Goal: Task Accomplishment & Management: Complete application form

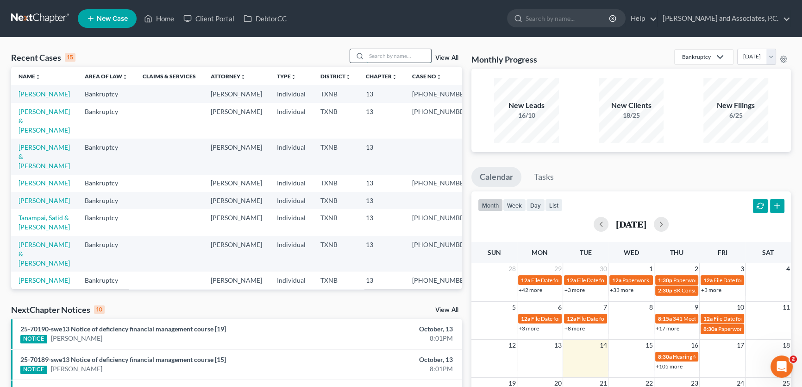
click at [376, 57] on input "search" at bounding box center [398, 55] width 65 height 13
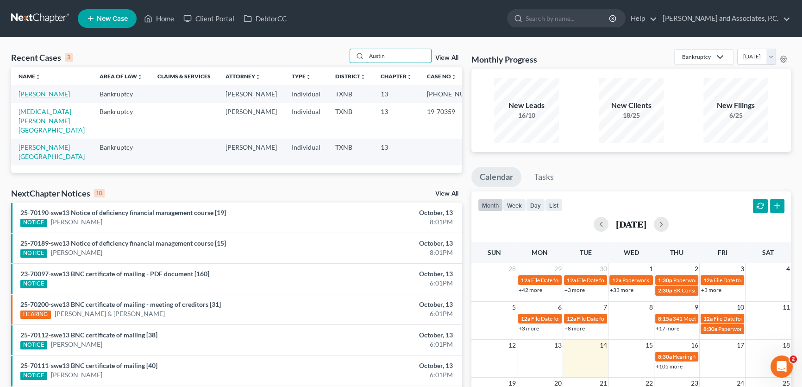
type input "Austin"
click at [52, 96] on link "[PERSON_NAME]" at bounding box center [44, 94] width 51 height 8
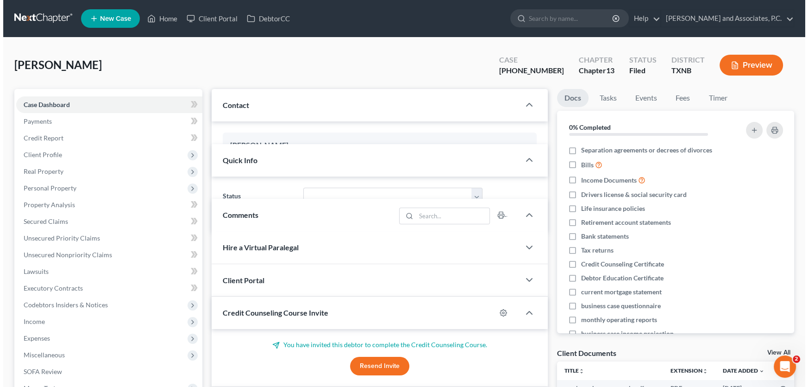
scroll to position [3251, 0]
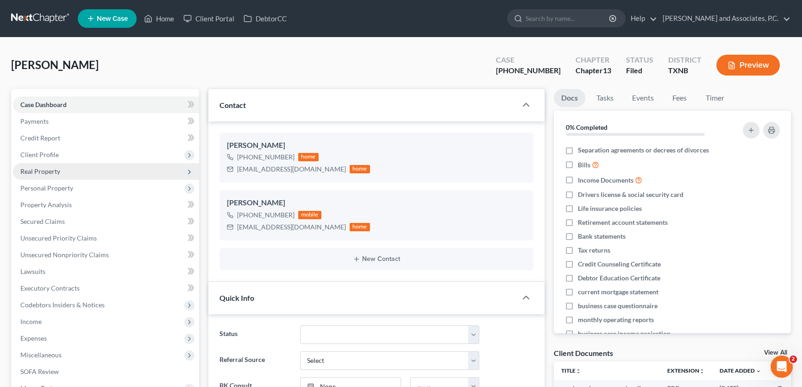
click at [63, 171] on span "Real Property" at bounding box center [106, 171] width 186 height 17
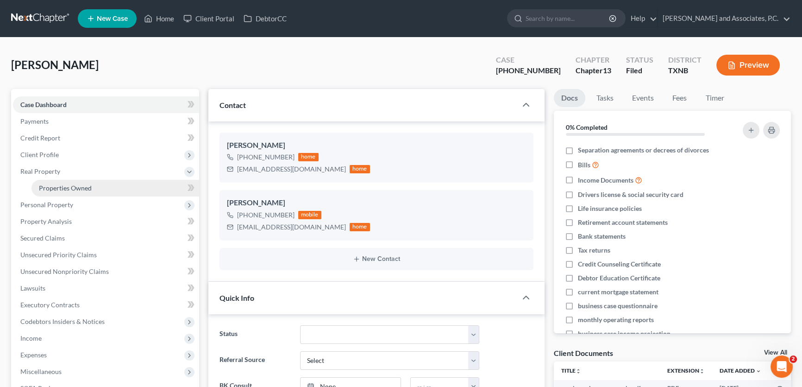
click at [66, 185] on span "Properties Owned" at bounding box center [65, 188] width 53 height 8
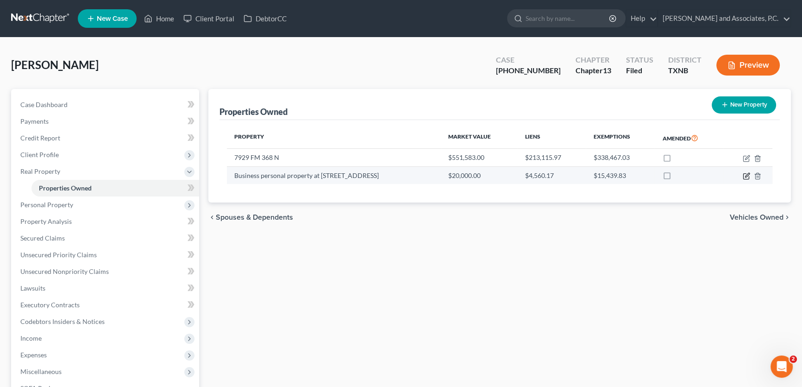
click at [745, 175] on icon "button" at bounding box center [746, 175] width 7 height 7
select select "45"
select select "3"
select select "0"
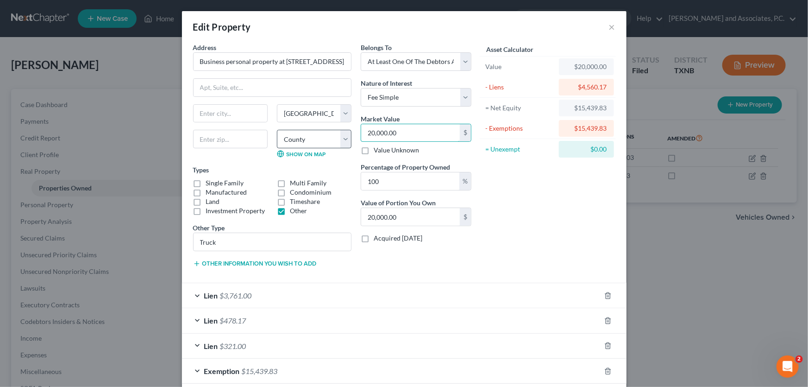
type input "3"
type input "3.00"
type input "30"
type input "30.00"
type input "300"
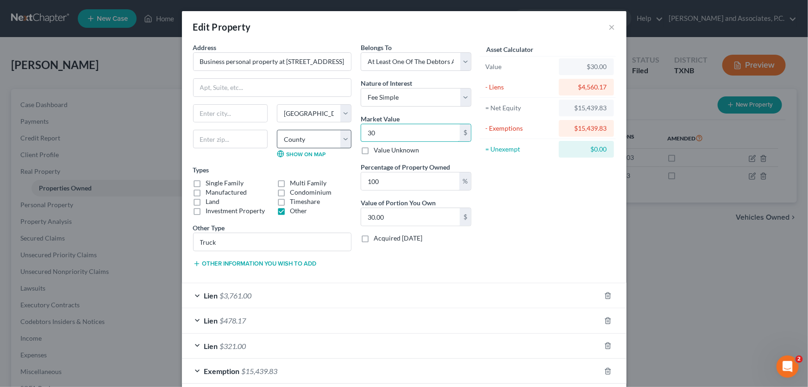
type input "300.00"
type input "3000"
type input "3,000.00"
type input "3,0000"
type input "30,000.00"
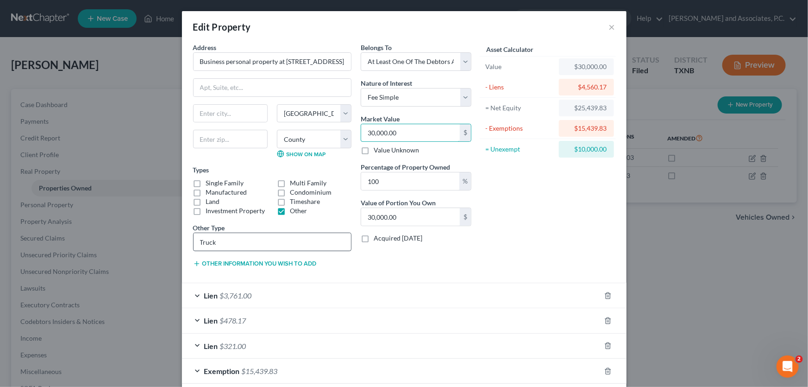
type input "30,000.00"
drag, startPoint x: 210, startPoint y: 241, endPoint x: 183, endPoint y: 245, distance: 26.7
click at [183, 245] on div "Address * Business personal property at 7929 N FM 368 State AL AK AR AZ CA CO C…" at bounding box center [404, 218] width 444 height 350
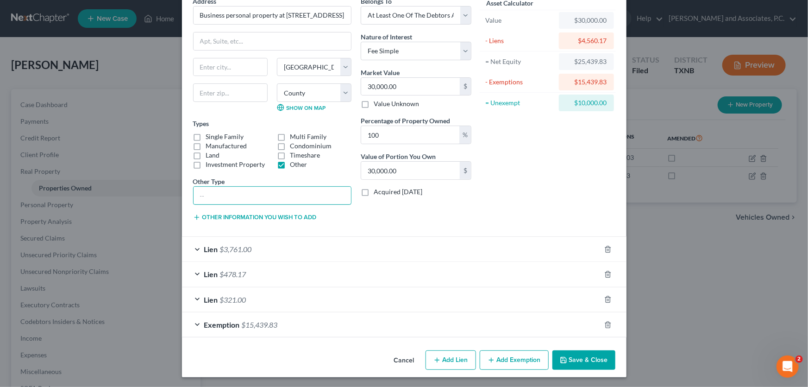
scroll to position [46, 0]
click at [264, 325] on span "$15,439.83" at bounding box center [260, 324] width 36 height 9
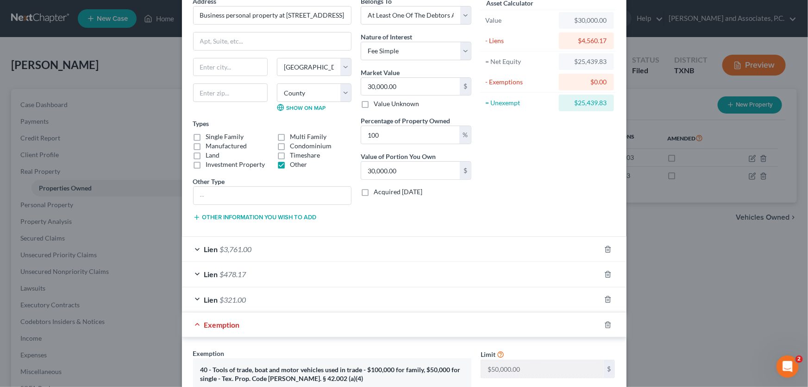
scroll to position [119, 0]
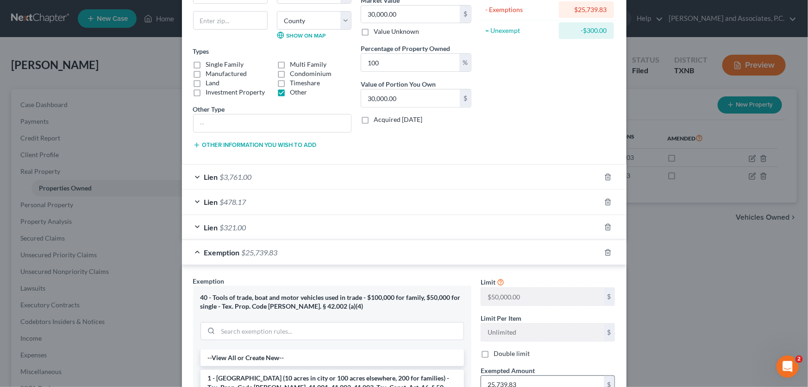
click at [495, 382] on input "25,739.83" at bounding box center [542, 385] width 123 height 18
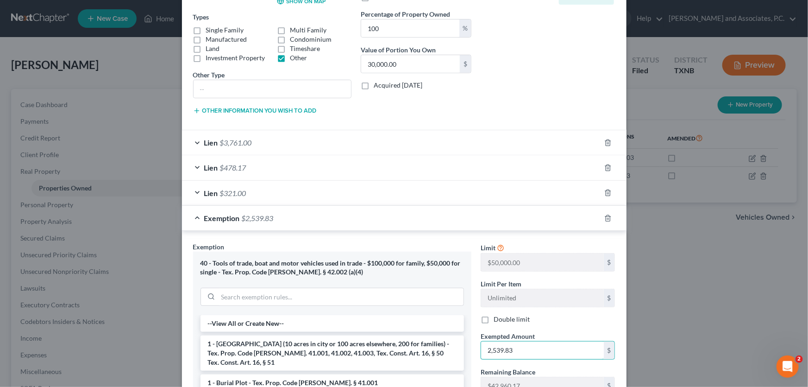
drag, startPoint x: 518, startPoint y: 379, endPoint x: 428, endPoint y: 384, distance: 89.5
click at [428, 384] on div "Exemption Set must be selected for CA. Exemption * 40 - Tools of trade, boat an…" at bounding box center [404, 356] width 432 height 229
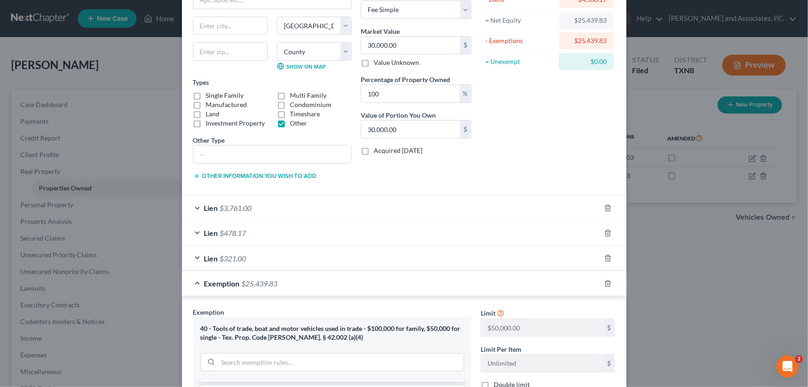
scroll to position [294, 0]
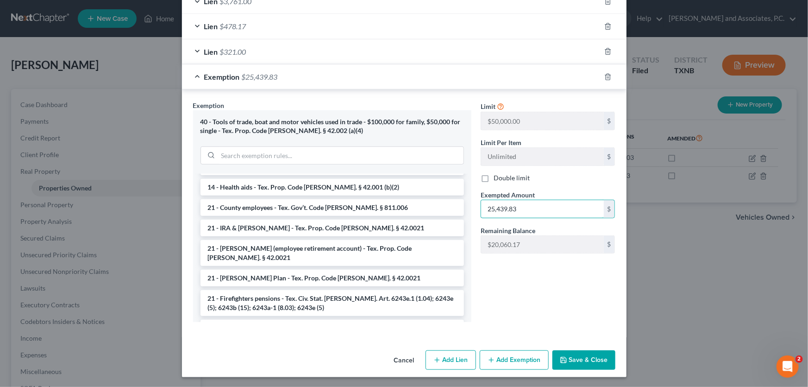
type input "25,439.83"
click at [591, 358] on button "Save & Close" at bounding box center [583, 359] width 63 height 19
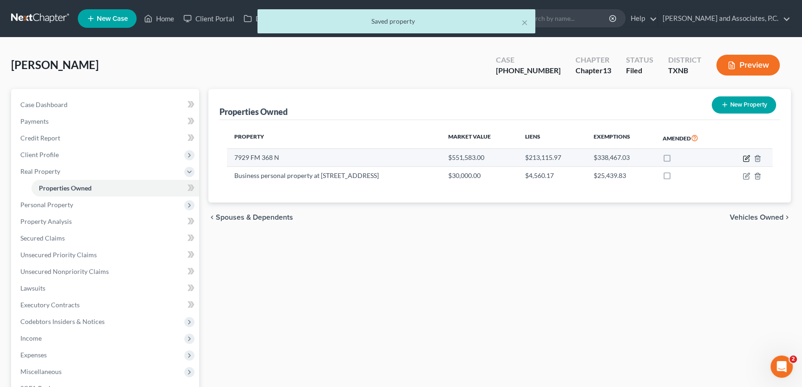
click at [746, 156] on icon "button" at bounding box center [747, 157] width 4 height 4
select select "45"
select select "242"
select select "4"
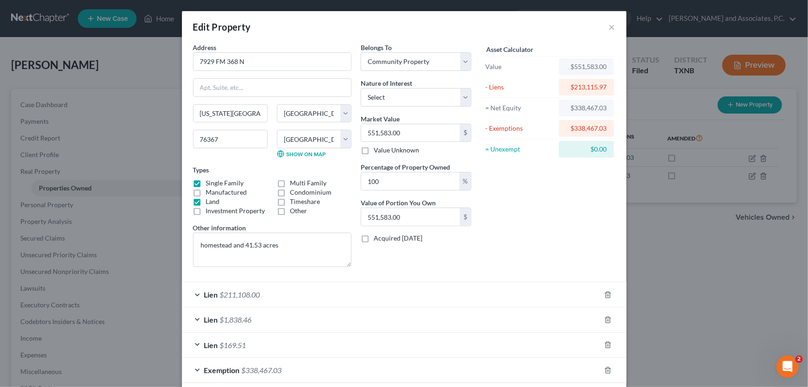
click at [267, 369] on span "$338,467.03" at bounding box center [262, 369] width 40 height 9
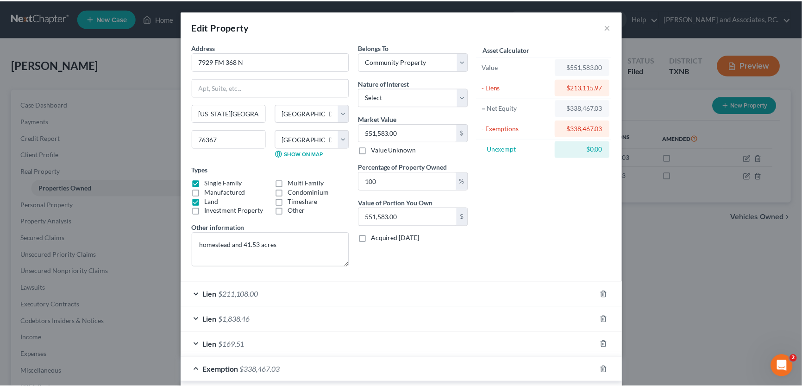
scroll to position [0, 0]
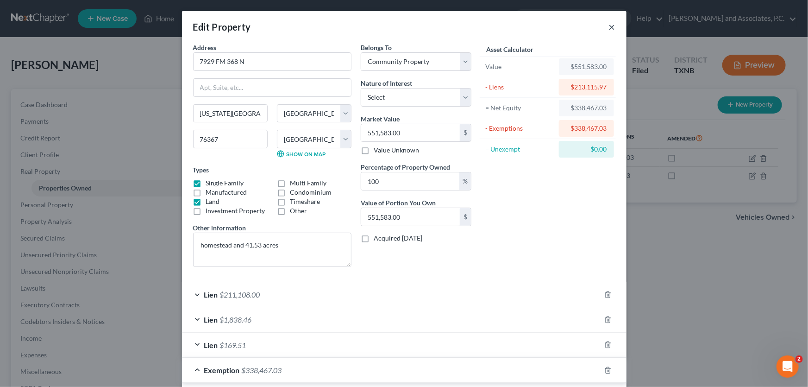
click at [611, 29] on button "×" at bounding box center [612, 26] width 6 height 11
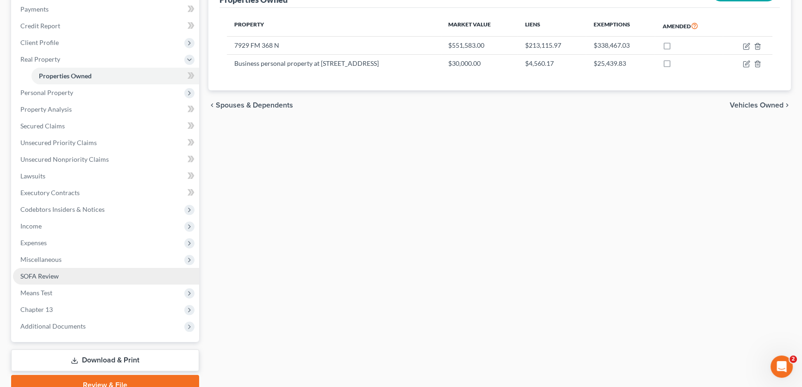
scroll to position [126, 0]
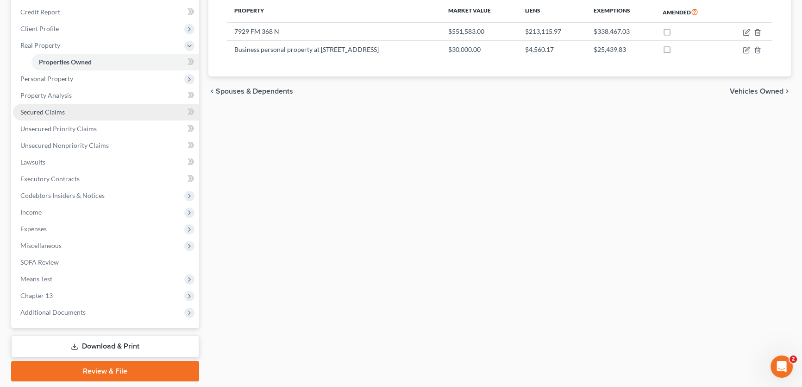
click at [52, 114] on span "Secured Claims" at bounding box center [42, 112] width 44 height 8
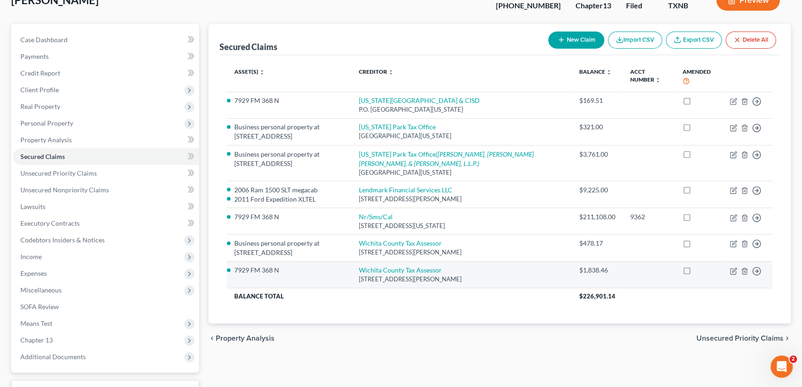
scroll to position [84, 0]
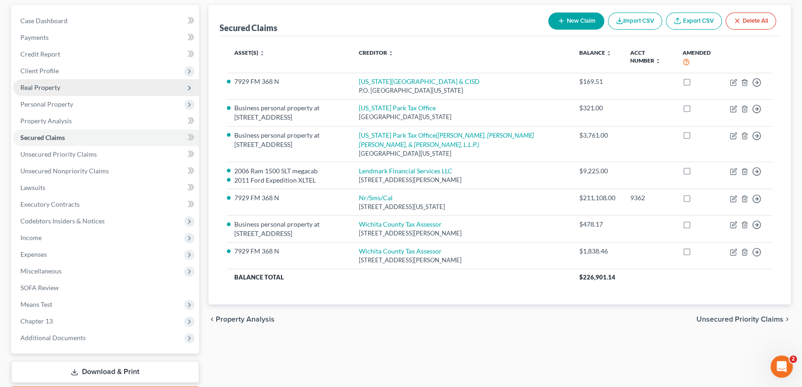
click at [43, 83] on span "Real Property" at bounding box center [40, 87] width 40 height 8
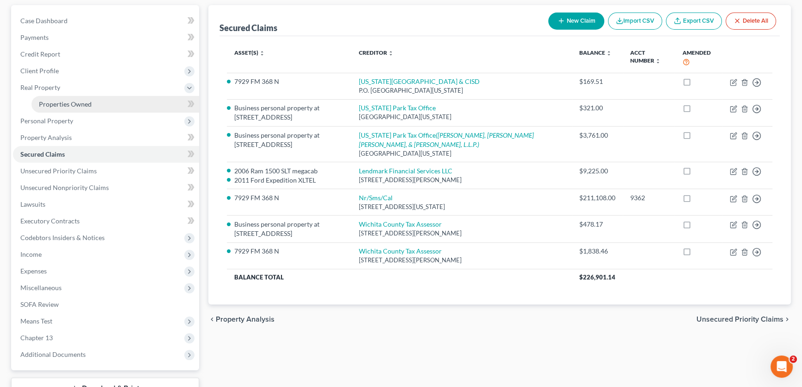
click at [50, 98] on link "Properties Owned" at bounding box center [115, 104] width 168 height 17
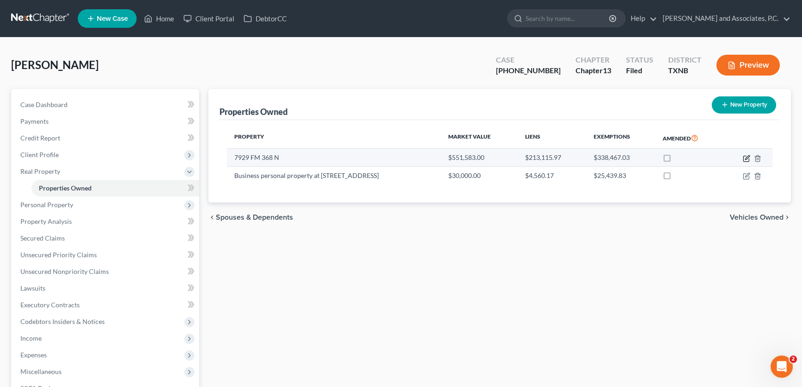
click at [745, 158] on icon "button" at bounding box center [746, 158] width 7 height 7
select select "45"
select select "242"
select select "4"
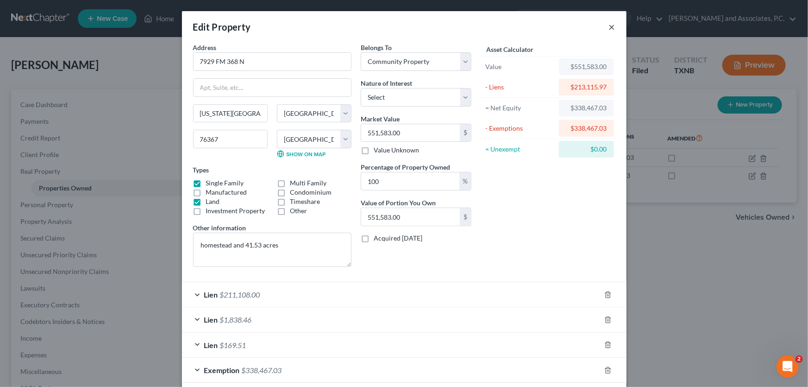
click at [610, 28] on button "×" at bounding box center [612, 26] width 6 height 11
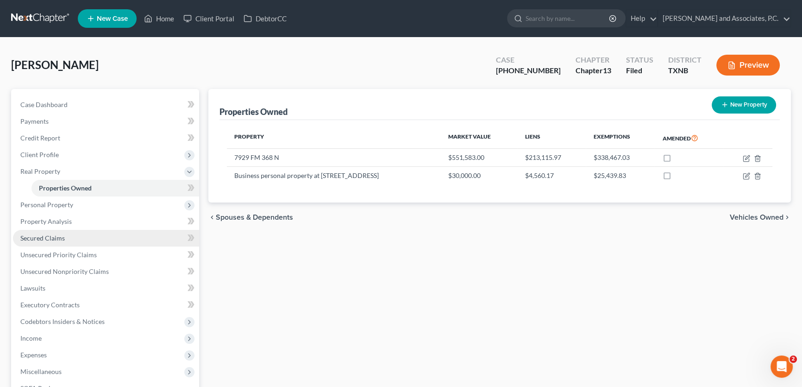
click at [61, 240] on span "Secured Claims" at bounding box center [42, 238] width 44 height 8
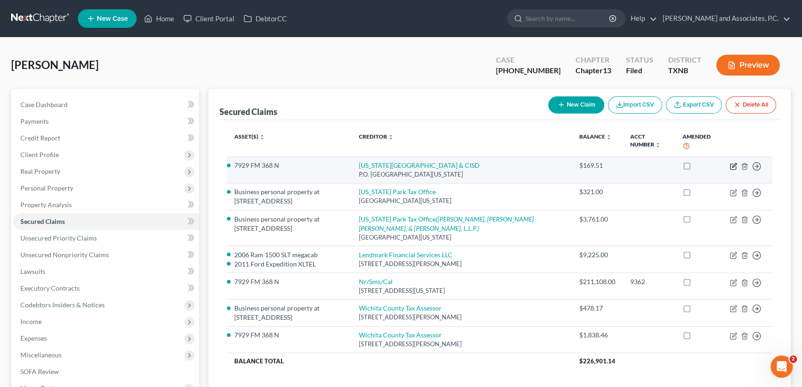
click at [732, 164] on icon "button" at bounding box center [733, 166] width 7 height 7
select select "45"
select select "0"
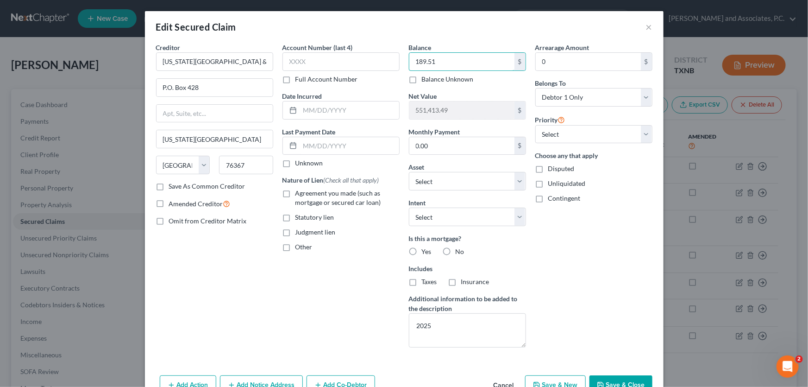
scroll to position [42, 0]
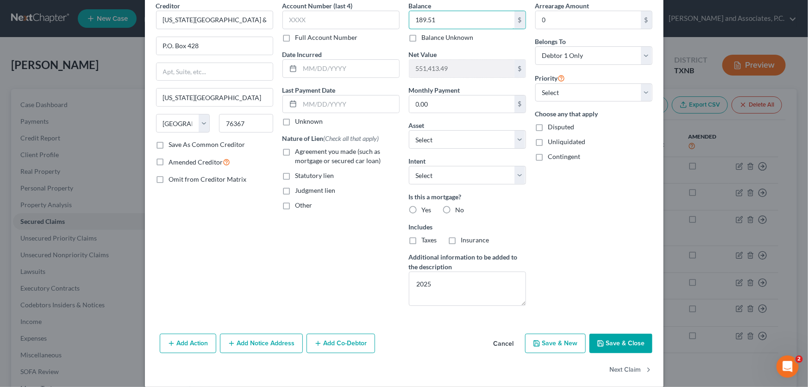
type input "189.51"
click at [387, 288] on div "Creditor * Iowa Park City & CISD P.O. Box 428 Iowa Park State AL AK AR AZ CA CO…" at bounding box center [404, 157] width 506 height 312
click at [597, 339] on icon "button" at bounding box center [600, 342] width 7 height 7
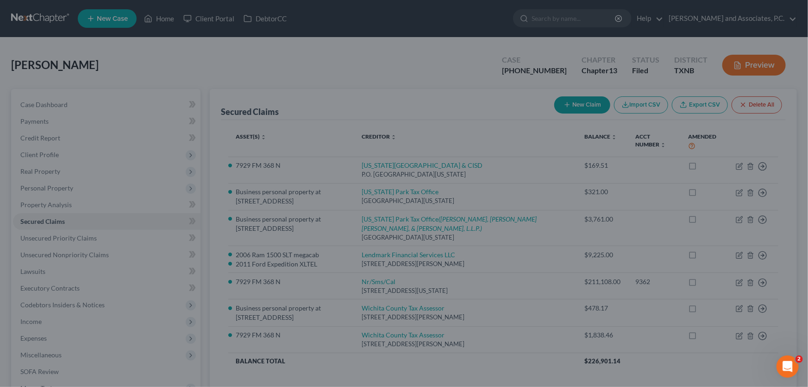
type input "551,393.49"
select select "6"
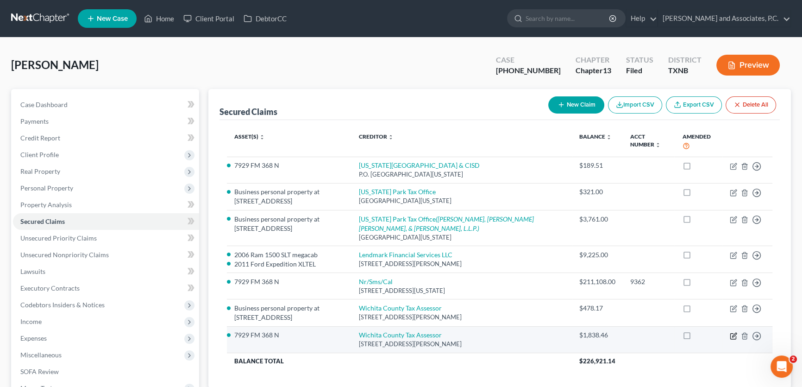
click at [731, 336] on icon "button" at bounding box center [733, 335] width 7 height 7
select select "45"
select select "6"
select select "3"
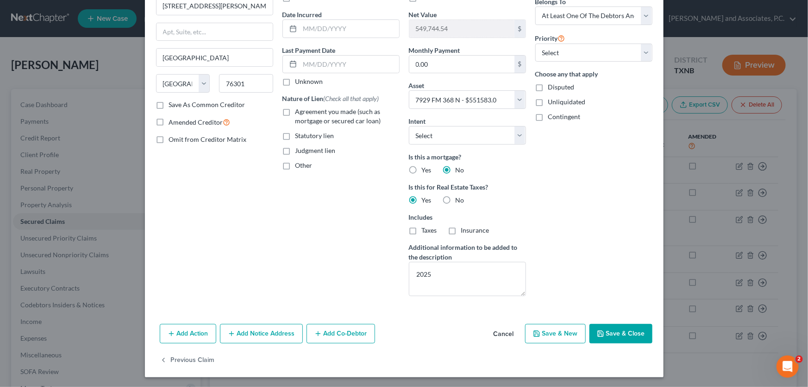
scroll to position [82, 0]
type input "1,744.09"
drag, startPoint x: 439, startPoint y: 266, endPoint x: 366, endPoint y: 275, distance: 73.7
click at [366, 275] on div "Creditor * Wichita County Tax Assessor 600 Scott Street, Suite 103 Wichita Fall…" at bounding box center [404, 132] width 506 height 342
click at [609, 333] on button "Save & Close" at bounding box center [620, 332] width 63 height 19
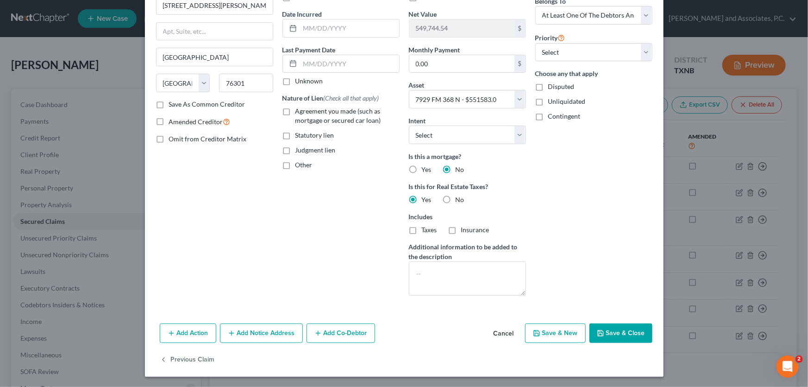
select select
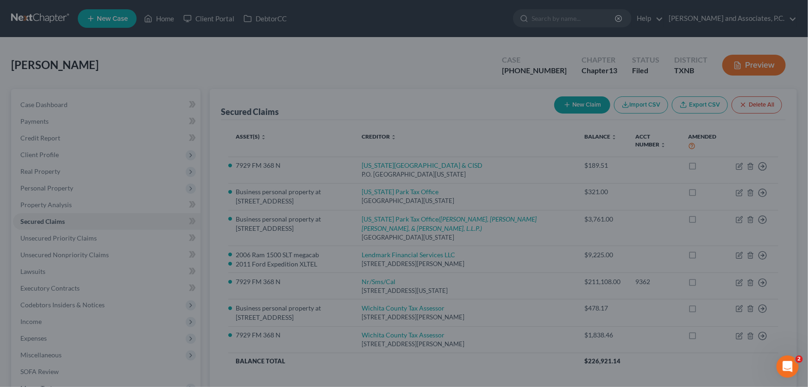
type input "549,838.91"
select select "6"
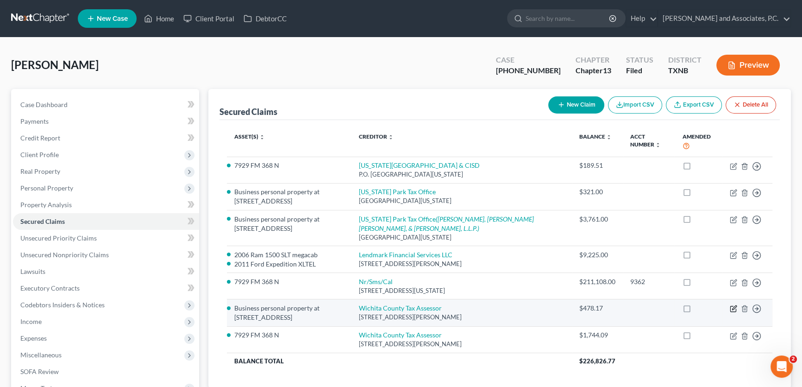
click at [732, 307] on icon "button" at bounding box center [733, 308] width 7 height 7
select select "45"
select select "10"
select select "0"
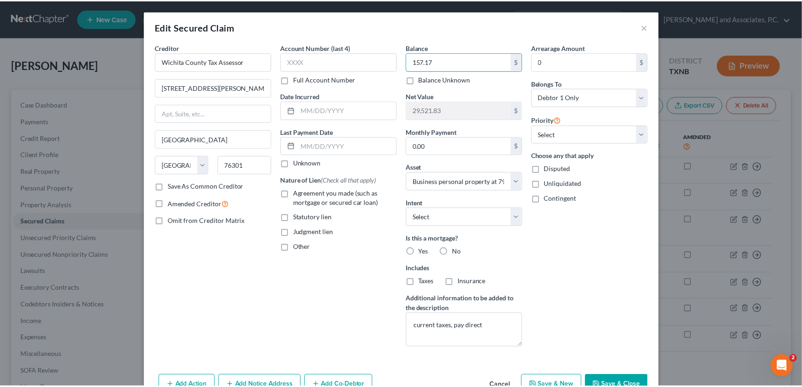
scroll to position [42, 0]
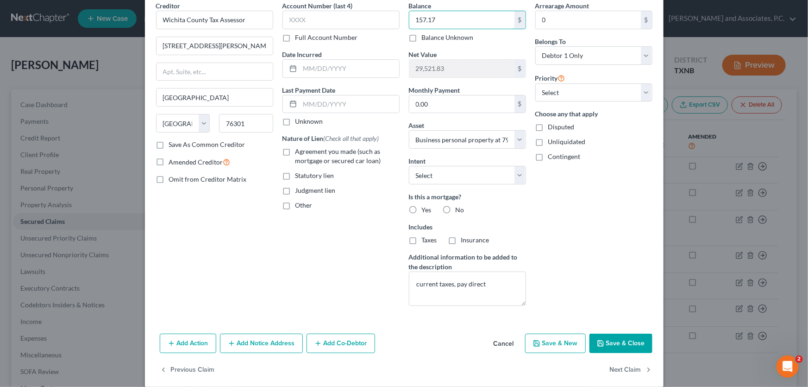
type input "157.17"
click at [602, 342] on button "Save & Close" at bounding box center [620, 342] width 63 height 19
select select
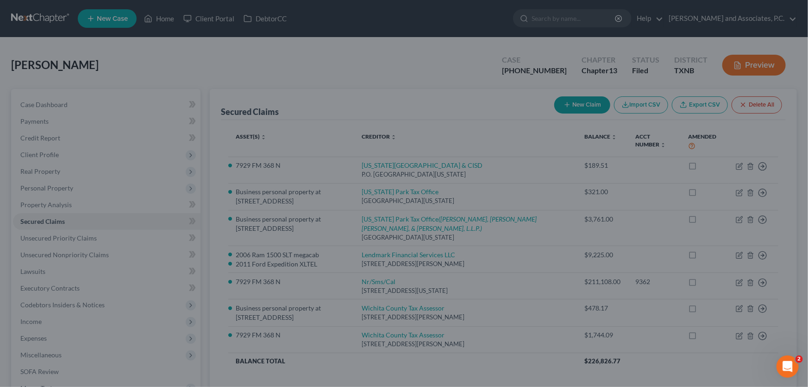
type input "29,842.83"
select select "10"
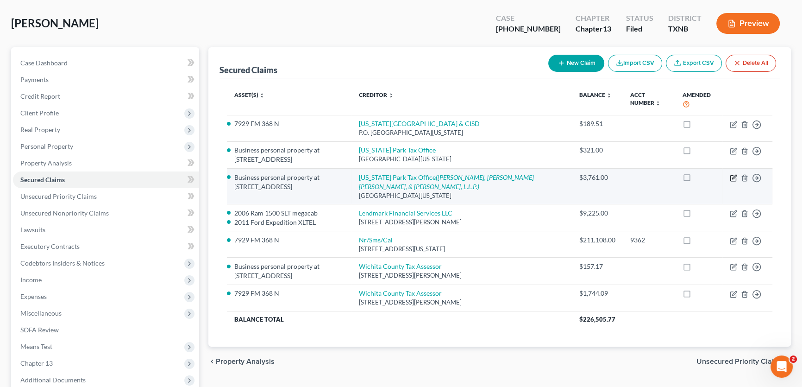
click at [735, 176] on icon "button" at bounding box center [733, 177] width 7 height 7
select select "45"
select select "3"
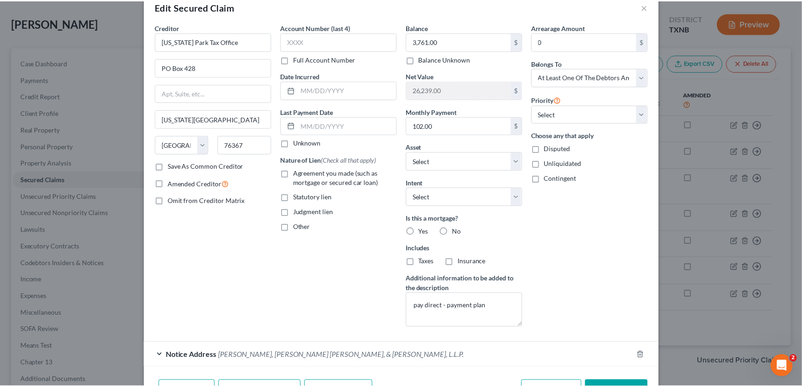
scroll to position [0, 0]
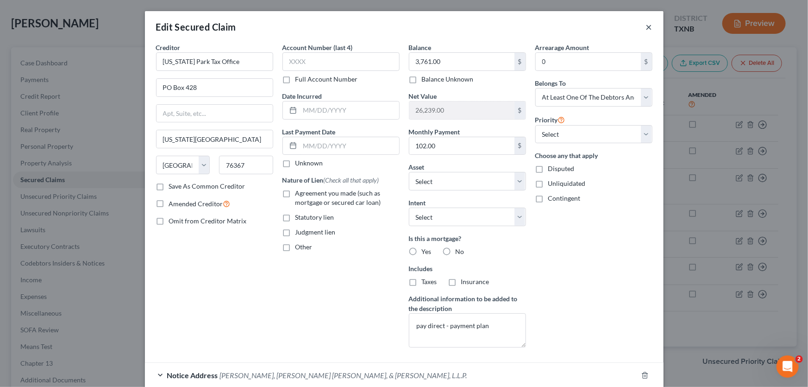
click at [647, 31] on button "×" at bounding box center [649, 26] width 6 height 11
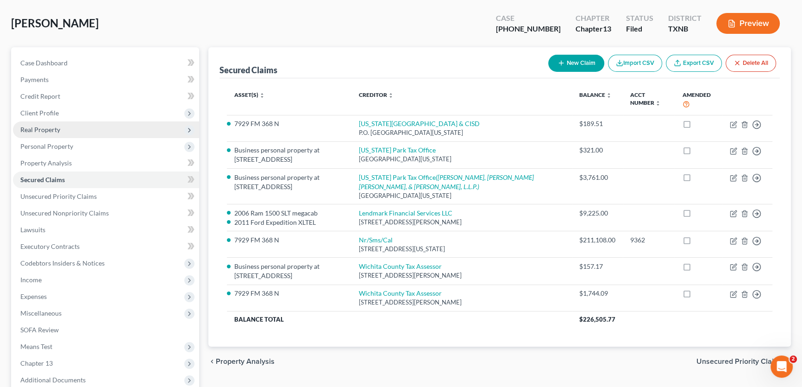
click at [55, 133] on span "Real Property" at bounding box center [106, 129] width 186 height 17
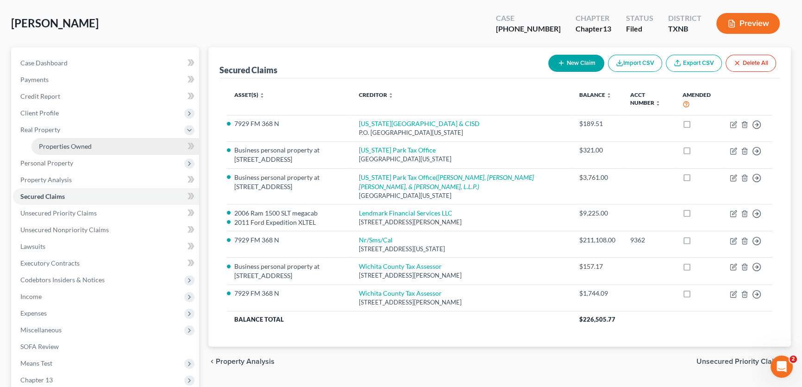
click at [57, 144] on span "Properties Owned" at bounding box center [65, 146] width 53 height 8
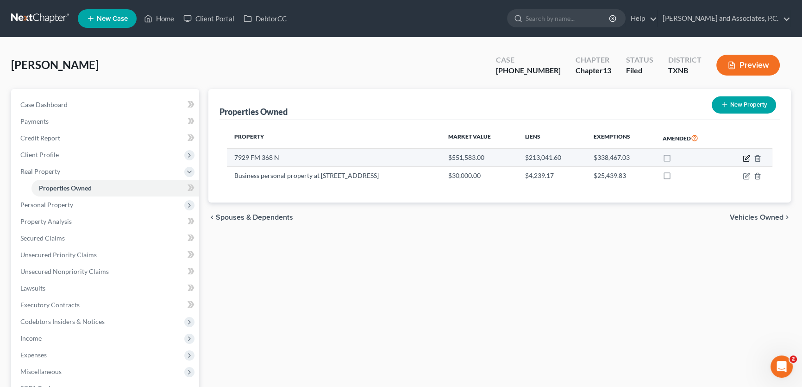
click at [746, 157] on icon "button" at bounding box center [746, 158] width 7 height 7
select select "45"
select select "242"
select select "4"
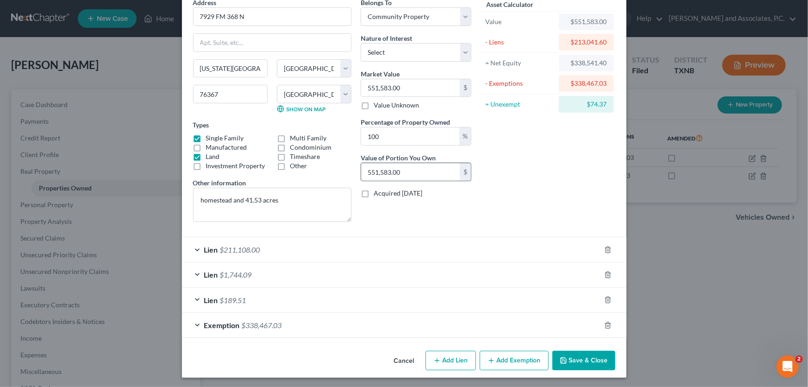
scroll to position [46, 0]
click at [281, 327] on div "Exemption $338,467.03" at bounding box center [391, 324] width 419 height 25
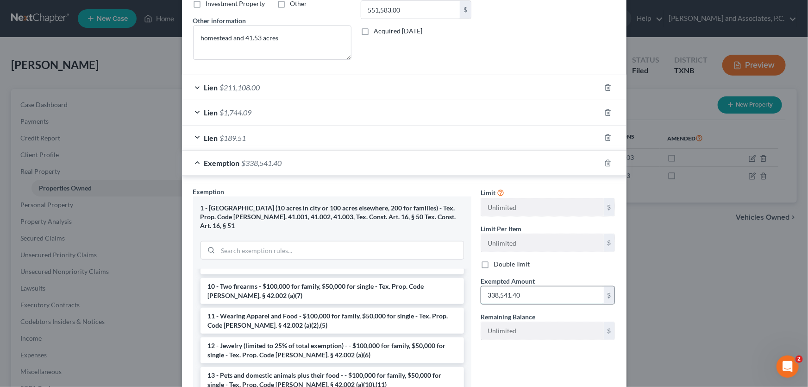
scroll to position [293, 0]
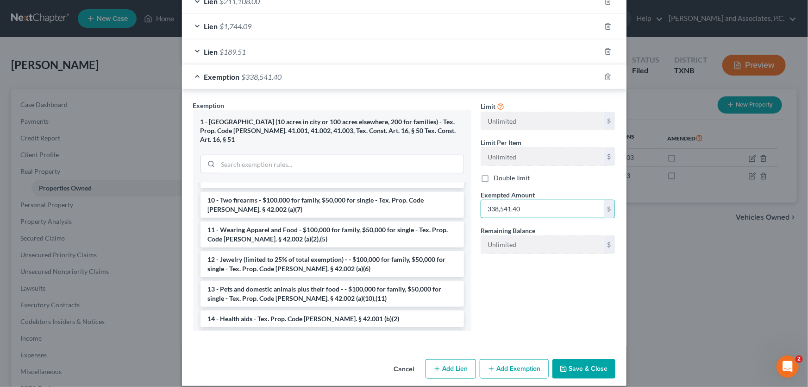
type input "338,541.40"
click at [575, 359] on button "Save & Close" at bounding box center [583, 368] width 63 height 19
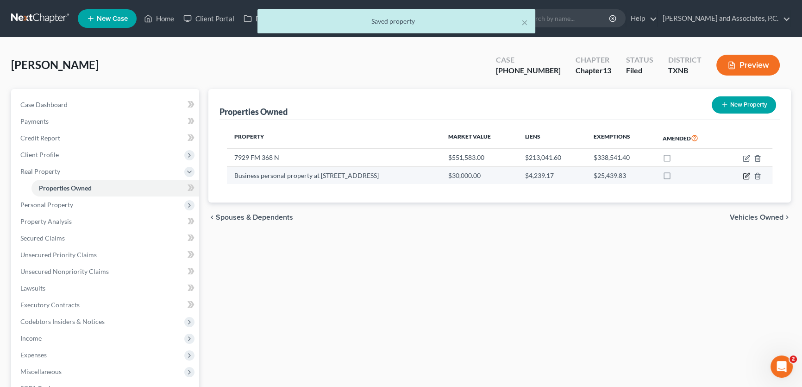
click at [746, 175] on icon "button" at bounding box center [746, 175] width 7 height 7
select select "45"
select select "242"
select select "3"
select select "0"
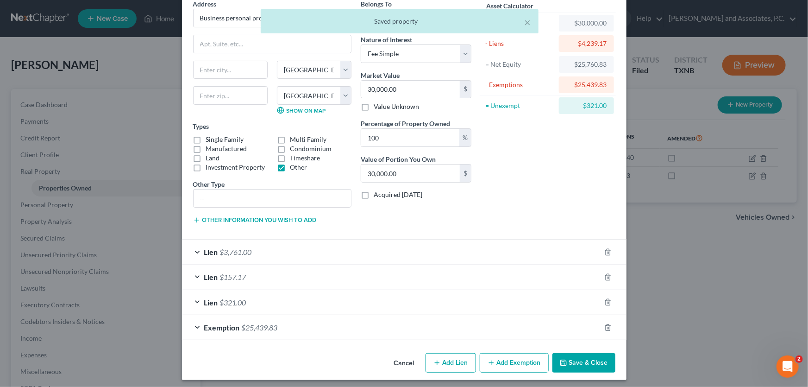
scroll to position [46, 0]
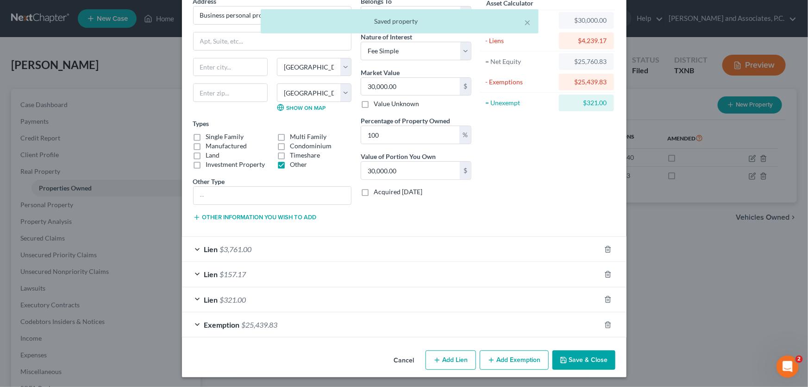
click at [257, 326] on span "$25,439.83" at bounding box center [260, 324] width 36 height 9
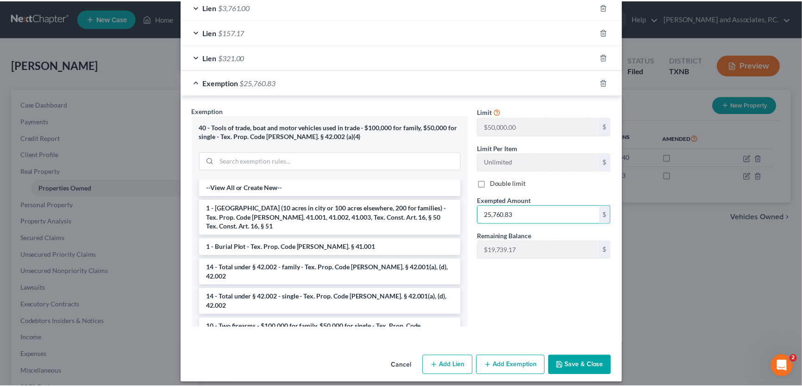
scroll to position [294, 0]
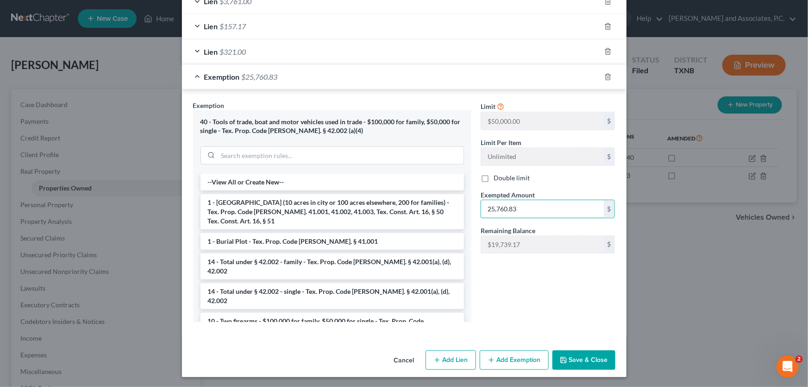
type input "25,760.83"
click at [589, 356] on button "Save & Close" at bounding box center [583, 359] width 63 height 19
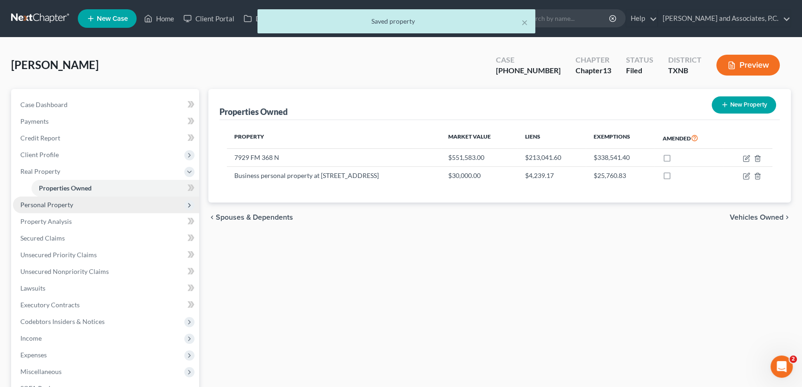
click at [79, 206] on span "Personal Property" at bounding box center [106, 204] width 186 height 17
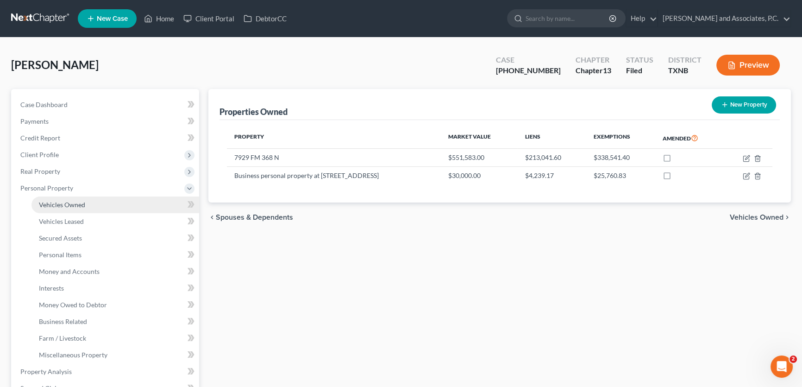
click at [78, 208] on link "Vehicles Owned" at bounding box center [115, 204] width 168 height 17
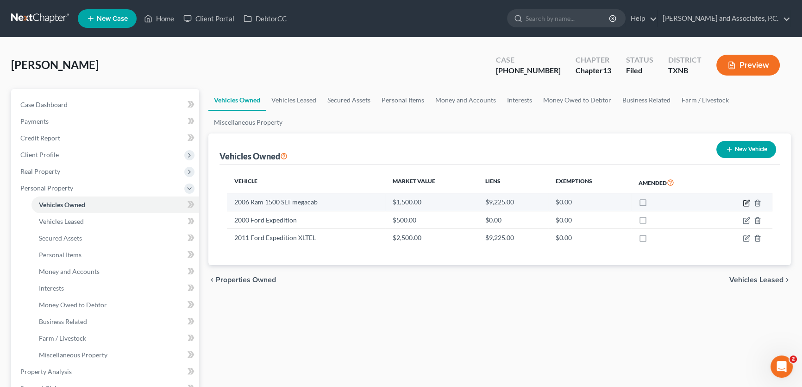
click at [743, 200] on icon "button" at bounding box center [746, 202] width 7 height 7
select select "0"
select select "20"
select select "2"
select select "0"
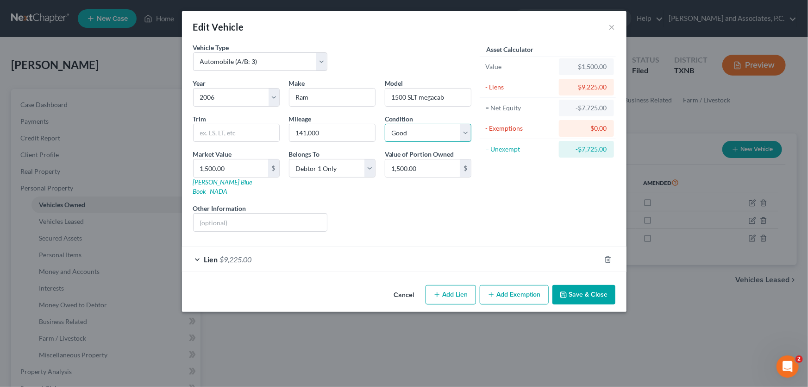
click at [431, 136] on select "Select Excellent Very Good Good Fair Poor" at bounding box center [428, 133] width 87 height 19
select select "3"
click at [385, 124] on select "Select Excellent Very Good Good Fair Poor" at bounding box center [428, 133] width 87 height 19
click at [578, 285] on button "Save & Close" at bounding box center [583, 294] width 63 height 19
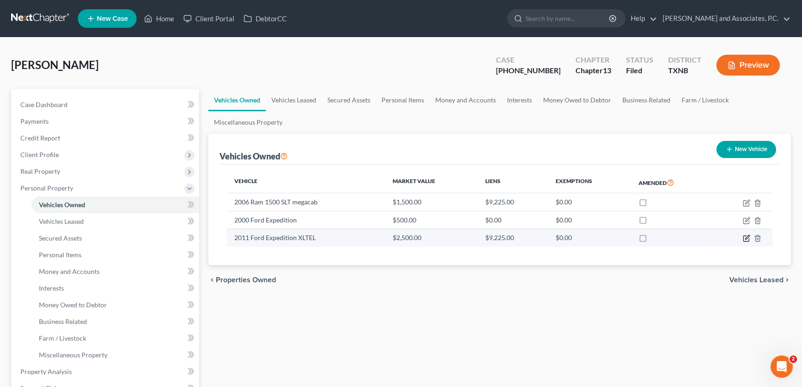
click at [745, 237] on icon "button" at bounding box center [746, 237] width 7 height 7
select select "0"
select select "15"
select select "2"
select select "0"
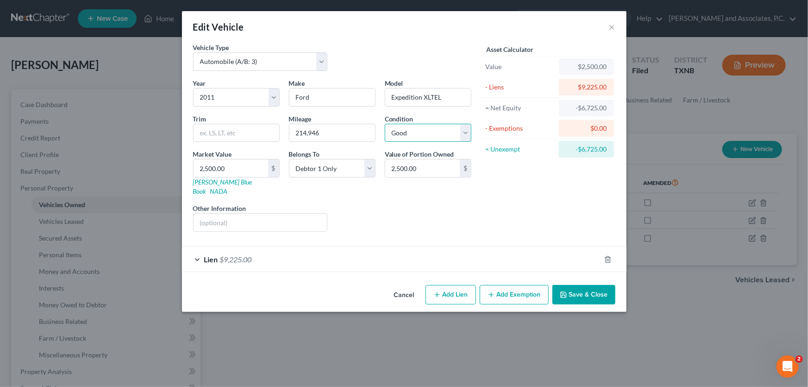
click at [430, 135] on select "Select Excellent Very Good Good Fair Poor" at bounding box center [428, 133] width 87 height 19
select select "3"
click at [385, 124] on select "Select Excellent Very Good Good Fair Poor" at bounding box center [428, 133] width 87 height 19
click at [584, 285] on button "Save & Close" at bounding box center [583, 294] width 63 height 19
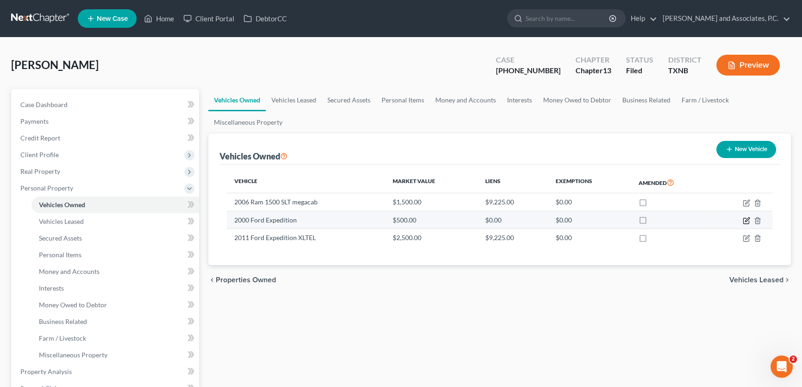
click at [748, 219] on icon "button" at bounding box center [747, 219] width 4 height 4
select select "0"
select select "26"
select select "4"
select select "0"
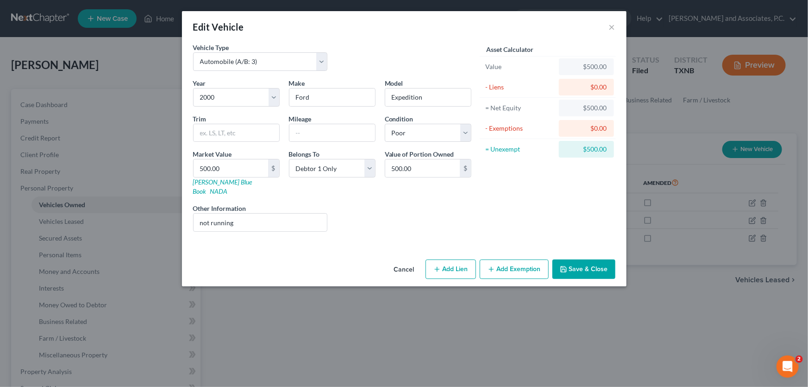
click at [404, 260] on button "Cancel" at bounding box center [404, 269] width 35 height 19
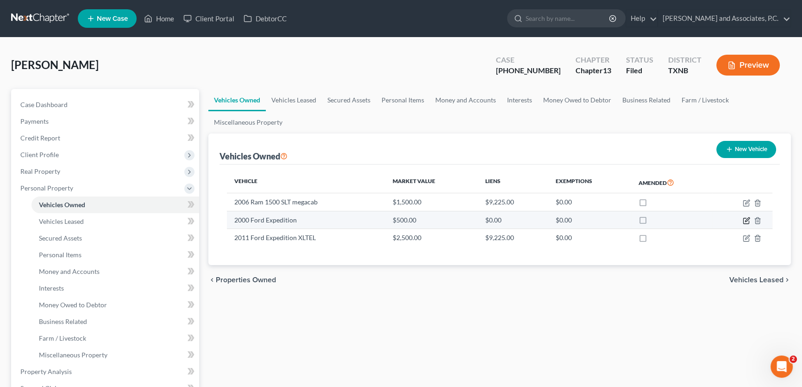
click at [746, 217] on icon "button" at bounding box center [746, 220] width 7 height 7
select select "0"
select select "26"
select select "4"
select select "0"
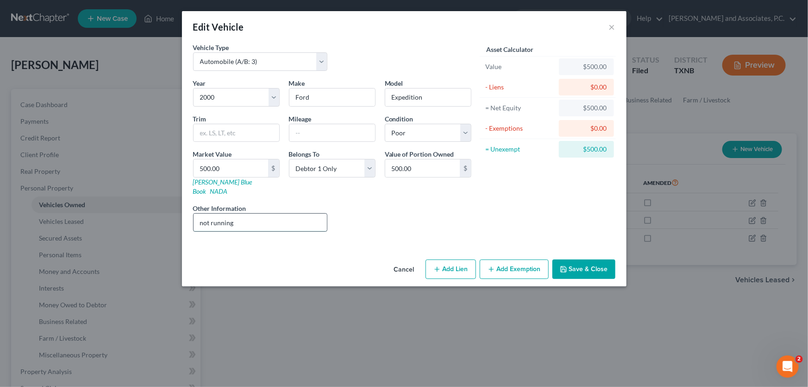
drag, startPoint x: 246, startPoint y: 216, endPoint x: 207, endPoint y: 214, distance: 38.5
click at [207, 214] on input "not running" at bounding box center [261, 222] width 134 height 18
type input "n"
type input "needs work"
click at [575, 265] on button "Save & Close" at bounding box center [583, 268] width 63 height 19
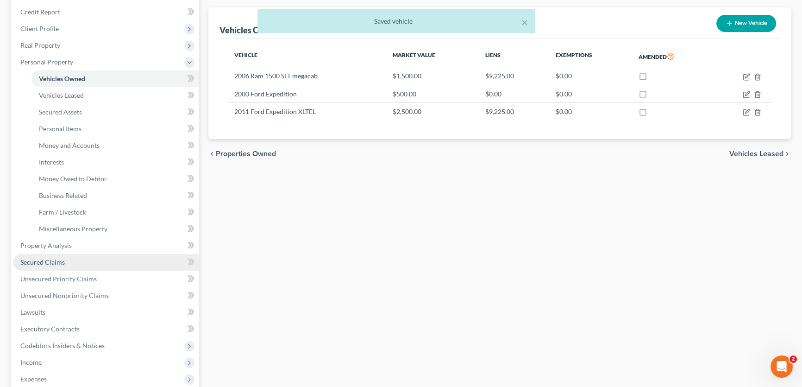
click at [56, 258] on span "Secured Claims" at bounding box center [42, 262] width 44 height 8
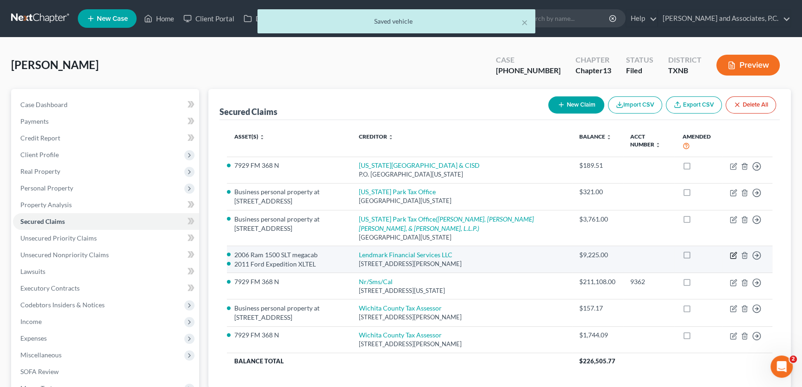
click at [733, 256] on icon "button" at bounding box center [733, 254] width 7 height 7
select select "45"
select select "1"
select select
select select "0"
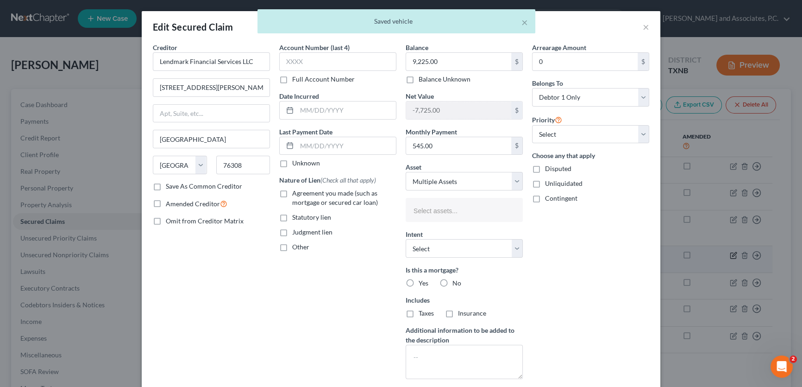
select select "2787997"
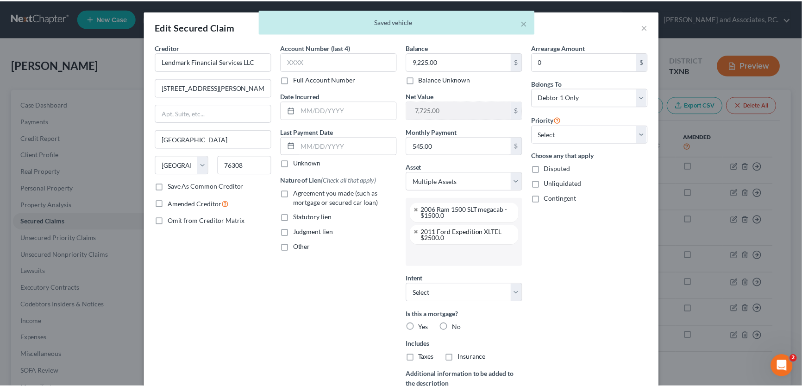
scroll to position [64, 0]
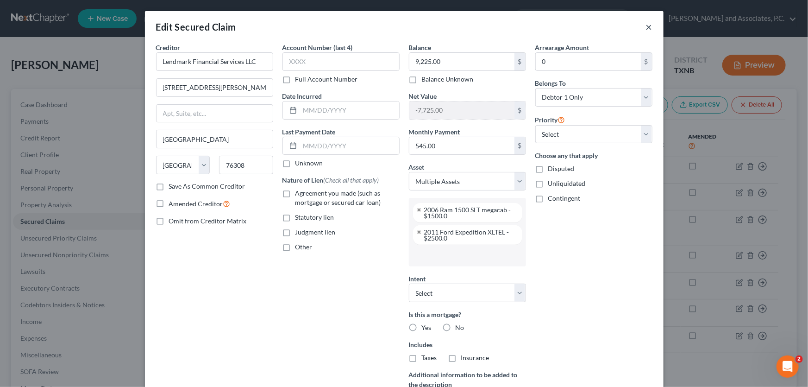
click at [646, 27] on button "×" at bounding box center [649, 26] width 6 height 11
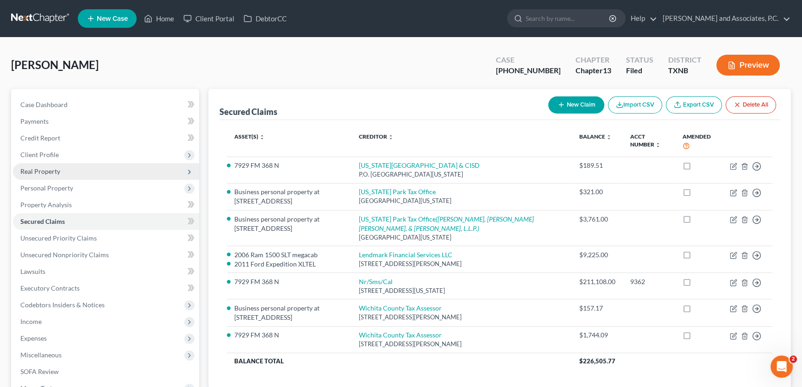
click at [49, 176] on span "Real Property" at bounding box center [106, 171] width 186 height 17
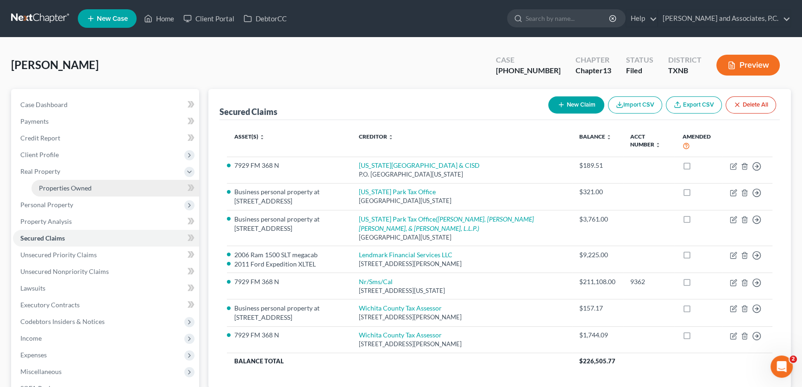
click at [55, 188] on span "Properties Owned" at bounding box center [65, 188] width 53 height 8
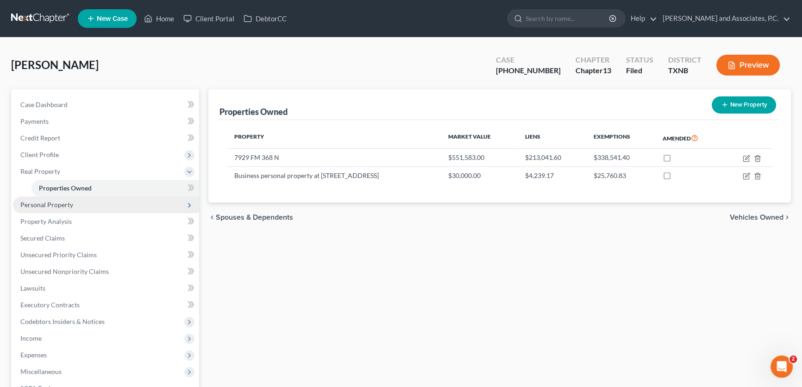
click at [106, 198] on span "Personal Property" at bounding box center [106, 204] width 186 height 17
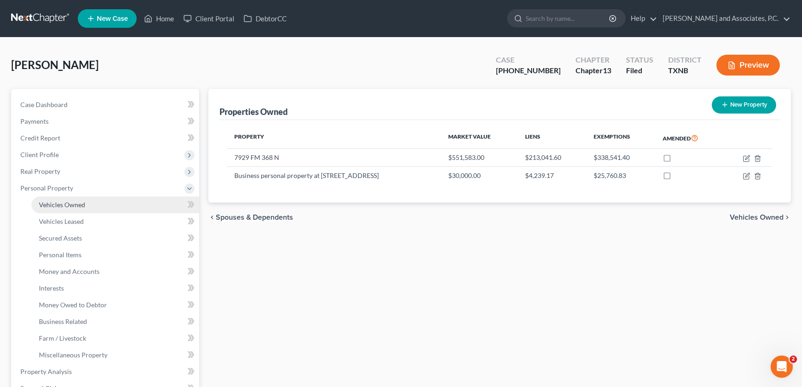
click at [102, 201] on link "Vehicles Owned" at bounding box center [115, 204] width 168 height 17
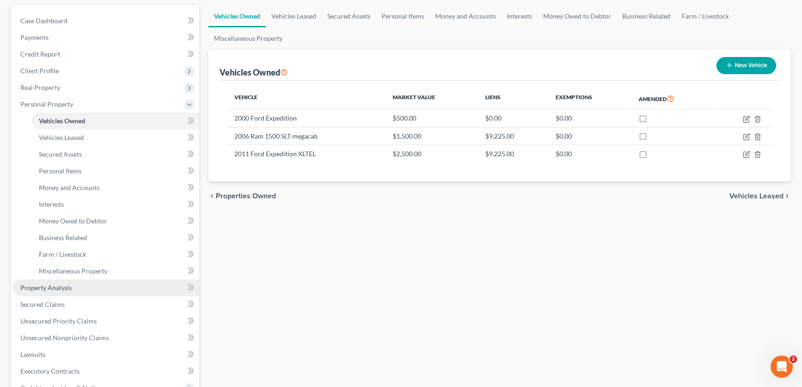
click at [72, 287] on link "Property Analysis" at bounding box center [106, 287] width 186 height 17
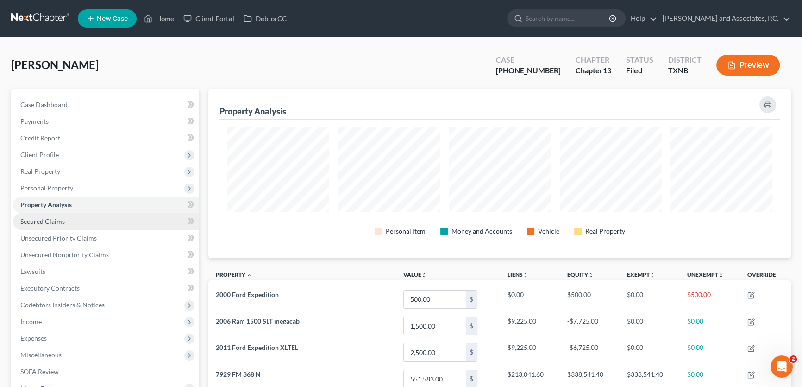
click at [69, 223] on link "Secured Claims" at bounding box center [106, 221] width 186 height 17
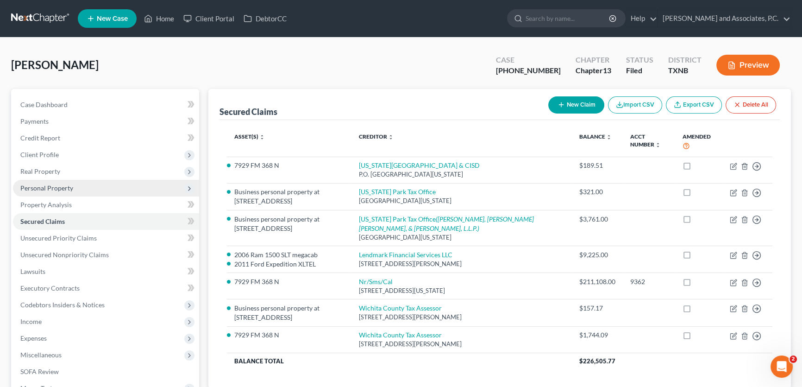
click at [66, 192] on span "Personal Property" at bounding box center [106, 188] width 186 height 17
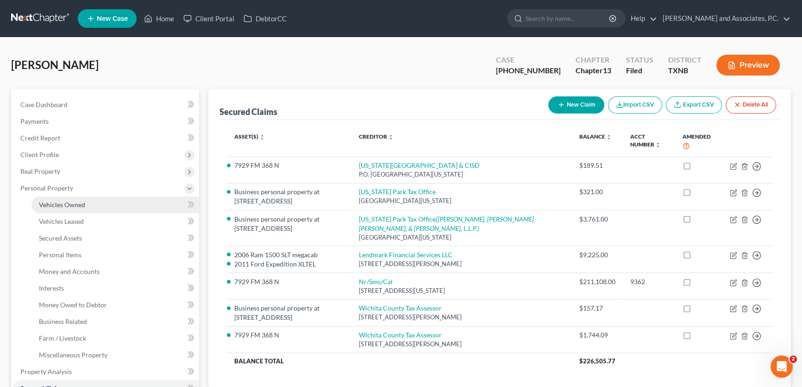
click at [66, 202] on span "Vehicles Owned" at bounding box center [62, 204] width 46 height 8
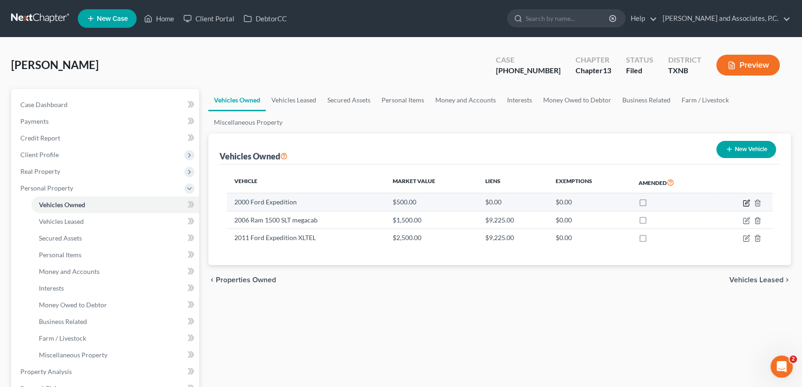
click at [745, 202] on icon "button" at bounding box center [746, 202] width 7 height 7
select select "0"
select select "26"
select select "4"
select select "0"
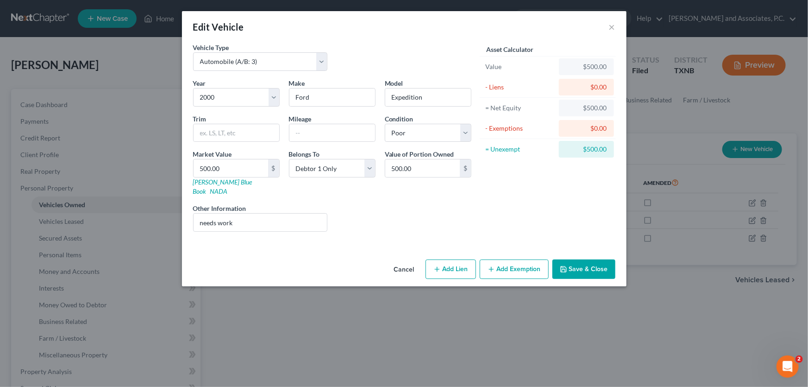
click at [501, 259] on button "Add Exemption" at bounding box center [514, 268] width 69 height 19
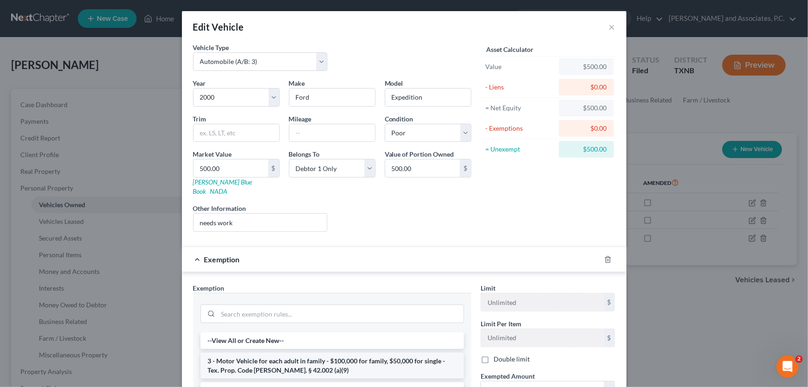
click at [280, 360] on li "3 - Motor Vehicle for each adult in family - $100,000 for family, $50,000 for s…" at bounding box center [331, 365] width 263 height 26
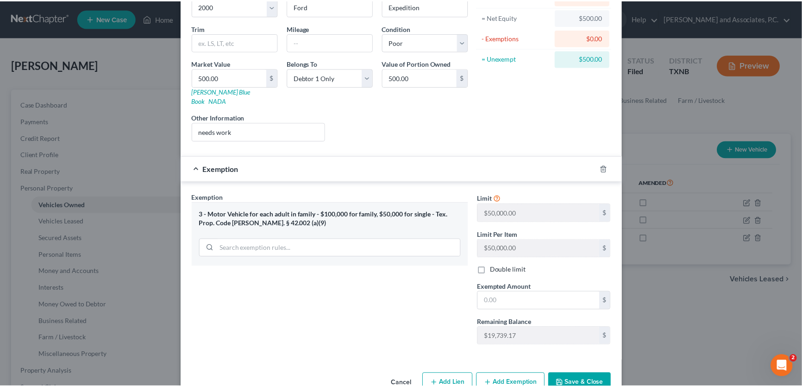
scroll to position [105, 0]
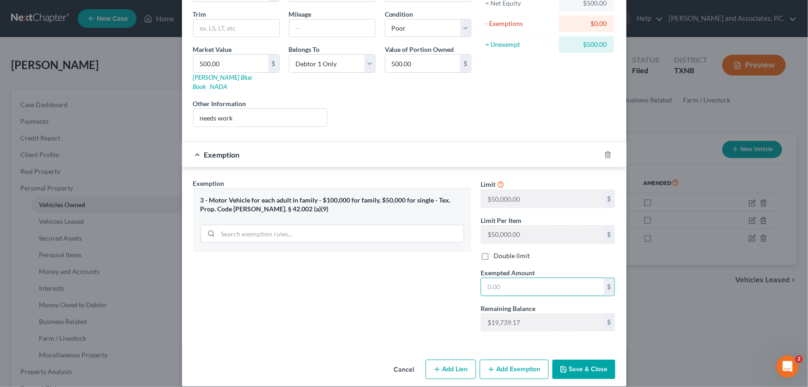
drag, startPoint x: 508, startPoint y: 278, endPoint x: 466, endPoint y: 281, distance: 42.3
click at [466, 281] on div "Exemption Set must be selected for CA. Exemption * 3 - Motor Vehicle for each a…" at bounding box center [404, 258] width 432 height 161
click at [515, 278] on input "text" at bounding box center [542, 287] width 123 height 18
type input "500.00"
click at [588, 361] on button "Save & Close" at bounding box center [583, 368] width 63 height 19
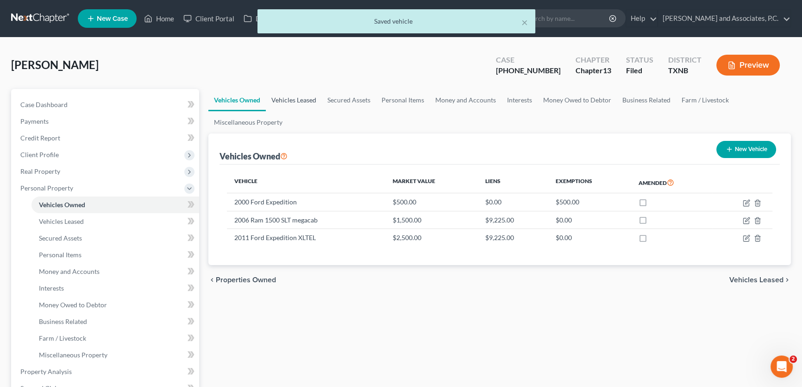
click at [296, 97] on link "Vehicles Leased" at bounding box center [294, 100] width 56 height 22
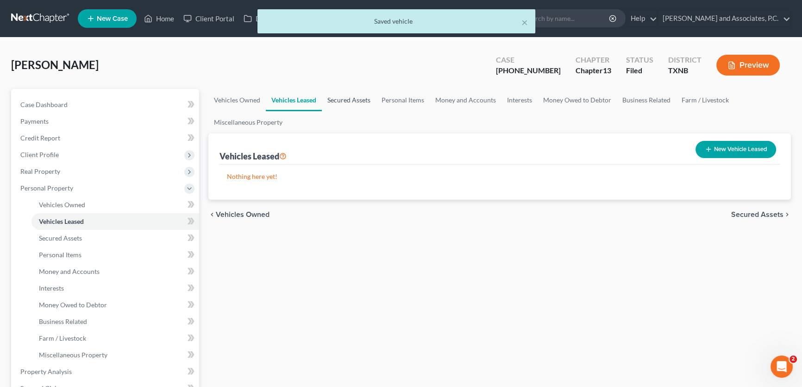
click at [360, 97] on link "Secured Assets" at bounding box center [349, 100] width 54 height 22
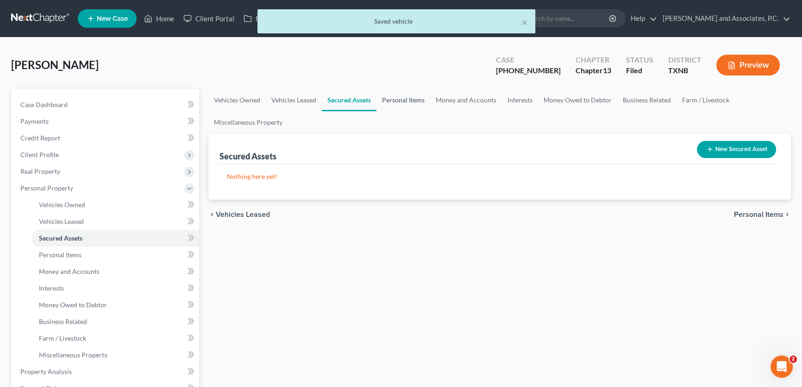
click at [387, 97] on link "Personal Items" at bounding box center [403, 100] width 54 height 22
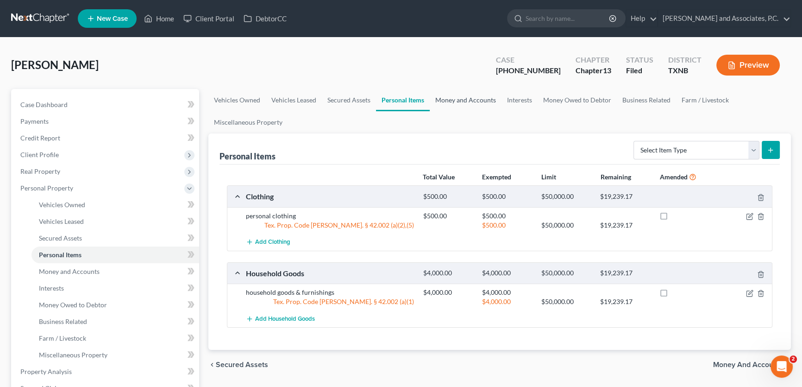
click at [453, 98] on link "Money and Accounts" at bounding box center [466, 100] width 72 height 22
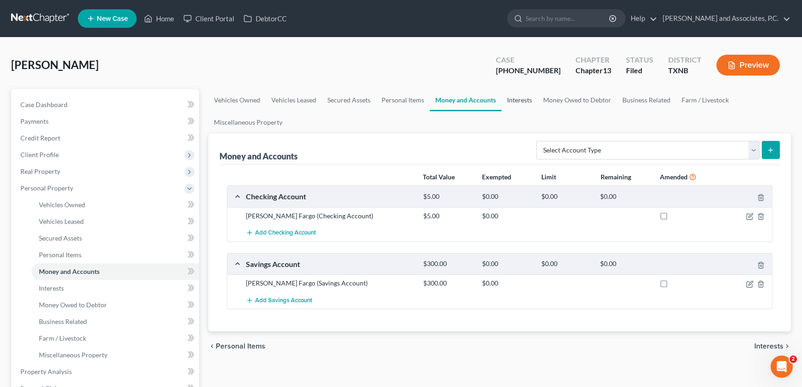
click at [515, 99] on link "Interests" at bounding box center [519, 100] width 36 height 22
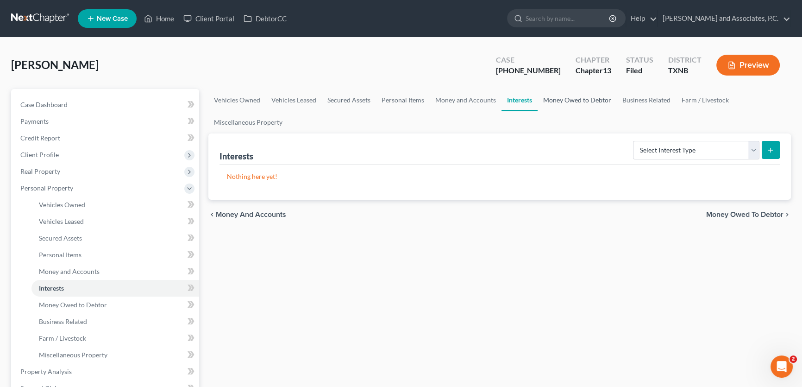
click at [567, 100] on link "Money Owed to Debtor" at bounding box center [577, 100] width 79 height 22
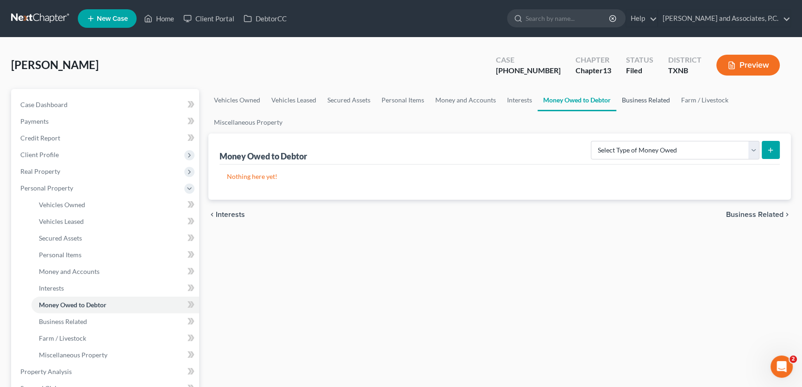
click at [645, 99] on link "Business Related" at bounding box center [645, 100] width 59 height 22
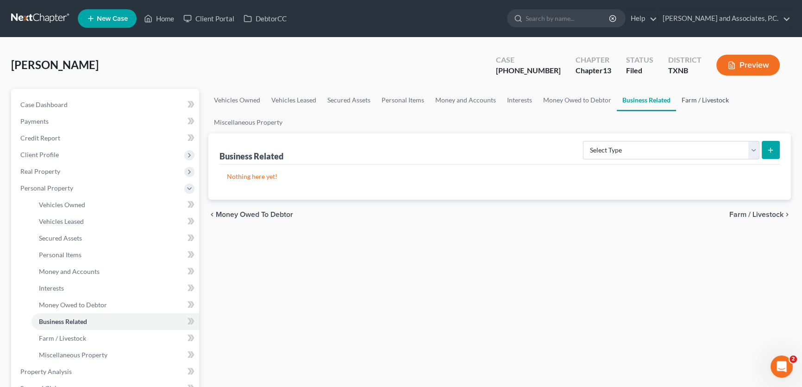
click at [700, 100] on link "Farm / Livestock" at bounding box center [705, 100] width 58 height 22
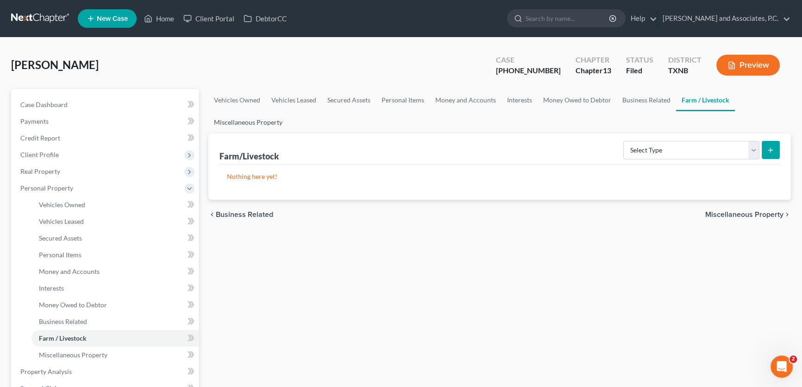
click at [269, 123] on link "Miscellaneous Property" at bounding box center [248, 122] width 80 height 22
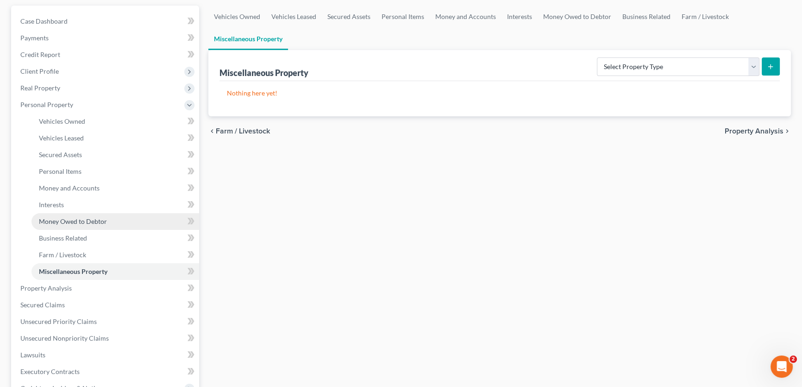
scroll to position [84, 0]
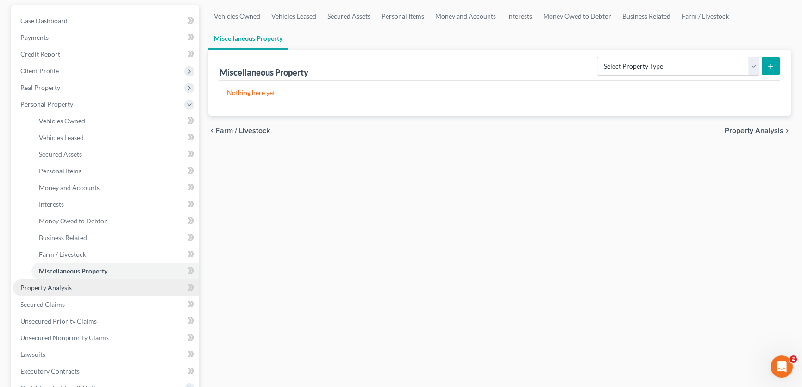
click at [72, 287] on link "Property Analysis" at bounding box center [106, 287] width 186 height 17
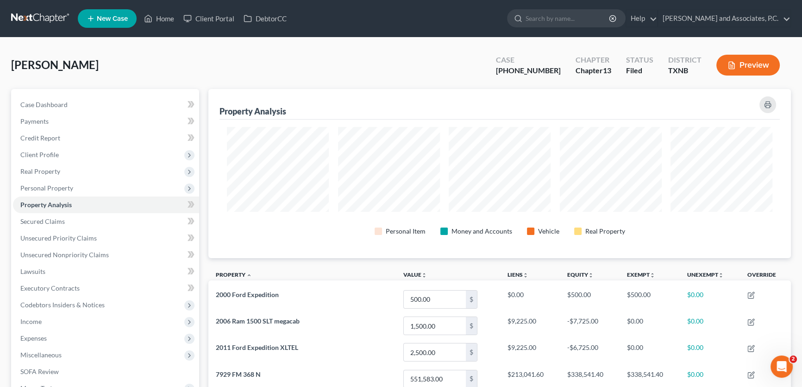
scroll to position [169, 582]
click at [74, 219] on link "Secured Claims" at bounding box center [106, 221] width 186 height 17
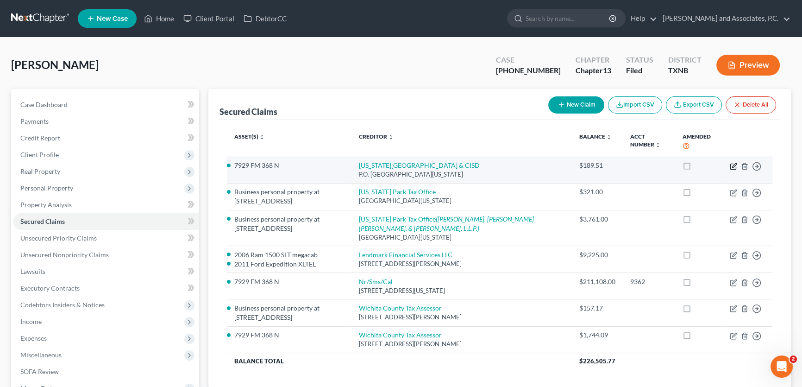
click at [731, 164] on icon "button" at bounding box center [733, 166] width 7 height 7
select select "45"
select select "5"
select select "0"
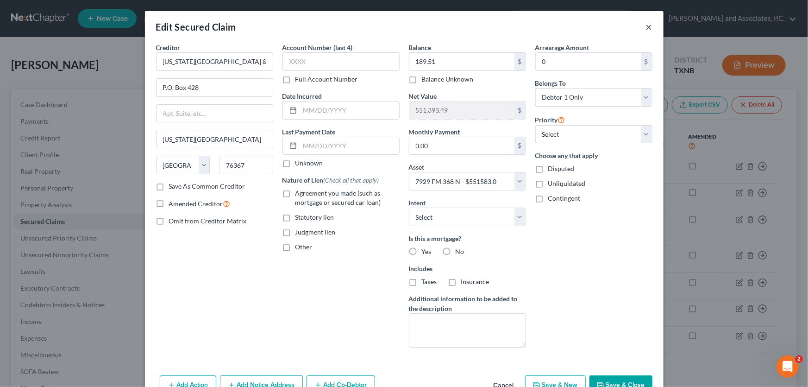
click at [646, 27] on button "×" at bounding box center [649, 26] width 6 height 11
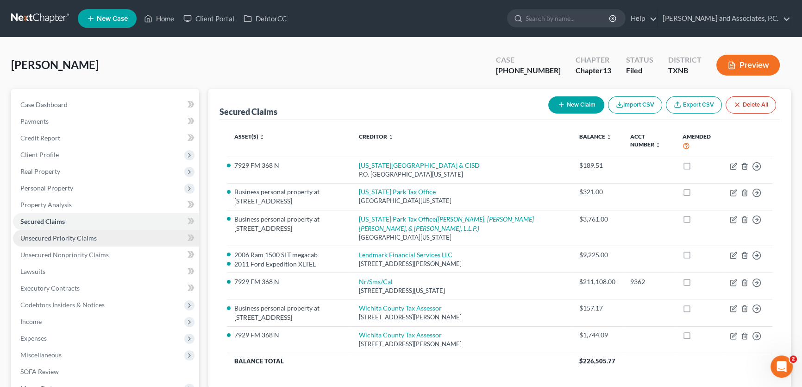
click at [127, 239] on link "Unsecured Priority Claims" at bounding box center [106, 238] width 186 height 17
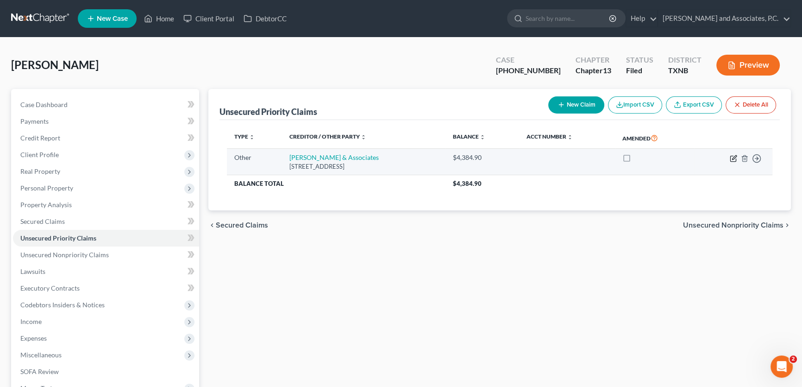
click at [732, 158] on icon "button" at bounding box center [734, 157] width 4 height 4
select select "9"
select select "45"
select select "0"
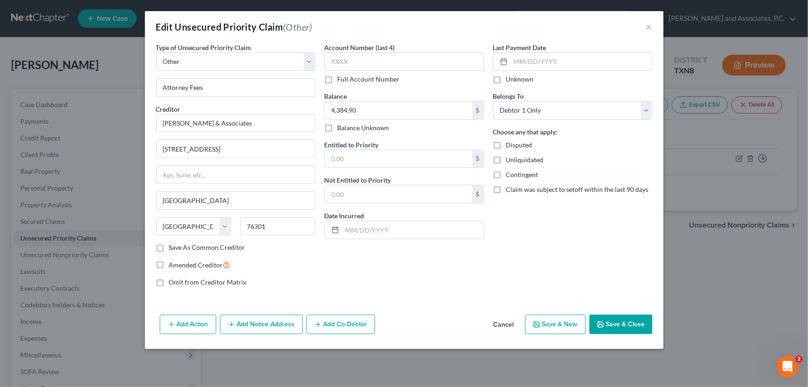
click at [501, 322] on button "Cancel" at bounding box center [503, 324] width 35 height 19
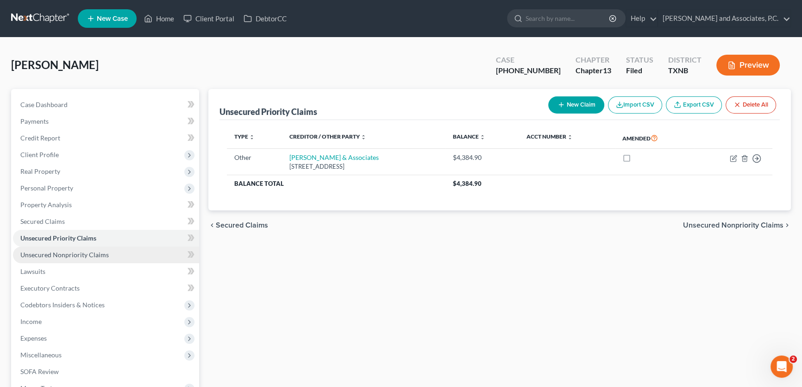
click at [106, 256] on link "Unsecured Nonpriority Claims" at bounding box center [106, 254] width 186 height 17
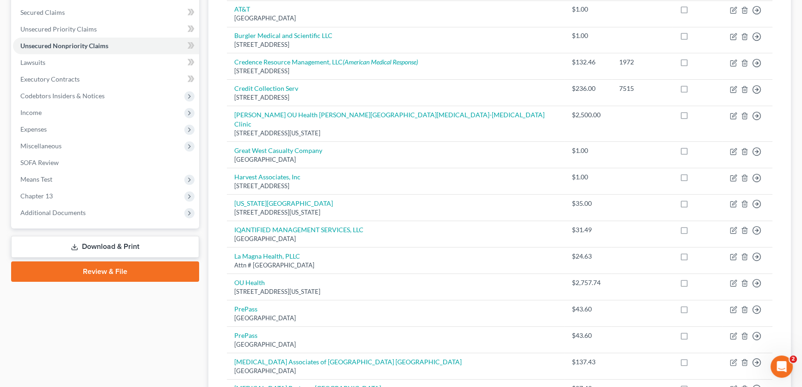
scroll to position [41, 0]
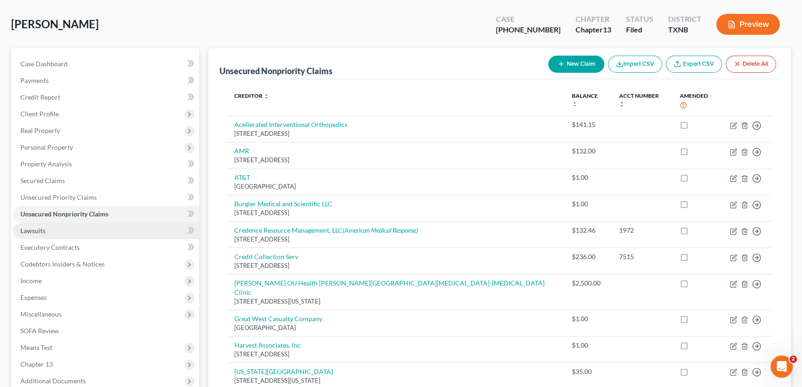
click at [44, 229] on span "Lawsuits" at bounding box center [32, 230] width 25 height 8
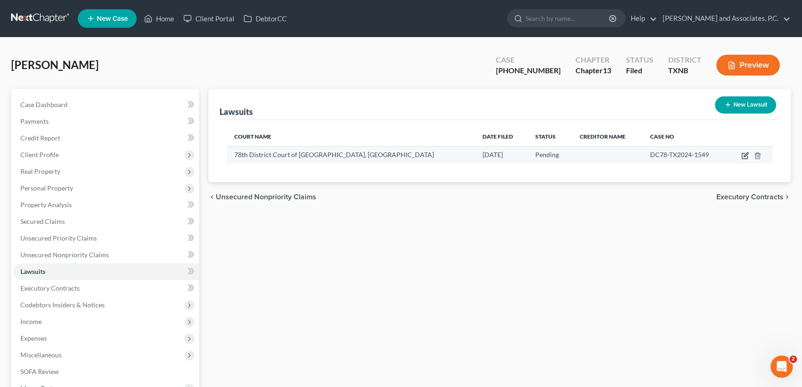
click at [745, 153] on icon "button" at bounding box center [746, 154] width 4 height 4
select select "45"
select select "0"
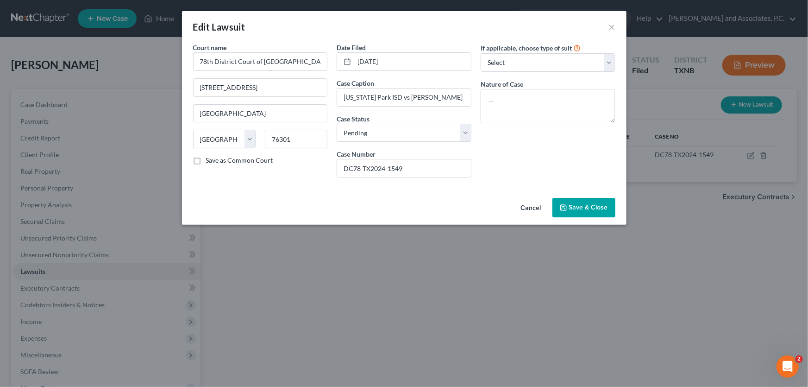
click at [533, 208] on button "Cancel" at bounding box center [530, 208] width 35 height 19
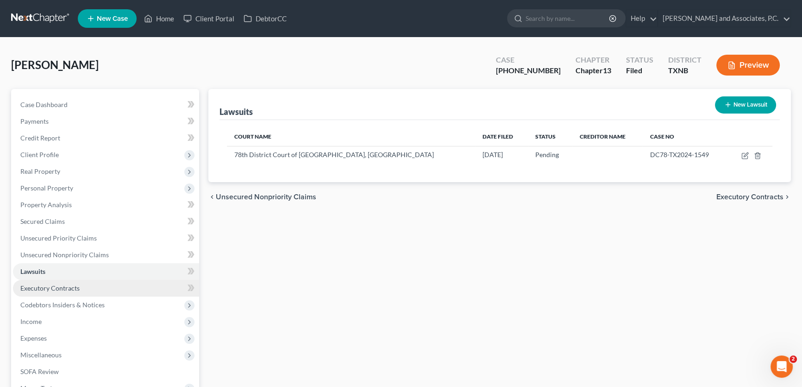
click at [64, 292] on link "Executory Contracts" at bounding box center [106, 288] width 186 height 17
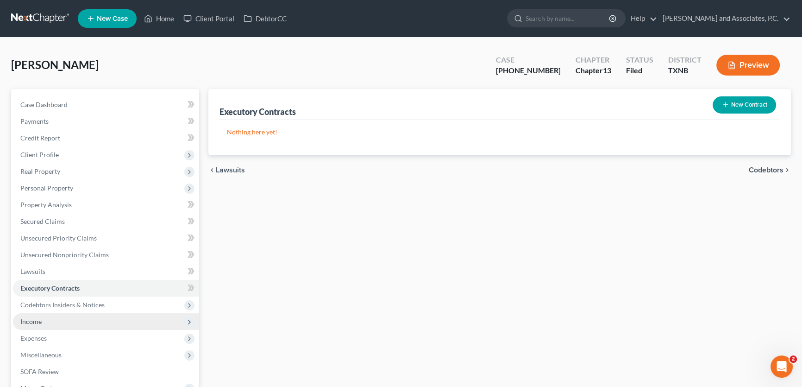
click at [53, 316] on span "Income" at bounding box center [106, 321] width 186 height 17
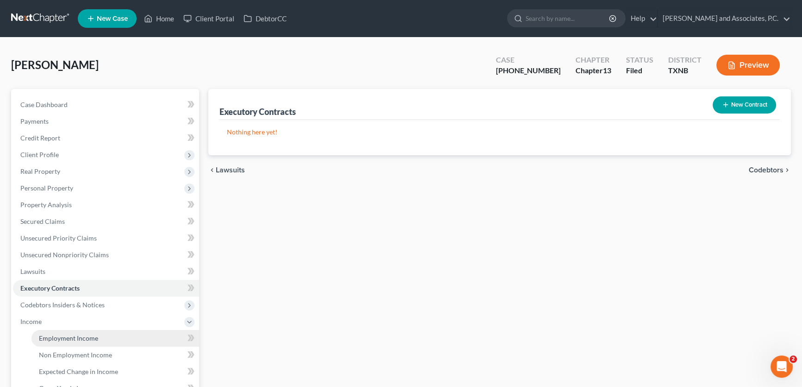
click at [53, 335] on span "Employment Income" at bounding box center [68, 338] width 59 height 8
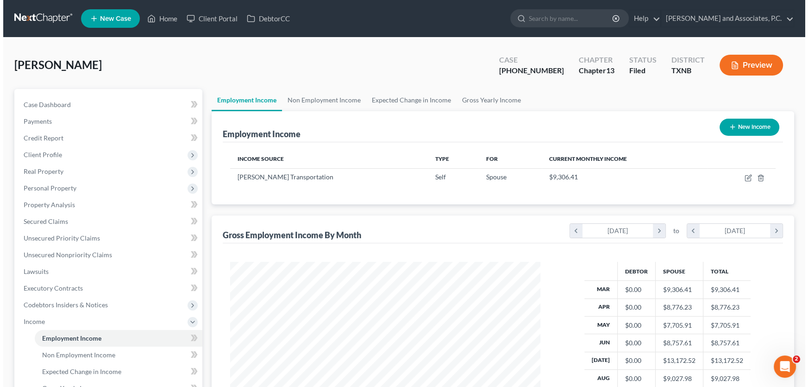
scroll to position [166, 329]
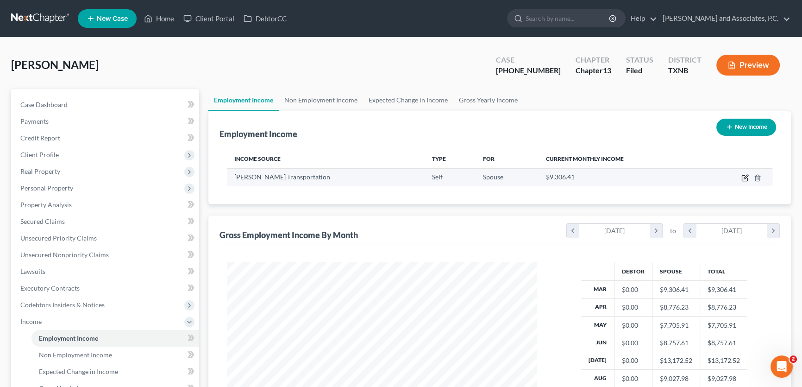
click at [742, 174] on icon "button" at bounding box center [744, 177] width 7 height 7
select select "1"
select select "45"
select select "0"
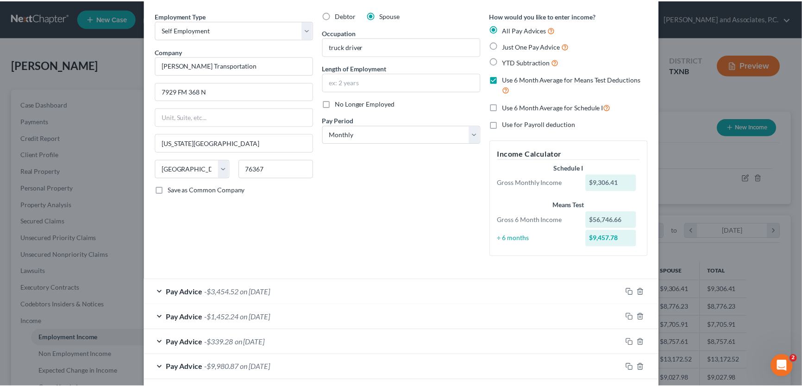
scroll to position [0, 0]
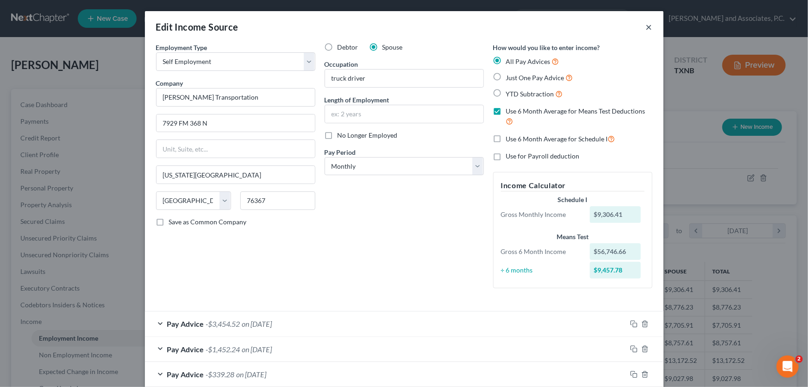
click at [646, 26] on button "×" at bounding box center [649, 26] width 6 height 11
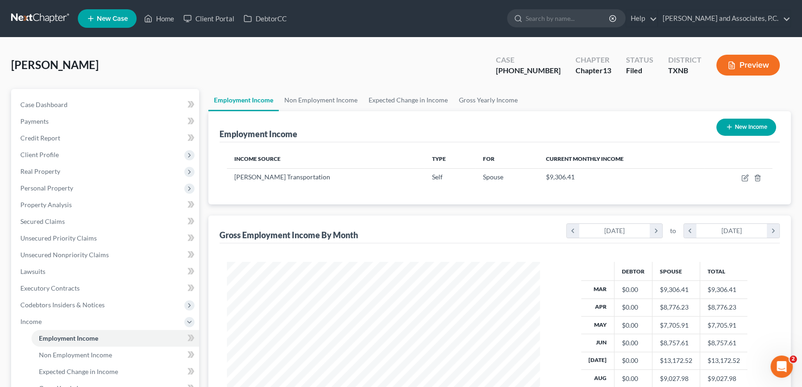
scroll to position [462848, 462685]
click at [339, 97] on link "Non Employment Income" at bounding box center [321, 100] width 84 height 22
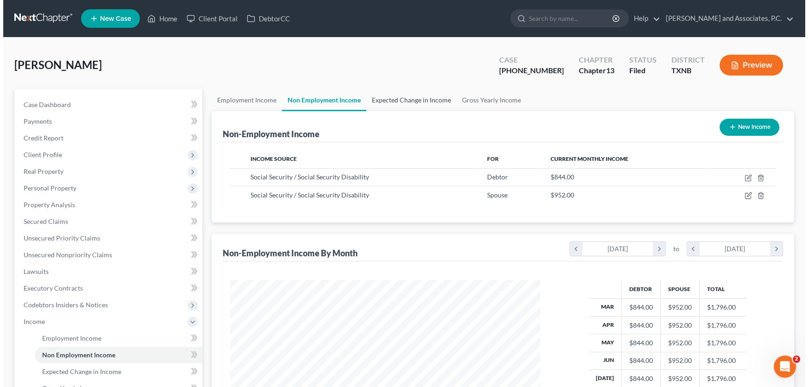
scroll to position [166, 329]
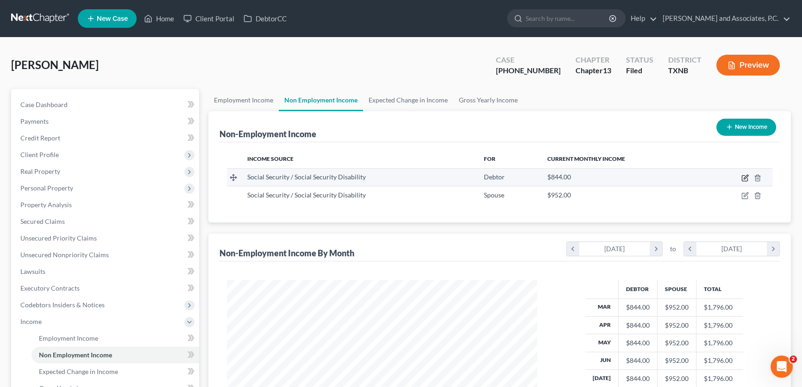
click at [744, 177] on icon "button" at bounding box center [746, 177] width 4 height 4
select select "4"
select select "0"
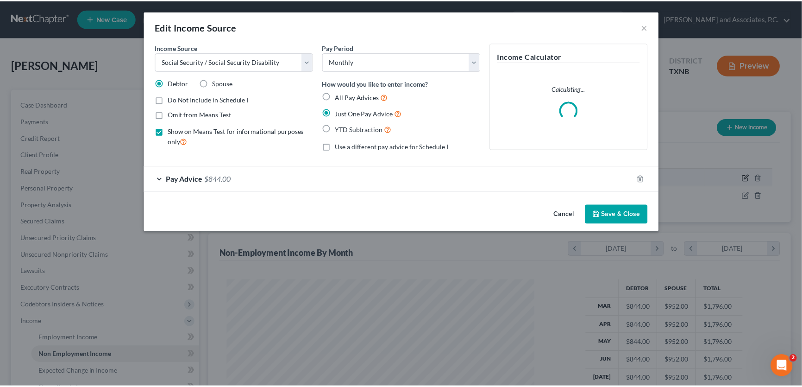
scroll to position [166, 332]
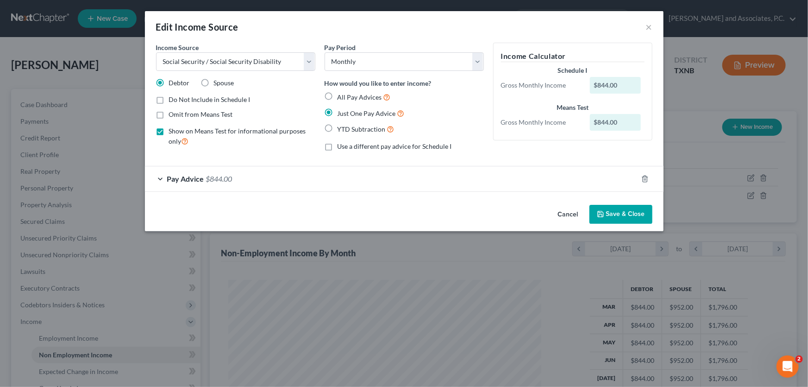
click at [613, 208] on button "Save & Close" at bounding box center [620, 214] width 63 height 19
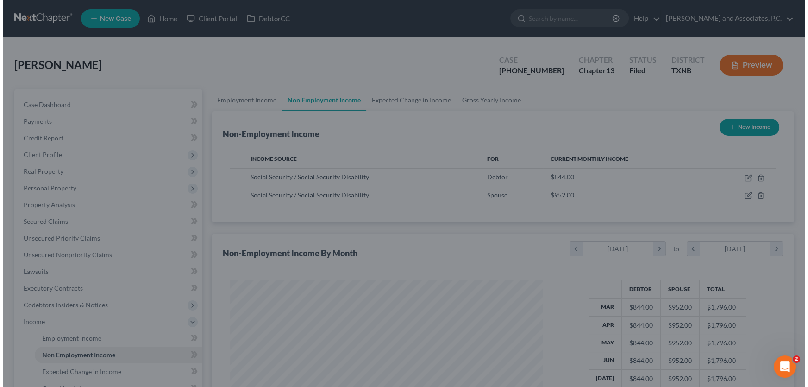
scroll to position [462848, 462685]
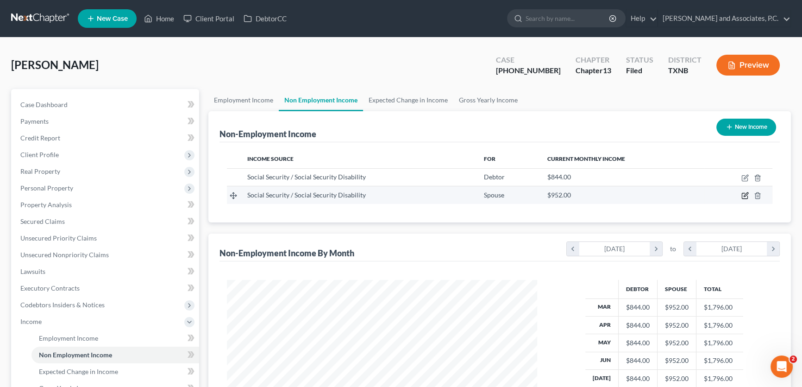
click at [744, 193] on icon "button" at bounding box center [744, 195] width 7 height 7
select select "4"
select select "0"
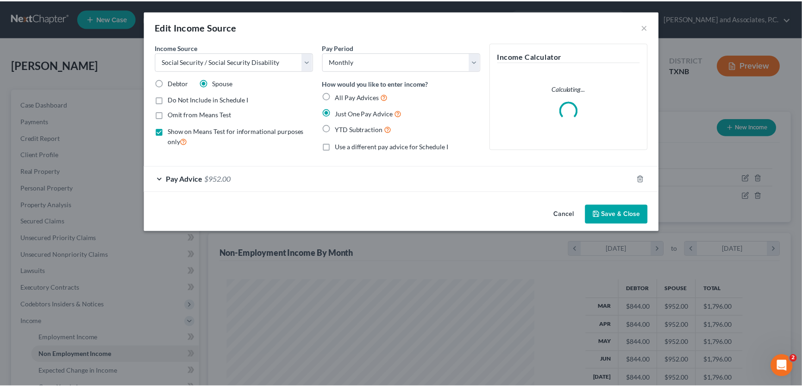
scroll to position [166, 332]
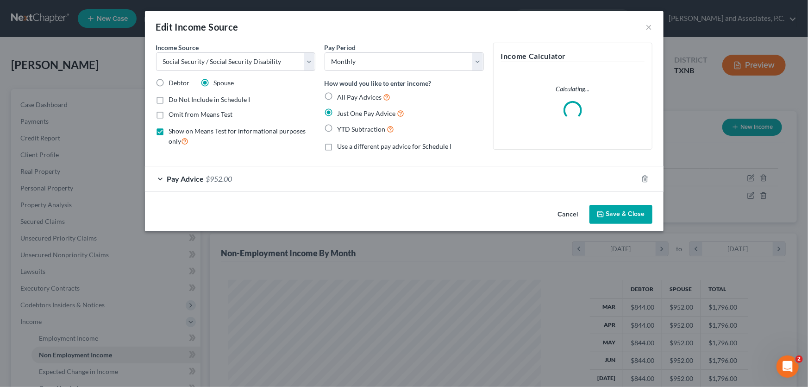
click at [228, 178] on span "$952.00" at bounding box center [219, 178] width 26 height 9
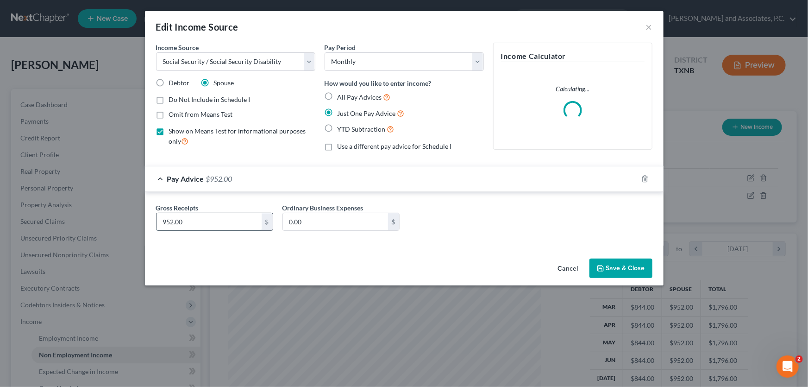
click at [250, 222] on input "952.00" at bounding box center [208, 222] width 105 height 18
type input "952.20"
click at [617, 264] on button "Save & Close" at bounding box center [620, 267] width 63 height 19
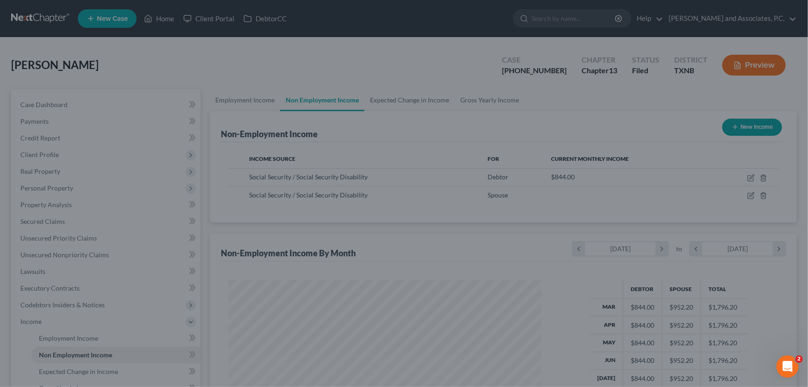
scroll to position [462848, 462685]
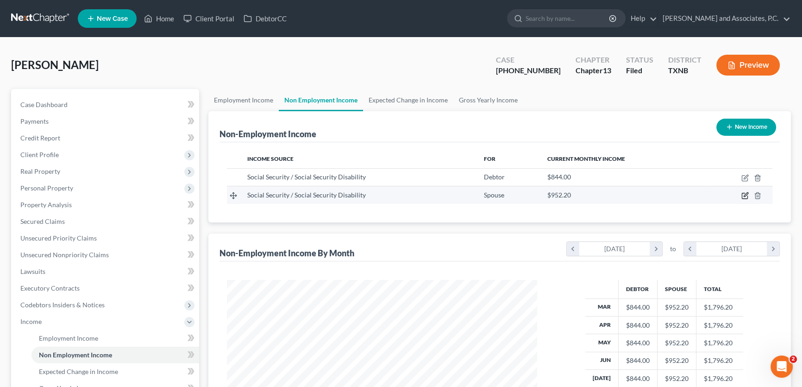
click at [745, 194] on icon "button" at bounding box center [744, 195] width 7 height 7
select select "4"
select select "0"
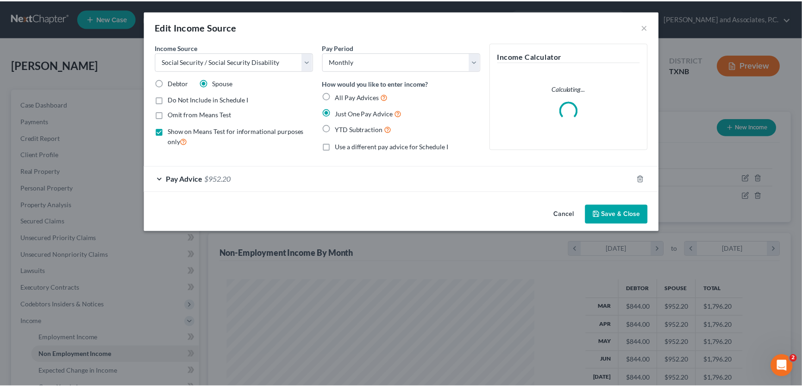
scroll to position [166, 332]
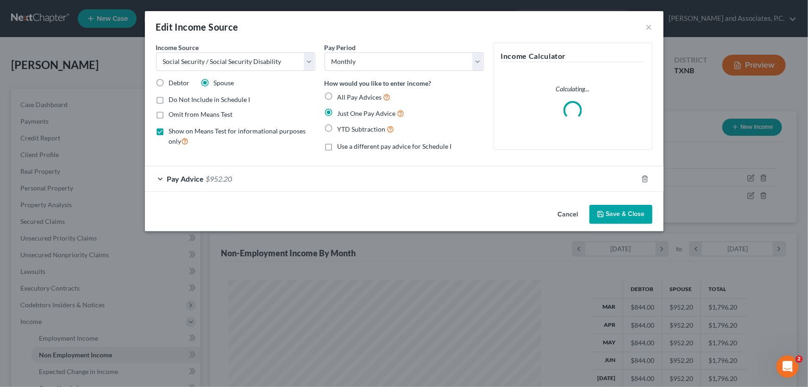
click at [600, 215] on icon "button" at bounding box center [600, 213] width 7 height 7
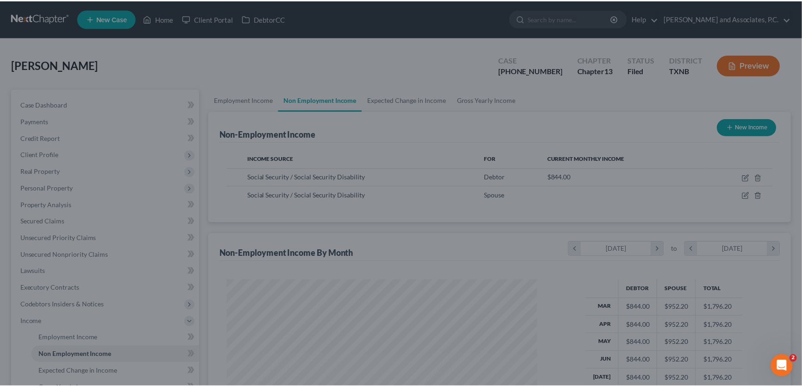
scroll to position [462848, 462685]
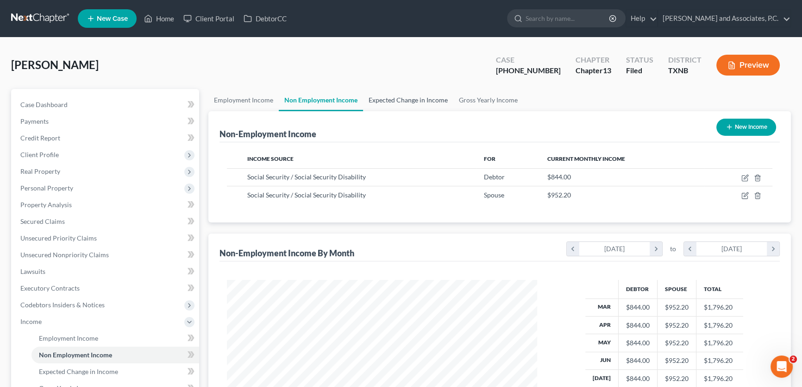
click at [402, 100] on link "Expected Change in Income" at bounding box center [408, 100] width 90 height 22
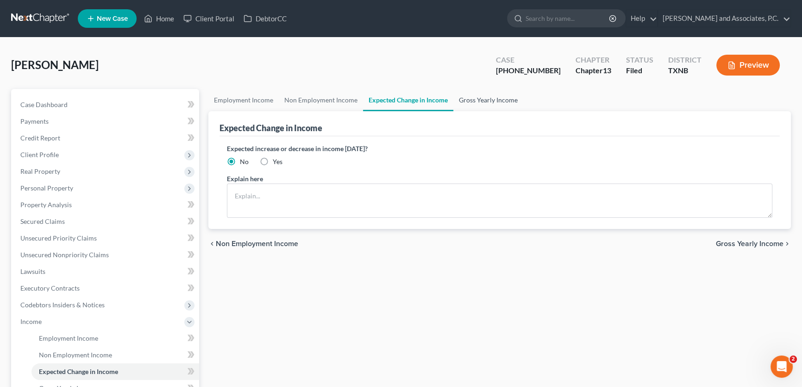
click at [474, 102] on link "Gross Yearly Income" at bounding box center [488, 100] width 70 height 22
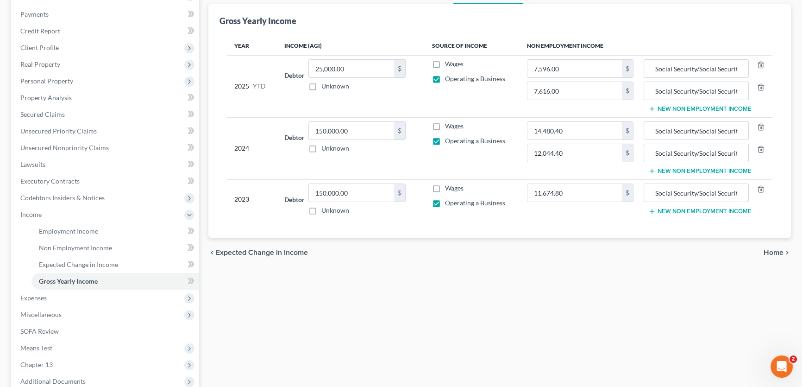
scroll to position [126, 0]
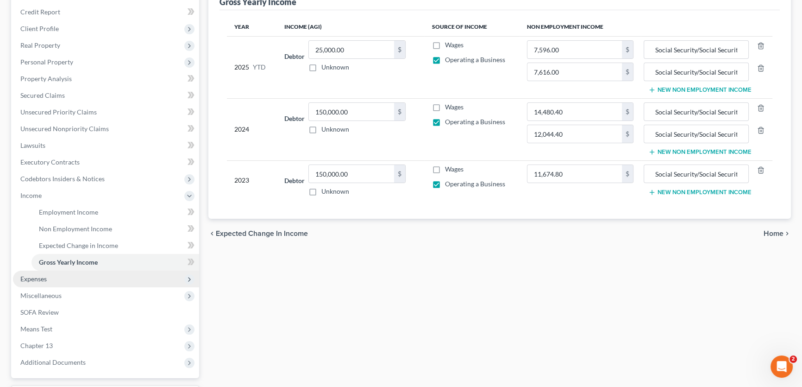
click at [38, 279] on span "Expenses" at bounding box center [33, 279] width 26 height 8
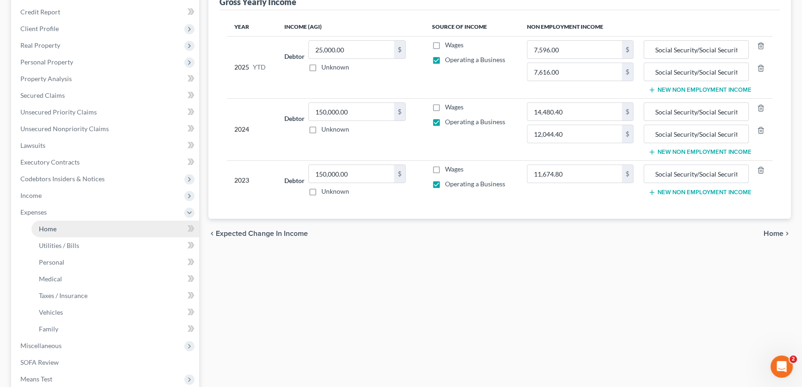
click at [56, 231] on link "Home" at bounding box center [115, 228] width 168 height 17
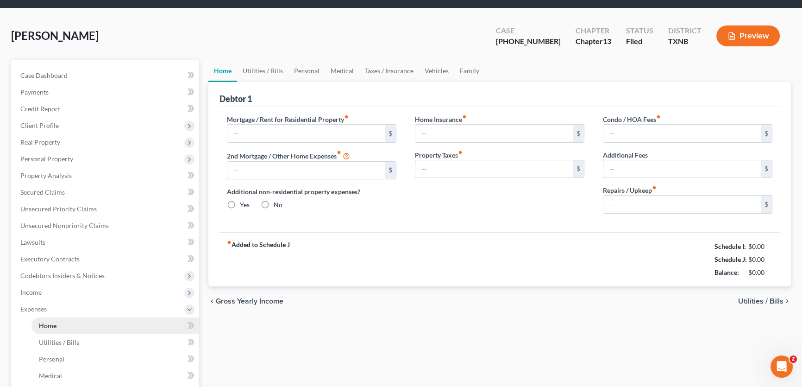
type input "0.00"
radio input "true"
type input "0.00"
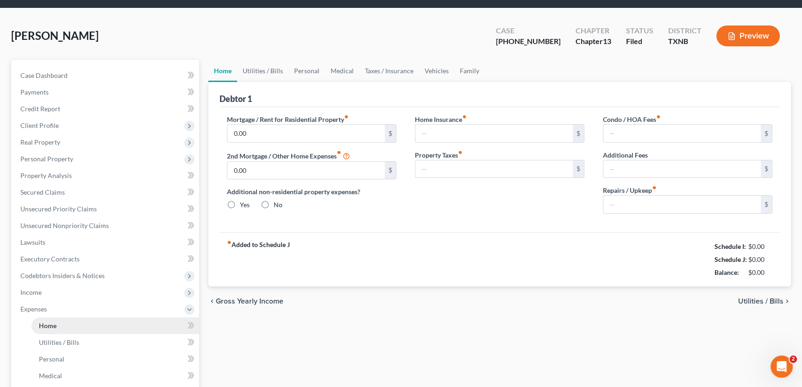
type input "0.00"
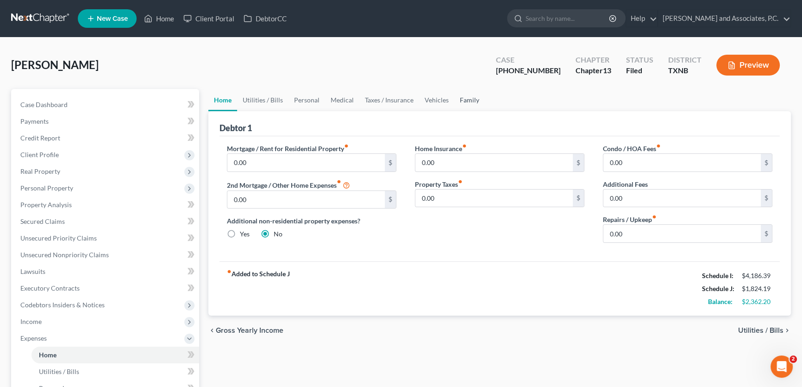
click at [472, 100] on link "Family" at bounding box center [469, 100] width 31 height 22
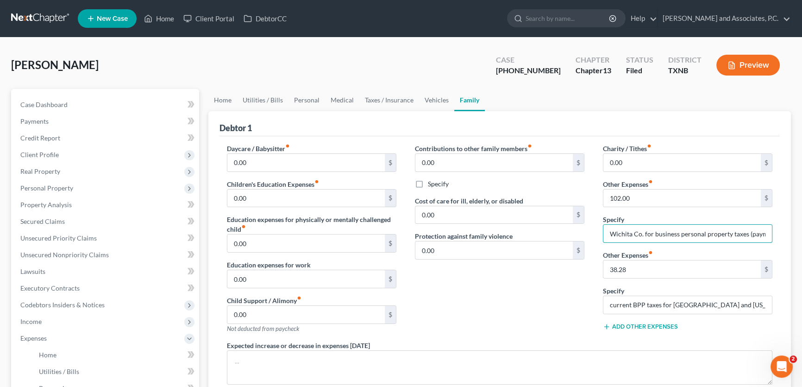
scroll to position [0, 56]
drag, startPoint x: 666, startPoint y: 238, endPoint x: 807, endPoint y: 225, distance: 142.2
click at [802, 225] on html "Home New Case Client Portal DebtorCC Monte J. White and Associates, P.C. amy@mo…" at bounding box center [401, 321] width 802 height 642
click at [745, 232] on input "Wichita Co. for business personal property taxes (payment plan for arrears)" at bounding box center [687, 234] width 169 height 18
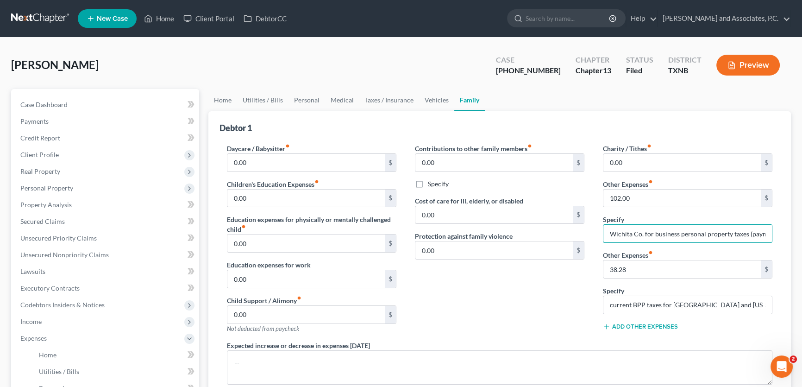
drag, startPoint x: 633, startPoint y: 231, endPoint x: 525, endPoint y: 231, distance: 108.3
click at [525, 231] on div "Daycare / Babysitter fiber_manual_record 0.00 $ Children's Education Expenses f…" at bounding box center [500, 283] width 564 height 278
click at [622, 234] on input "Wichita Co. for business personal property taxes (payment plan for arrears)" at bounding box center [687, 234] width 169 height 18
click at [222, 101] on link "Home" at bounding box center [222, 100] width 29 height 22
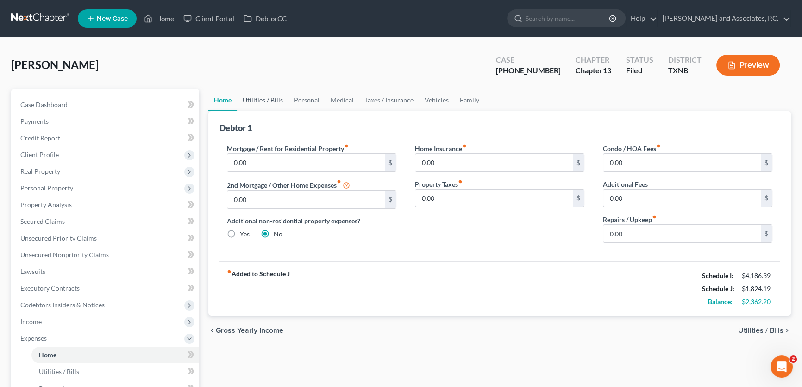
click at [257, 99] on link "Utilities / Bills" at bounding box center [262, 100] width 51 height 22
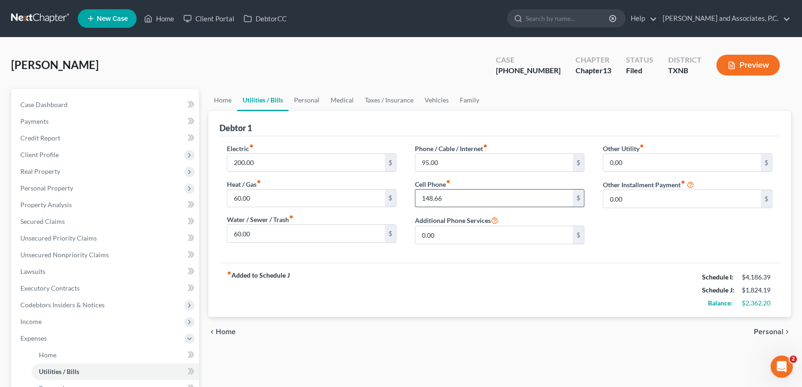
click at [449, 198] on input "148.66" at bounding box center [493, 198] width 157 height 18
type input "148.86"
click at [300, 101] on link "Personal" at bounding box center [306, 100] width 37 height 22
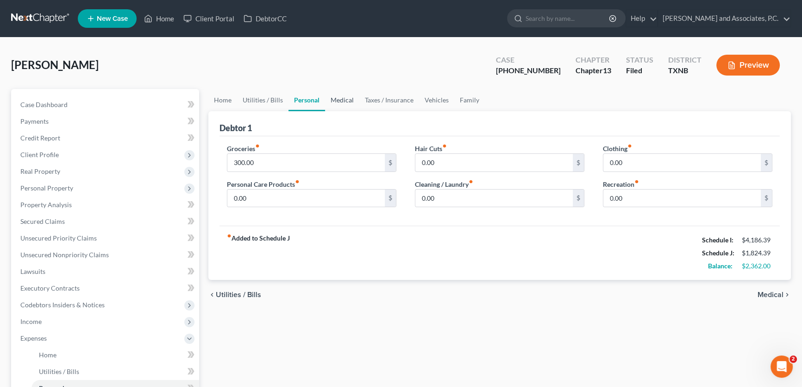
click at [339, 100] on link "Medical" at bounding box center [342, 100] width 34 height 22
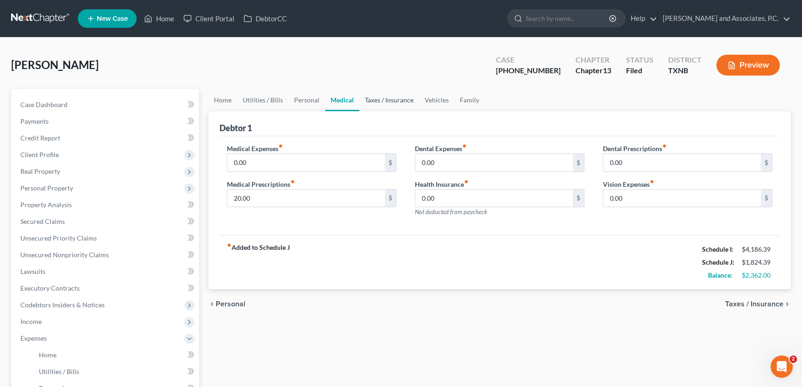
click at [382, 100] on link "Taxes / Insurance" at bounding box center [389, 100] width 60 height 22
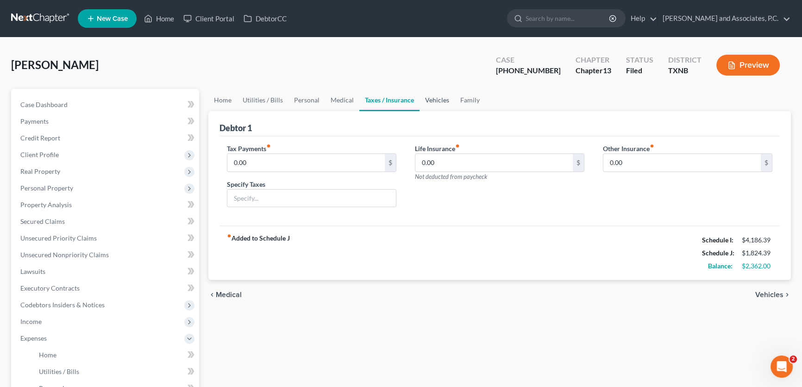
click at [442, 100] on link "Vehicles" at bounding box center [436, 100] width 35 height 22
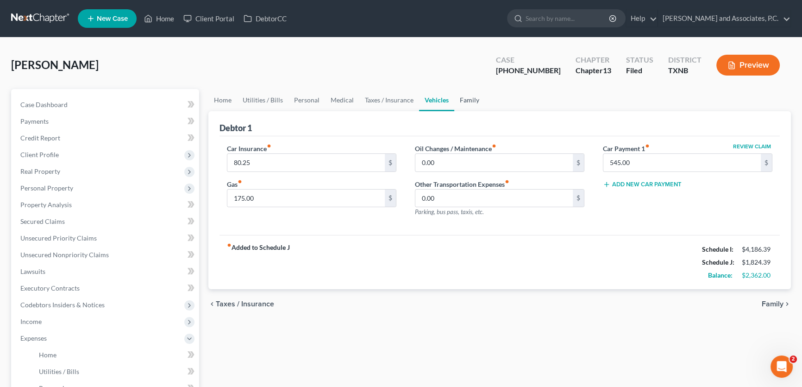
click at [469, 102] on link "Family" at bounding box center [469, 100] width 31 height 22
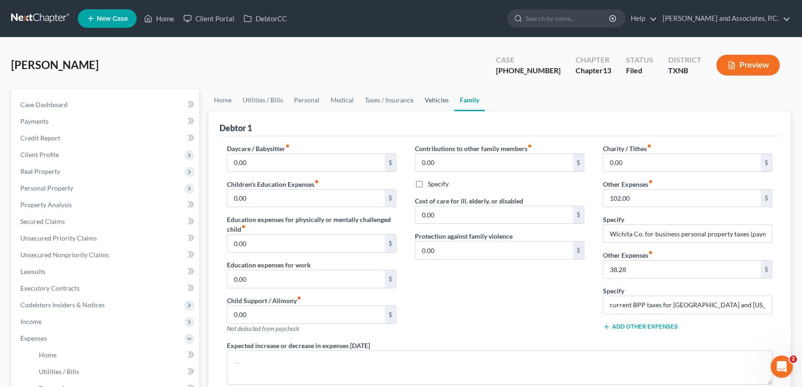
click at [436, 101] on link "Vehicles" at bounding box center [436, 100] width 35 height 22
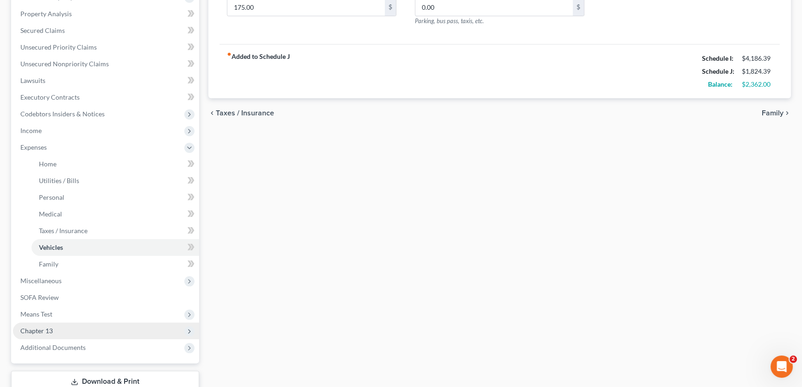
scroll to position [210, 0]
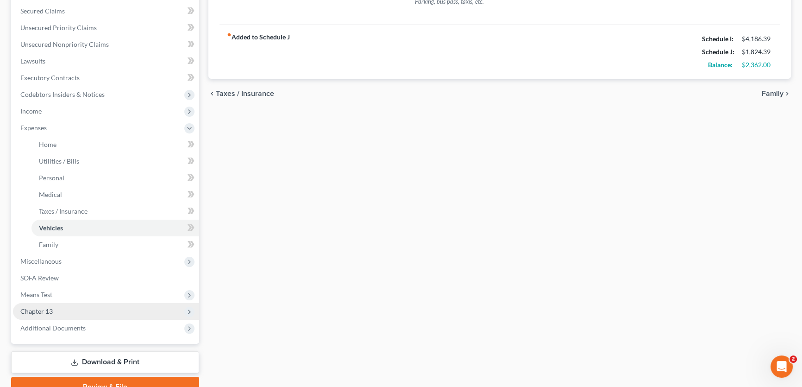
click at [48, 307] on span "Chapter 13" at bounding box center [36, 311] width 32 height 8
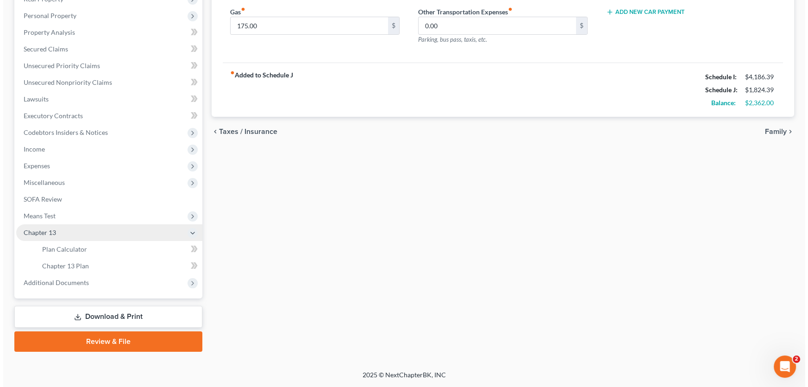
scroll to position [171, 0]
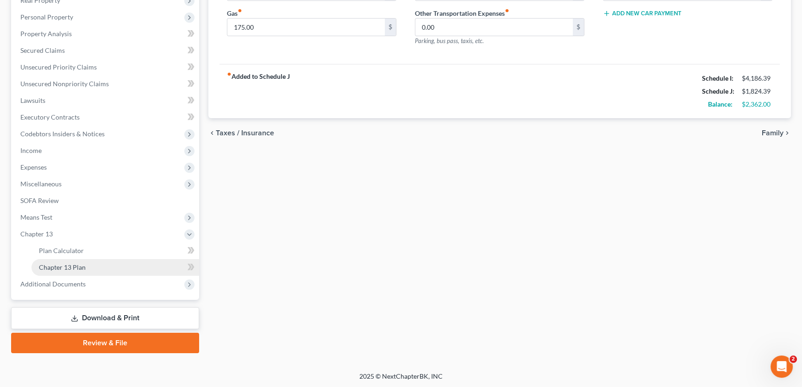
click at [69, 269] on span "Chapter 13 Plan" at bounding box center [62, 267] width 47 height 8
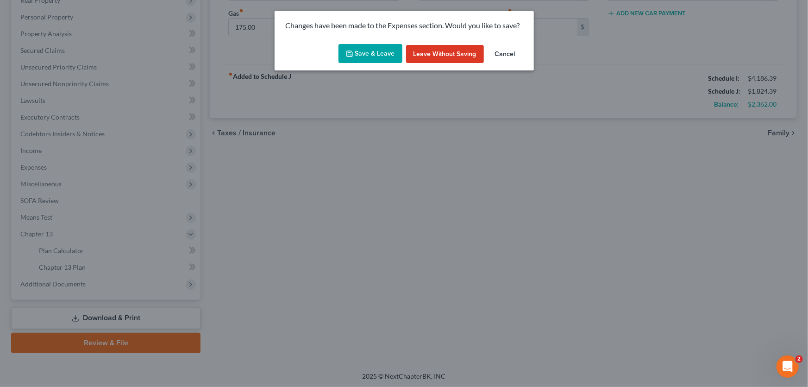
click at [379, 56] on button "Save & Leave" at bounding box center [370, 53] width 64 height 19
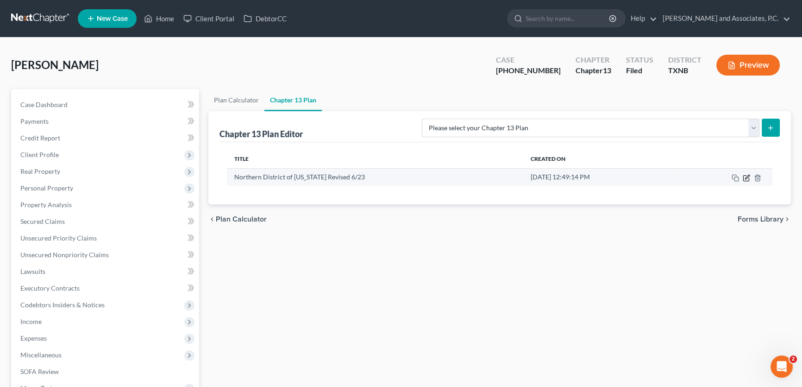
click at [748, 177] on icon "button" at bounding box center [746, 177] width 7 height 7
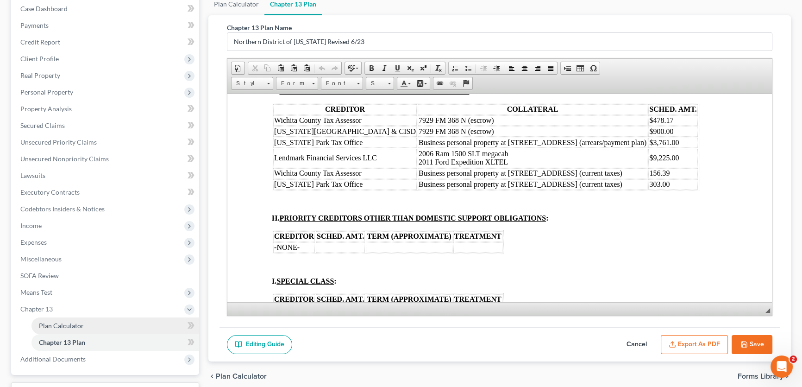
scroll to position [126, 0]
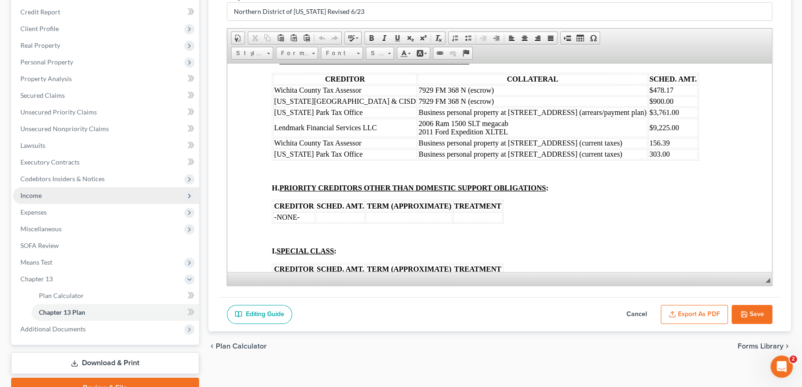
click at [46, 194] on span "Income" at bounding box center [106, 195] width 186 height 17
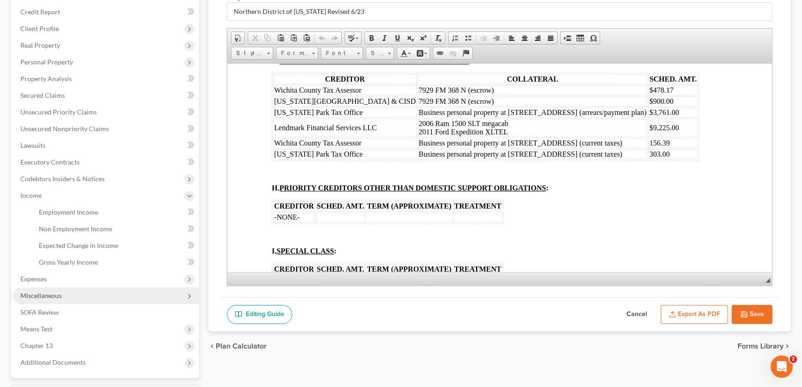
click at [46, 292] on span "Miscellaneous" at bounding box center [40, 295] width 41 height 8
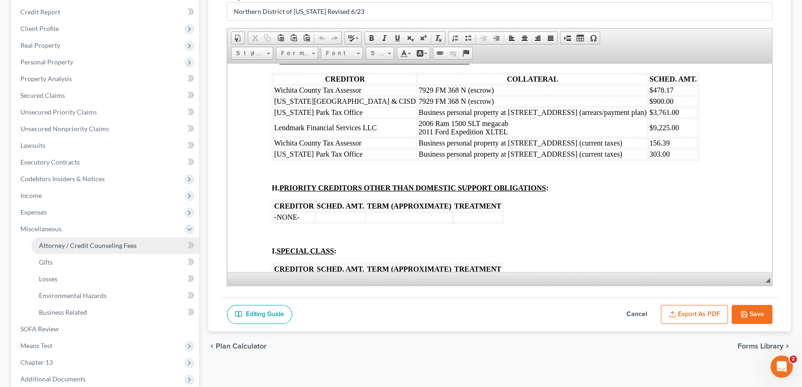
click at [56, 247] on span "Attorney / Credit Counseling Fees" at bounding box center [88, 245] width 98 height 8
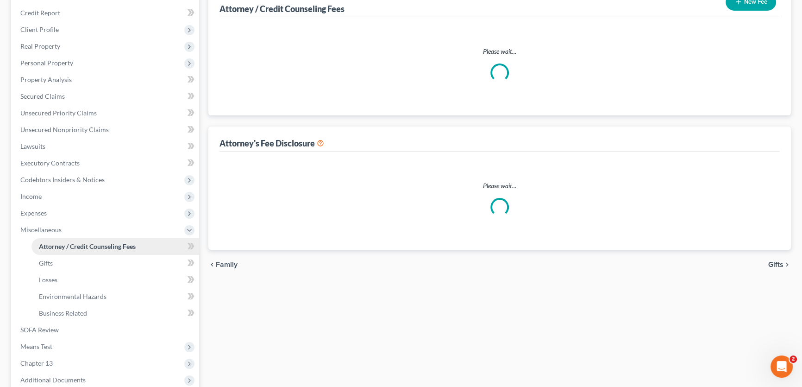
select select "1"
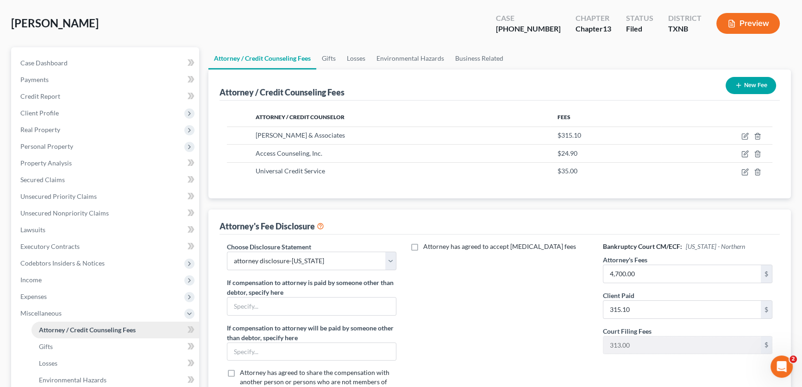
scroll to position [84, 0]
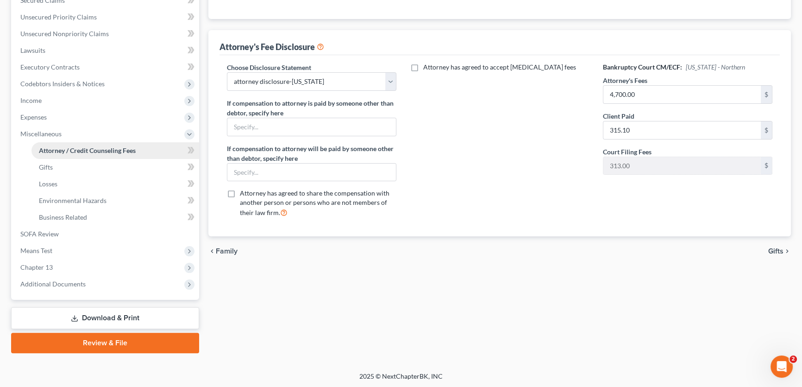
click at [56, 247] on span "Means Test" at bounding box center [106, 250] width 186 height 17
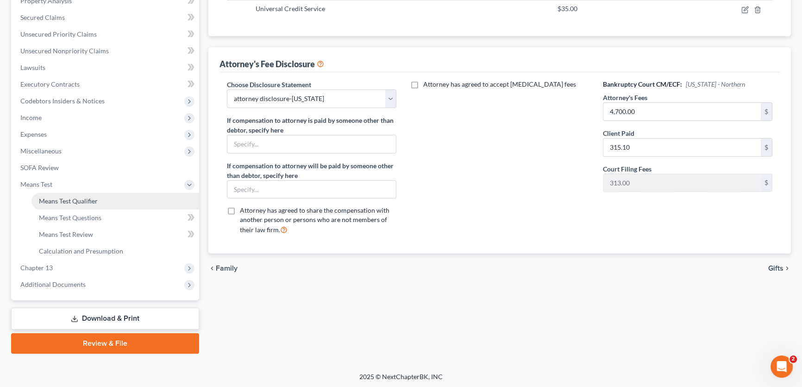
click at [61, 200] on span "Means Test Qualifier" at bounding box center [68, 201] width 59 height 8
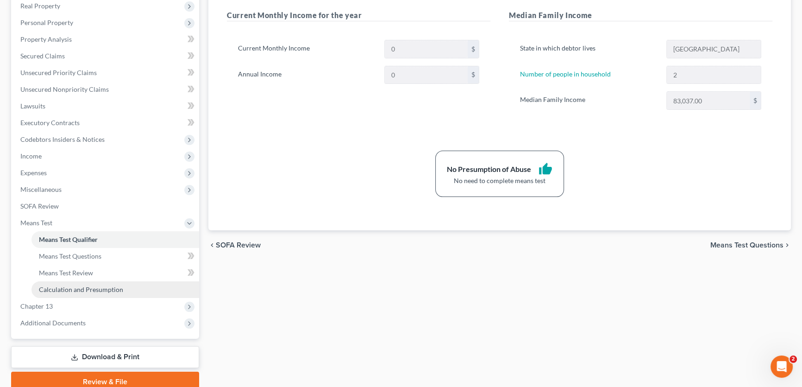
scroll to position [204, 0]
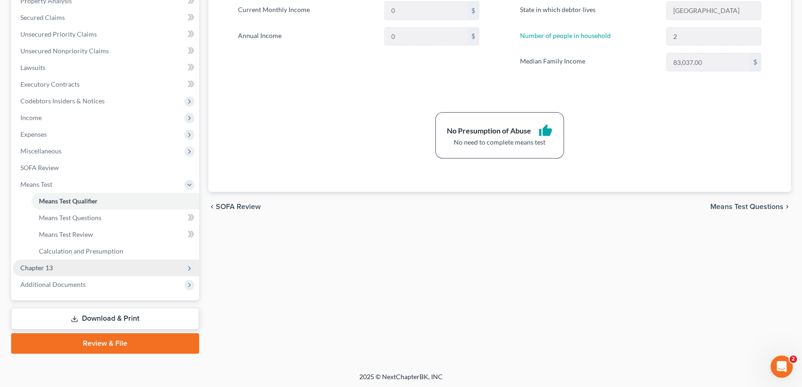
click at [56, 268] on span "Chapter 13" at bounding box center [106, 267] width 186 height 17
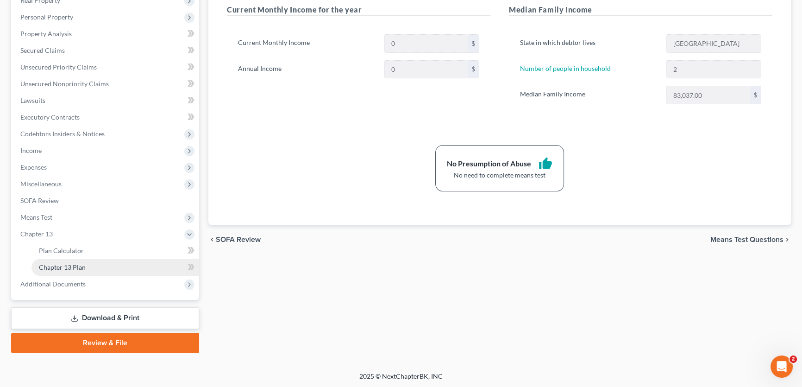
click at [56, 268] on span "Chapter 13 Plan" at bounding box center [62, 267] width 47 height 8
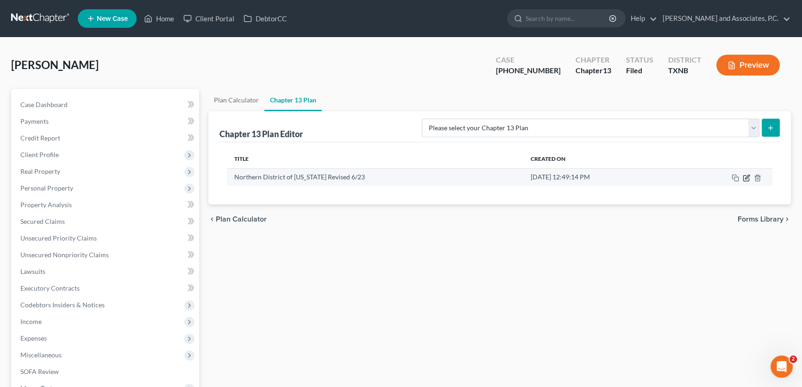
click at [748, 180] on icon "button" at bounding box center [746, 178] width 6 height 6
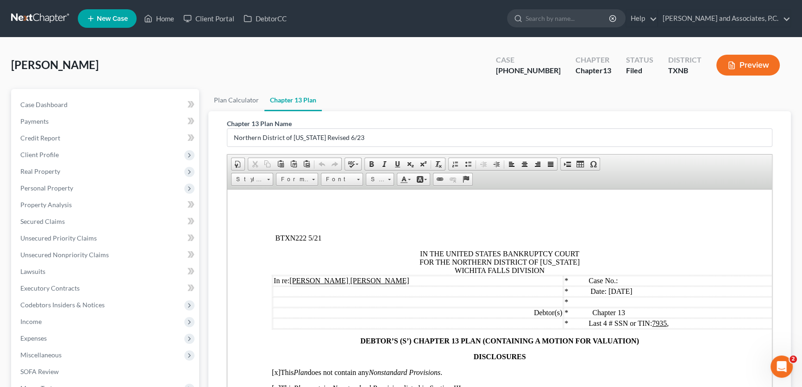
click at [605, 288] on td "* Date: 09/30/2025" at bounding box center [675, 291] width 225 height 10
click at [656, 327] on td "* Last 4 # SSN or TIN: 7935 ," at bounding box center [675, 323] width 225 height 10
click at [617, 282] on td "* Case No.:" at bounding box center [675, 280] width 225 height 10
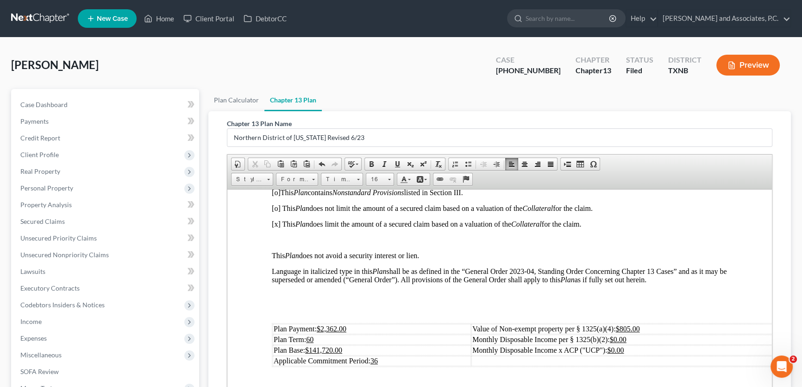
scroll to position [210, 0]
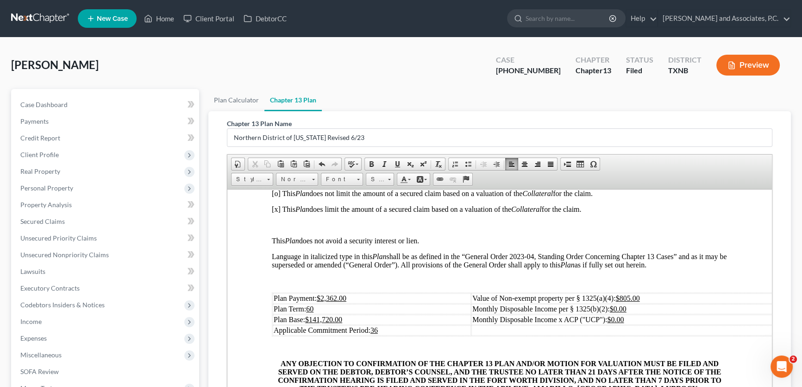
click at [625, 301] on u "$805.00" at bounding box center [628, 298] width 24 height 8
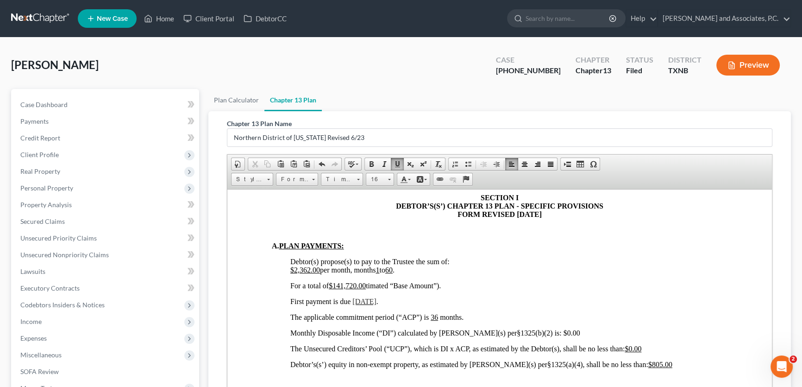
scroll to position [547, 0]
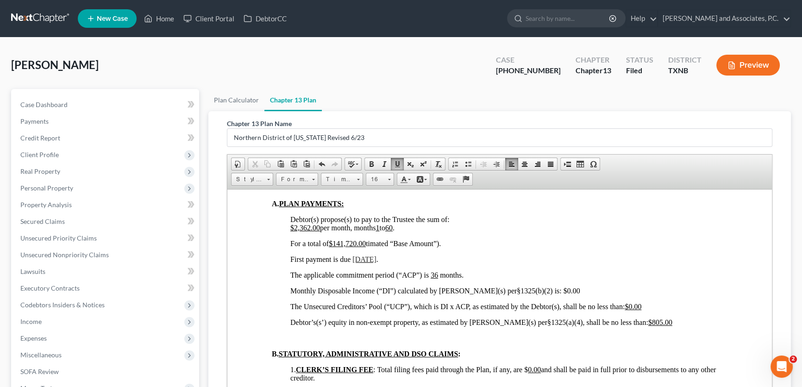
click at [648, 325] on u "$805.00" at bounding box center [660, 322] width 24 height 8
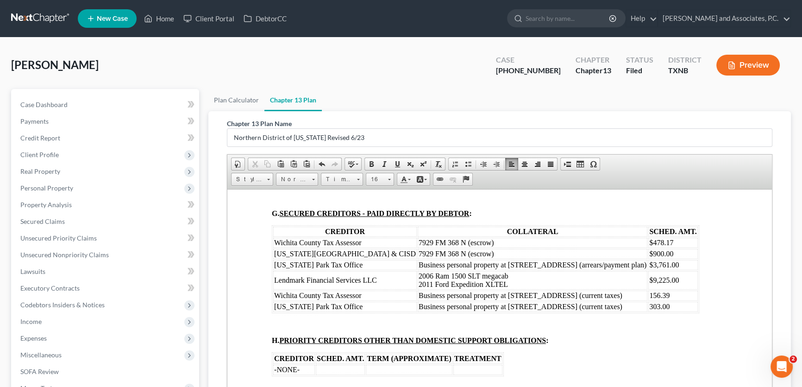
scroll to position [1557, 0]
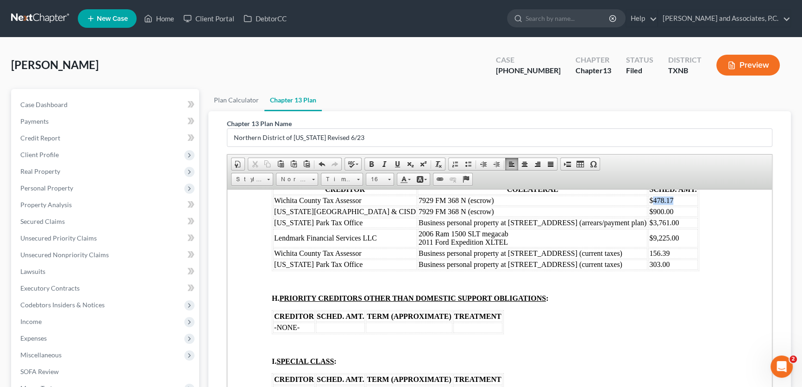
drag, startPoint x: 624, startPoint y: 251, endPoint x: 592, endPoint y: 252, distance: 32.0
click at [648, 205] on td "$478.17" at bounding box center [672, 200] width 49 height 10
drag, startPoint x: 616, startPoint y: 262, endPoint x: 594, endPoint y: 265, distance: 22.9
click at [648, 216] on td "$900.00" at bounding box center [672, 211] width 49 height 10
drag, startPoint x: 614, startPoint y: 316, endPoint x: 588, endPoint y: 320, distance: 26.8
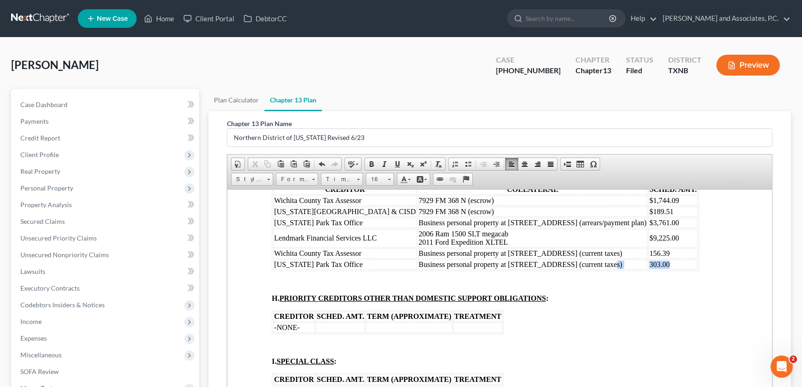
click at [588, 269] on tr "Iowa Park Tax Office Business personal property at 7929 N FM 368 (current taxes…" at bounding box center [485, 264] width 425 height 10
drag, startPoint x: 619, startPoint y: 305, endPoint x: 589, endPoint y: 308, distance: 29.4
click at [648, 258] on td "156.39" at bounding box center [672, 253] width 49 height 10
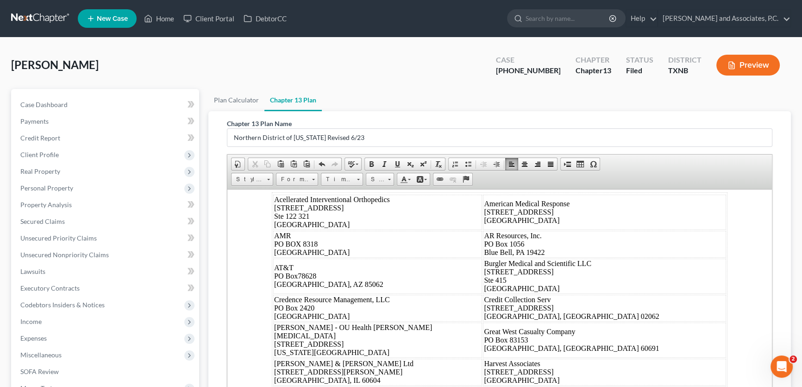
scroll to position [4546, 0]
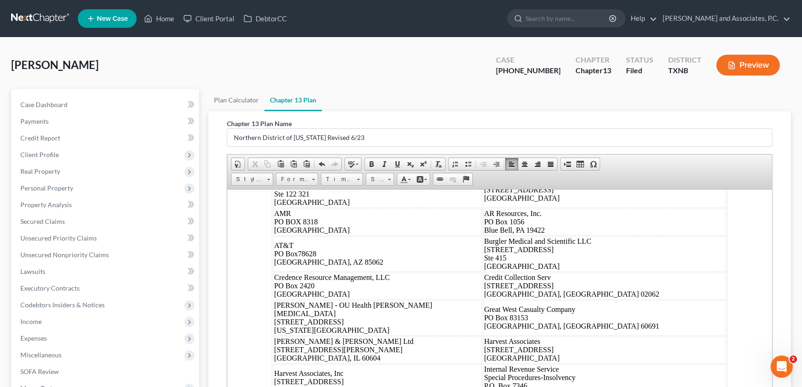
click at [526, 100] on span "30th d" at bounding box center [527, 97] width 19 height 8
drag, startPoint x: 588, startPoint y: 275, endPoint x: 560, endPoint y: 277, distance: 28.3
click at [560, 100] on span "I, the undersigned, hereby certify that the foregoing Debtor’s(s’) Chapter 13 P…" at bounding box center [489, 92] width 435 height 16
click at [300, 140] on span "[DATE]" at bounding box center [306, 136] width 24 height 8
drag, startPoint x: 294, startPoint y: 317, endPoint x: 309, endPoint y: 316, distance: 14.8
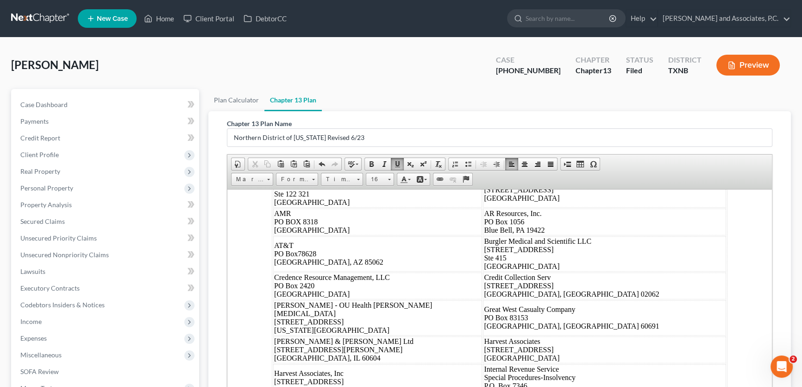
click at [309, 140] on span "Dated: 10 /14/2025" at bounding box center [302, 136] width 56 height 8
click at [394, 163] on span at bounding box center [397, 163] width 7 height 7
click at [368, 145] on td "Dated: 10 /1 4/2025" at bounding box center [385, 136] width 225 height 19
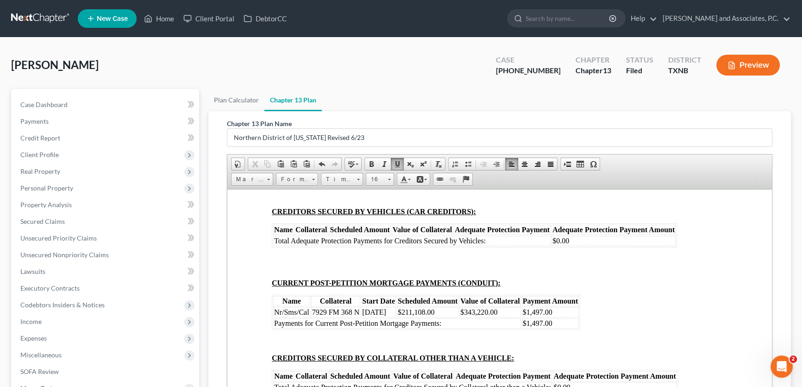
scroll to position [5345, 0]
click at [602, 10] on td "* Case No.:" at bounding box center [675, 5] width 225 height 10
click at [650, 51] on span "* Last 4 # SSN or TIN: 7935 ," at bounding box center [613, 47] width 104 height 8
click at [563, 69] on strong "[DATE]" at bounding box center [551, 65] width 25 height 8
drag, startPoint x: 547, startPoint y: 259, endPoint x: 561, endPoint y: 259, distance: 13.9
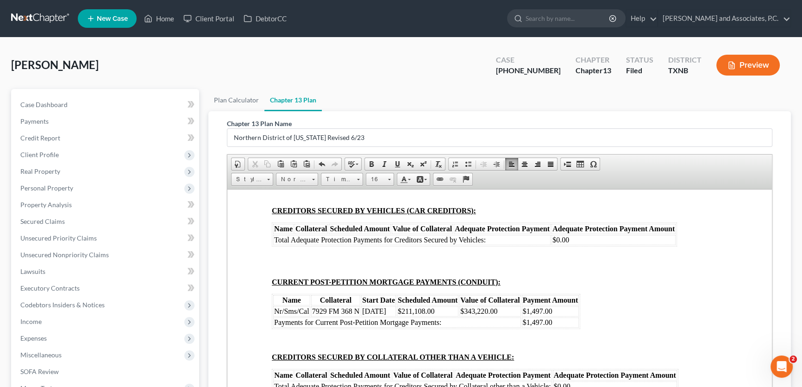
click at [561, 69] on span "AUTHORIZATION FOR ADEQUATE PROTECTION DISBURSEMENTS DATED: 10 /14 /2025" at bounding box center [423, 65] width 303 height 8
drag, startPoint x: 367, startPoint y: 164, endPoint x: 219, endPoint y: 15, distance: 209.9
click at [368, 164] on span at bounding box center [371, 163] width 7 height 7
click at [587, 69] on p "AUTHORIZATION FOR ADEQUATE PROTECTION DISBURSEMENTS DATED: 10 /1 4 /2025" at bounding box center [500, 65] width 456 height 8
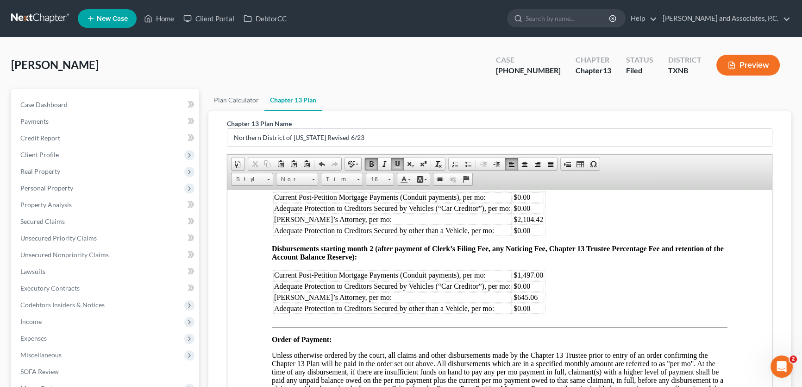
scroll to position [5598, 0]
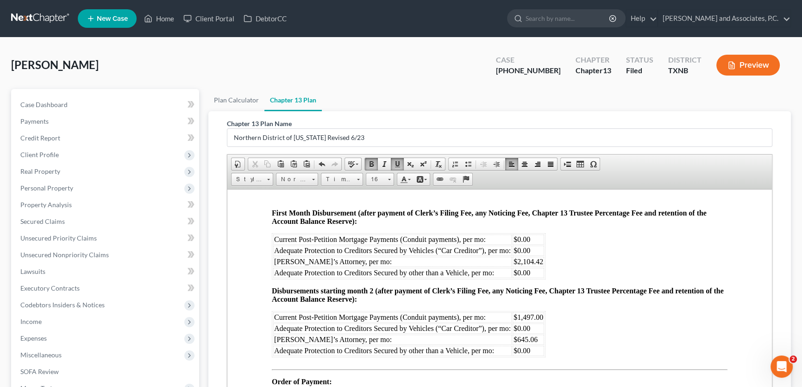
drag, startPoint x: 516, startPoint y: 261, endPoint x: 481, endPoint y: 265, distance: 35.9
click at [481, 63] on td "$343,220.00" at bounding box center [489, 58] width 61 height 10
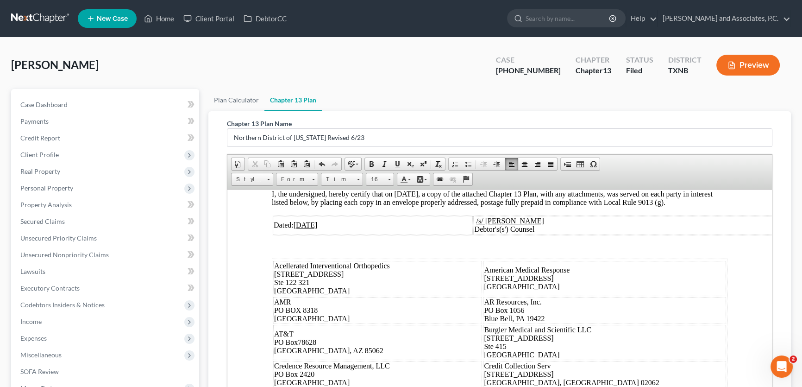
scroll to position [5977, 0]
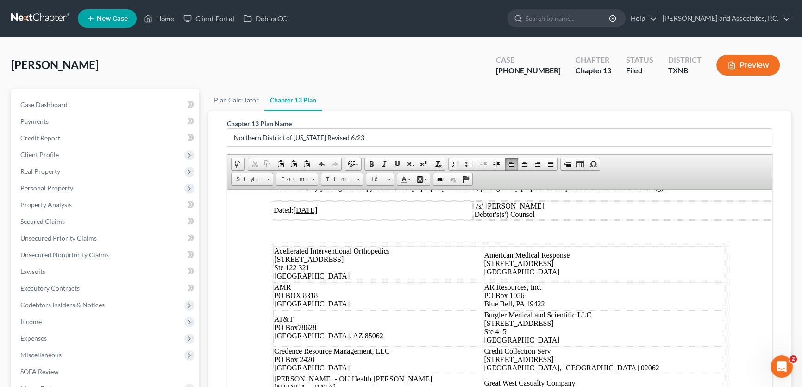
click at [313, 95] on u "[DATE]" at bounding box center [310, 92] width 24 height 8
click at [313, 95] on u "0 /30/2025" at bounding box center [319, 92] width 30 height 8
drag, startPoint x: 300, startPoint y: 307, endPoint x: 307, endPoint y: 307, distance: 7.4
click at [307, 95] on span "DATED: 1 0 /14 /2025" at bounding box center [303, 92] width 62 height 8
click at [395, 164] on span at bounding box center [397, 163] width 7 height 7
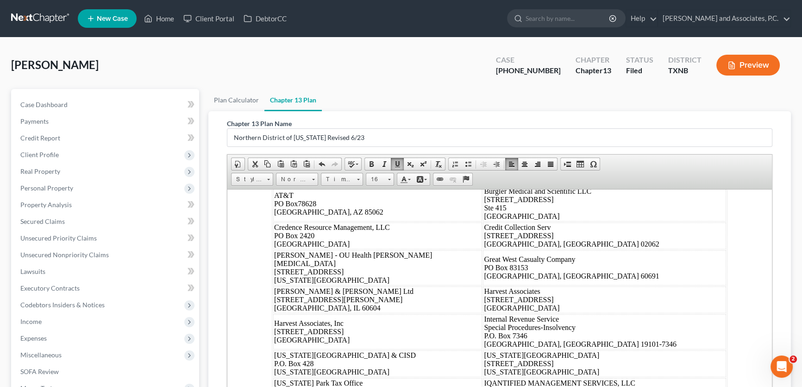
scroll to position [6103, 0]
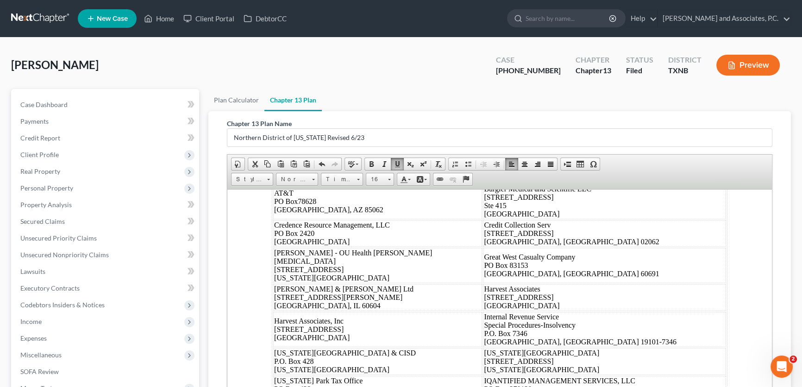
click at [434, 65] on span "I, the undersigned, hereby certify that on September 30, 2025, a copy of the at…" at bounding box center [492, 57] width 441 height 16
click at [300, 88] on u "[DATE]" at bounding box center [306, 84] width 24 height 8
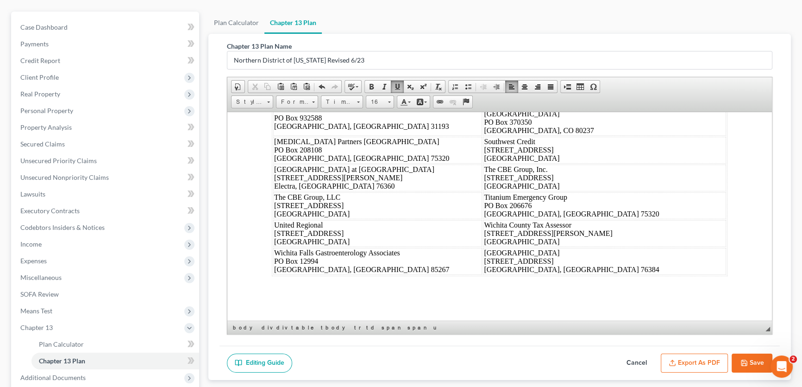
scroll to position [171, 0]
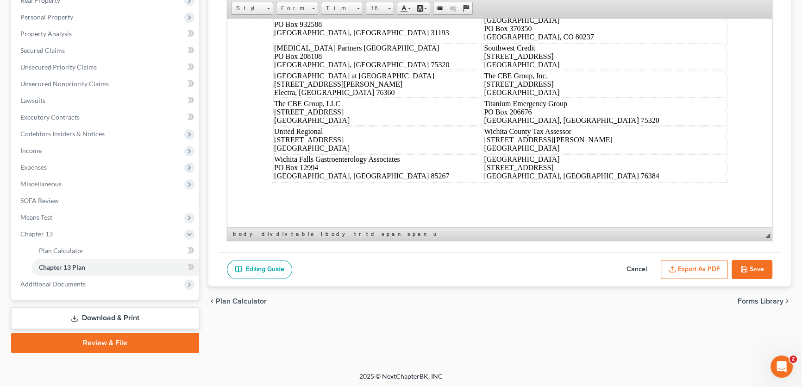
click at [751, 262] on button "Save" at bounding box center [752, 269] width 41 height 19
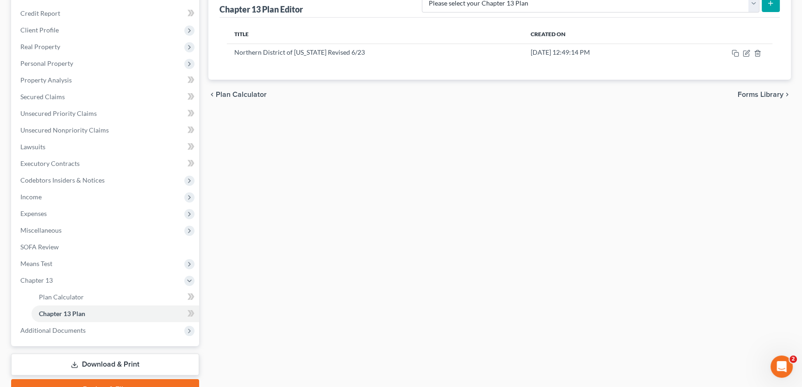
scroll to position [44, 0]
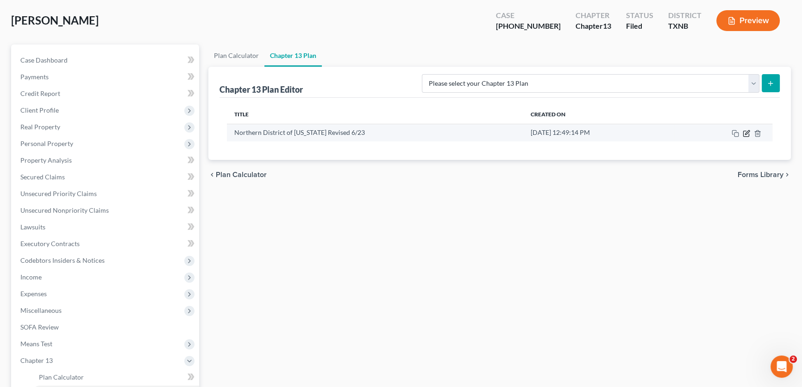
click at [745, 133] on icon "button" at bounding box center [747, 132] width 4 height 4
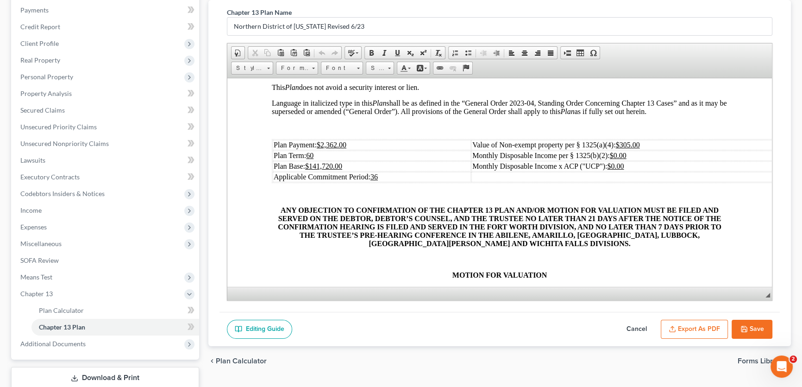
scroll to position [171, 0]
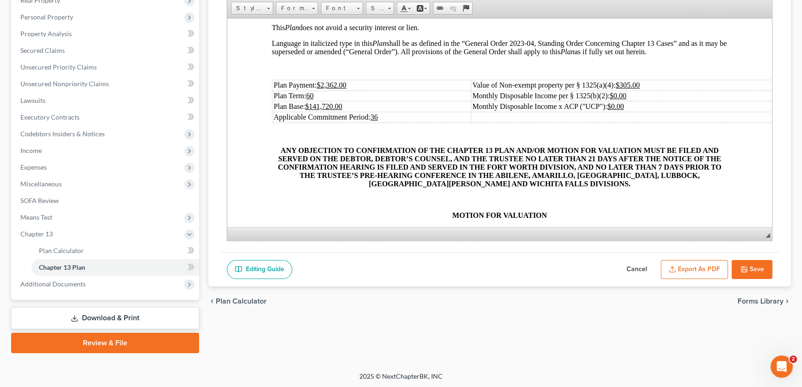
click at [694, 267] on button "Export as PDF" at bounding box center [694, 269] width 67 height 19
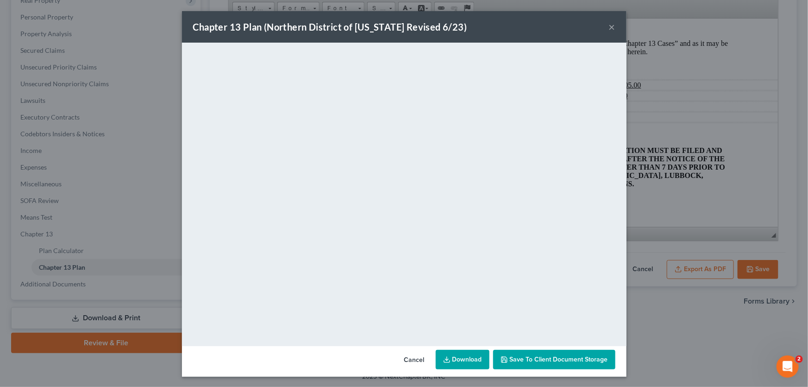
click at [609, 25] on button "×" at bounding box center [612, 26] width 6 height 11
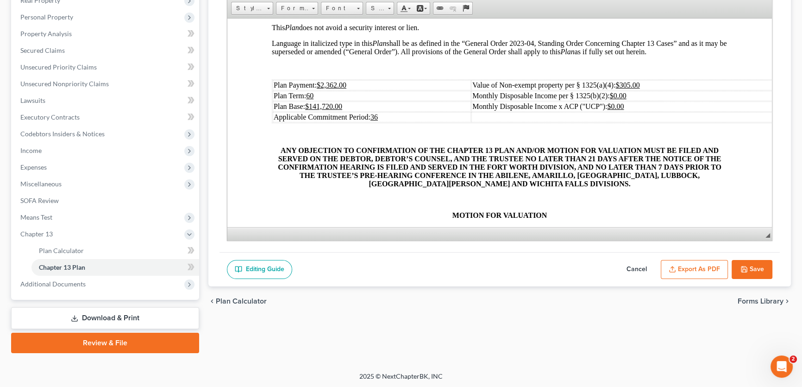
click at [765, 268] on button "Save" at bounding box center [752, 269] width 41 height 19
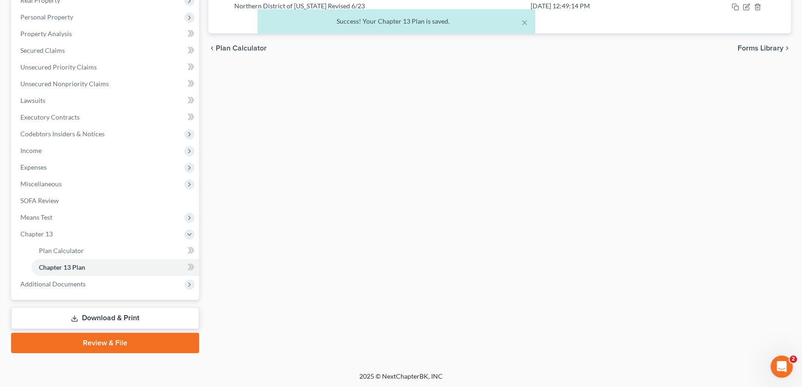
click at [93, 318] on link "Download & Print" at bounding box center [105, 318] width 188 height 22
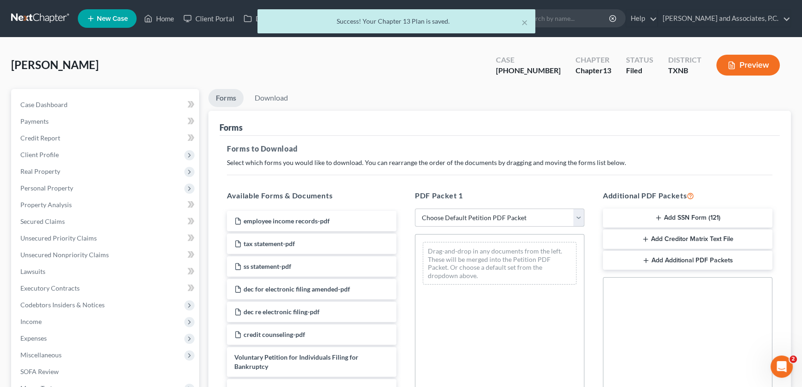
click at [460, 216] on select "Choose Default Petition PDF Packet Complete Bankruptcy Petition (all forms and …" at bounding box center [499, 217] width 169 height 19
select select "8"
click at [415, 208] on select "Choose Default Petition PDF Packet Complete Bankruptcy Petition (all forms and …" at bounding box center [499, 217] width 169 height 19
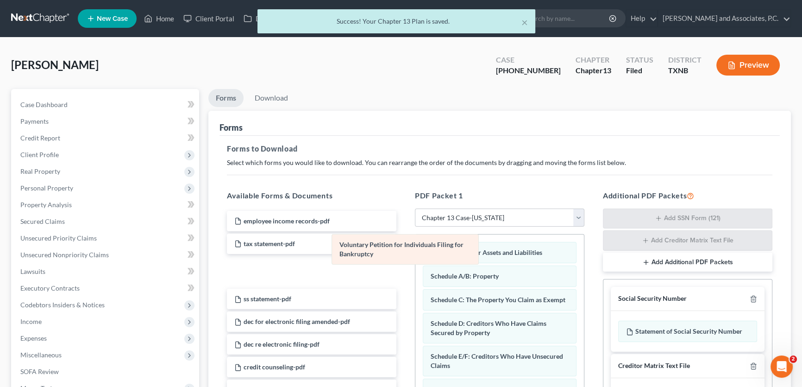
drag, startPoint x: 466, startPoint y: 255, endPoint x: 369, endPoint y: 245, distance: 97.3
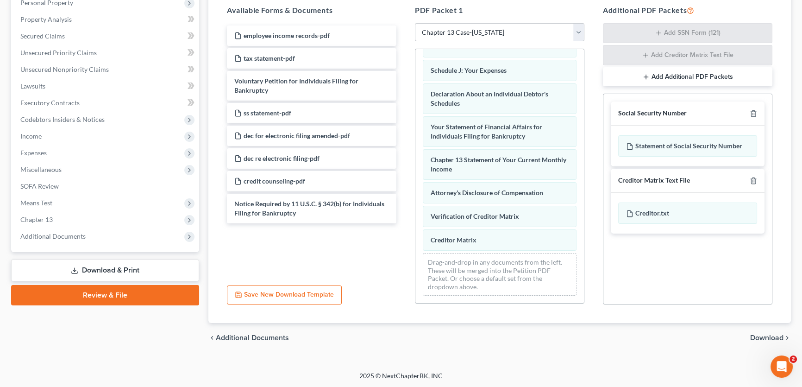
scroll to position [221, 0]
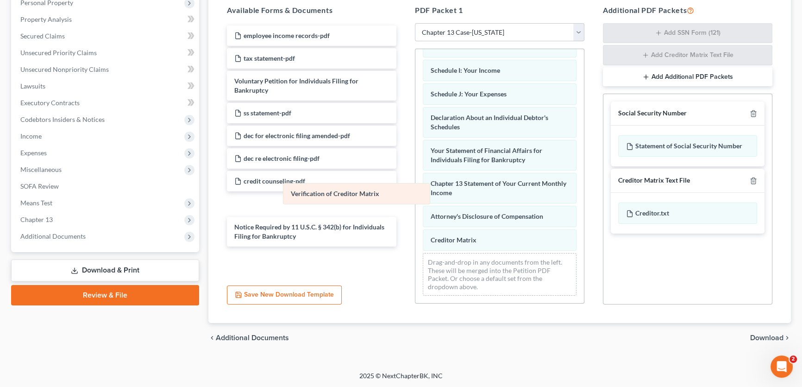
drag, startPoint x: 464, startPoint y: 217, endPoint x: 295, endPoint y: 189, distance: 171.7
click at [415, 189] on div "Verification of Creditor Matrix Summary of Your Assets and Liabilities Schedule…" at bounding box center [499, 81] width 169 height 444
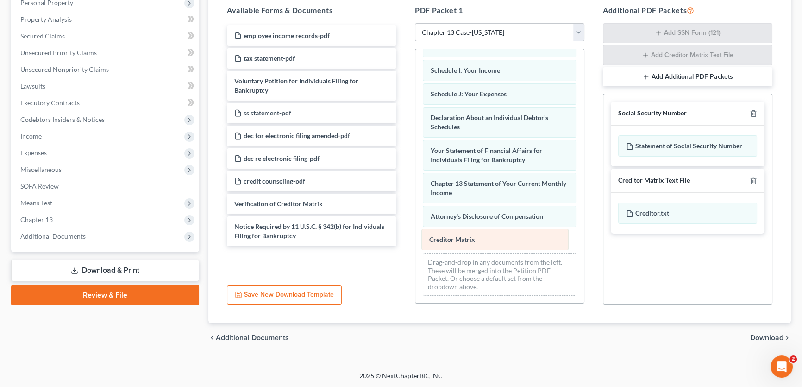
scroll to position [174, 0]
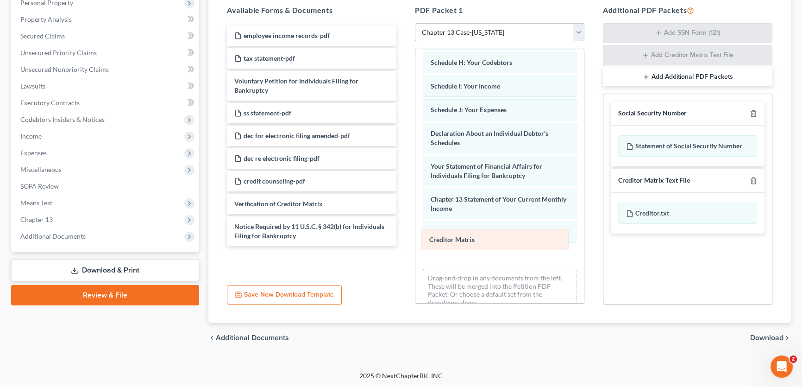
drag, startPoint x: 438, startPoint y: 233, endPoint x: 351, endPoint y: 221, distance: 87.9
click at [415, 221] on div "Creditor Matrix Summary of Your Assets and Liabilities Schedule A/B: Property S…" at bounding box center [499, 97] width 169 height 444
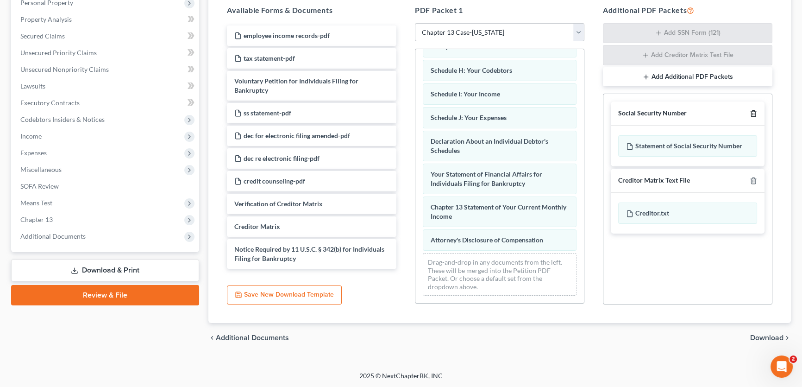
click at [753, 114] on icon "button" at bounding box center [753, 113] width 7 height 7
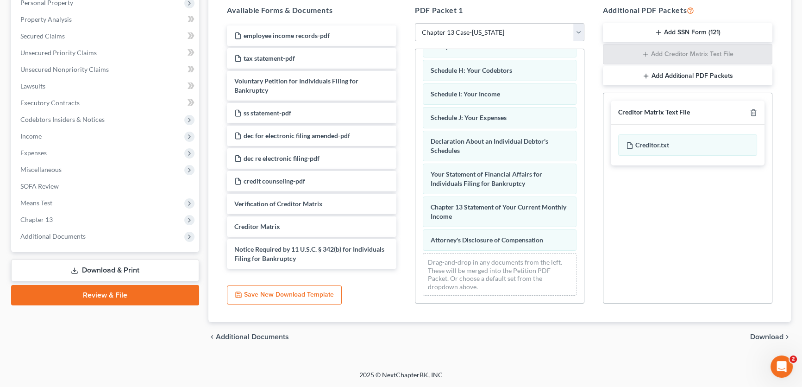
scroll to position [184, 0]
click at [756, 334] on span "Download" at bounding box center [766, 337] width 33 height 7
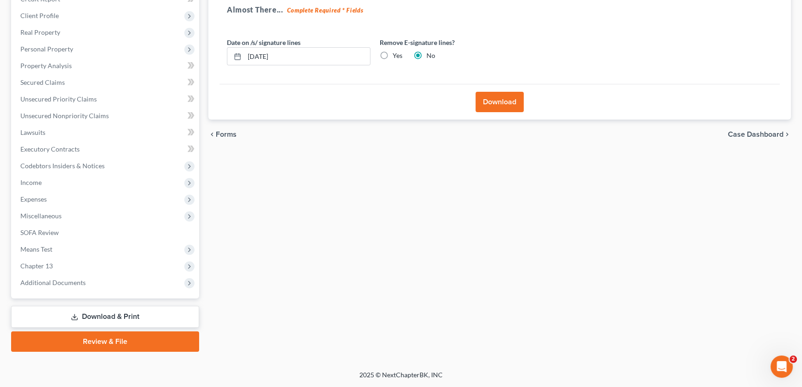
scroll to position [138, 0]
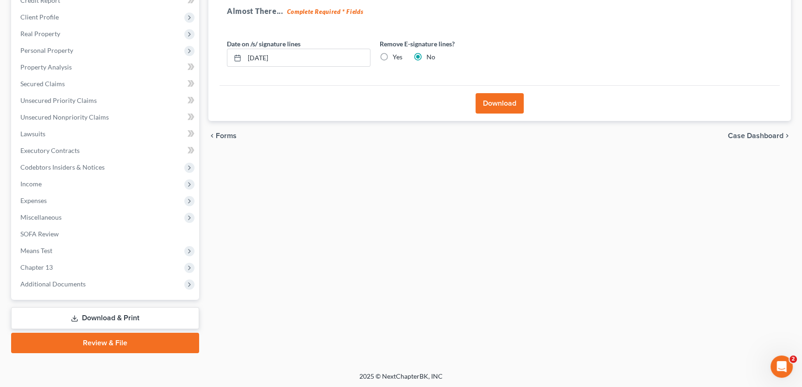
click at [393, 54] on label "Yes" at bounding box center [398, 56] width 10 height 9
click at [396, 54] on input "Yes" at bounding box center [399, 55] width 6 height 6
radio input "true"
radio input "false"
click at [492, 101] on button "Download" at bounding box center [500, 103] width 48 height 20
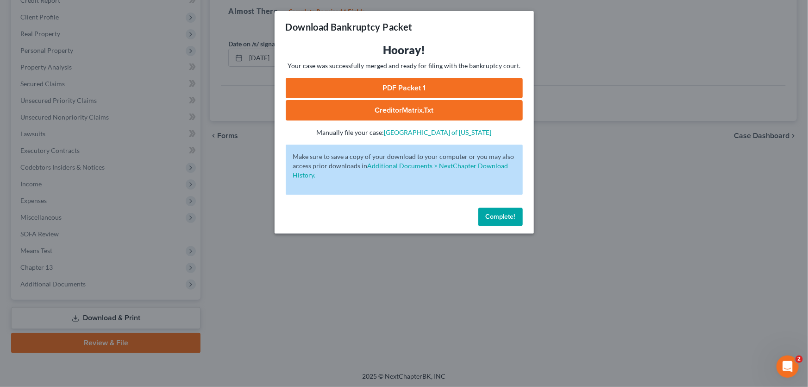
click at [386, 89] on link "PDF Packet 1" at bounding box center [404, 88] width 237 height 20
drag, startPoint x: 523, startPoint y: 215, endPoint x: 515, endPoint y: 215, distance: 8.3
click at [523, 215] on div "Complete!" at bounding box center [404, 219] width 259 height 30
click at [514, 215] on span "Complete!" at bounding box center [501, 217] width 30 height 8
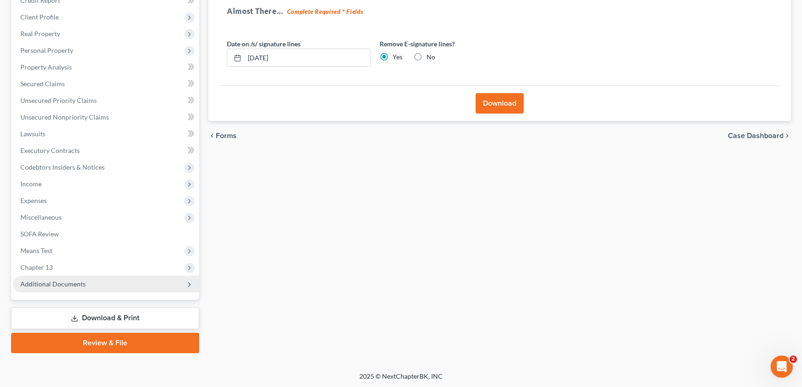
click at [76, 280] on span "Additional Documents" at bounding box center [52, 284] width 65 height 8
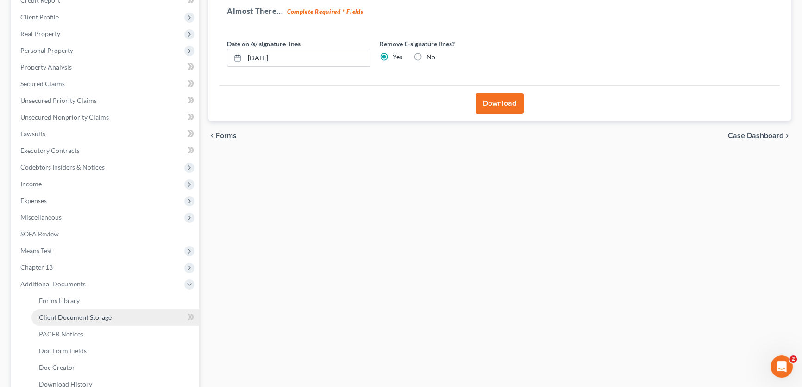
click at [90, 315] on span "Client Document Storage" at bounding box center [75, 317] width 73 height 8
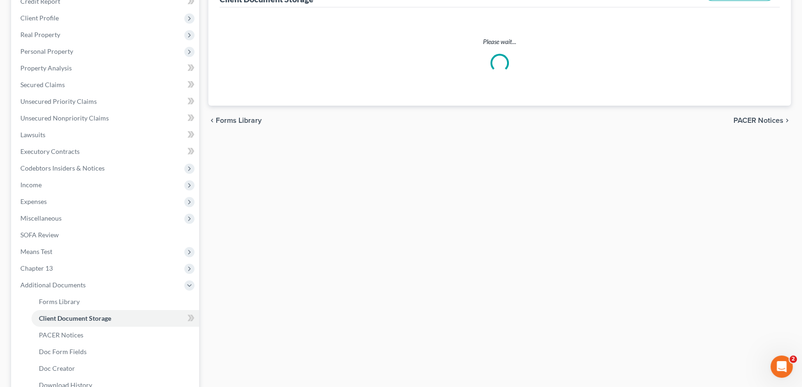
scroll to position [5, 0]
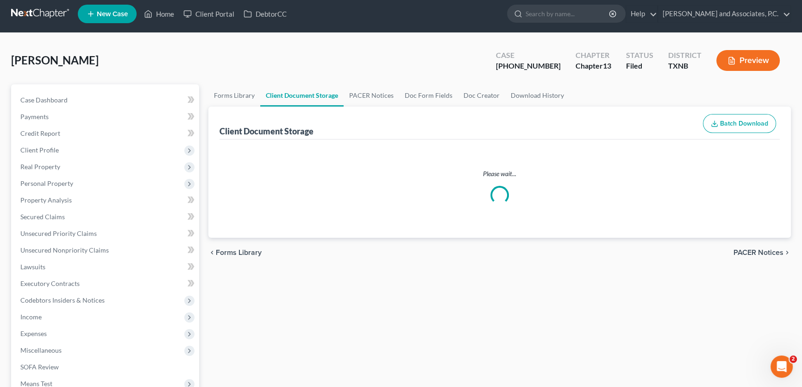
select select "18"
select select "21"
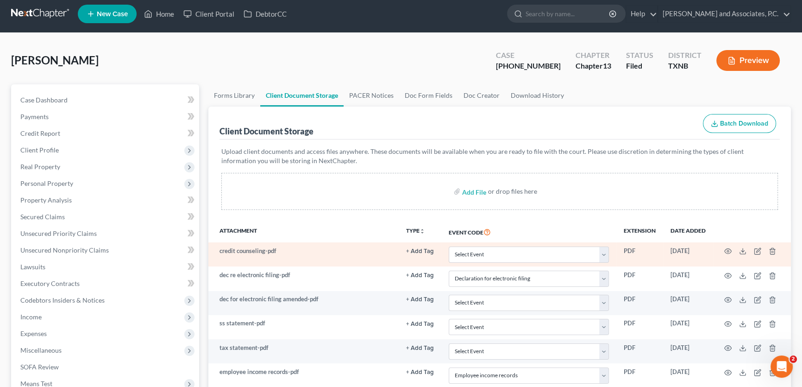
scroll to position [0, 0]
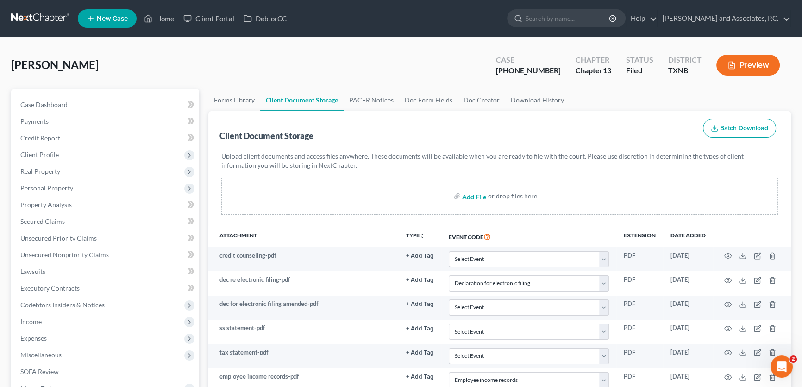
click at [471, 196] on input "file" at bounding box center [473, 196] width 22 height 17
type input "C:\fakepath\ch 13 plan.pdf"
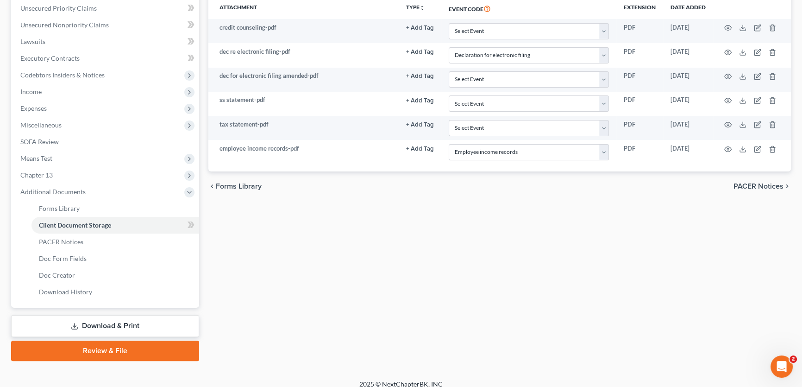
scroll to position [238, 0]
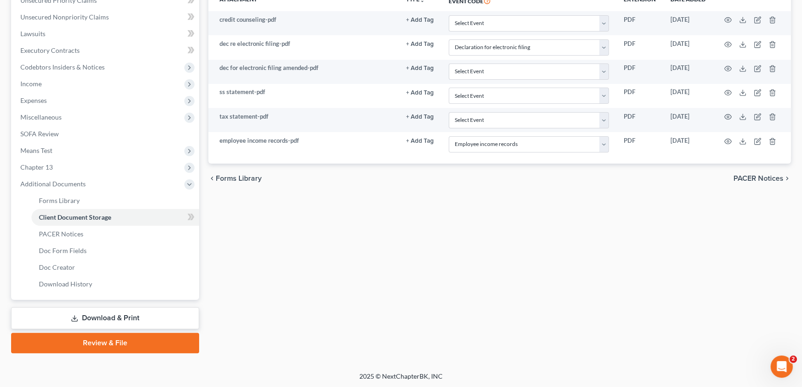
select select "18"
select select "21"
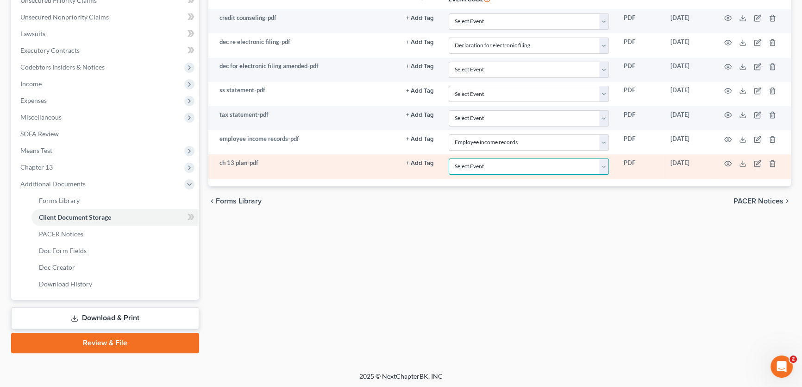
click at [477, 165] on select "Select Event 20 Largest unsecured creditors Amended petition Attachment to Volu…" at bounding box center [529, 166] width 160 height 16
select select "10"
click at [449, 158] on select "Select Event 20 Largest unsecured creditors Amended petition Attachment to Volu…" at bounding box center [529, 166] width 160 height 16
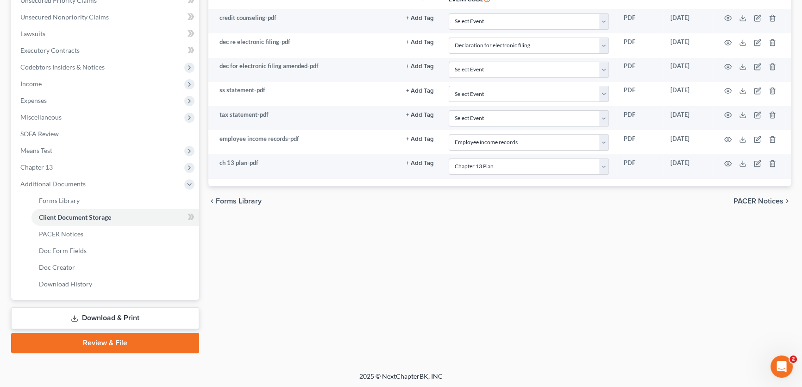
click at [464, 283] on div "Forms Library Client Document Storage PACER Notices Doc Form Fields Doc Creator…" at bounding box center [500, 101] width 592 height 501
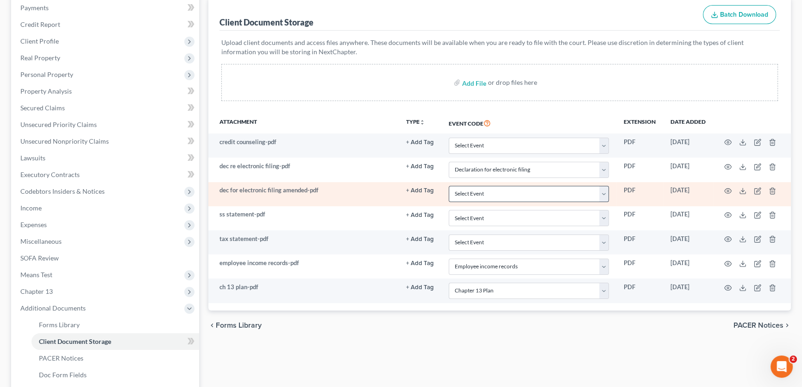
scroll to position [111, 0]
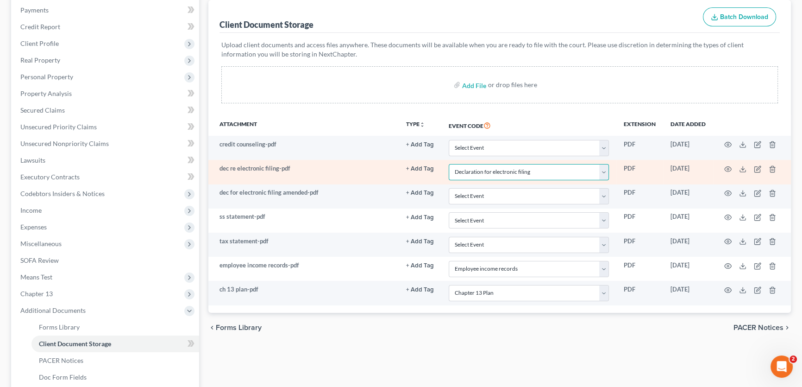
drag, startPoint x: 604, startPoint y: 169, endPoint x: 597, endPoint y: 170, distance: 7.2
click at [604, 169] on select "Select Event 20 Largest unsecured creditors Amended petition Attachment to Volu…" at bounding box center [529, 172] width 160 height 16
select select
click at [449, 164] on select "Select Event 20 Largest unsecured creditors Amended petition Attachment to Volu…" at bounding box center [529, 172] width 160 height 16
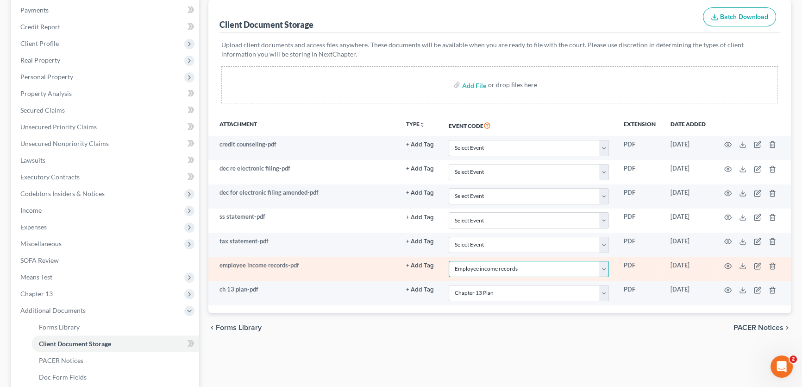
click at [607, 266] on select "Select Event 20 Largest unsecured creditors Amended petition Attachment to Volu…" at bounding box center [529, 269] width 160 height 16
click at [449, 261] on select "Select Event 20 Largest unsecured creditors Amended petition Attachment to Volu…" at bounding box center [529, 269] width 160 height 16
click at [728, 263] on icon "button" at bounding box center [728, 265] width 7 height 5
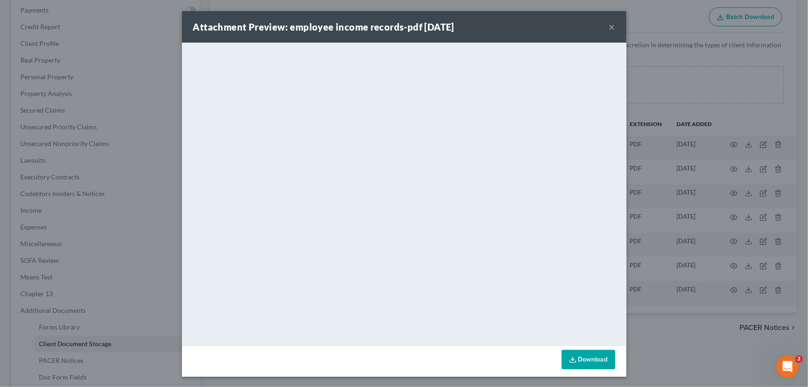
click at [609, 26] on button "×" at bounding box center [612, 26] width 6 height 11
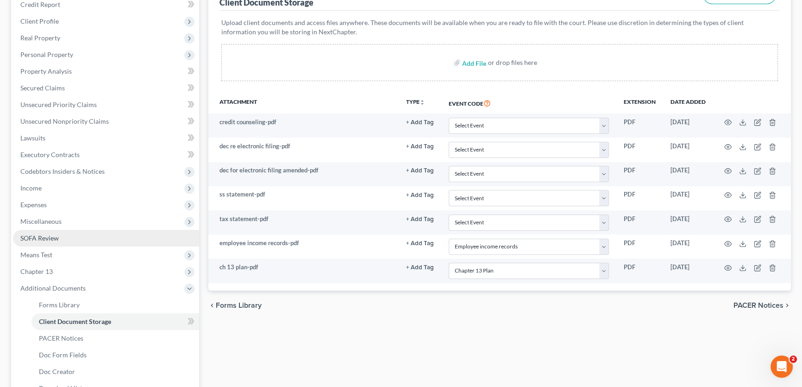
scroll to position [238, 0]
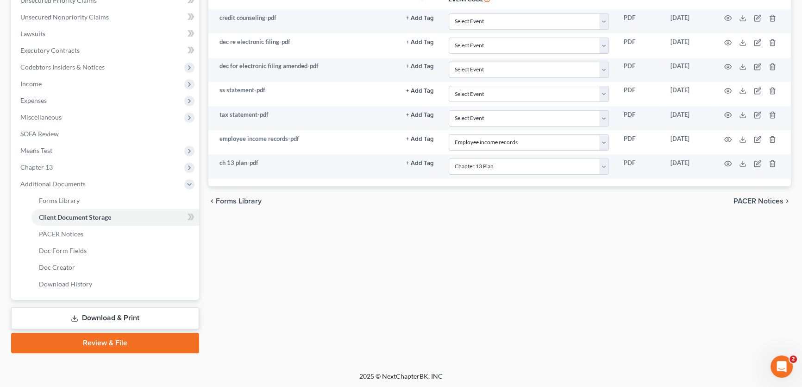
click at [107, 338] on link "Review & File" at bounding box center [105, 342] width 188 height 20
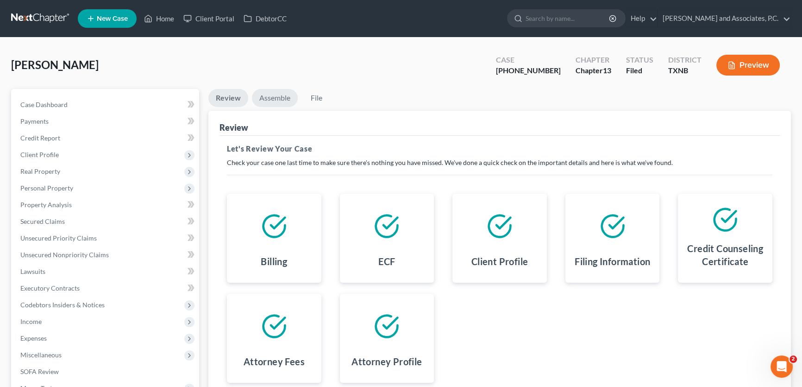
click at [278, 95] on link "Assemble" at bounding box center [275, 98] width 46 height 18
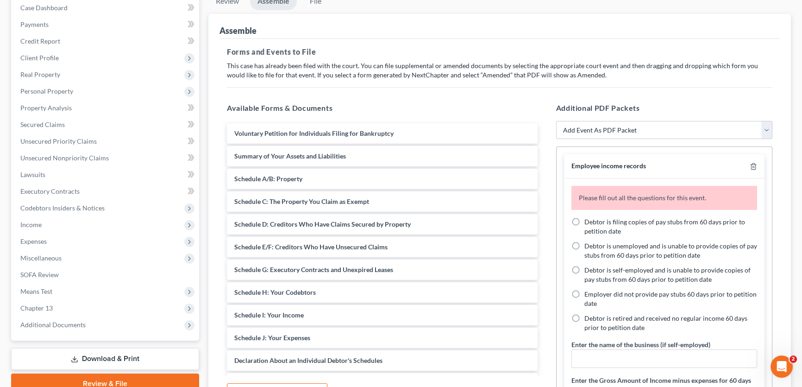
scroll to position [126, 0]
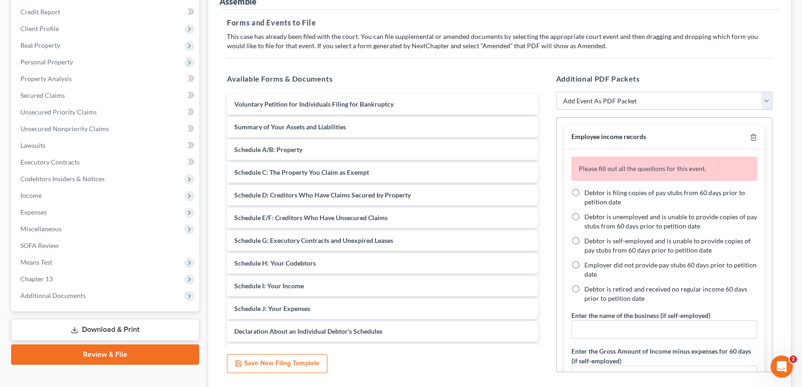
click at [603, 100] on select "Add Event As PDF Packet Amended petition Certificate of credit counseling Certi…" at bounding box center [664, 101] width 217 height 19
select select "17"
click at [556, 92] on select "Add Event As PDF Packet Amended petition Certificate of credit counseling Certi…" at bounding box center [664, 101] width 217 height 19
select select
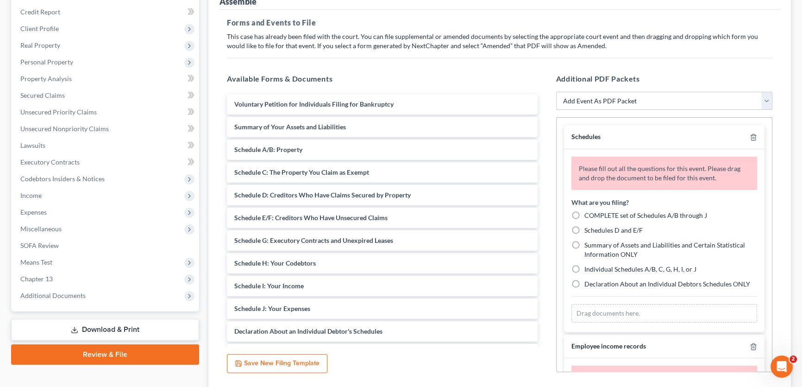
click at [584, 215] on label "COMPLETE set of Schedules A/B through J" at bounding box center [645, 215] width 123 height 9
click at [588, 215] on input "COMPLETE set of Schedules A/B through J" at bounding box center [591, 214] width 6 height 6
radio input "true"
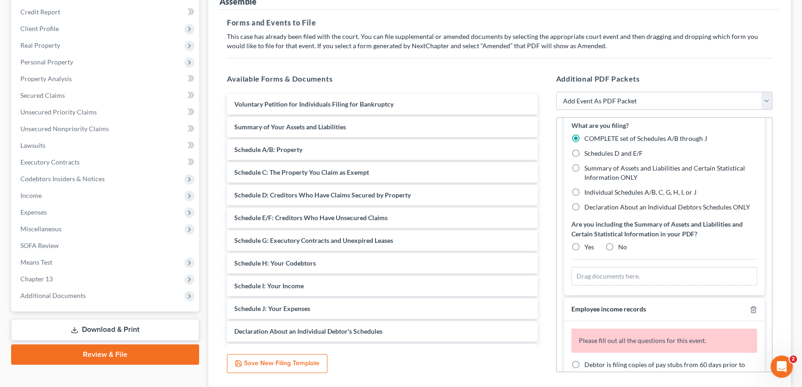
scroll to position [84, 0]
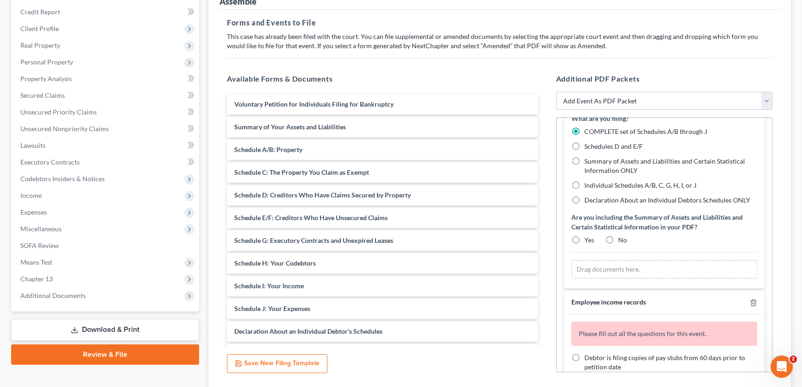
click at [584, 237] on label "Yes" at bounding box center [589, 239] width 10 height 9
click at [588, 237] on input "Yes" at bounding box center [591, 238] width 6 height 6
radio input "true"
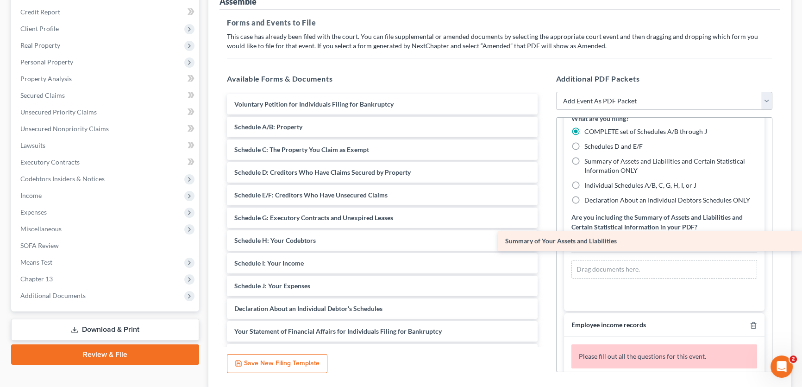
drag, startPoint x: 317, startPoint y: 122, endPoint x: 601, endPoint y: 240, distance: 306.8
click at [545, 240] on div "Summary of Your Assets and Liabilities Voluntary Petition for Individuals Filin…" at bounding box center [381, 319] width 325 height 451
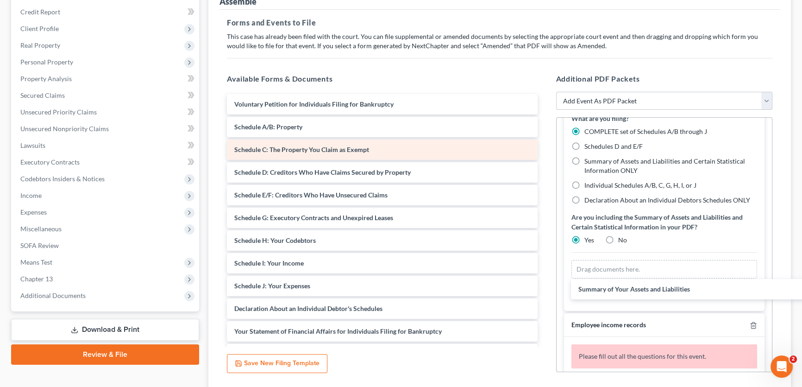
scroll to position [43, 0]
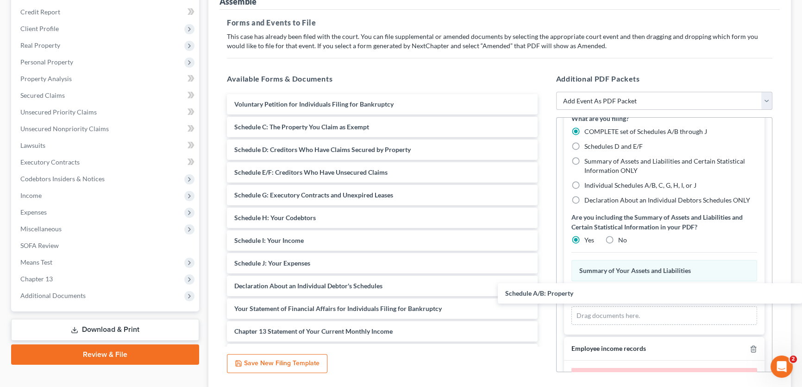
drag, startPoint x: 280, startPoint y: 129, endPoint x: 617, endPoint y: 203, distance: 345.7
click at [545, 297] on div "Schedule A/B: Property Voluntary Petition for Individuals Filing for Bankruptcy…" at bounding box center [381, 308] width 325 height 429
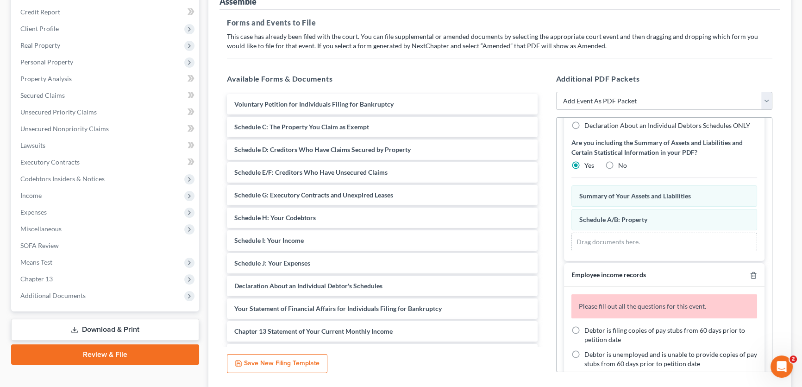
scroll to position [169, 0]
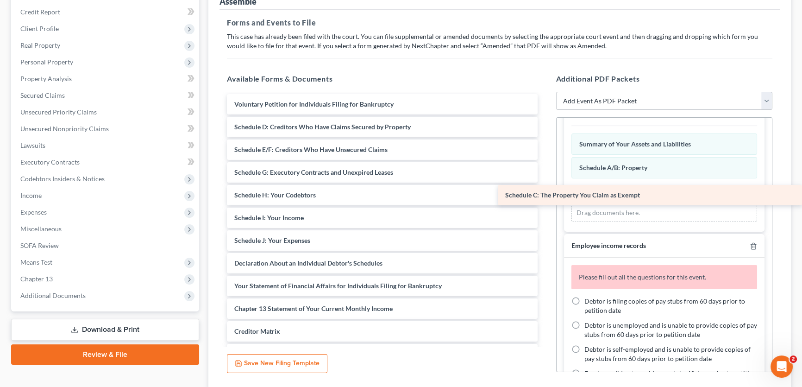
drag, startPoint x: 289, startPoint y: 122, endPoint x: 606, endPoint y: 193, distance: 324.0
click at [545, 193] on div "Schedule C: The Property You Claim as Exempt Voluntary Petition for Individuals…" at bounding box center [381, 297] width 325 height 406
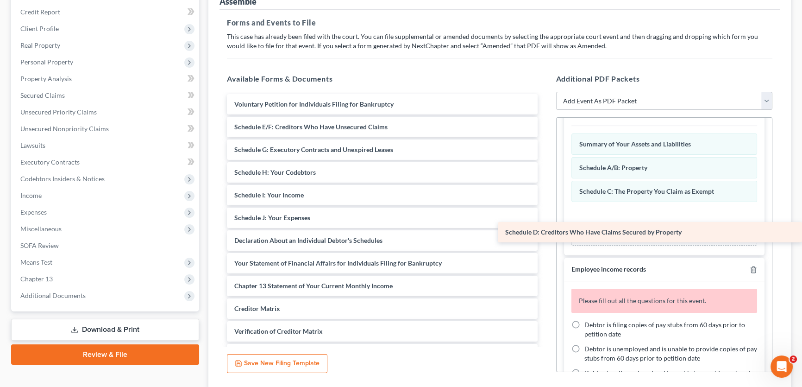
drag, startPoint x: 318, startPoint y: 127, endPoint x: 615, endPoint y: 233, distance: 315.8
click at [545, 233] on div "Schedule D: Creditors Who Have Claims Secured by Property Voluntary Petition fo…" at bounding box center [381, 285] width 325 height 383
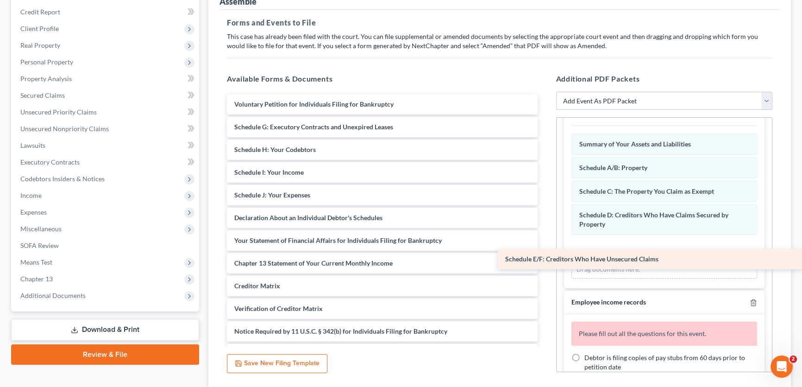
drag, startPoint x: 302, startPoint y: 123, endPoint x: 625, endPoint y: 256, distance: 349.4
click at [545, 256] on div "Schedule E/F: Creditors Who Have Unsecured Claims Voluntary Petition for Indivi…" at bounding box center [381, 274] width 325 height 361
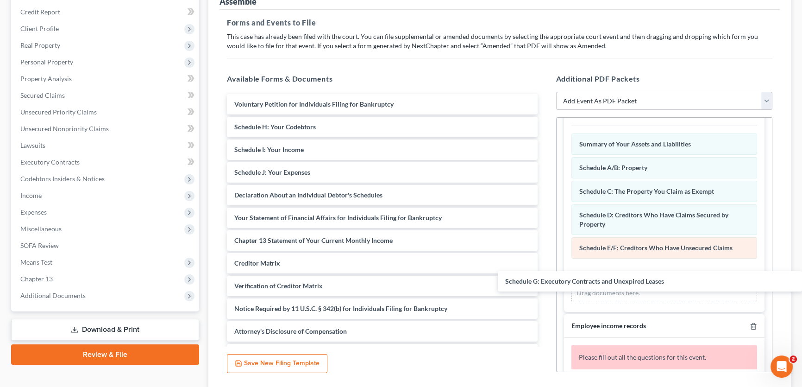
drag, startPoint x: 326, startPoint y: 129, endPoint x: 620, endPoint y: 255, distance: 319.9
click at [545, 285] on div "Schedule G: Executory Contracts and Unexpired Leases Voluntary Petition for Ind…" at bounding box center [381, 263] width 325 height 338
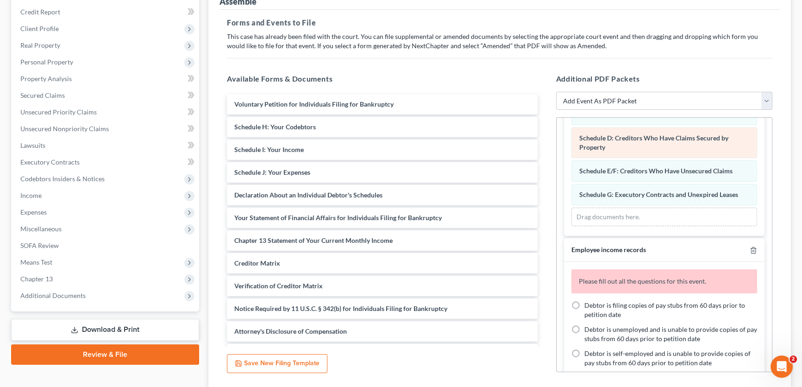
scroll to position [254, 0]
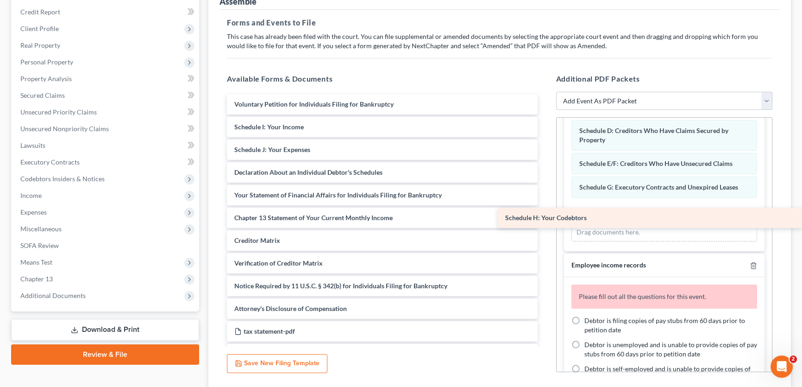
drag, startPoint x: 260, startPoint y: 121, endPoint x: 594, endPoint y: 213, distance: 346.3
click at [545, 213] on div "Schedule H: Your Codebtors Voluntary Petition for Individuals Filing for Bankru…" at bounding box center [381, 251] width 325 height 315
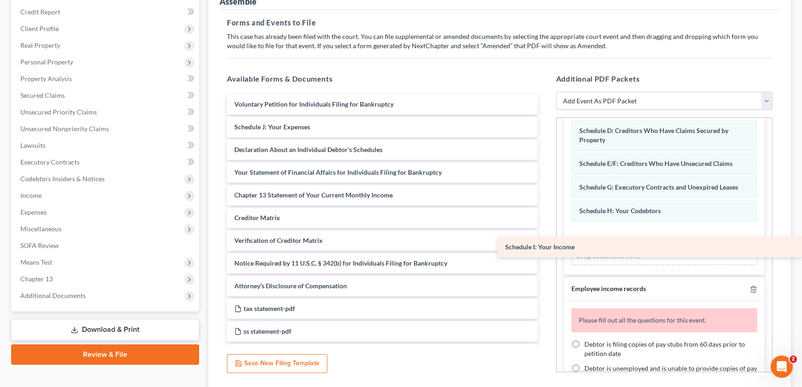
drag, startPoint x: 312, startPoint y: 120, endPoint x: 616, endPoint y: 241, distance: 327.5
click at [545, 241] on div "Schedule I: Your Income Voluntary Petition for Individuals Filing for Bankruptc…" at bounding box center [381, 240] width 325 height 293
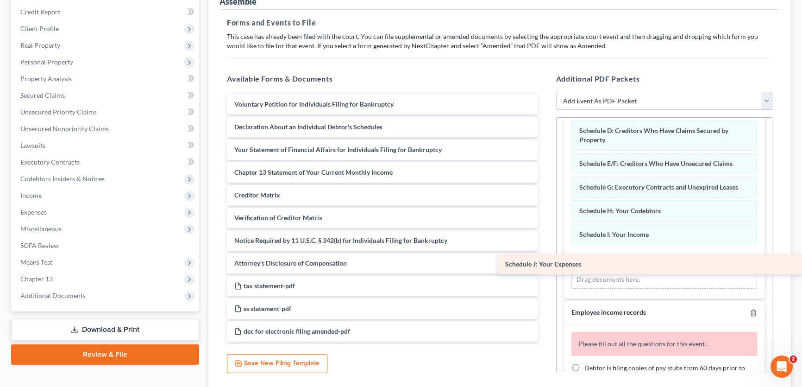
drag, startPoint x: 331, startPoint y: 129, endPoint x: 675, endPoint y: 268, distance: 370.4
click at [545, 268] on div "Schedule J: Your Expenses Voluntary Petition for Individuals Filing for Bankrup…" at bounding box center [381, 229] width 325 height 270
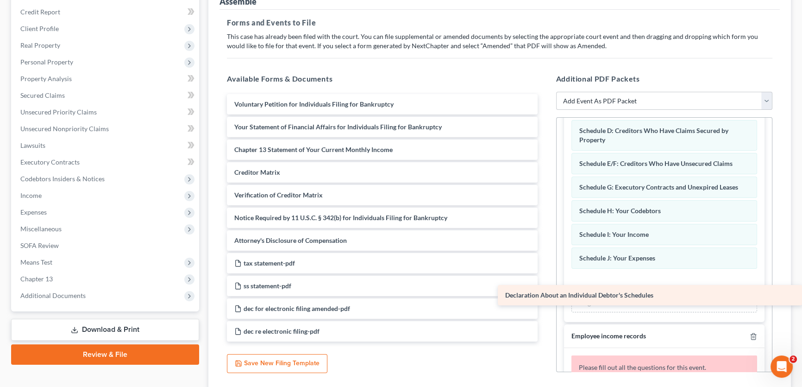
drag, startPoint x: 370, startPoint y: 125, endPoint x: 681, endPoint y: 295, distance: 353.9
click at [545, 295] on div "Declaration About an Individual Debtor's Schedules Voluntary Petition for Indiv…" at bounding box center [381, 217] width 325 height 247
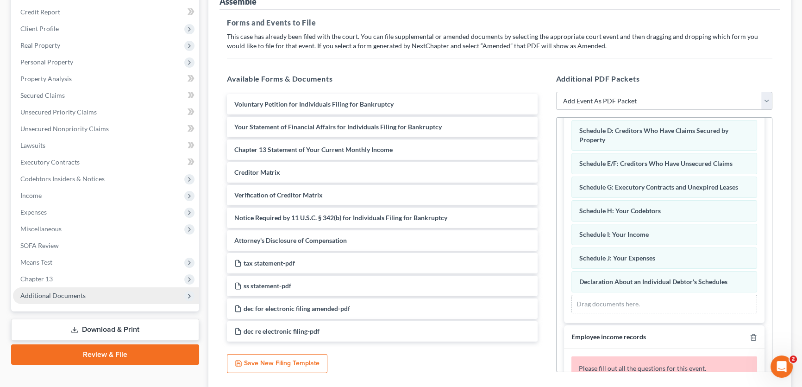
drag, startPoint x: 79, startPoint y: 298, endPoint x: 84, endPoint y: 297, distance: 4.7
click at [79, 298] on span "Additional Documents" at bounding box center [106, 295] width 186 height 17
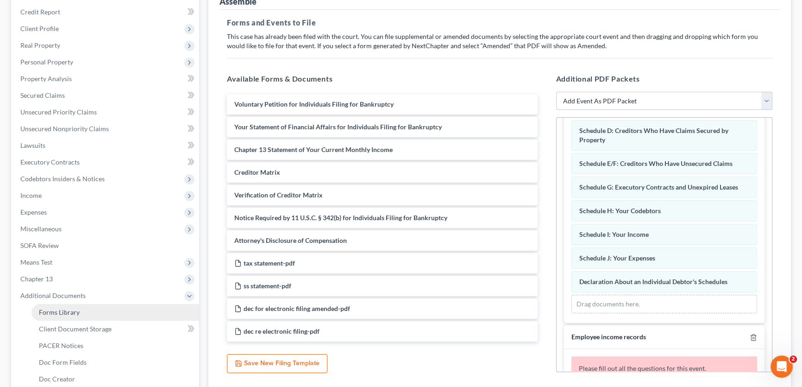
click at [77, 306] on link "Forms Library" at bounding box center [115, 312] width 168 height 17
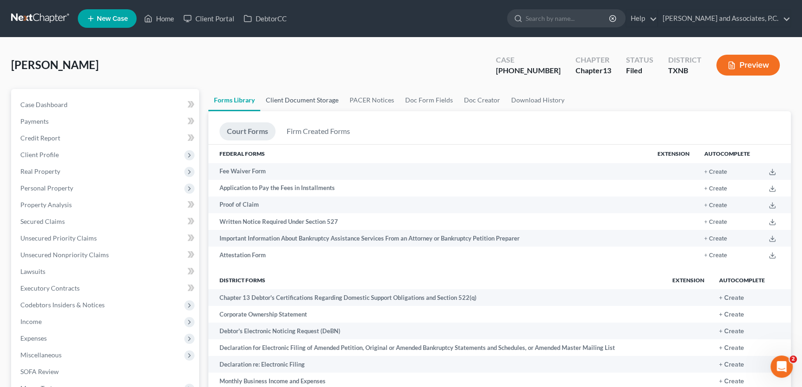
click at [305, 98] on link "Client Document Storage" at bounding box center [302, 100] width 84 height 22
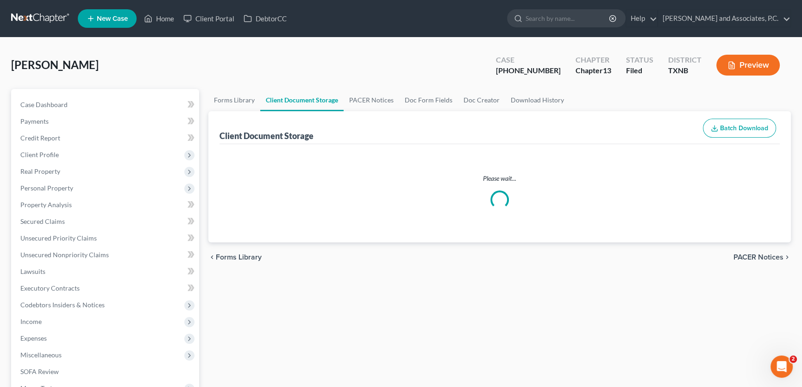
select select "21"
select select "10"
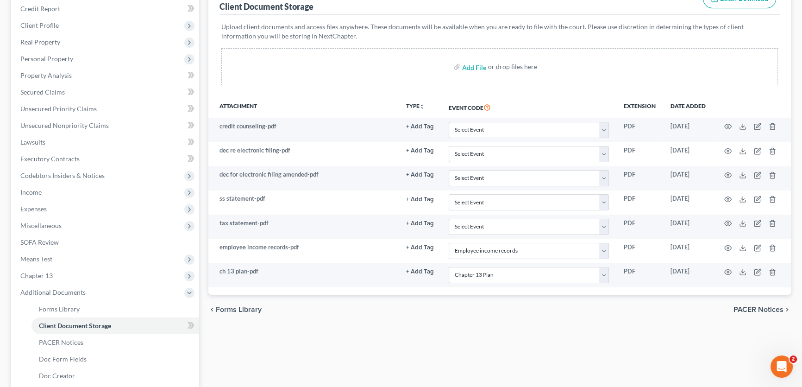
scroll to position [238, 0]
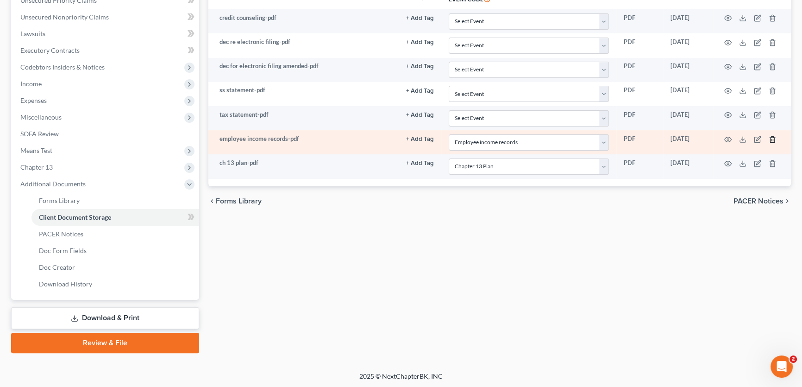
click at [770, 137] on icon "button" at bounding box center [772, 139] width 7 height 7
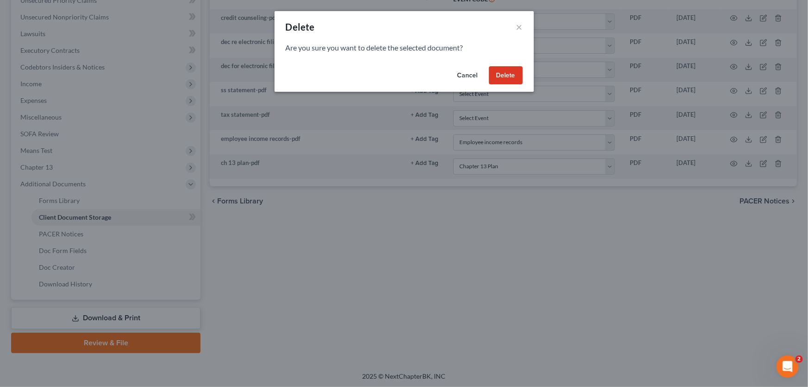
click at [505, 79] on button "Delete" at bounding box center [506, 75] width 34 height 19
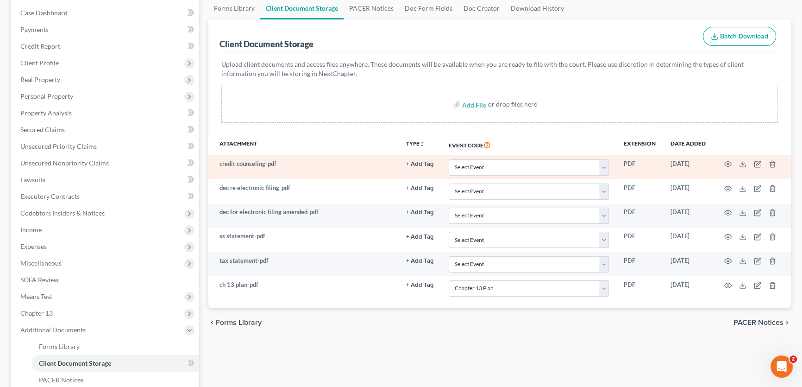
scroll to position [69, 0]
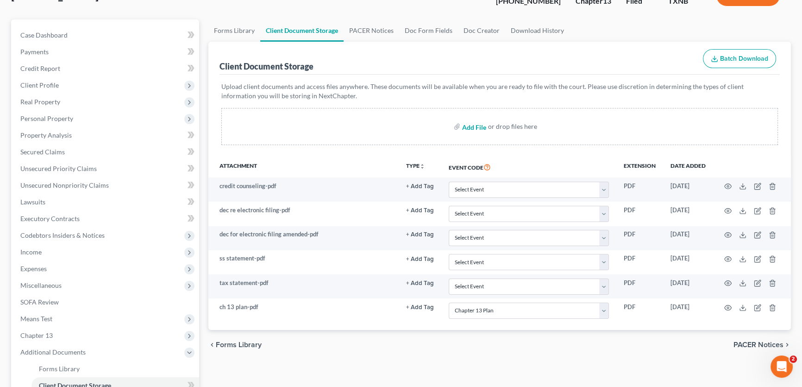
click at [474, 126] on input "file" at bounding box center [473, 126] width 22 height 17
type input "C:\fakepath\employee income records.pdf"
select select "10"
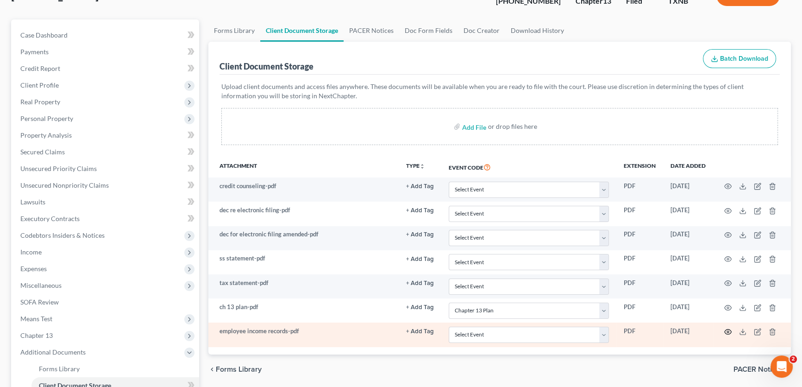
click at [726, 329] on icon "button" at bounding box center [727, 331] width 7 height 7
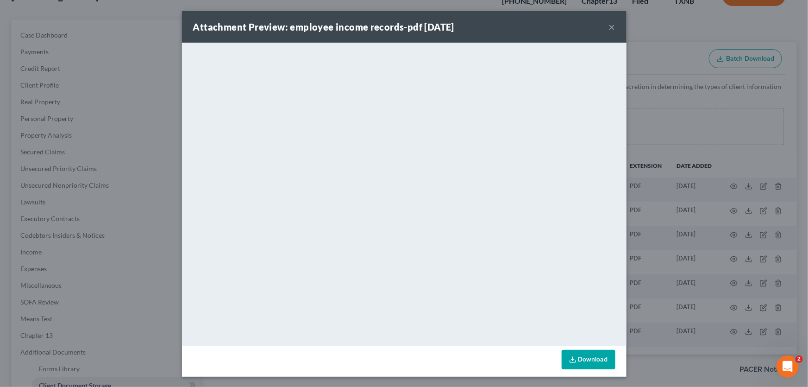
click at [611, 27] on button "×" at bounding box center [612, 26] width 6 height 11
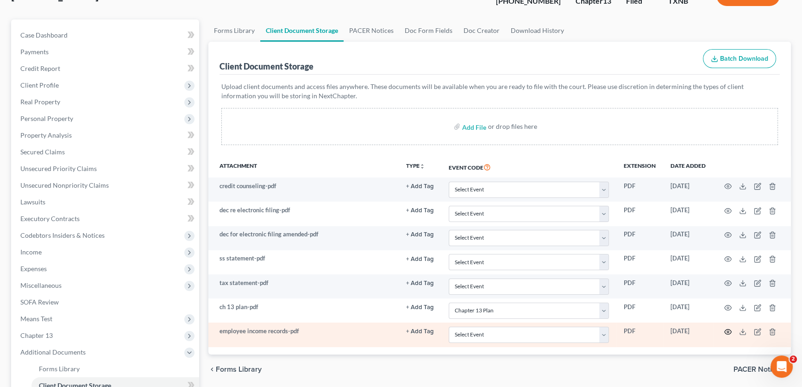
click at [728, 329] on icon "button" at bounding box center [728, 331] width 7 height 5
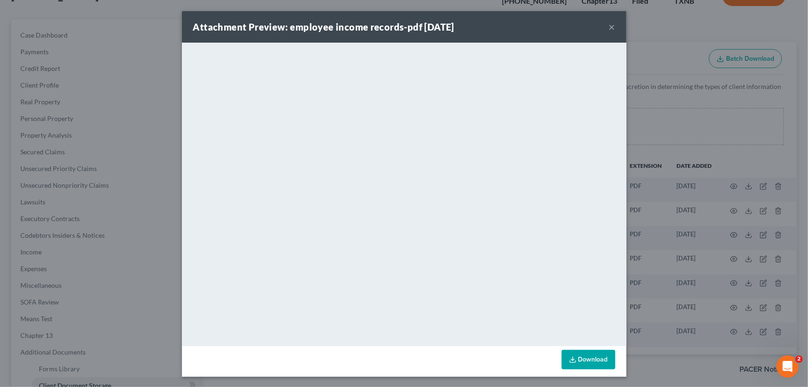
click at [609, 26] on button "×" at bounding box center [612, 26] width 6 height 11
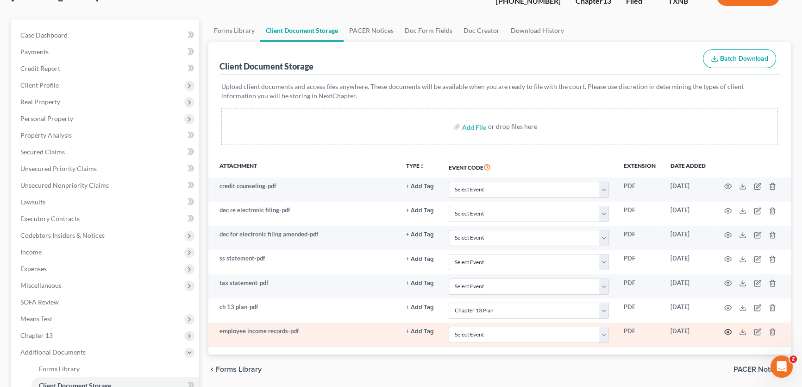
click at [728, 331] on circle "button" at bounding box center [728, 332] width 2 height 2
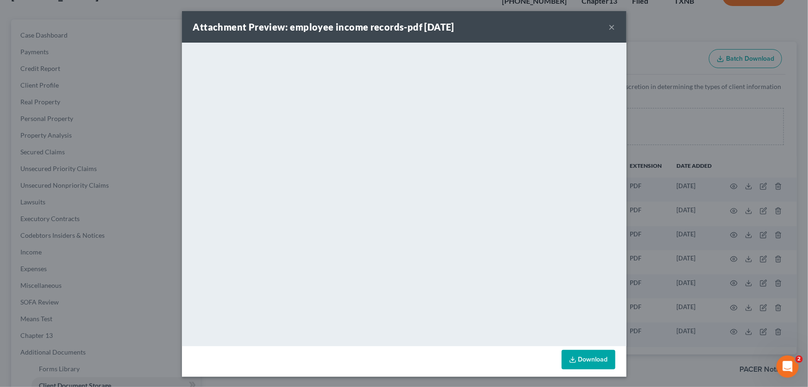
click at [609, 25] on button "×" at bounding box center [612, 26] width 6 height 11
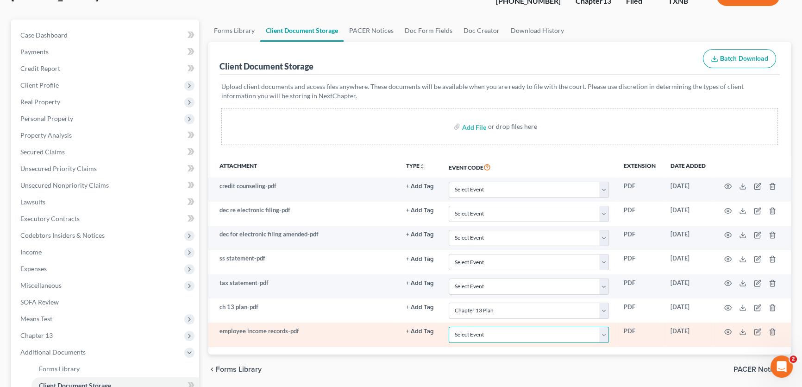
click at [480, 337] on select "Select Event 20 Largest unsecured creditors Amended petition Attachment to Volu…" at bounding box center [529, 334] width 160 height 16
select select "21"
click at [449, 326] on select "Select Event 20 Largest unsecured creditors Amended petition Attachment to Volu…" at bounding box center [529, 334] width 160 height 16
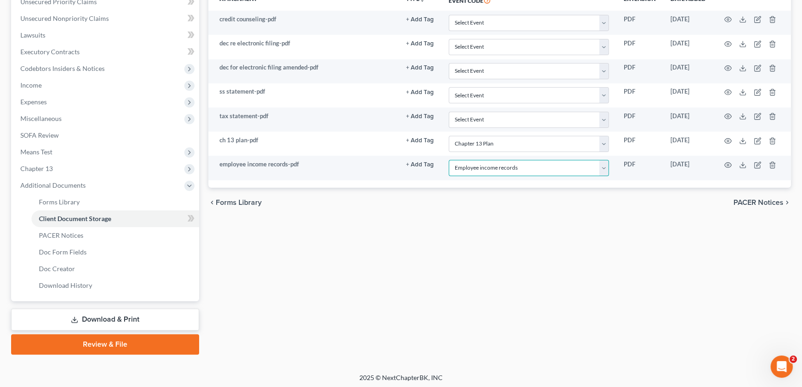
scroll to position [238, 0]
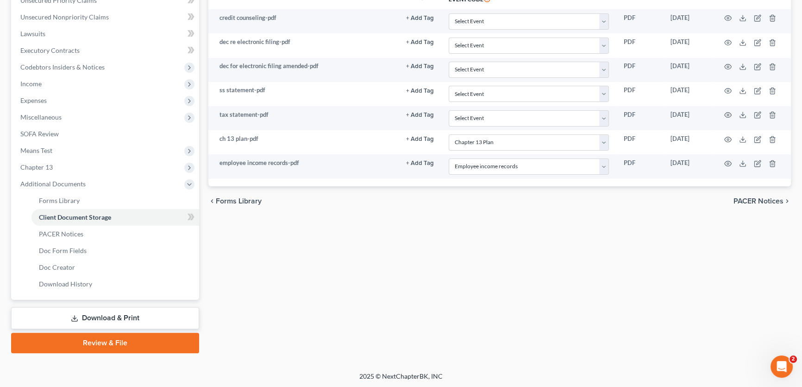
click at [118, 339] on link "Review & File" at bounding box center [105, 342] width 188 height 20
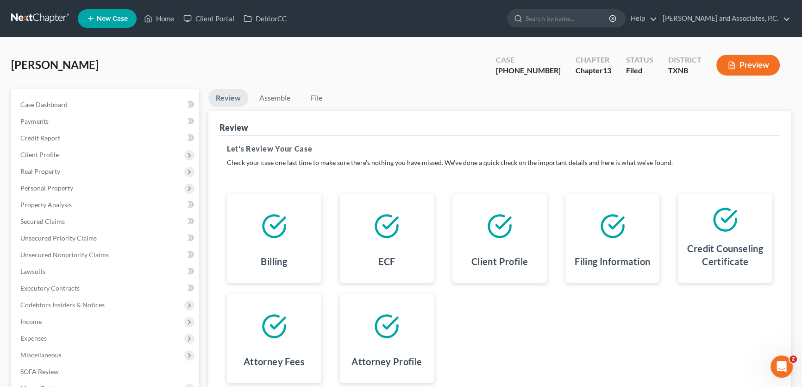
click at [276, 79] on div "Austin, Bobbye Upgraded Case 25-70255-13 Chapter Chapter 13 Status Filed Distri…" at bounding box center [401, 69] width 780 height 40
click at [272, 93] on link "Assemble" at bounding box center [275, 98] width 46 height 18
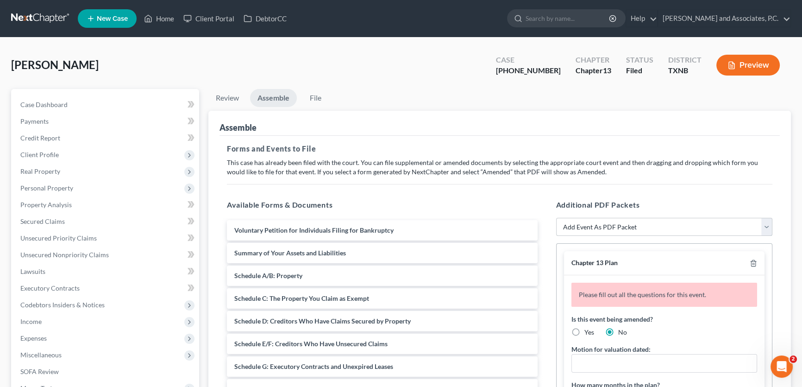
click at [630, 226] on select "Add Event As PDF Packet Amended petition Certificate of credit counseling Certi…" at bounding box center [664, 227] width 217 height 19
select select "17"
click at [556, 218] on select "Add Event As PDF Packet Amended petition Certificate of credit counseling Certi…" at bounding box center [664, 227] width 217 height 19
select select
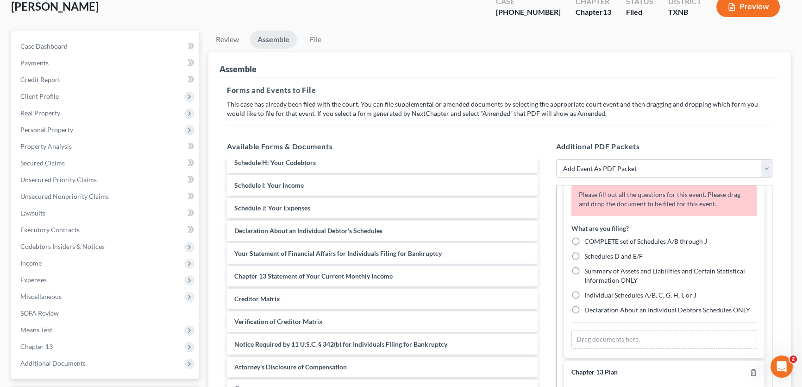
scroll to position [168, 0]
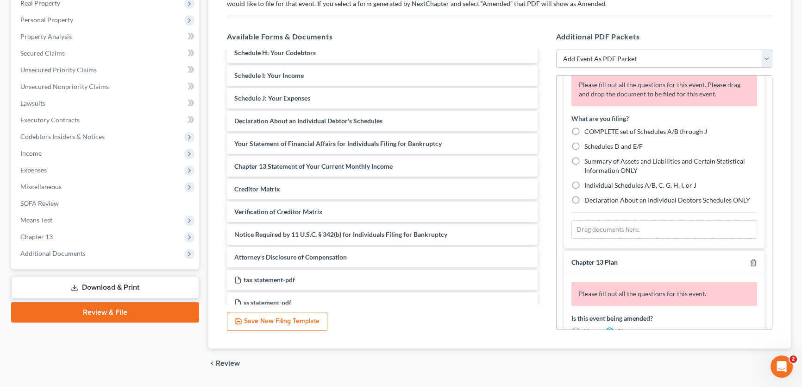
click at [584, 129] on label "COMPLETE set of Schedules A/B through J" at bounding box center [645, 131] width 123 height 9
click at [588, 129] on input "COMPLETE set of Schedules A/B through J" at bounding box center [591, 130] width 6 height 6
radio input "true"
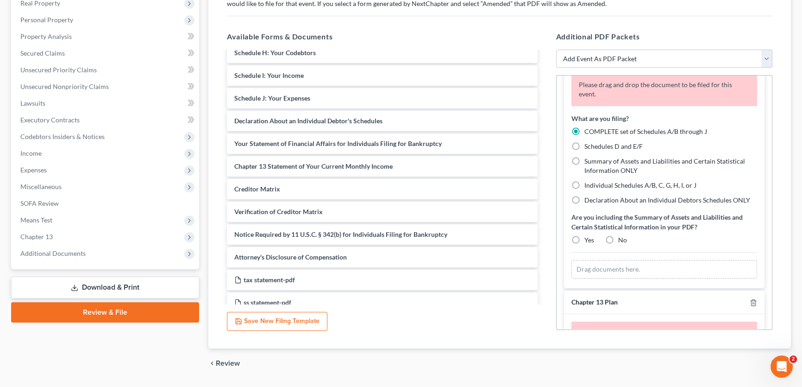
click at [584, 235] on label "Yes" at bounding box center [589, 239] width 10 height 9
click at [588, 235] on input "Yes" at bounding box center [591, 238] width 6 height 6
radio input "true"
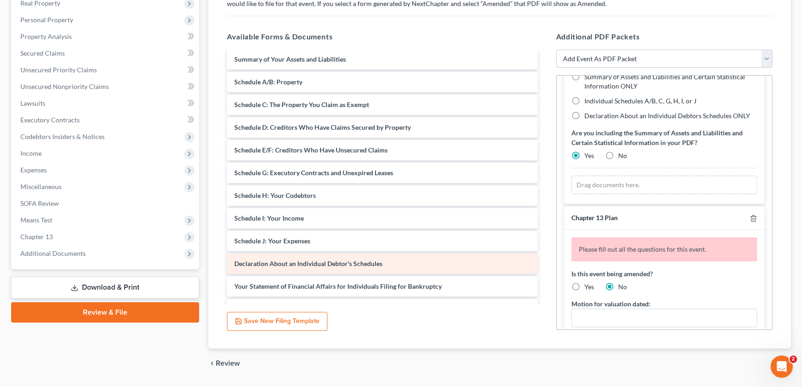
scroll to position [0, 0]
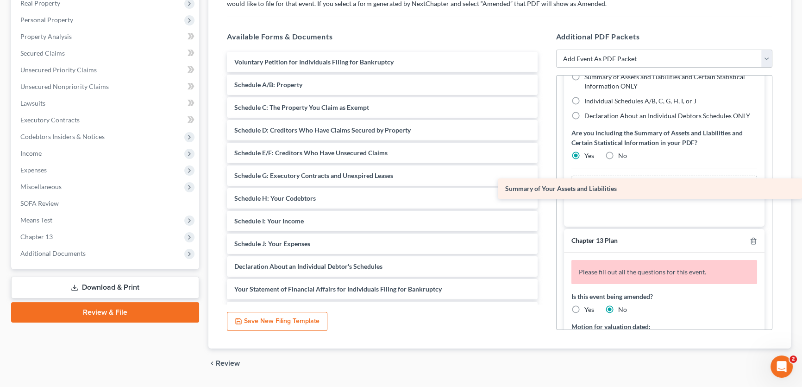
drag, startPoint x: 338, startPoint y: 85, endPoint x: 687, endPoint y: 190, distance: 364.6
click at [545, 190] on div "Summary of Your Assets and Liabilities Voluntary Petition for Individuals Filin…" at bounding box center [381, 277] width 325 height 451
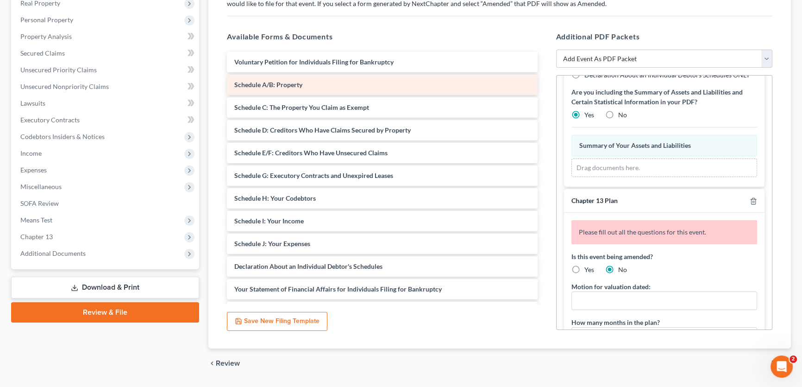
scroll to position [85, 0]
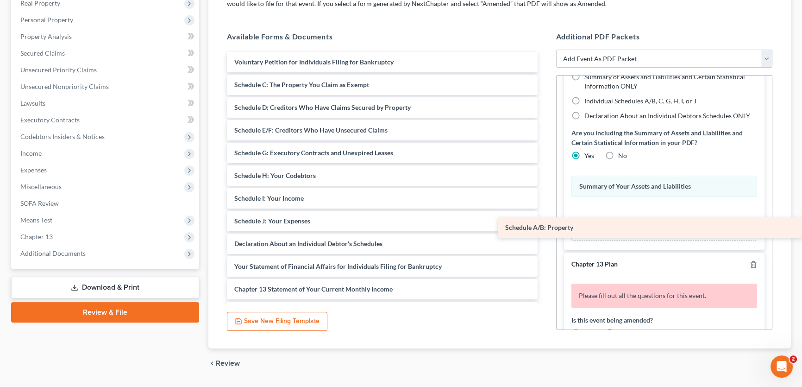
drag, startPoint x: 350, startPoint y: 84, endPoint x: 719, endPoint y: 228, distance: 396.1
click at [545, 228] on div "Schedule A/B: Property Voluntary Petition for Individuals Filing for Bankruptcy…" at bounding box center [381, 266] width 325 height 429
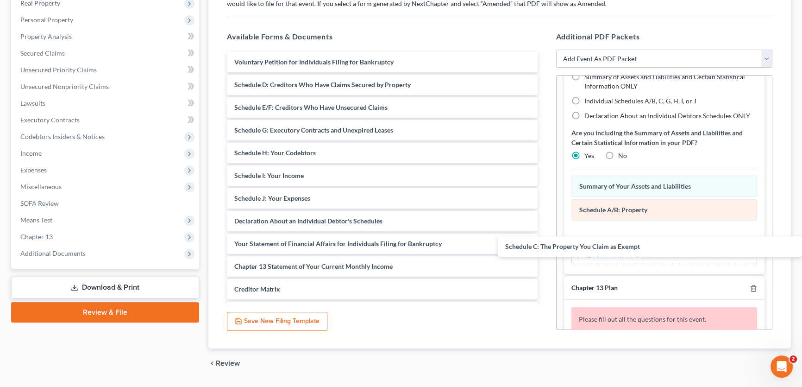
drag, startPoint x: 338, startPoint y: 82, endPoint x: 641, endPoint y: 203, distance: 326.5
click at [545, 246] on div "Schedule C: The Property You Claim as Exempt Voluntary Petition for Individuals…" at bounding box center [381, 255] width 325 height 406
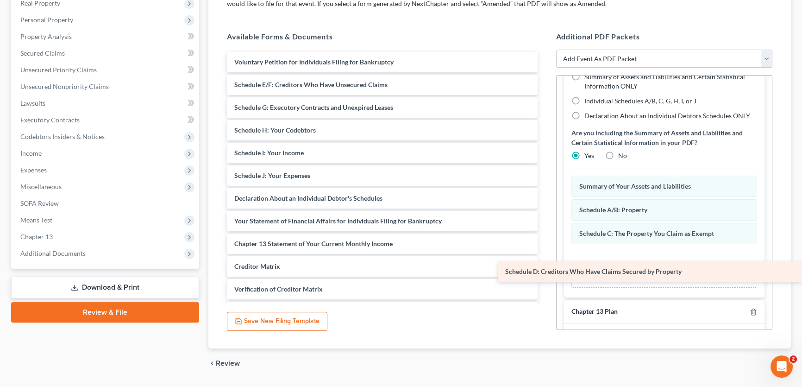
drag, startPoint x: 300, startPoint y: 83, endPoint x: 660, endPoint y: 271, distance: 405.9
click at [545, 271] on div "Schedule D: Creditors Who Have Claims Secured by Property Voluntary Petition fo…" at bounding box center [381, 243] width 325 height 383
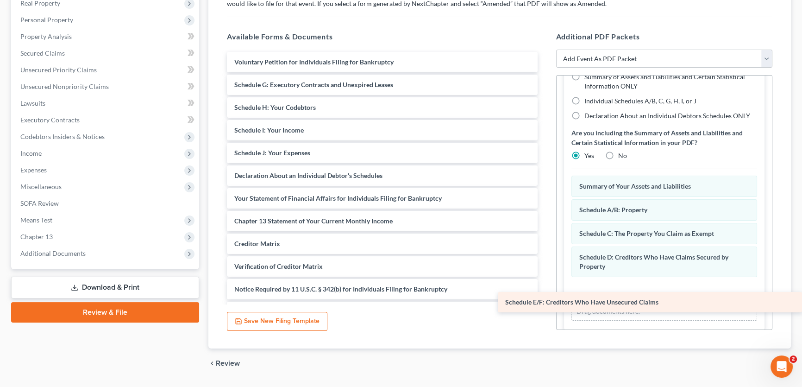
drag, startPoint x: 373, startPoint y: 85, endPoint x: 702, endPoint y: 304, distance: 395.1
click at [545, 304] on div "Schedule E/F: Creditors Who Have Unsecured Claims Voluntary Petition for Indivi…" at bounding box center [381, 232] width 325 height 361
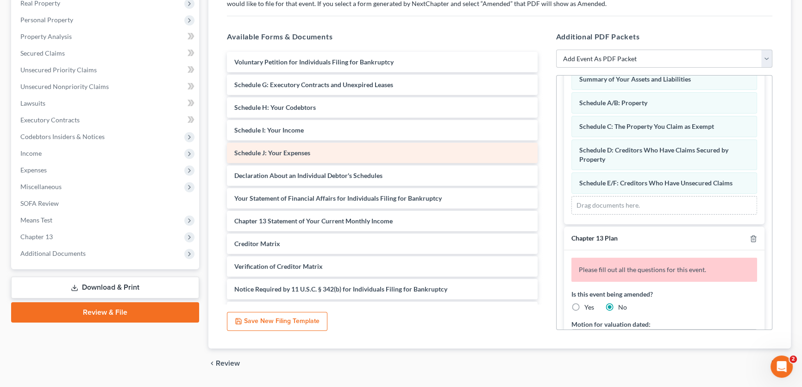
scroll to position [212, 0]
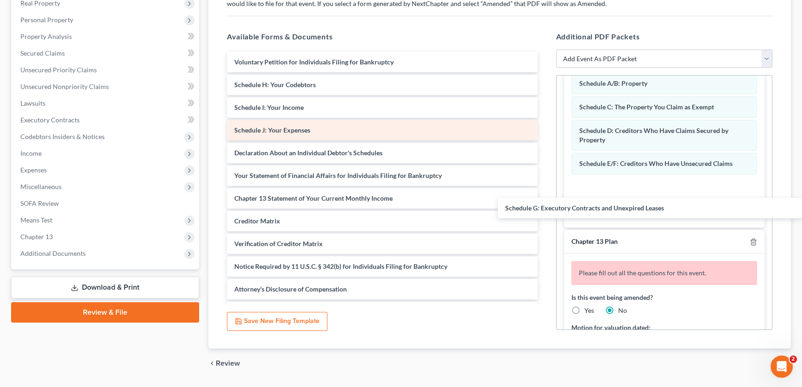
drag, startPoint x: 329, startPoint y: 81, endPoint x: 507, endPoint y: 134, distance: 186.2
click at [545, 204] on div "Schedule G: Executory Contracts and Unexpired Leases Voluntary Petition for Ind…" at bounding box center [381, 221] width 325 height 338
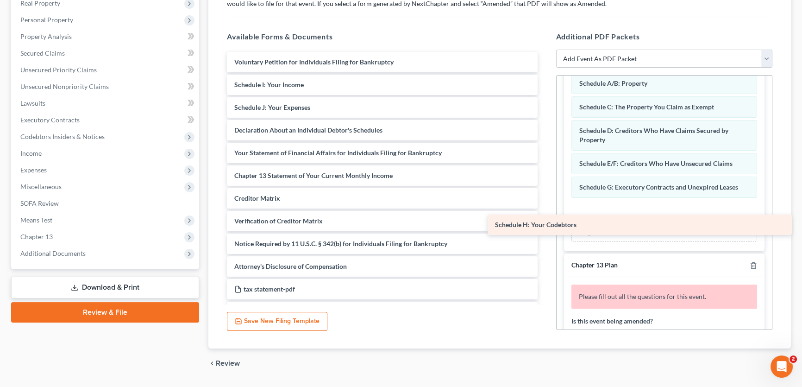
drag, startPoint x: 374, startPoint y: 86, endPoint x: 634, endPoint y: 227, distance: 296.5
click at [545, 227] on div "Schedule H: Your Codebtors Voluntary Petition for Individuals Filing for Bankru…" at bounding box center [381, 209] width 325 height 315
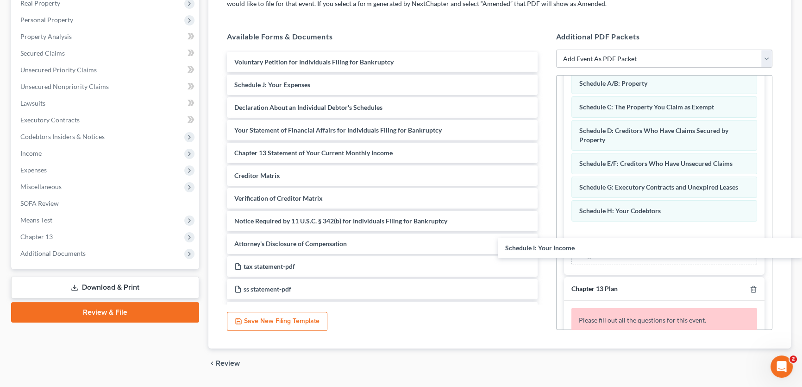
drag, startPoint x: 396, startPoint y: 86, endPoint x: 539, endPoint y: 138, distance: 152.2
click at [545, 250] on div "Schedule I: Your Income Voluntary Petition for Individuals Filing for Bankruptc…" at bounding box center [381, 198] width 325 height 293
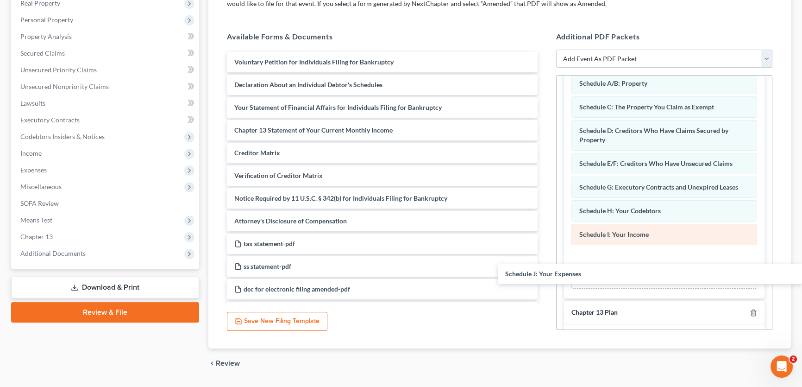
drag, startPoint x: 406, startPoint y: 82, endPoint x: 655, endPoint y: 241, distance: 295.8
click at [545, 272] on div "Schedule J: Your Expenses Voluntary Petition for Individuals Filing for Bankrup…" at bounding box center [381, 187] width 325 height 270
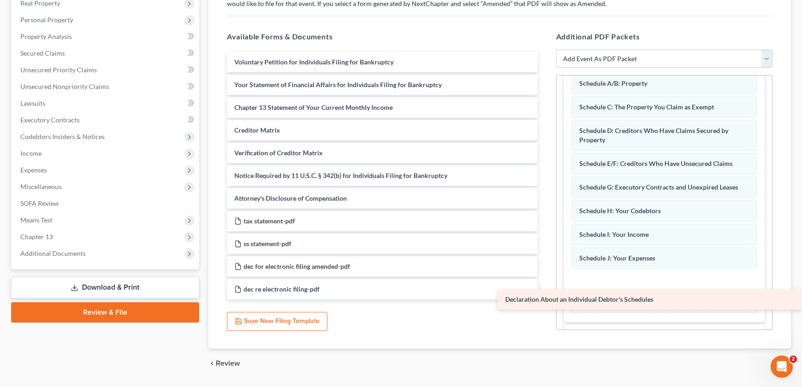
drag, startPoint x: 412, startPoint y: 83, endPoint x: 686, endPoint y: 299, distance: 349.2
click at [545, 299] on div "Declaration About an Individual Debtor's Schedules Voluntary Petition for Indiv…" at bounding box center [381, 175] width 325 height 247
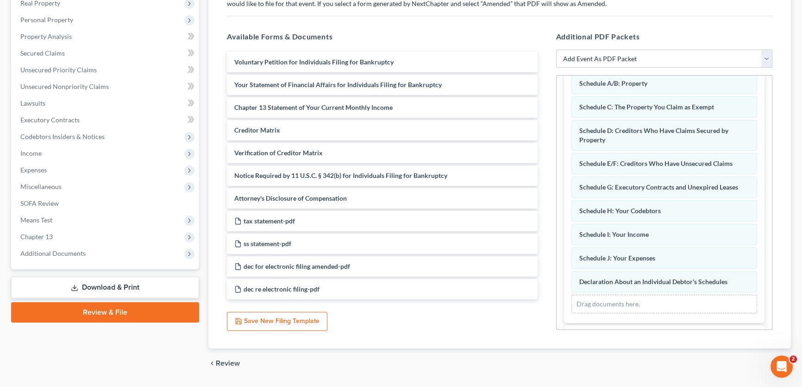
click at [604, 55] on select "Add Event As PDF Packet Amended petition Certificate of credit counseling Certi…" at bounding box center [664, 59] width 217 height 19
select select "18"
click at [556, 50] on select "Add Event As PDF Packet Amended petition Certificate of credit counseling Certi…" at bounding box center [664, 59] width 217 height 19
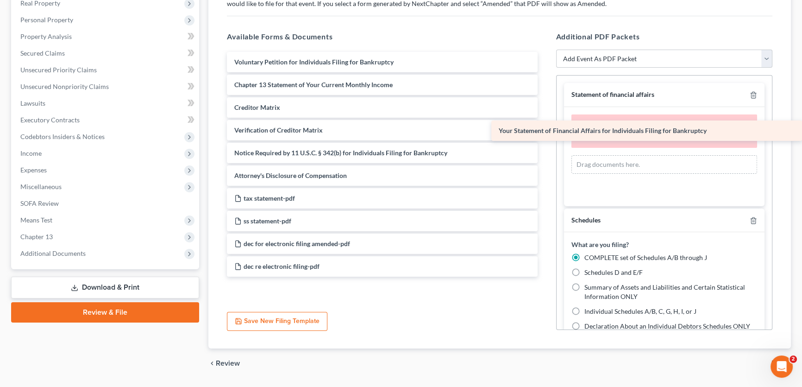
drag, startPoint x: 372, startPoint y: 85, endPoint x: 648, endPoint y: 132, distance: 279.5
click at [545, 132] on div "Your Statement of Financial Affairs for Individuals Filing for Bankruptcy Volun…" at bounding box center [381, 164] width 325 height 225
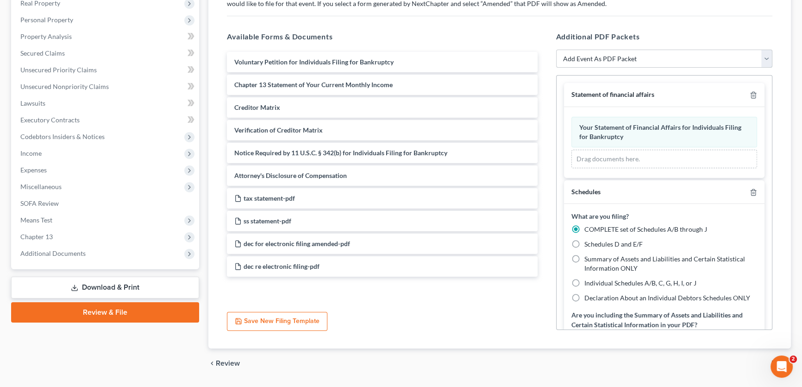
click at [620, 55] on select "Add Event As PDF Packet Amended petition Certificate of credit counseling Certi…" at bounding box center [664, 59] width 217 height 19
select select "5"
click at [556, 50] on select "Add Event As PDF Packet Amended petition Certificate of credit counseling Certi…" at bounding box center [664, 59] width 217 height 19
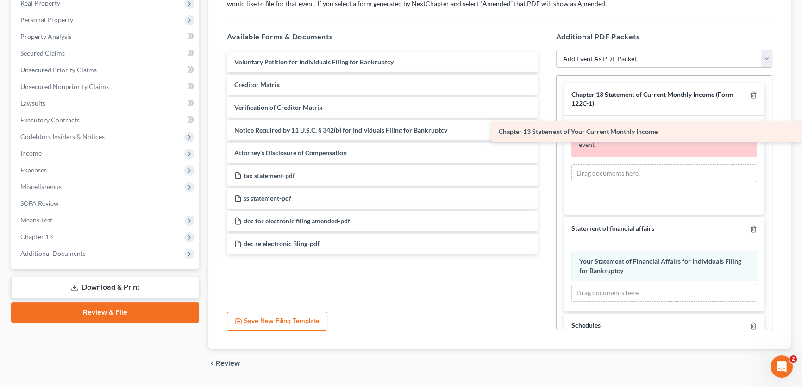
drag, startPoint x: 348, startPoint y: 82, endPoint x: 630, endPoint y: 131, distance: 285.6
click at [545, 131] on div "Chapter 13 Statement of Your Current Monthly Income Voluntary Petition for Indi…" at bounding box center [381, 153] width 325 height 202
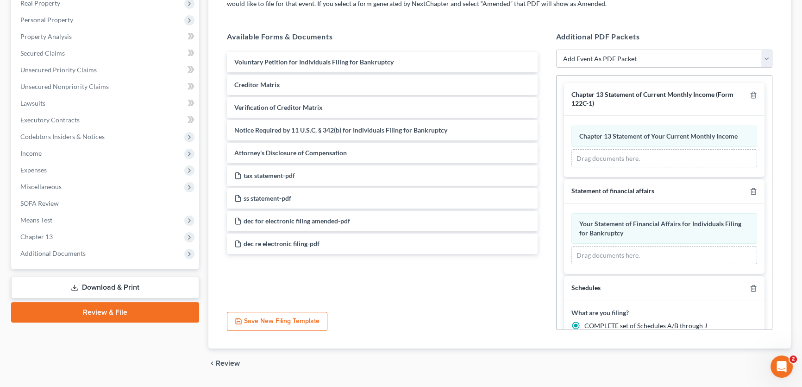
click at [606, 57] on select "Add Event As PDF Packet Amended petition Certificate of credit counseling Certi…" at bounding box center [664, 59] width 217 height 19
select select "9"
click at [556, 50] on select "Add Event As PDF Packet Amended petition Certificate of credit counseling Certi…" at bounding box center [664, 59] width 217 height 19
select select
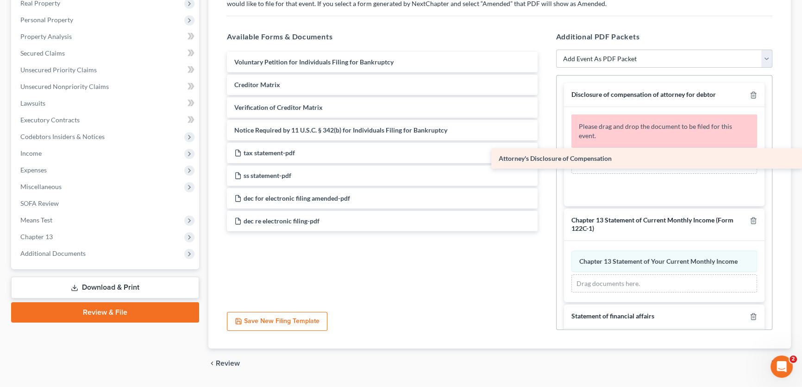
drag, startPoint x: 373, startPoint y: 147, endPoint x: 673, endPoint y: 154, distance: 300.6
click at [545, 154] on div "Attorney's Disclosure of Compensation Voluntary Petition for Individuals Filing…" at bounding box center [381, 141] width 325 height 179
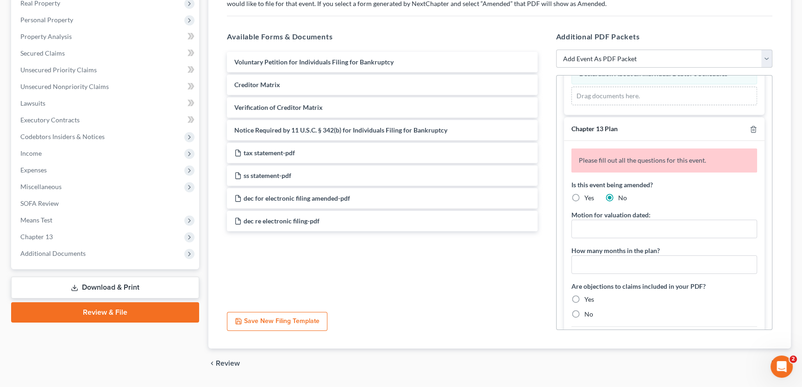
scroll to position [715, 0]
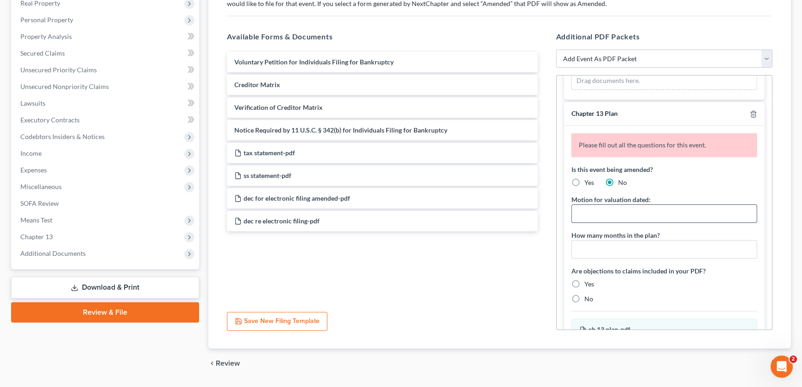
click at [595, 211] on input "text" at bounding box center [664, 214] width 185 height 18
type input "[DATE]"
type input "60"
click at [584, 295] on label "No" at bounding box center [588, 298] width 9 height 9
click at [588, 295] on input "No" at bounding box center [591, 297] width 6 height 6
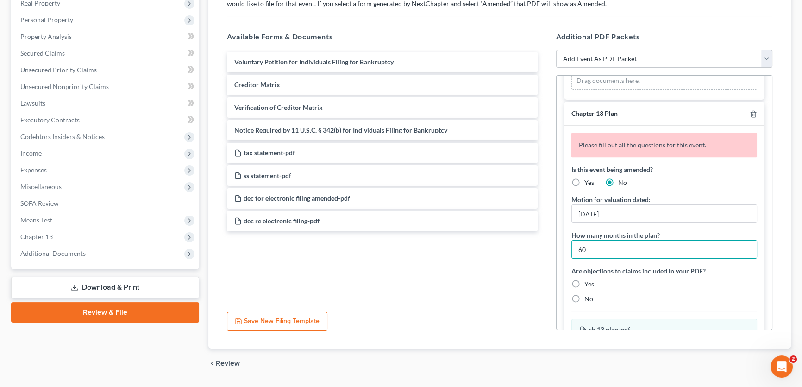
radio input "true"
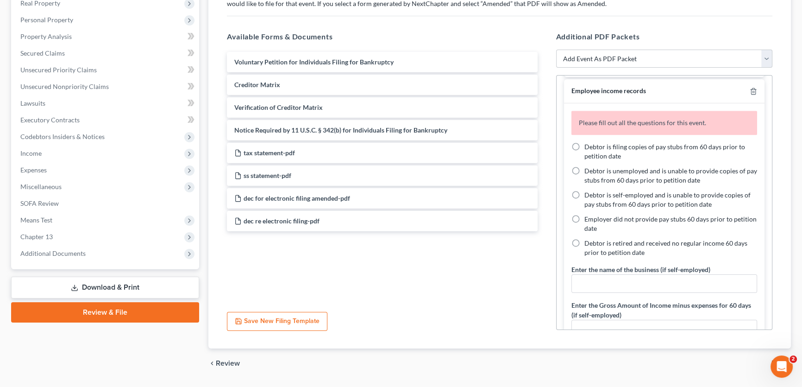
scroll to position [1010, 0]
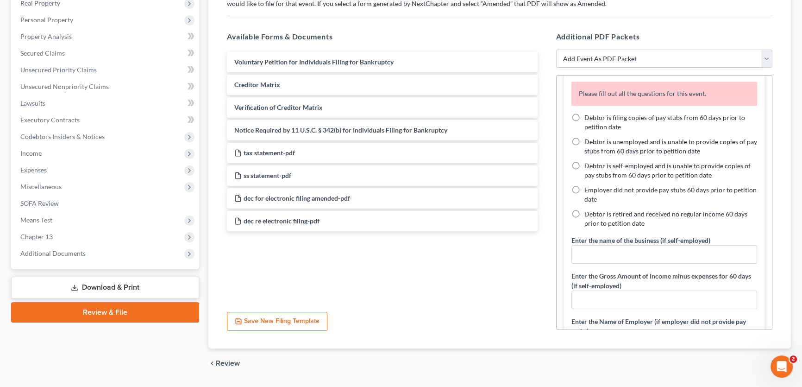
click at [584, 209] on label "Debtor is retired and received no regular income 60 days prior to petition date" at bounding box center [670, 218] width 173 height 19
click at [588, 209] on input "Debtor is retired and received no regular income 60 days prior to petition date" at bounding box center [591, 212] width 6 height 6
radio input "true"
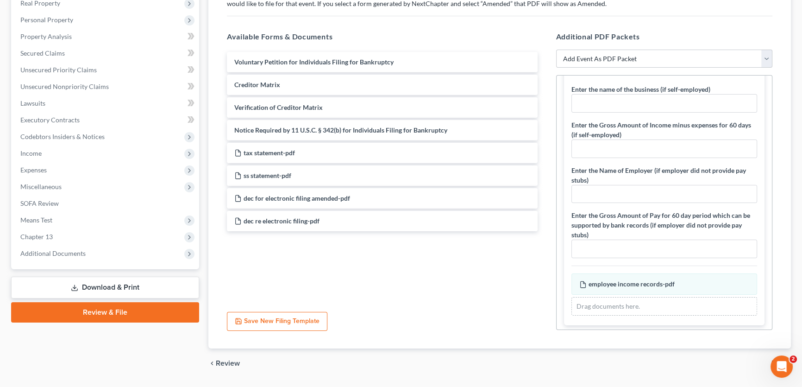
scroll to position [194, 0]
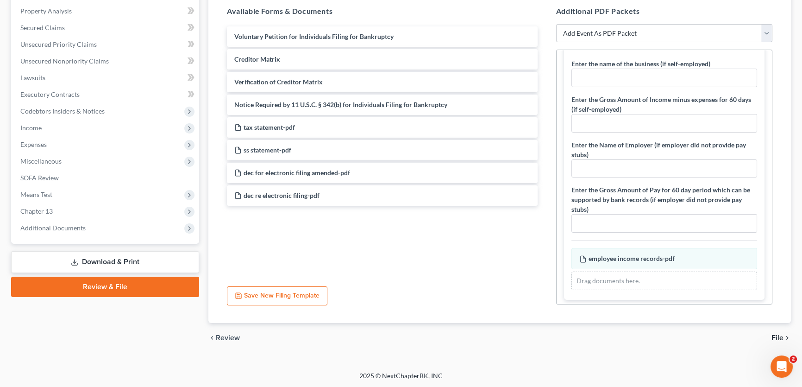
click at [784, 337] on icon "chevron_right" at bounding box center [786, 337] width 7 height 7
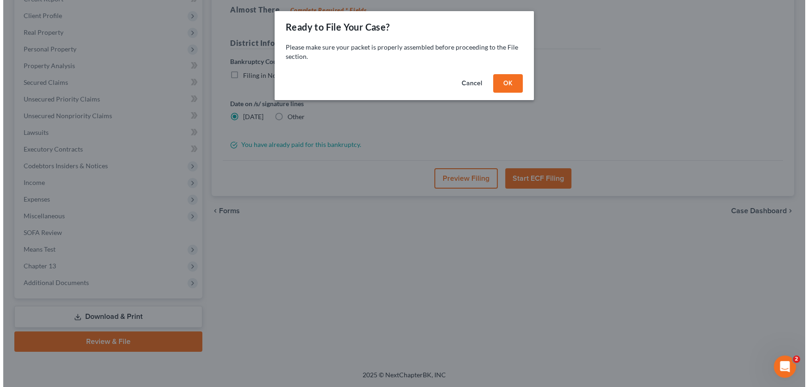
scroll to position [138, 0]
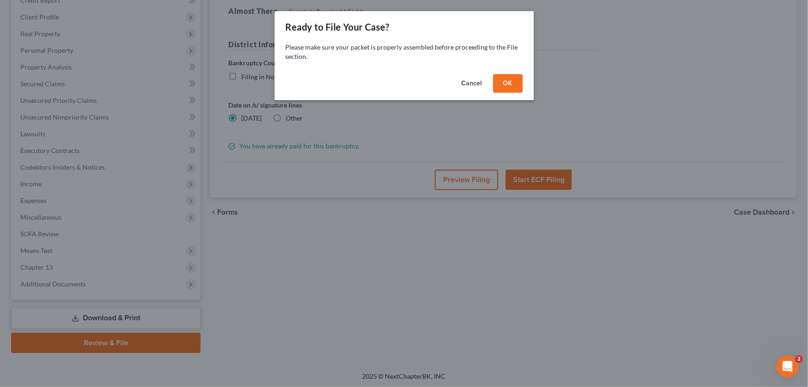
click at [502, 84] on button "OK" at bounding box center [508, 83] width 30 height 19
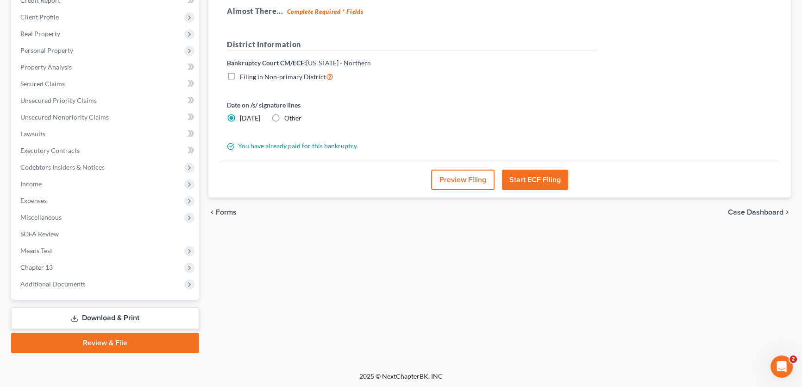
click at [472, 181] on button "Preview Filing" at bounding box center [462, 179] width 63 height 20
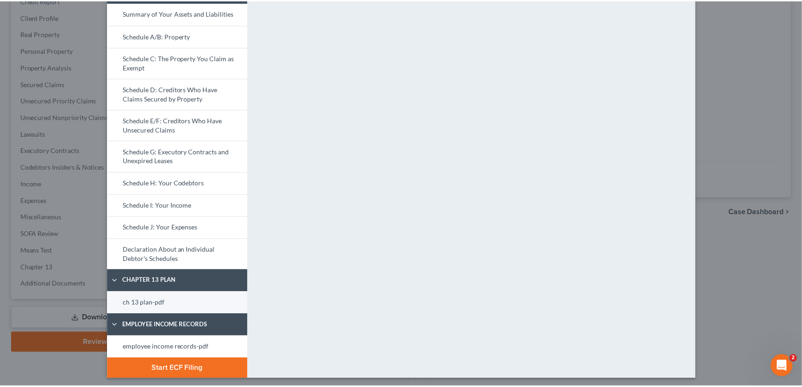
scroll to position [232, 0]
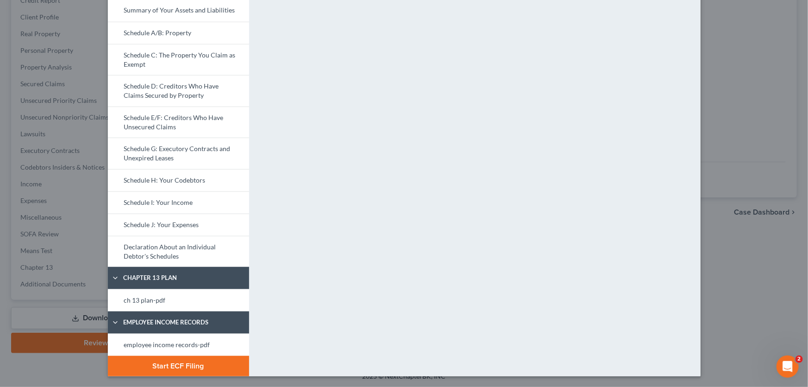
click at [205, 363] on button "Start ECF Filing" at bounding box center [178, 366] width 141 height 20
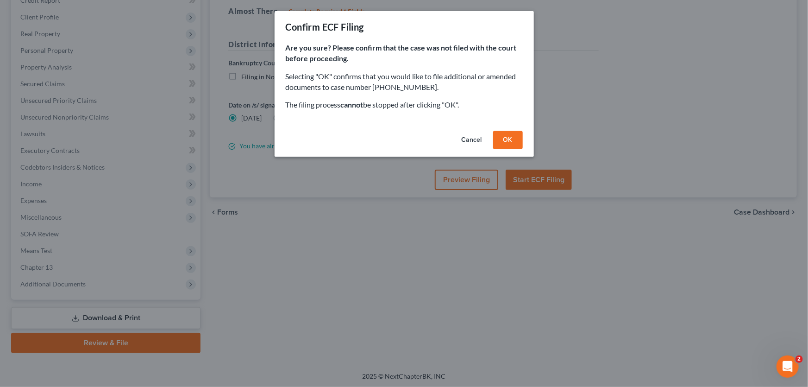
click at [513, 139] on button "OK" at bounding box center [508, 140] width 30 height 19
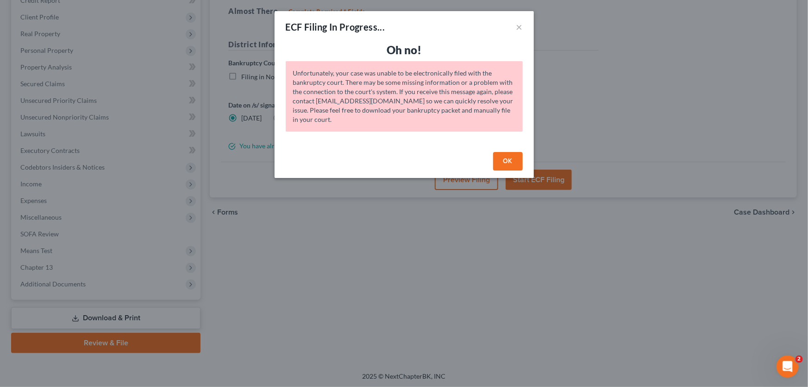
drag, startPoint x: 516, startPoint y: 161, endPoint x: 425, endPoint y: 148, distance: 92.1
click at [516, 161] on button "OK" at bounding box center [508, 161] width 30 height 19
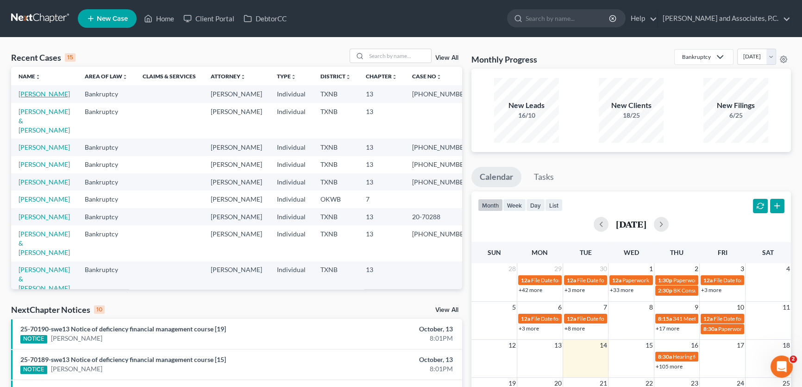
click at [36, 97] on link "[PERSON_NAME]" at bounding box center [44, 94] width 51 height 8
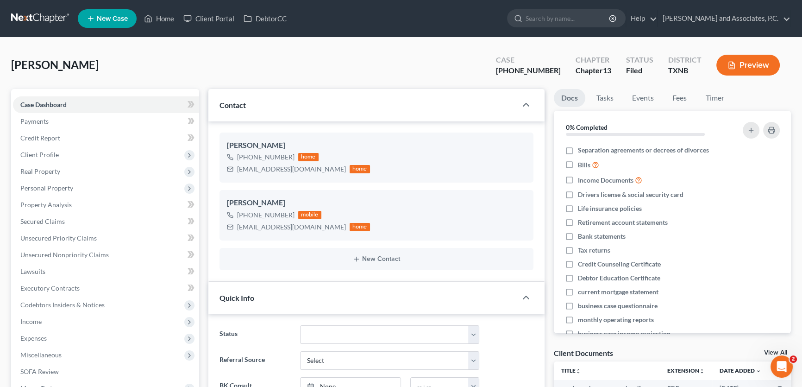
scroll to position [3251, 0]
drag, startPoint x: 50, startPoint y: 221, endPoint x: 96, endPoint y: 221, distance: 45.4
click at [50, 221] on span "Secured Claims" at bounding box center [42, 221] width 44 height 8
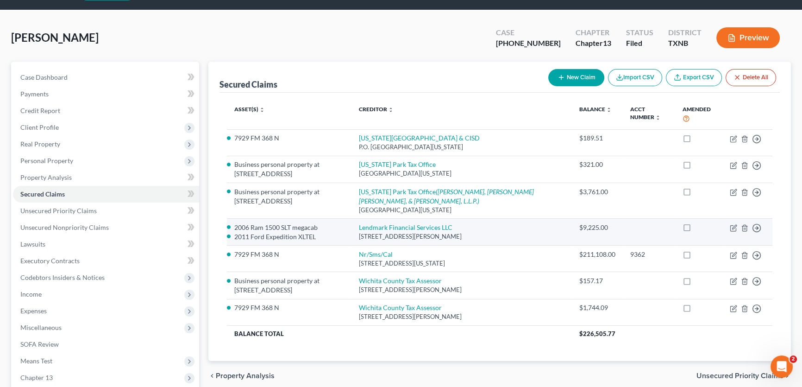
scroll to position [42, 0]
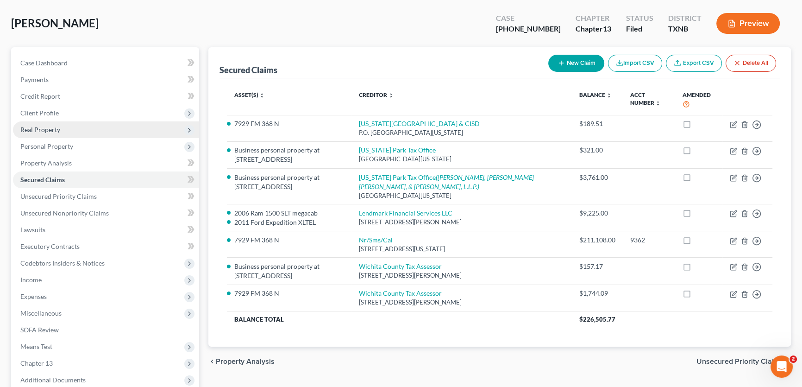
click at [48, 130] on span "Real Property" at bounding box center [40, 129] width 40 height 8
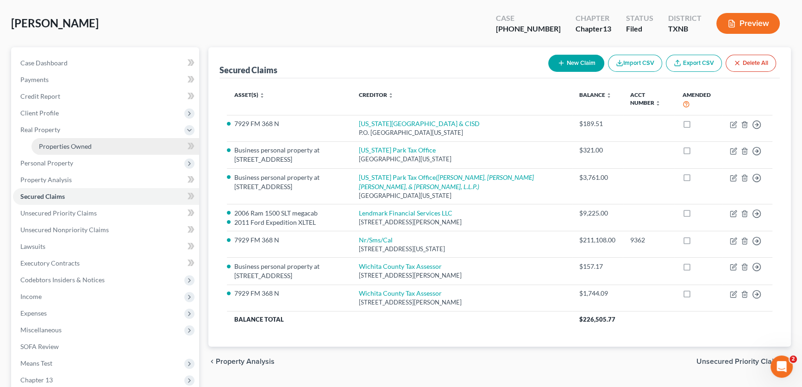
click at [62, 148] on span "Properties Owned" at bounding box center [65, 146] width 53 height 8
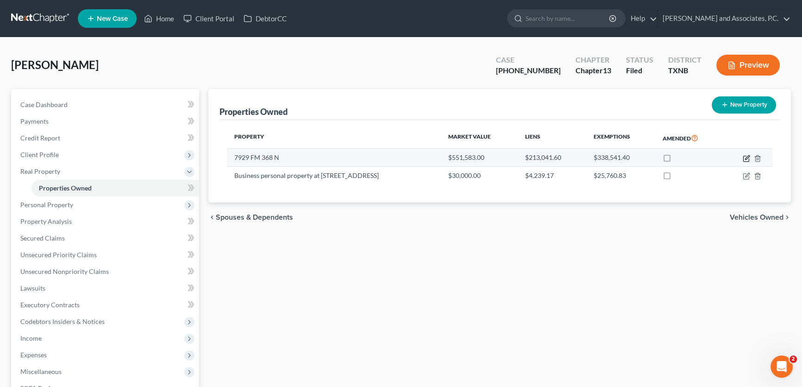
click at [745, 156] on icon "button" at bounding box center [746, 158] width 7 height 7
select select "45"
select select "4"
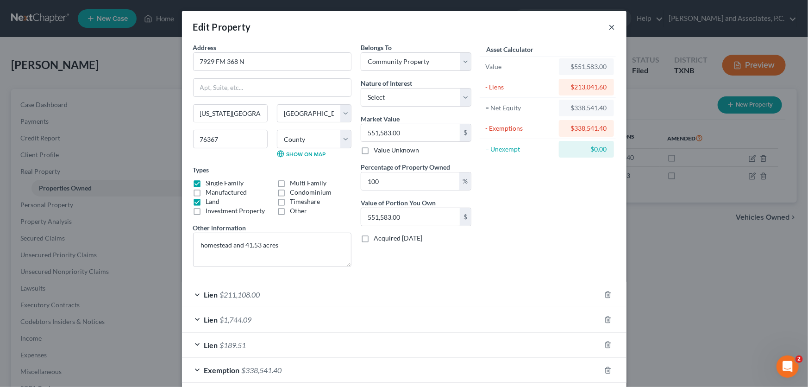
drag, startPoint x: 607, startPoint y: 27, endPoint x: 613, endPoint y: 31, distance: 7.6
click at [609, 27] on button "×" at bounding box center [612, 26] width 6 height 11
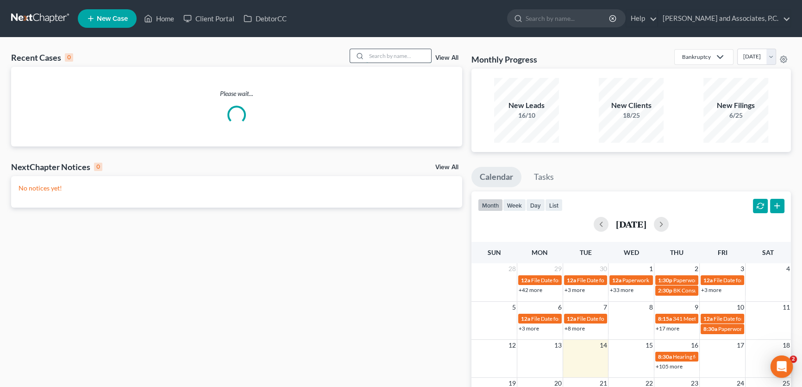
click at [394, 55] on input "search" at bounding box center [398, 55] width 65 height 13
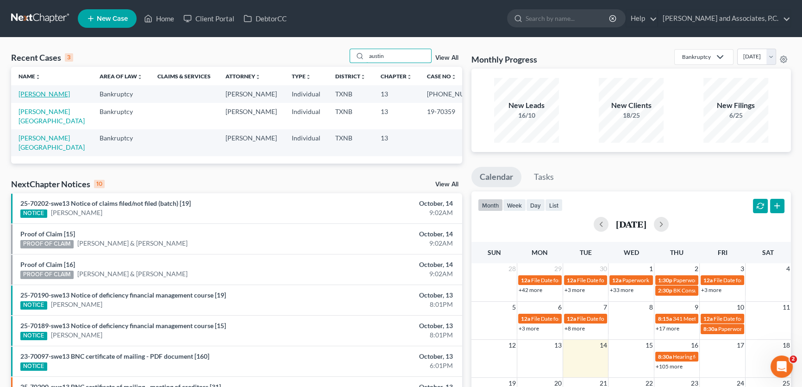
type input "austin"
click at [57, 94] on link "[PERSON_NAME]" at bounding box center [44, 94] width 51 height 8
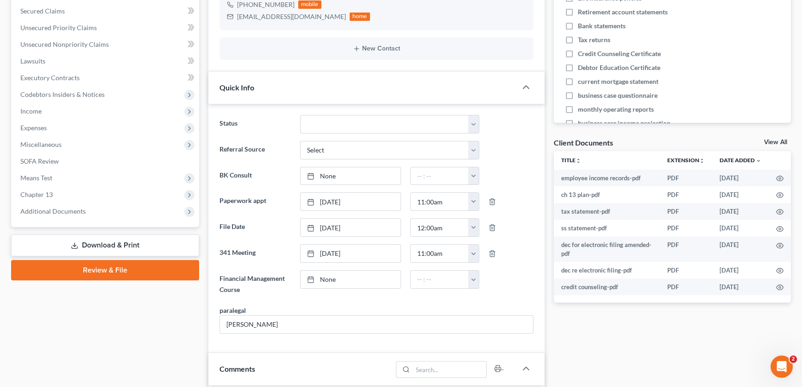
scroll to position [3251, 0]
click at [110, 270] on link "Review & File" at bounding box center [105, 270] width 188 height 20
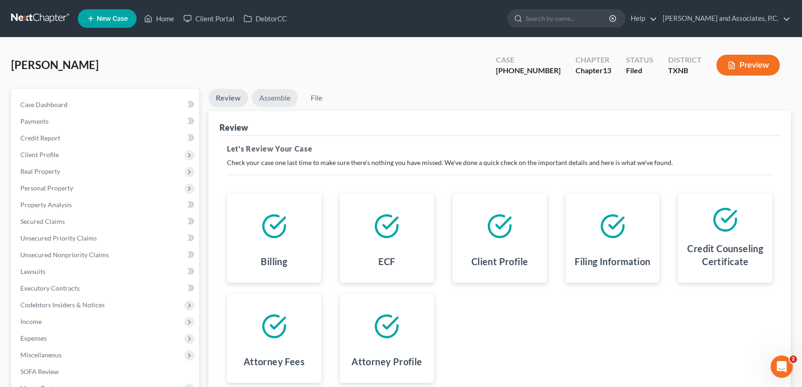
click at [289, 94] on link "Assemble" at bounding box center [275, 98] width 46 height 18
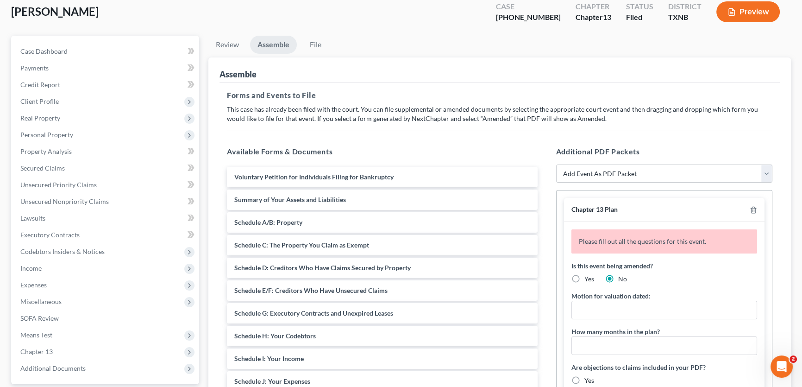
scroll to position [84, 0]
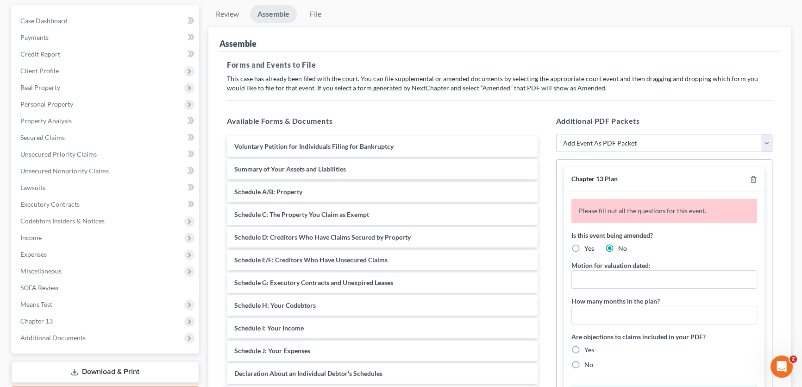
click at [579, 139] on select "Add Event As PDF Packet Amended petition Certificate of credit counseling Certi…" at bounding box center [664, 143] width 217 height 19
select select "17"
click at [556, 134] on select "Add Event As PDF Packet Amended petition Certificate of credit counseling Certi…" at bounding box center [664, 143] width 217 height 19
select select
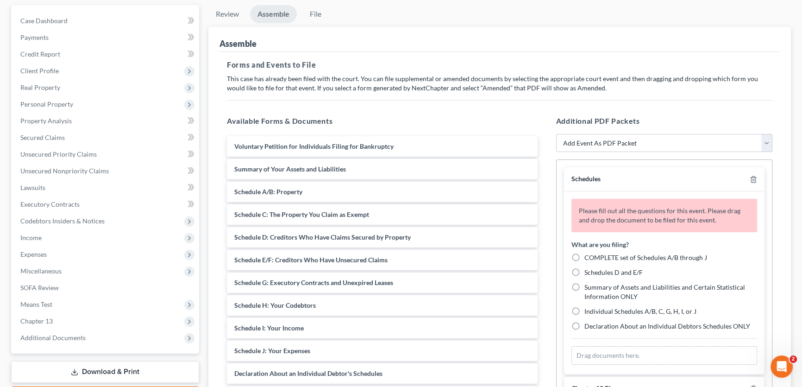
click at [584, 254] on label "COMPLETE set of Schedules A/B through J" at bounding box center [645, 257] width 123 height 9
click at [588, 254] on input "COMPLETE set of Schedules A/B through J" at bounding box center [591, 256] width 6 height 6
radio input "true"
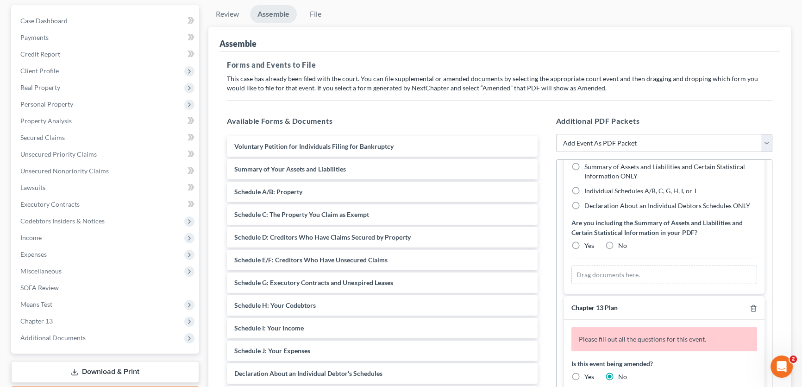
scroll to position [126, 0]
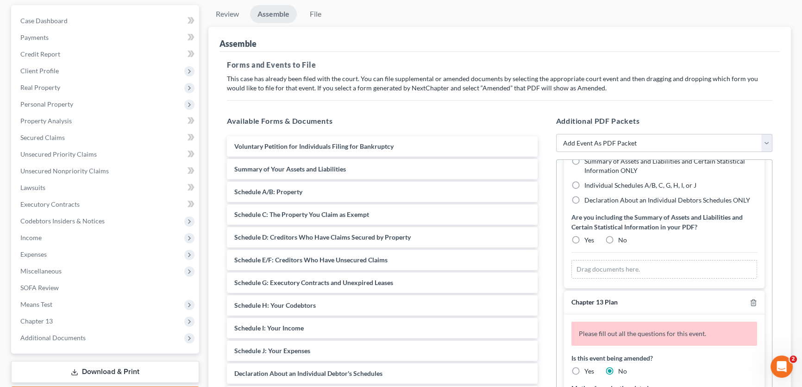
click at [584, 236] on label "Yes" at bounding box center [589, 239] width 10 height 9
click at [588, 236] on input "Yes" at bounding box center [591, 238] width 6 height 6
radio input "true"
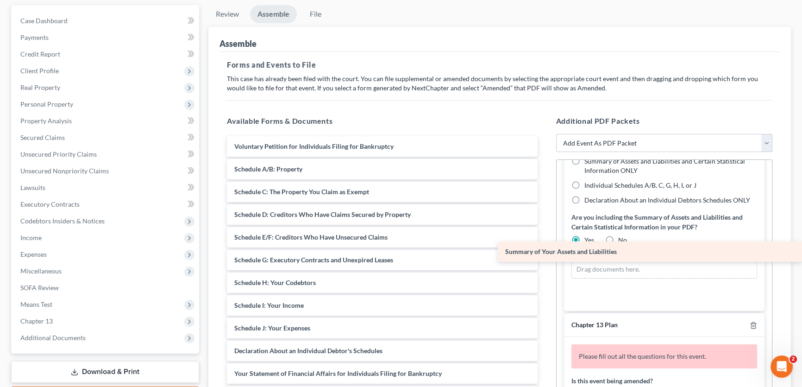
drag, startPoint x: 291, startPoint y: 170, endPoint x: 593, endPoint y: 254, distance: 313.7
click at [545, 254] on div "Summary of Your Assets and Liabilities Voluntary Petition for Individuals Filin…" at bounding box center [381, 361] width 325 height 451
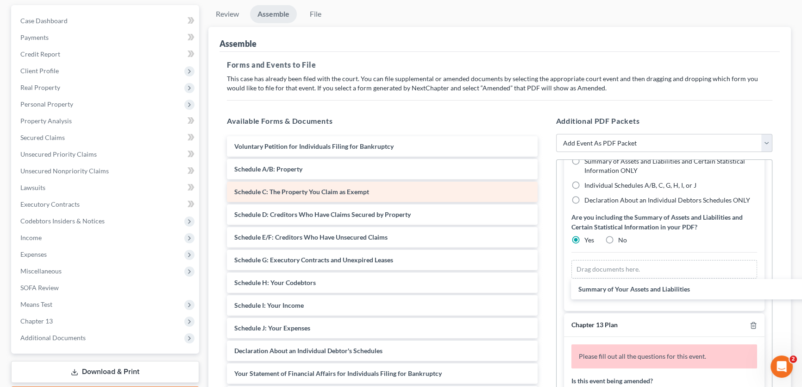
scroll to position [85, 0]
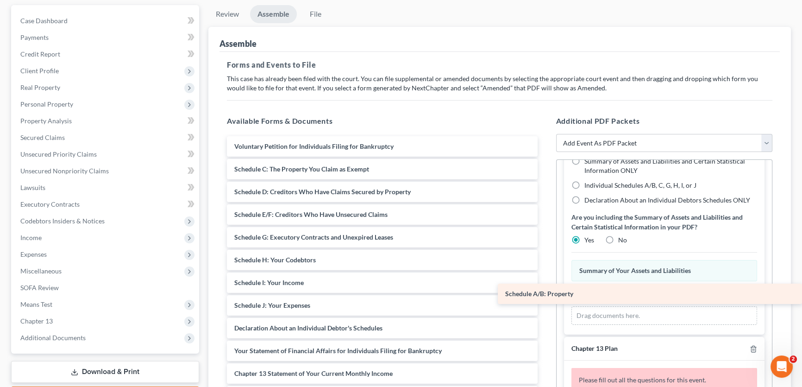
drag, startPoint x: 355, startPoint y: 170, endPoint x: 652, endPoint y: 296, distance: 323.3
click at [545, 296] on div "Schedule A/B: Property Voluntary Petition for Individuals Filing for Bankruptcy…" at bounding box center [381, 350] width 325 height 429
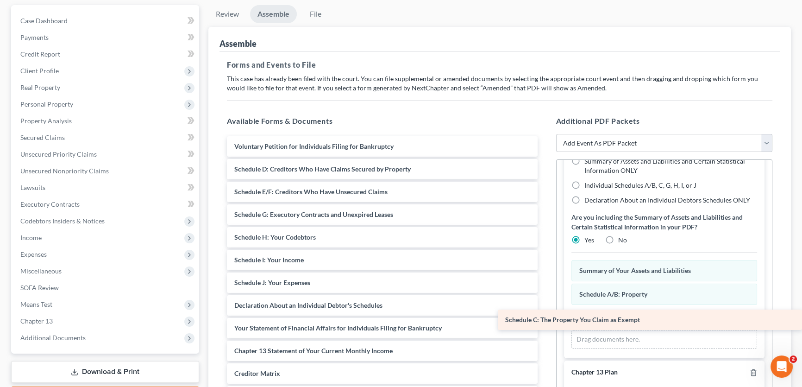
drag, startPoint x: 282, startPoint y: 163, endPoint x: 612, endPoint y: 315, distance: 362.5
click at [545, 315] on div "Schedule C: The Property You Claim as Exempt Voluntary Petition for Individuals…" at bounding box center [381, 339] width 325 height 406
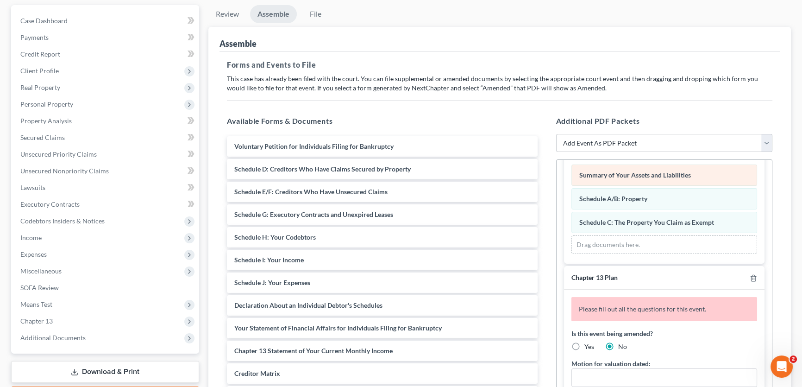
scroll to position [212, 0]
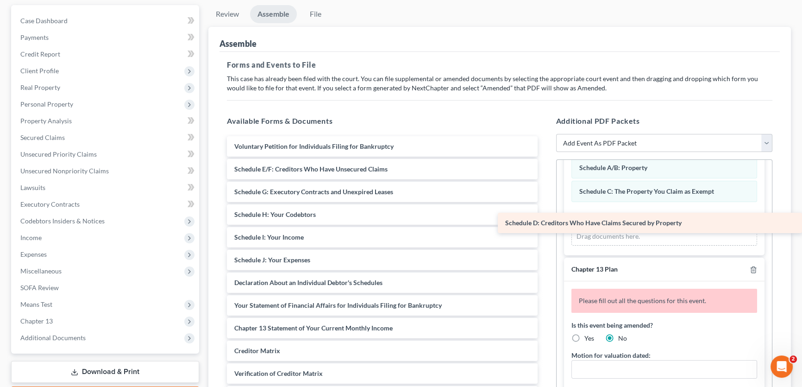
drag, startPoint x: 288, startPoint y: 166, endPoint x: 578, endPoint y: 221, distance: 294.5
click at [545, 221] on div "Schedule D: Creditors Who Have Claims Secured by Property Voluntary Petition fo…" at bounding box center [381, 327] width 325 height 383
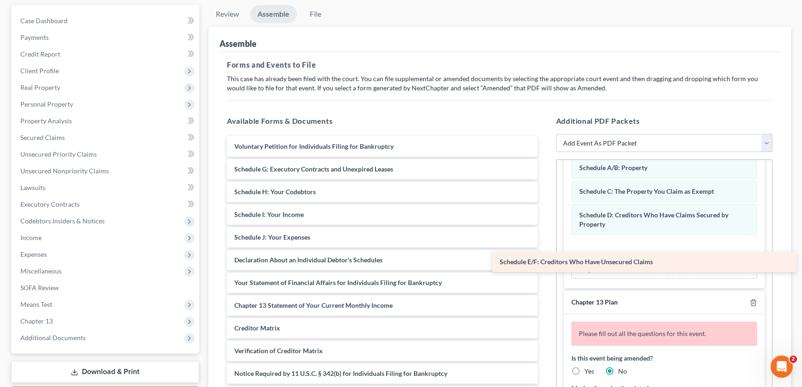
drag, startPoint x: 359, startPoint y: 167, endPoint x: 625, endPoint y: 261, distance: 281.5
click at [545, 261] on div "Schedule E/F: Creditors Who Have Unsecured Claims Voluntary Petition for Indivi…" at bounding box center [381, 316] width 325 height 361
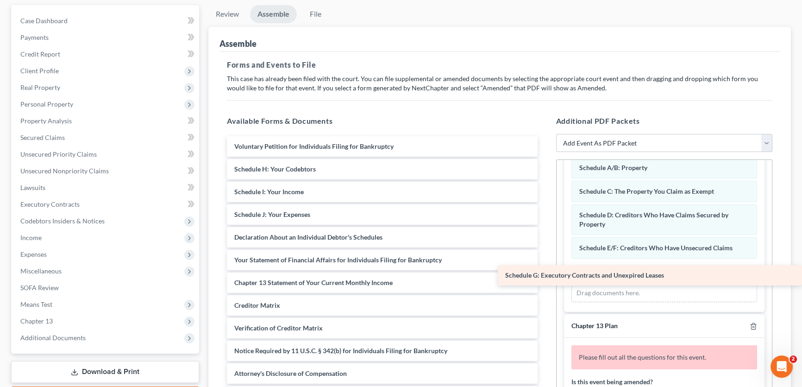
drag, startPoint x: 370, startPoint y: 167, endPoint x: 641, endPoint y: 275, distance: 291.4
click at [545, 275] on div "Schedule G: Executory Contracts and Unexpired Leases Voluntary Petition for Ind…" at bounding box center [381, 305] width 325 height 338
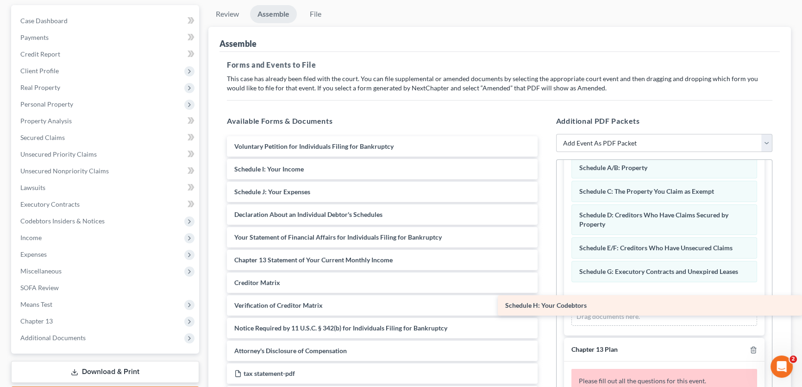
drag, startPoint x: 352, startPoint y: 173, endPoint x: 655, endPoint y: 310, distance: 332.2
click at [545, 310] on div "Schedule H: Your Codebtors Voluntary Petition for Individuals Filing for Bankru…" at bounding box center [381, 293] width 325 height 315
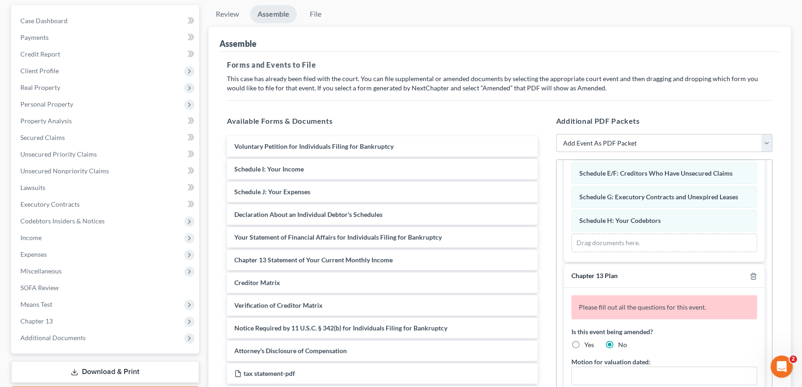
scroll to position [296, 0]
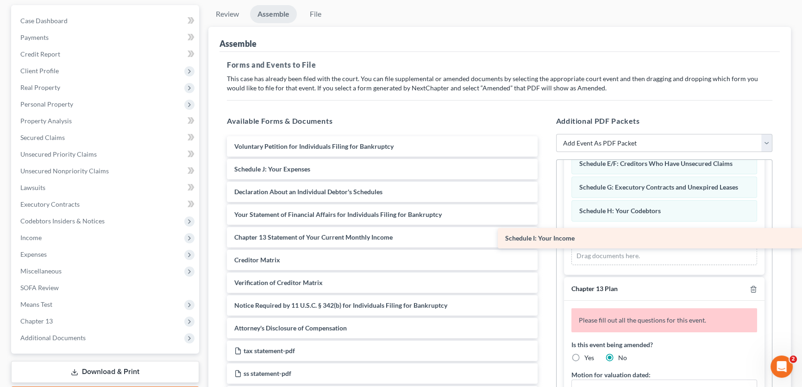
drag, startPoint x: 341, startPoint y: 170, endPoint x: 667, endPoint y: 241, distance: 333.0
click at [545, 241] on div "Schedule I: Your Income Voluntary Petition for Individuals Filing for Bankruptc…" at bounding box center [381, 282] width 325 height 293
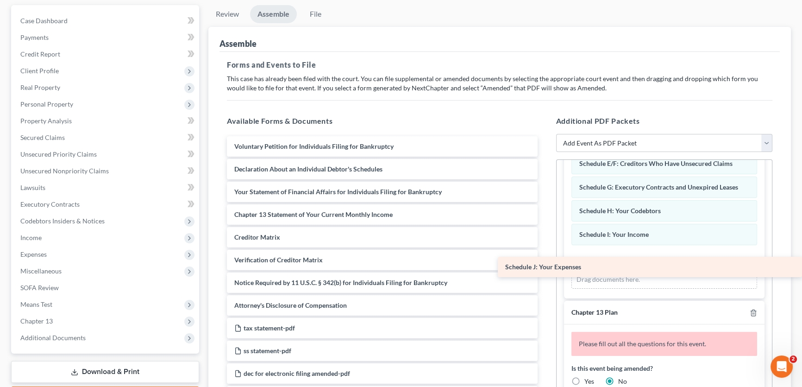
drag, startPoint x: 316, startPoint y: 171, endPoint x: 621, endPoint y: 271, distance: 320.5
click at [545, 271] on div "Schedule J: Your Expenses Voluntary Petition for Individuals Filing for Bankrup…" at bounding box center [381, 271] width 325 height 270
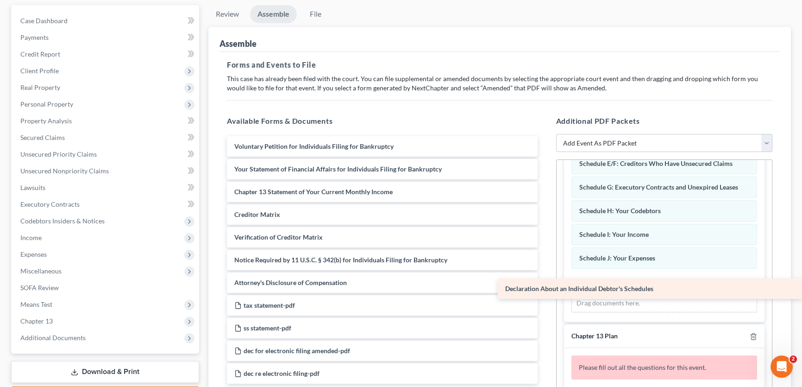
drag, startPoint x: 361, startPoint y: 170, endPoint x: 670, endPoint y: 291, distance: 331.2
click at [545, 291] on div "Declaration About an Individual Debtor's Schedules Voluntary Petition for Indiv…" at bounding box center [381, 259] width 325 height 247
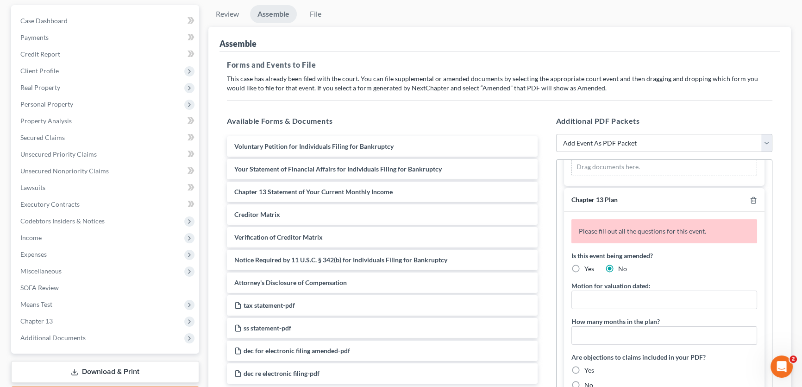
scroll to position [464, 0]
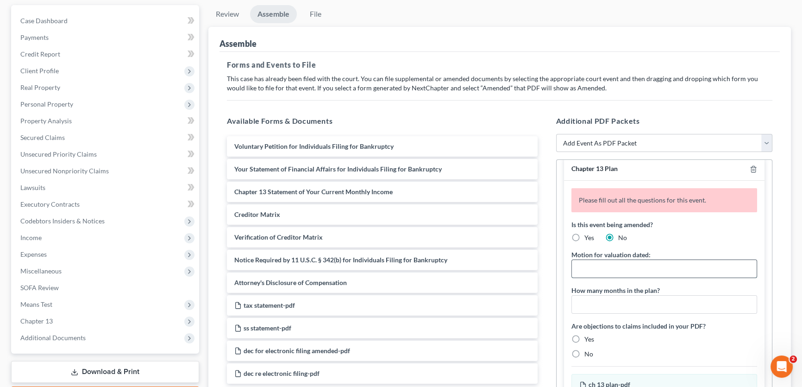
click at [597, 263] on input "text" at bounding box center [664, 269] width 185 height 18
type input "[DATE]"
type input "60"
click at [588, 349] on input "No" at bounding box center [591, 352] width 6 height 6
radio input "true"
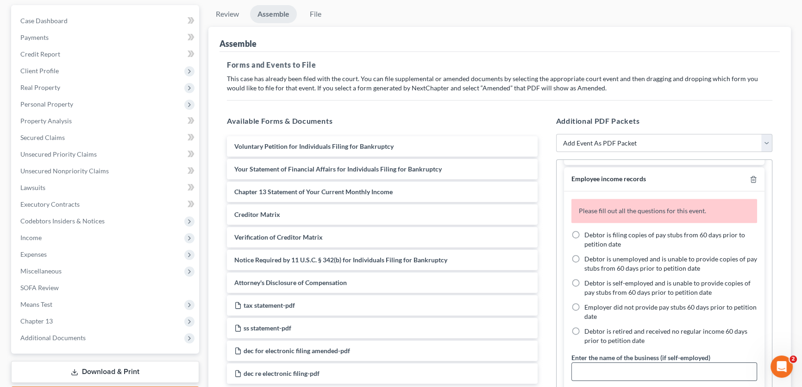
scroll to position [717, 0]
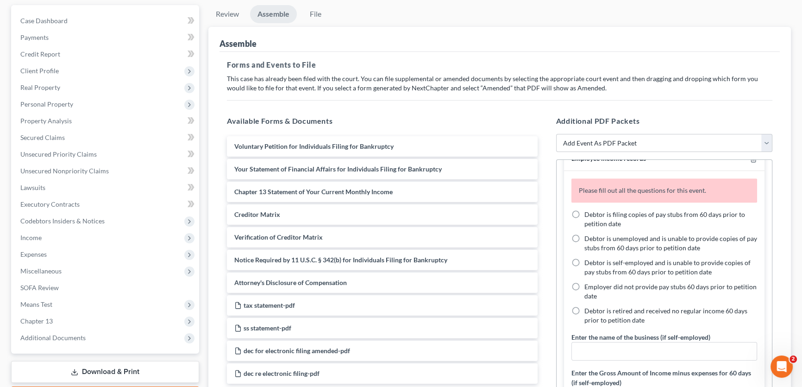
click at [584, 307] on label "Debtor is retired and received no regular income 60 days prior to petition date" at bounding box center [670, 315] width 173 height 19
click at [588, 307] on input "Debtor is retired and received no regular income 60 days prior to petition date" at bounding box center [591, 309] width 6 height 6
radio input "true"
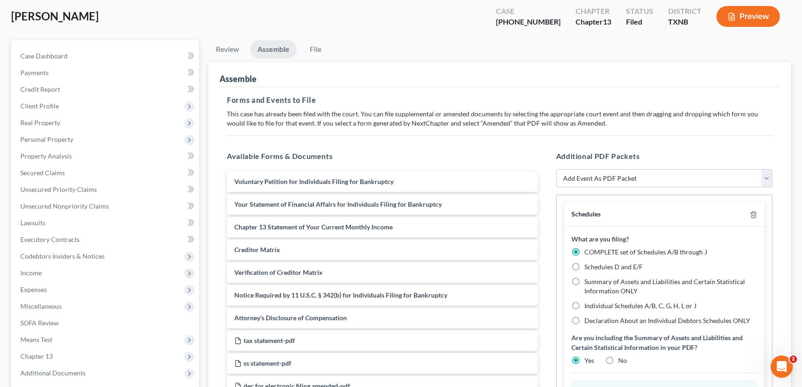
scroll to position [126, 0]
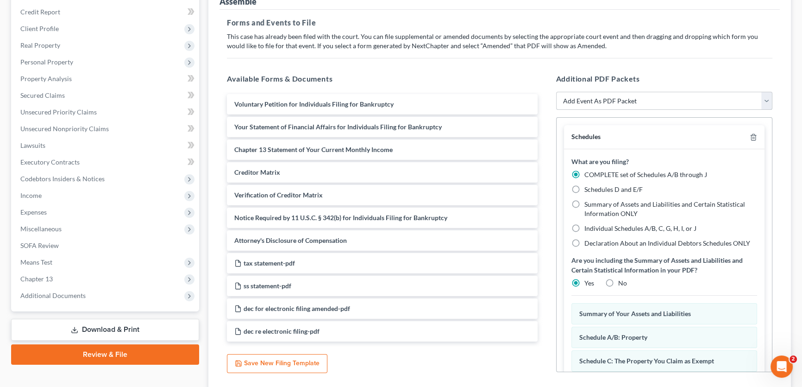
click at [618, 103] on select "Add Event As PDF Packet Amended petition Certificate of credit counseling Certi…" at bounding box center [664, 101] width 217 height 19
select select "18"
click at [556, 92] on select "Add Event As PDF Packet Amended petition Certificate of credit counseling Certi…" at bounding box center [664, 101] width 217 height 19
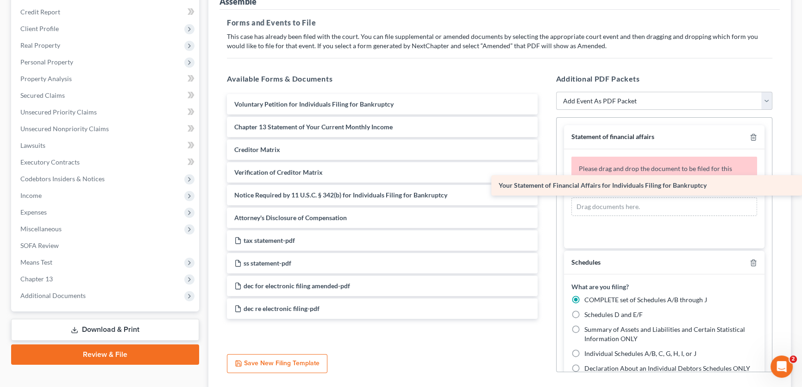
drag, startPoint x: 356, startPoint y: 123, endPoint x: 672, endPoint y: 182, distance: 321.8
click at [545, 182] on div "Your Statement of Financial Affairs for Individuals Filing for Bankruptcy Volun…" at bounding box center [381, 206] width 325 height 225
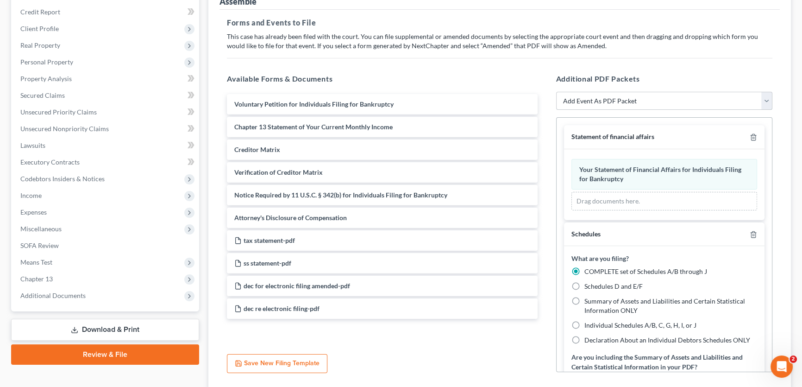
click at [641, 98] on select "Add Event As PDF Packet Amended petition Certificate of credit counseling Certi…" at bounding box center [664, 101] width 217 height 19
select select "5"
click at [556, 92] on select "Add Event As PDF Packet Amended petition Certificate of credit counseling Certi…" at bounding box center [664, 101] width 217 height 19
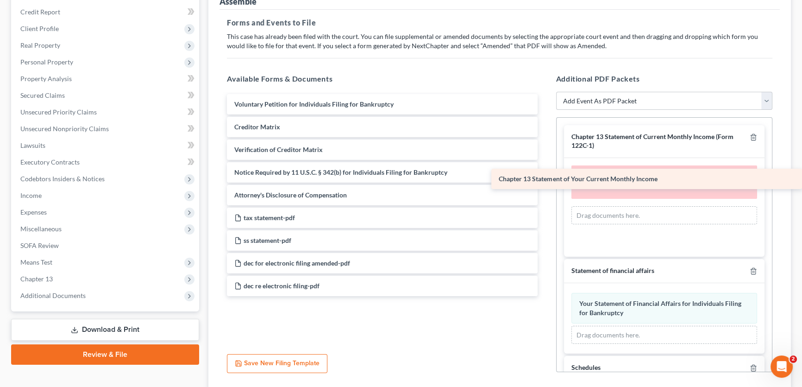
drag, startPoint x: 382, startPoint y: 127, endPoint x: 667, endPoint y: 180, distance: 290.1
click at [545, 180] on div "Chapter 13 Statement of Your Current Monthly Income Voluntary Petition for Indi…" at bounding box center [381, 195] width 325 height 202
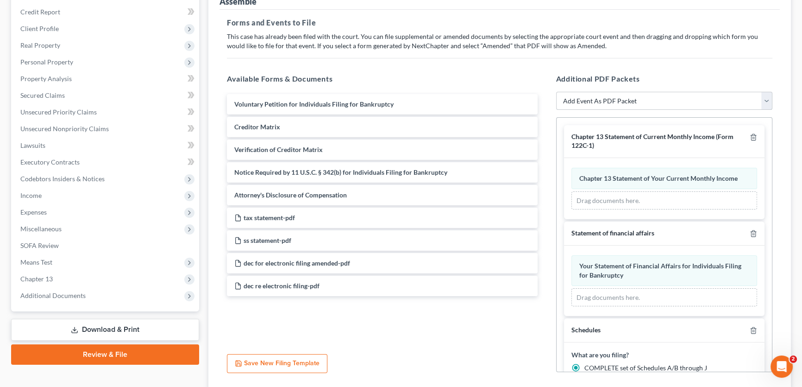
click at [623, 100] on select "Add Event As PDF Packet Amended petition Certificate of credit counseling Certi…" at bounding box center [664, 101] width 217 height 19
select select "9"
click at [556, 92] on select "Add Event As PDF Packet Amended petition Certificate of credit counseling Certi…" at bounding box center [664, 101] width 217 height 19
select select
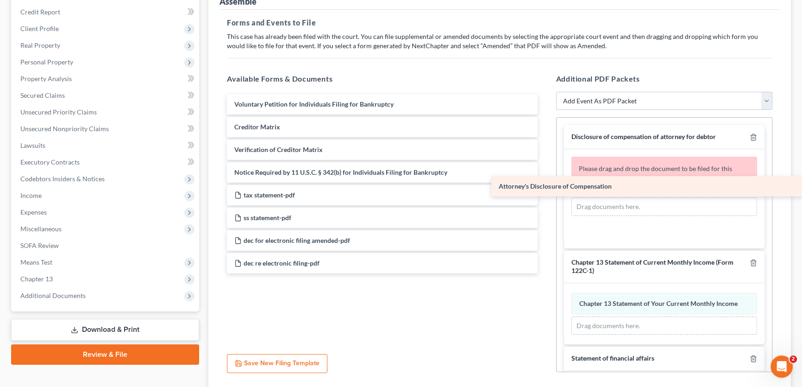
drag, startPoint x: 429, startPoint y: 190, endPoint x: 711, endPoint y: 183, distance: 282.5
click at [545, 183] on div "Attorney's Disclosure of Compensation Voluntary Petition for Individuals Filing…" at bounding box center [381, 183] width 325 height 179
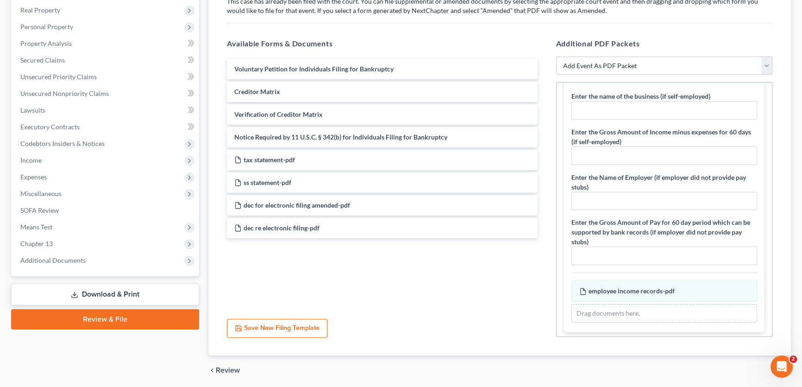
scroll to position [194, 0]
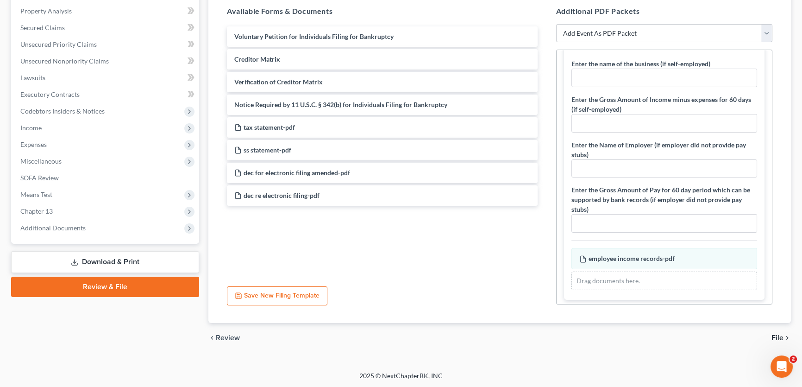
click at [775, 337] on span "File" at bounding box center [777, 337] width 12 height 7
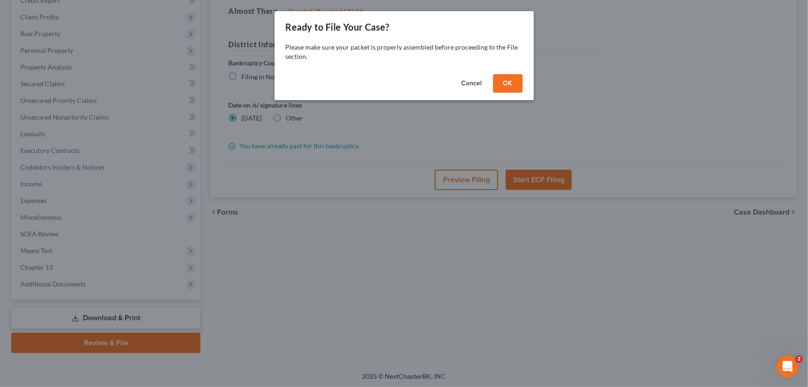
click at [506, 79] on button "OK" at bounding box center [508, 83] width 30 height 19
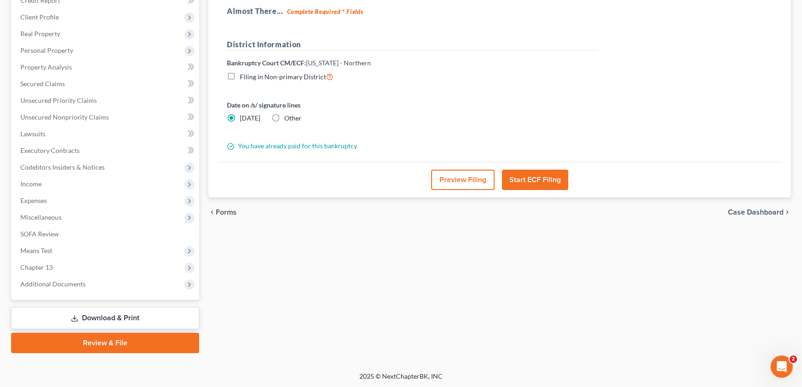
click at [553, 181] on button "Start ECF Filing" at bounding box center [535, 179] width 66 height 20
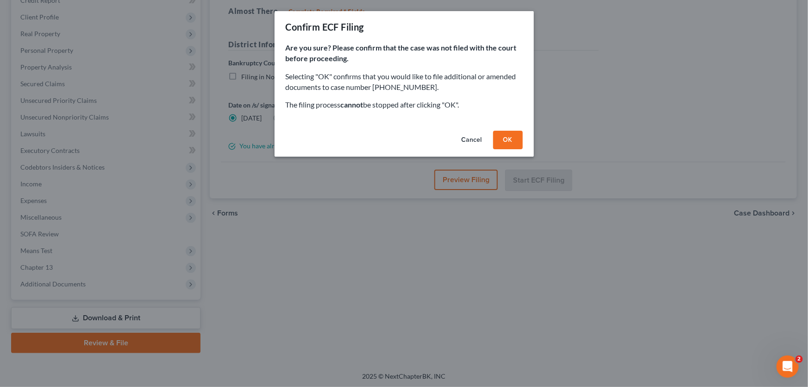
click at [498, 133] on button "OK" at bounding box center [508, 140] width 30 height 19
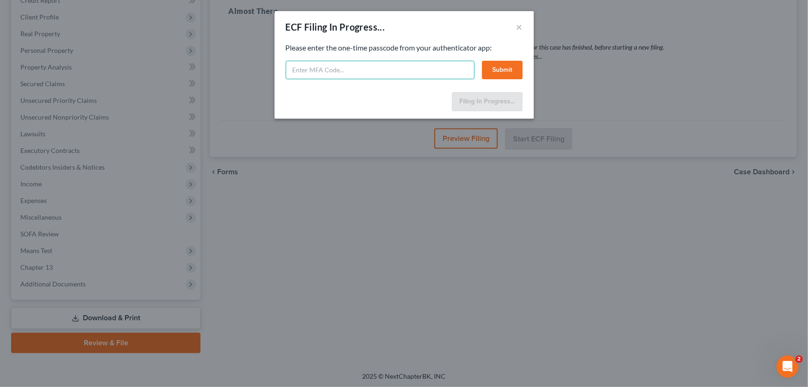
click at [300, 69] on input "text" at bounding box center [380, 70] width 189 height 19
type input "030175"
click at [511, 62] on button "Submit" at bounding box center [502, 70] width 41 height 19
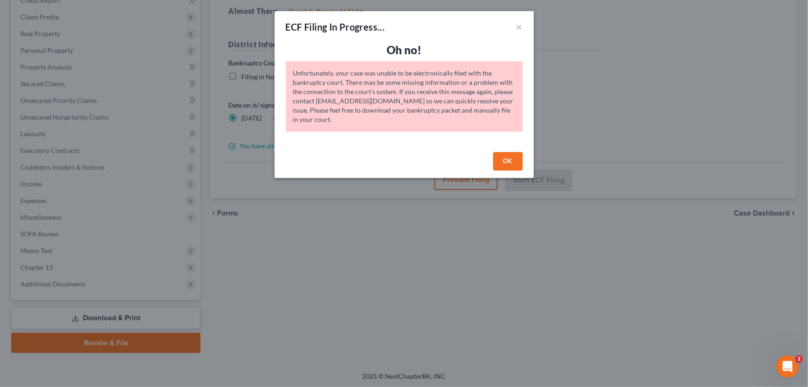
click at [500, 157] on button "OK" at bounding box center [508, 161] width 30 height 19
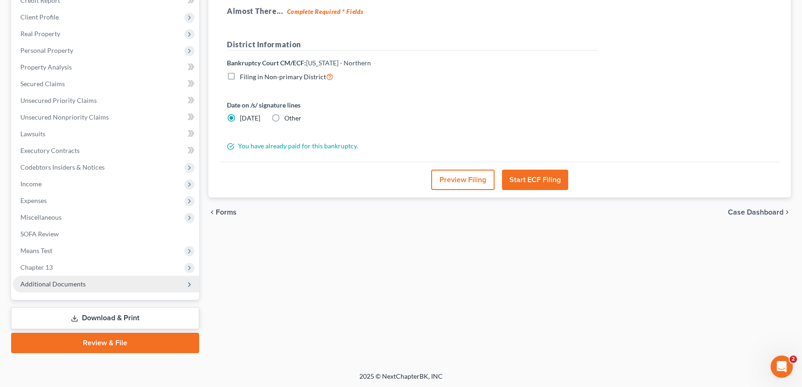
click at [50, 282] on span "Additional Documents" at bounding box center [52, 284] width 65 height 8
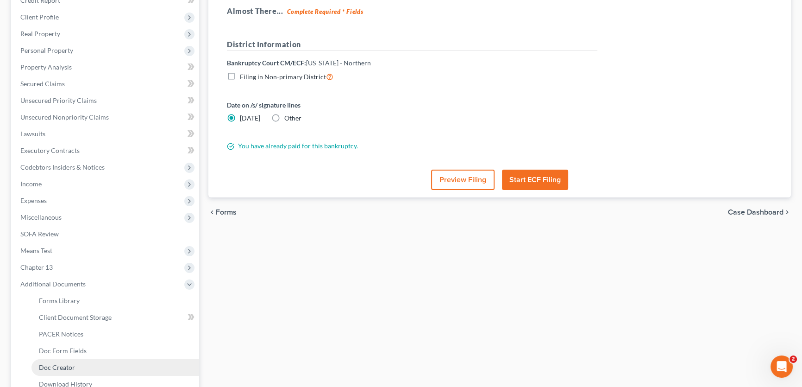
click at [61, 365] on span "Doc Creator" at bounding box center [57, 367] width 36 height 8
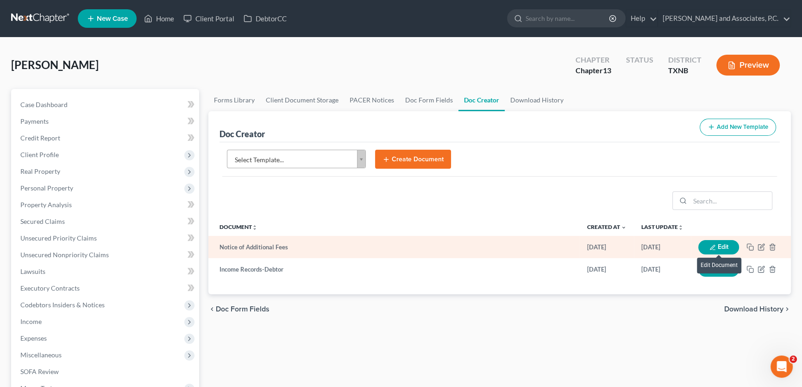
click at [721, 247] on button "Edit" at bounding box center [718, 247] width 41 height 14
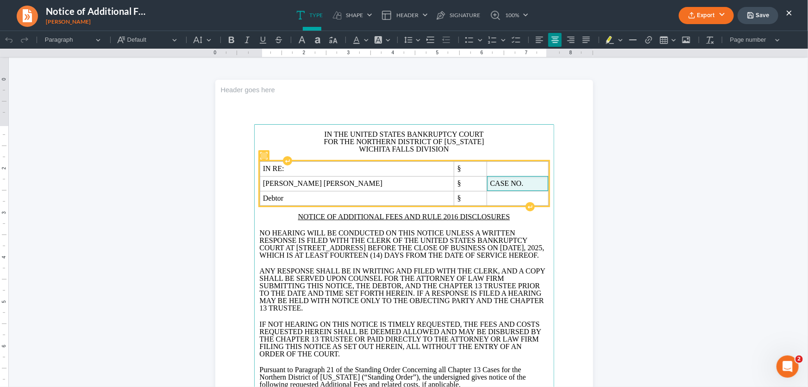
click at [490, 182] on span "CASE NO." at bounding box center [517, 183] width 55 height 8
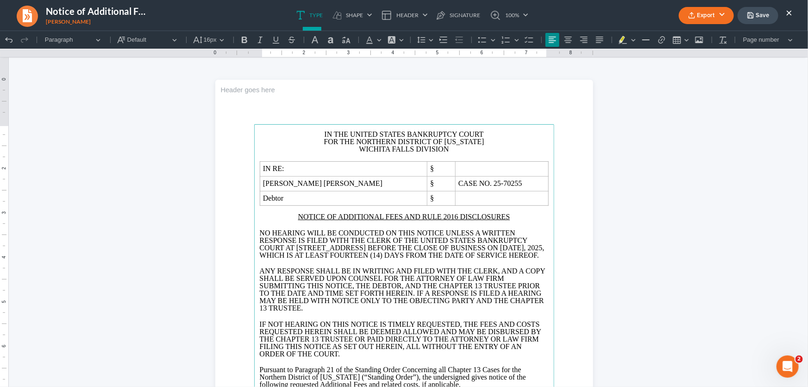
click at [500, 251] on span "[DATE]" at bounding box center [512, 247] width 24 height 8
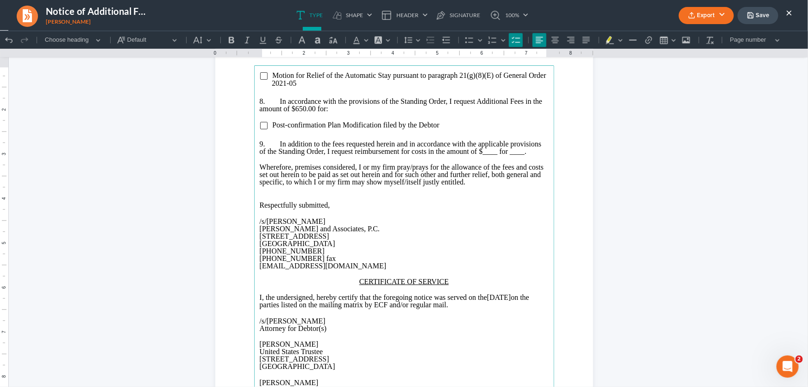
scroll to position [1178, 0]
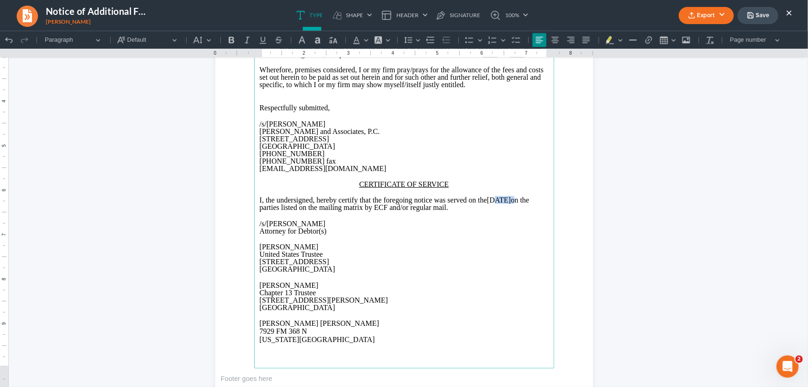
drag, startPoint x: 541, startPoint y: 204, endPoint x: 504, endPoint y: 206, distance: 37.1
click at [504, 206] on p "I, the undersigned, hereby certify that the foregoing notice was served on the …" at bounding box center [404, 203] width 289 height 15
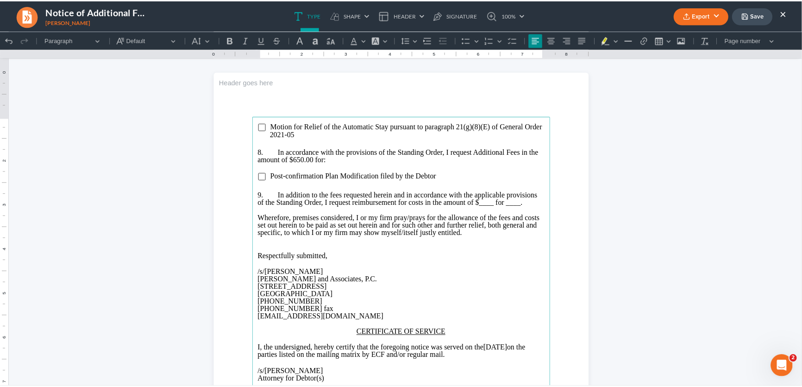
scroll to position [1015, 0]
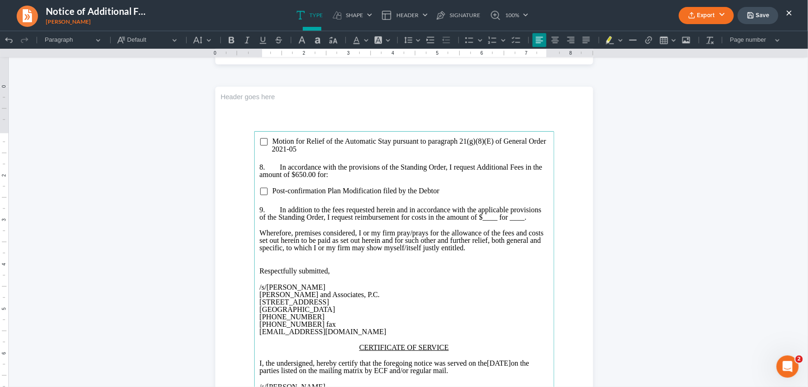
click at [685, 16] on button "Export" at bounding box center [706, 15] width 55 height 17
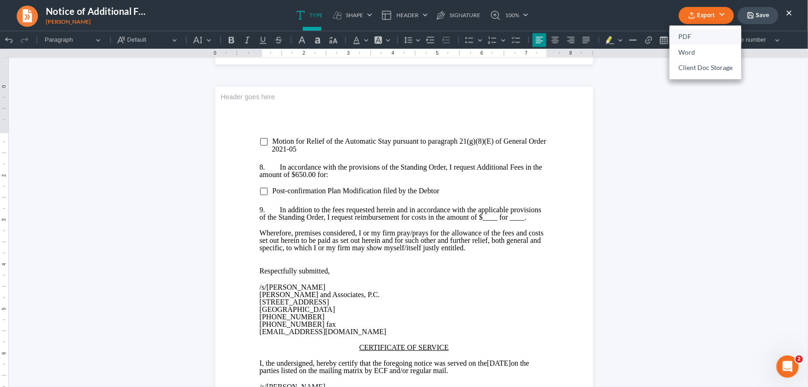
click at [683, 33] on link "PDF" at bounding box center [706, 37] width 72 height 16
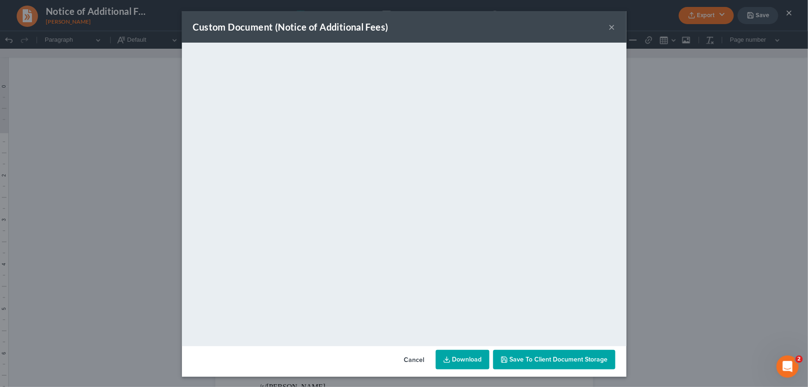
click at [611, 25] on button "×" at bounding box center [612, 26] width 6 height 11
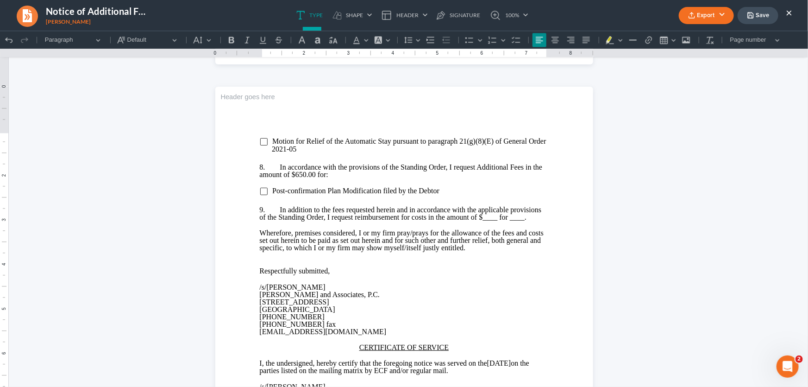
click at [755, 13] on button "Save" at bounding box center [758, 15] width 41 height 17
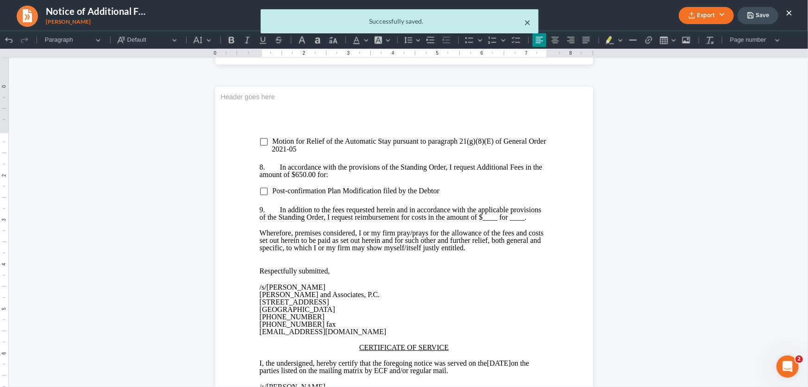
click at [526, 23] on button "×" at bounding box center [528, 22] width 6 height 11
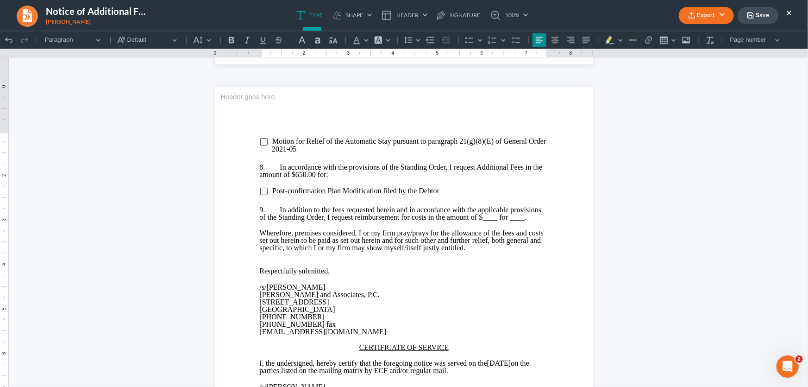
click at [788, 12] on button "×" at bounding box center [789, 12] width 6 height 11
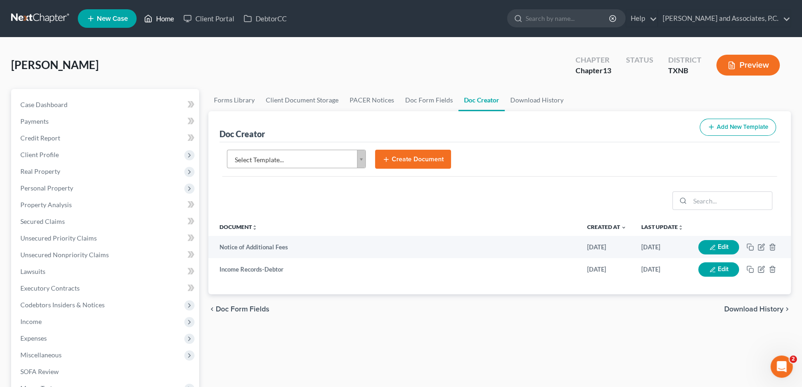
click at [160, 16] on link "Home" at bounding box center [158, 18] width 39 height 17
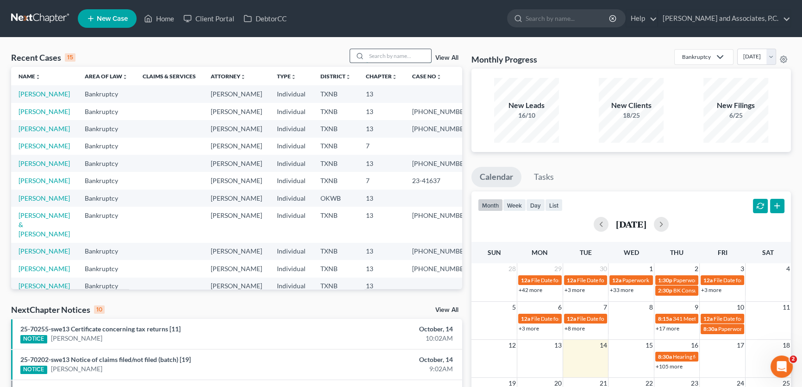
click at [384, 59] on input "search" at bounding box center [398, 55] width 65 height 13
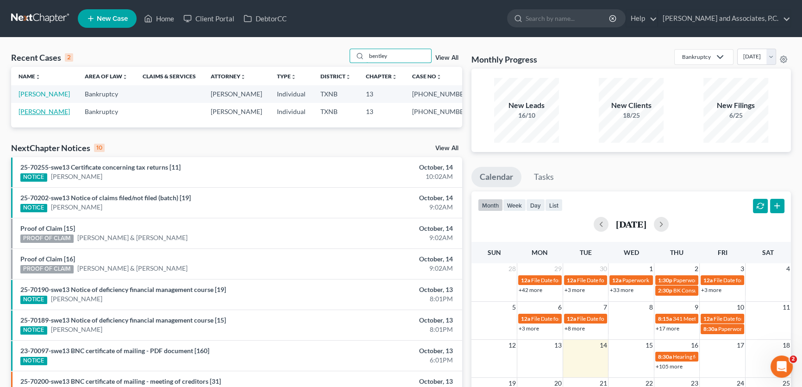
type input "bentley"
click at [48, 111] on link "[PERSON_NAME]" at bounding box center [44, 111] width 51 height 8
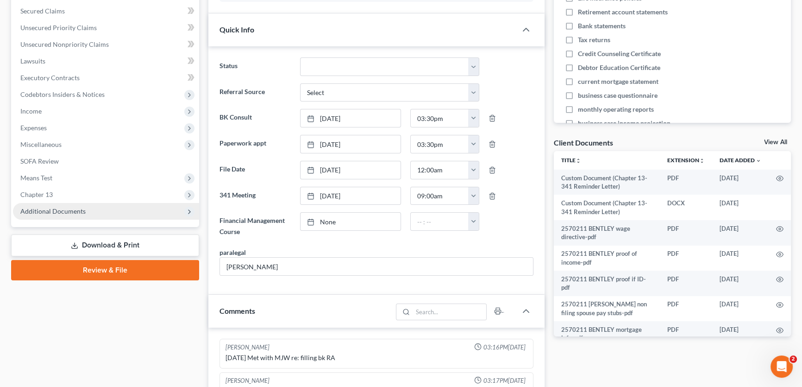
scroll to position [82, 0]
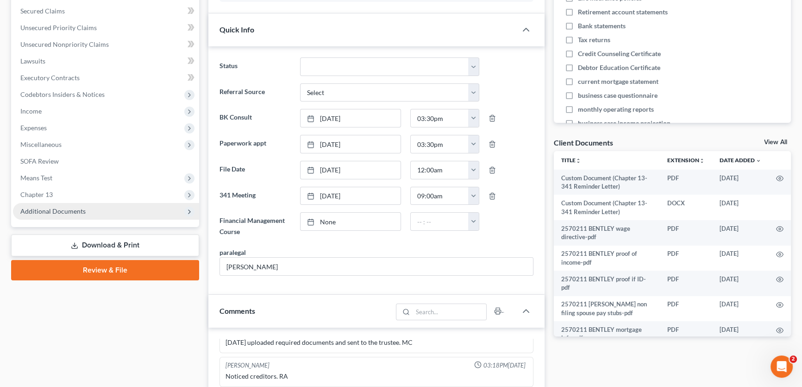
click at [63, 213] on span "Additional Documents" at bounding box center [52, 211] width 65 height 8
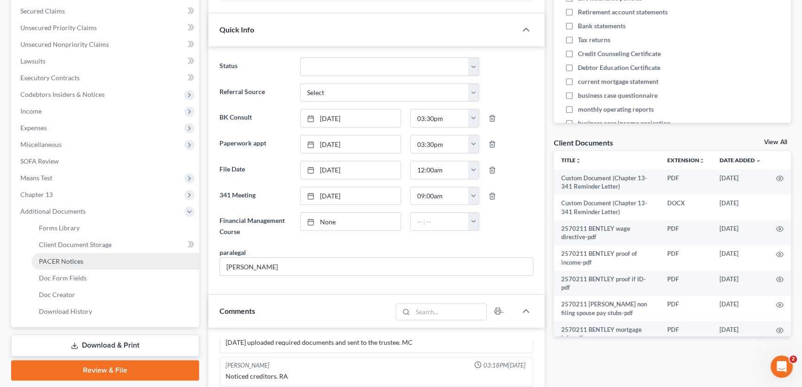
click at [63, 261] on span "PACER Notices" at bounding box center [61, 261] width 44 height 8
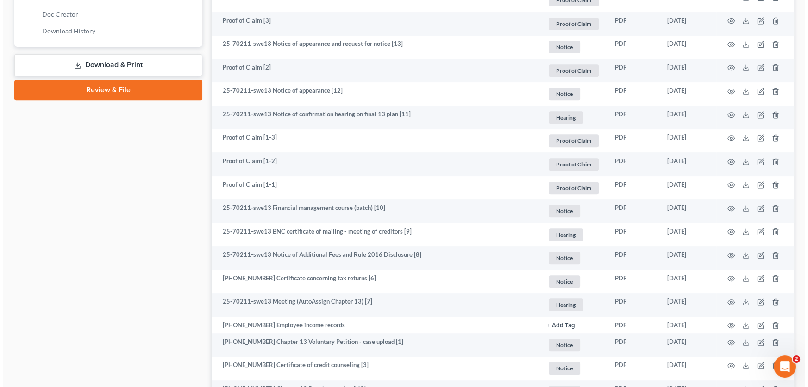
scroll to position [505, 0]
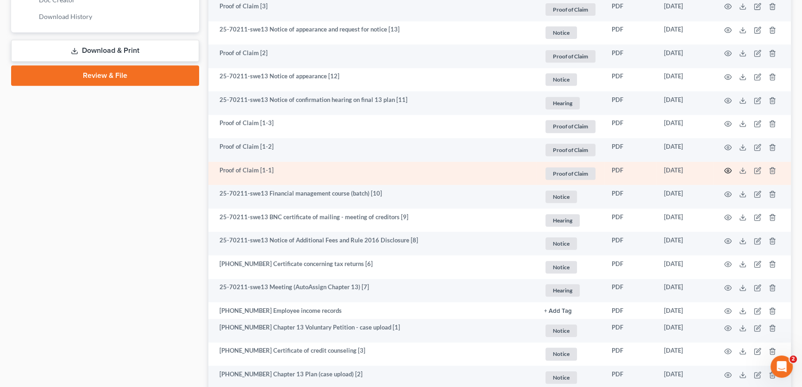
click at [727, 167] on icon "button" at bounding box center [727, 170] width 7 height 7
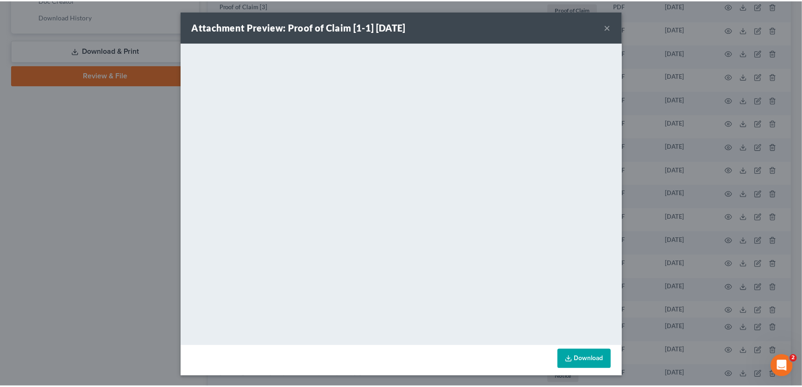
scroll to position [0, 0]
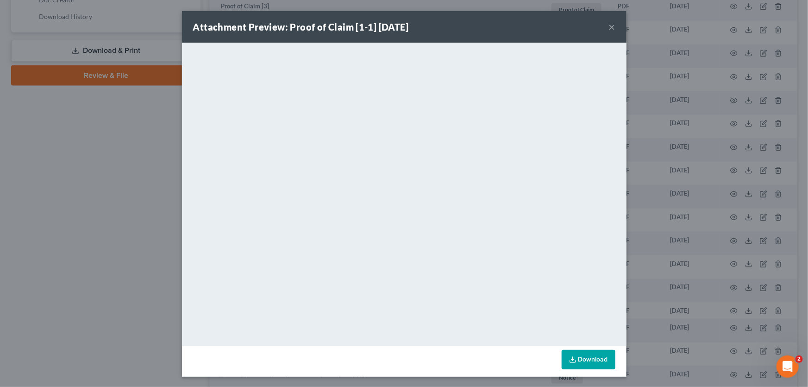
drag, startPoint x: 608, startPoint y: 25, endPoint x: 601, endPoint y: 28, distance: 7.2
click at [609, 25] on button "×" at bounding box center [612, 26] width 6 height 11
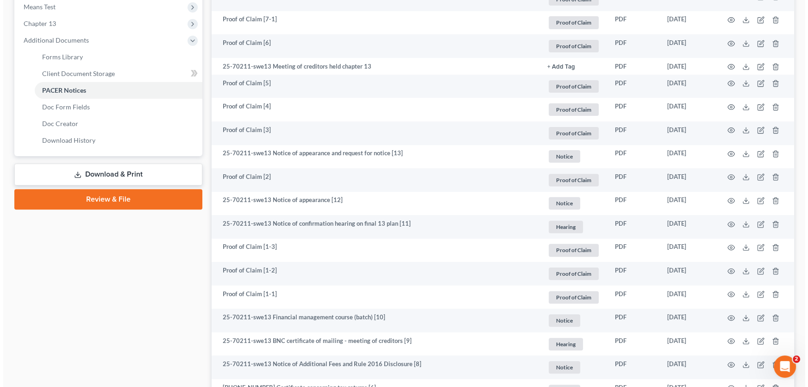
scroll to position [547, 0]
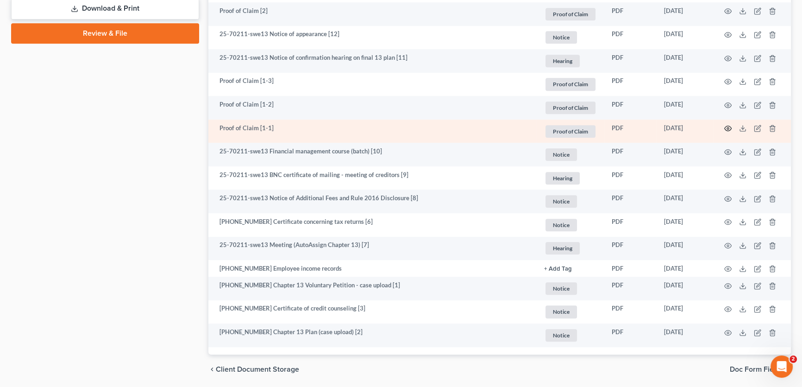
click at [727, 125] on icon "button" at bounding box center [727, 128] width 7 height 7
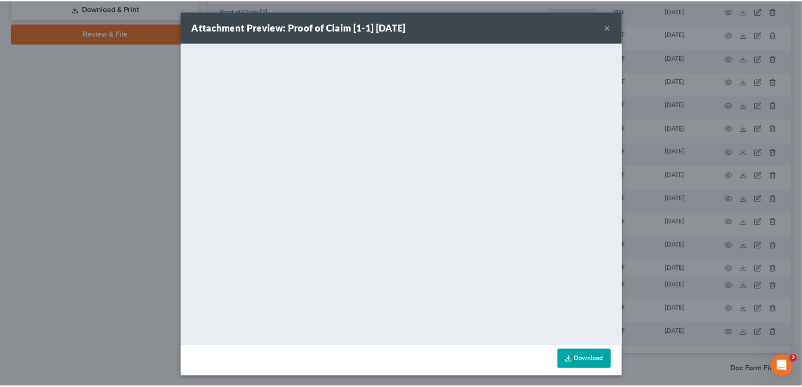
scroll to position [0, 0]
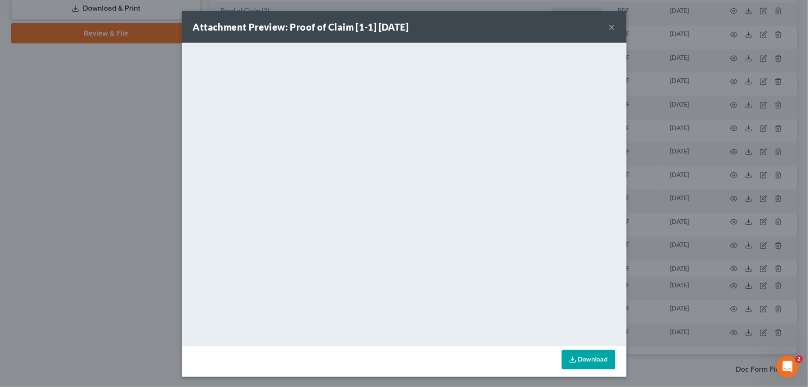
click at [609, 27] on button "×" at bounding box center [612, 26] width 6 height 11
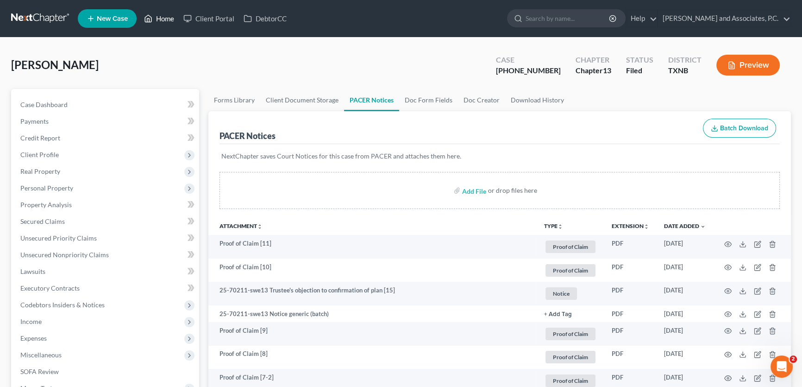
click at [170, 13] on link "Home" at bounding box center [158, 18] width 39 height 17
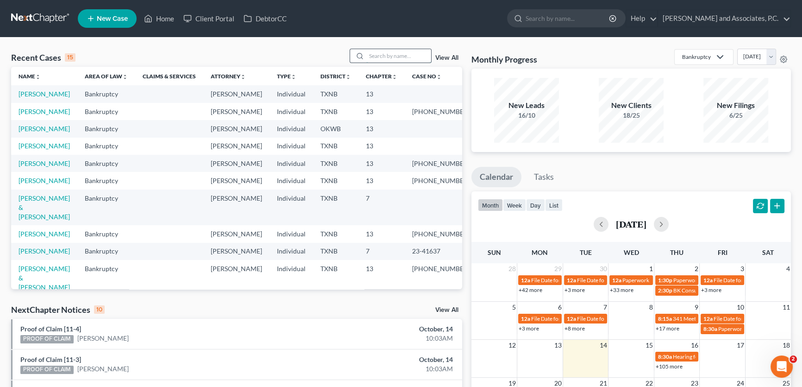
click at [384, 55] on input "search" at bounding box center [398, 55] width 65 height 13
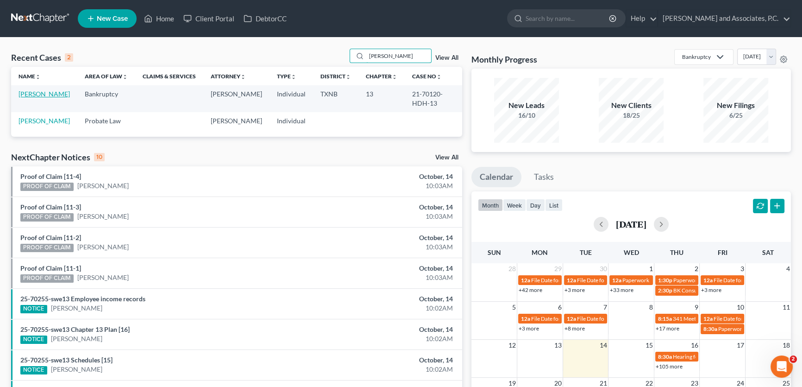
type input "[PERSON_NAME]"
click at [52, 95] on link "[PERSON_NAME]" at bounding box center [44, 94] width 51 height 8
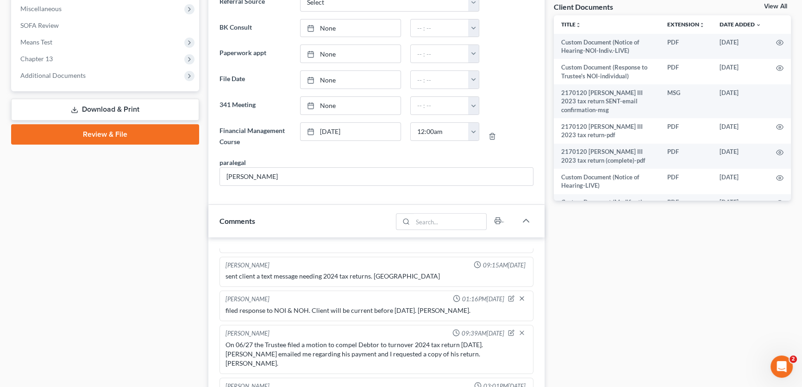
scroll to position [294, 0]
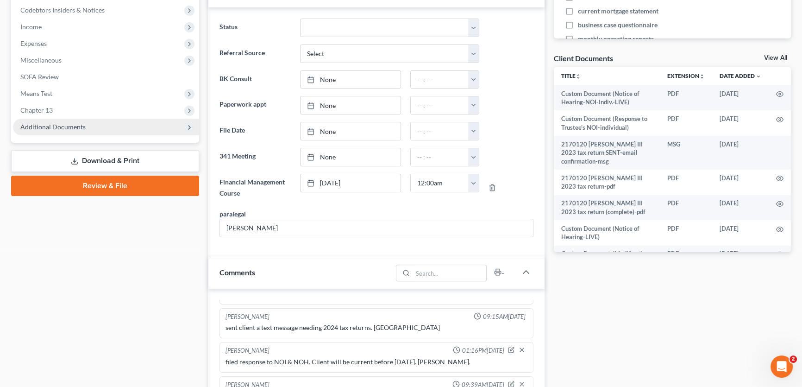
click at [81, 125] on span "Additional Documents" at bounding box center [52, 127] width 65 height 8
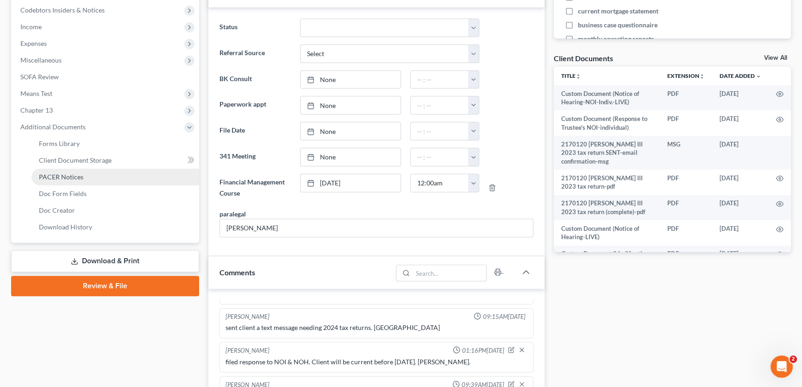
click at [74, 173] on span "PACER Notices" at bounding box center [61, 177] width 44 height 8
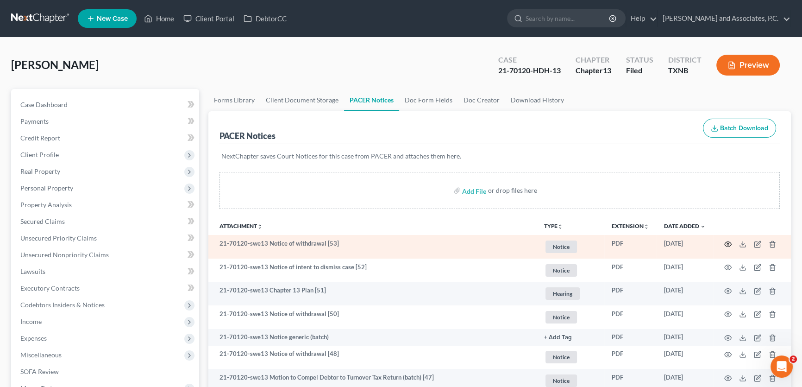
click at [726, 240] on icon "button" at bounding box center [727, 243] width 7 height 7
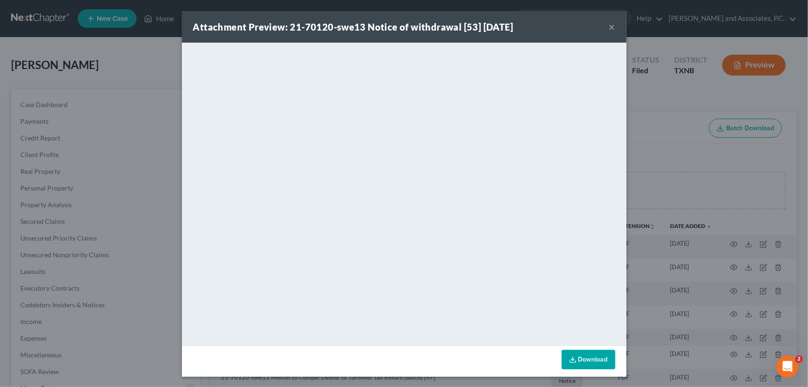
click at [609, 26] on button "×" at bounding box center [612, 26] width 6 height 11
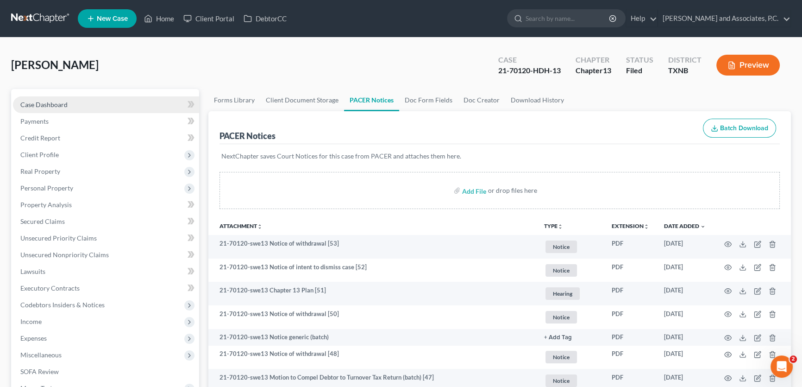
click at [84, 101] on link "Case Dashboard" at bounding box center [106, 104] width 186 height 17
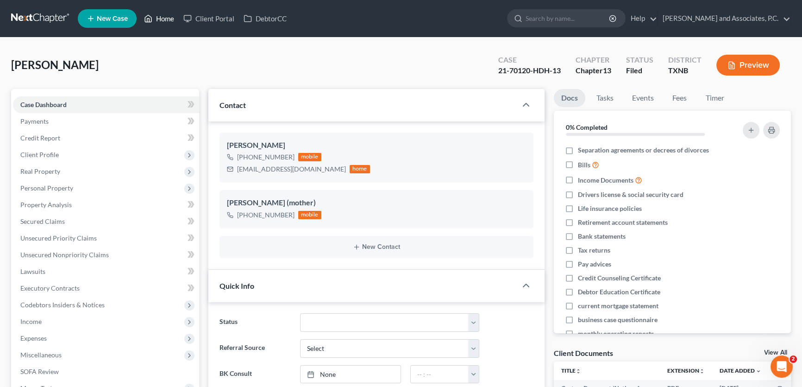
click at [163, 20] on link "Home" at bounding box center [158, 18] width 39 height 17
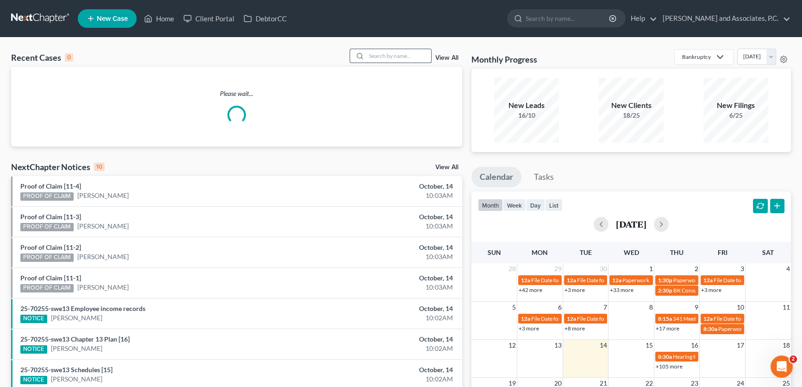
click at [391, 54] on input "search" at bounding box center [398, 55] width 65 height 13
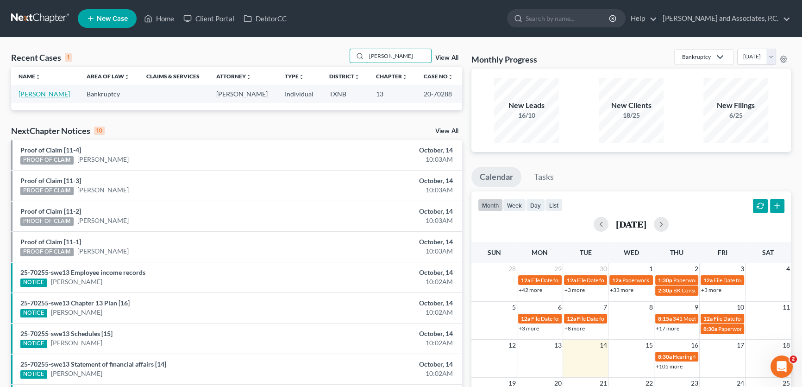
type input "[PERSON_NAME]"
click at [34, 93] on link "[PERSON_NAME]" at bounding box center [44, 94] width 51 height 8
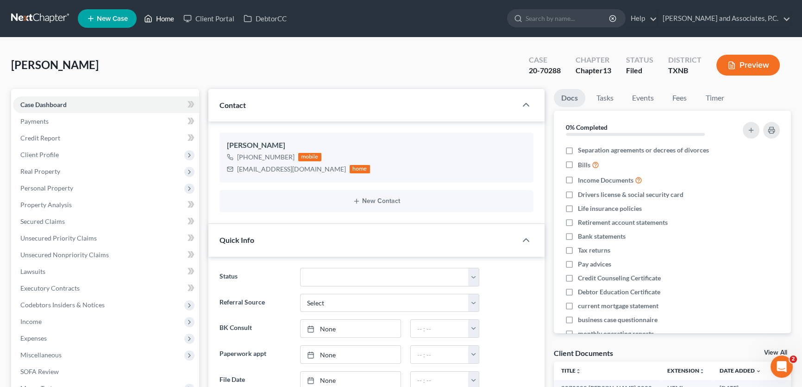
click at [163, 20] on link "Home" at bounding box center [158, 18] width 39 height 17
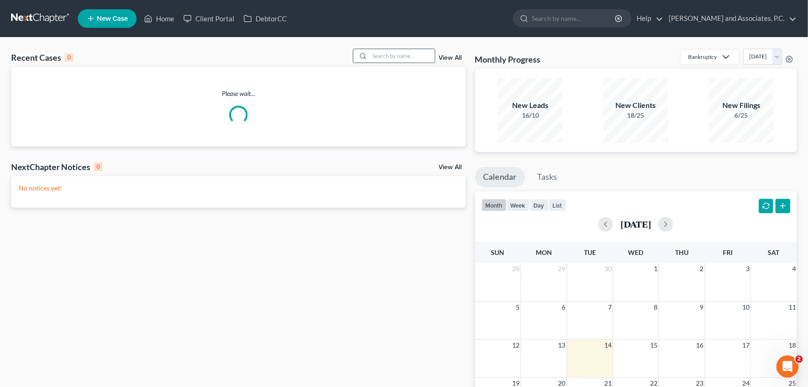
click at [398, 51] on input "search" at bounding box center [402, 55] width 65 height 13
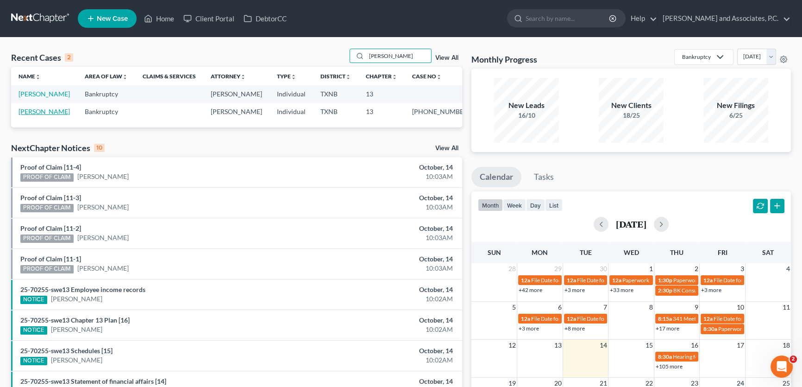
type input "[PERSON_NAME]"
click at [51, 112] on link "[PERSON_NAME]" at bounding box center [44, 111] width 51 height 8
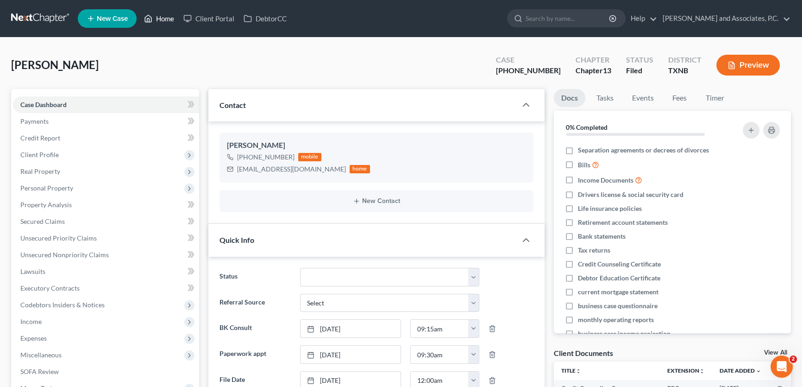
click at [166, 19] on link "Home" at bounding box center [158, 18] width 39 height 17
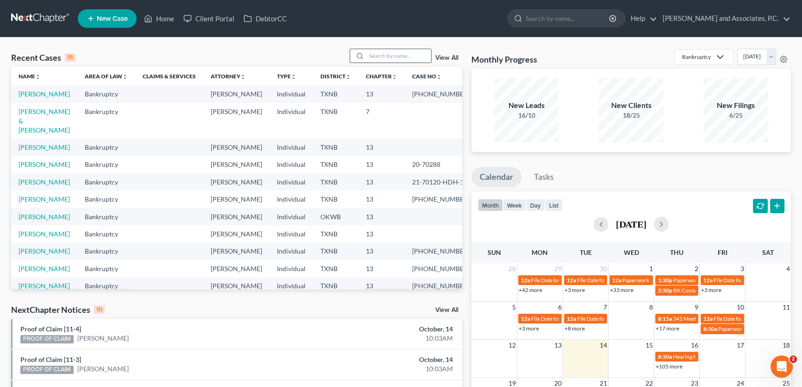
click at [377, 57] on input "search" at bounding box center [398, 55] width 65 height 13
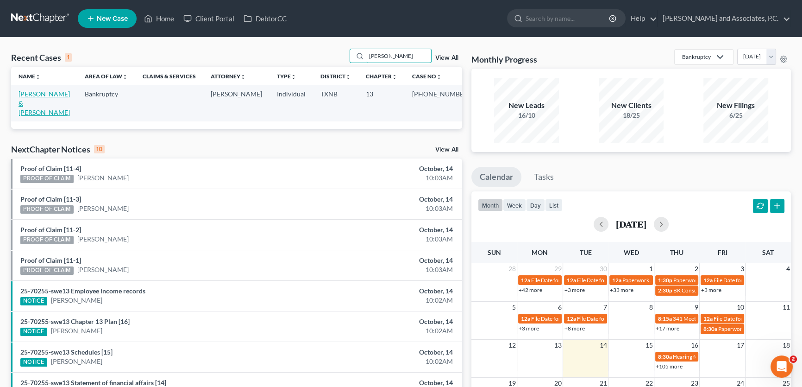
type input "[PERSON_NAME]"
click at [65, 94] on link "[PERSON_NAME] & [PERSON_NAME]" at bounding box center [44, 103] width 51 height 26
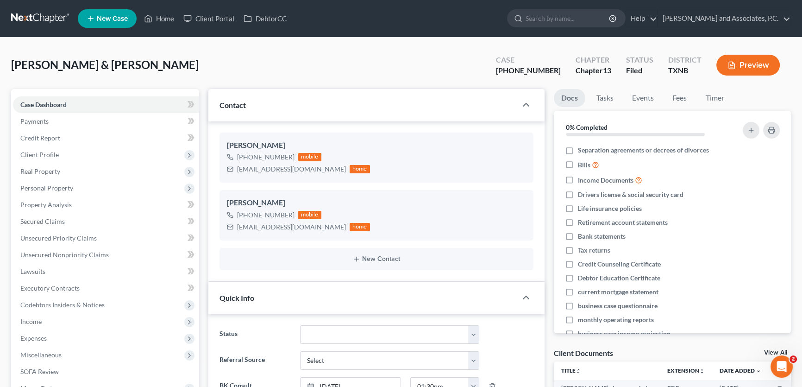
scroll to position [210, 0]
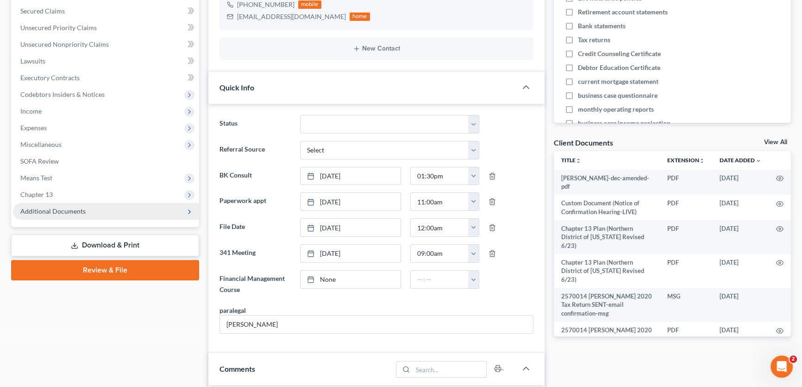
click at [70, 212] on span "Additional Documents" at bounding box center [52, 211] width 65 height 8
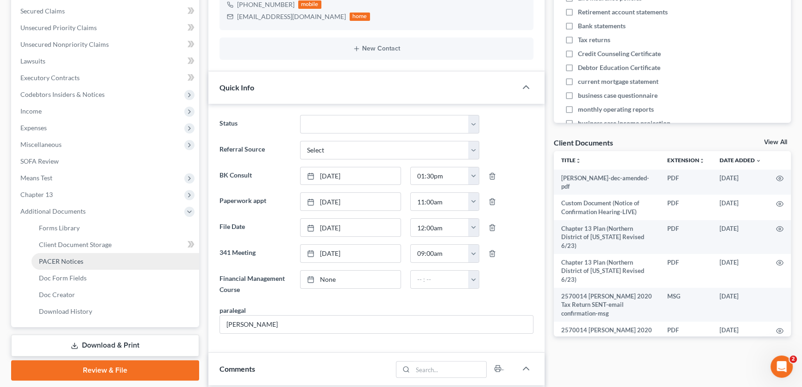
scroll to position [505, 0]
click at [70, 260] on span "PACER Notices" at bounding box center [61, 261] width 44 height 8
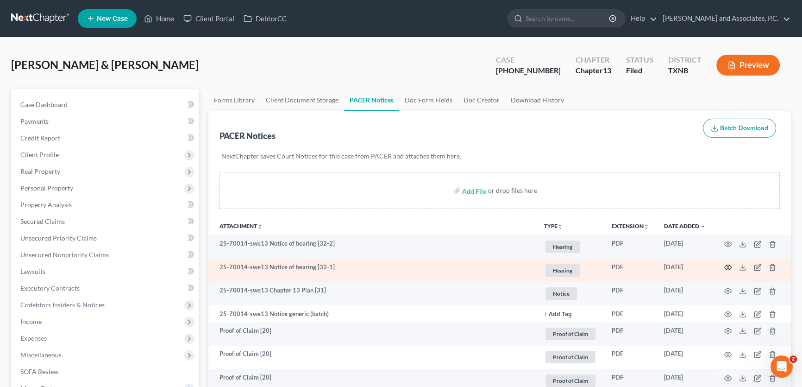
click at [729, 266] on icon "button" at bounding box center [727, 266] width 7 height 7
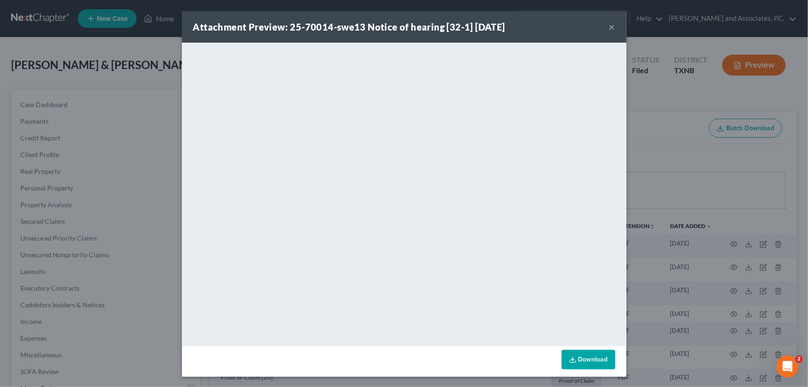
click at [612, 28] on button "×" at bounding box center [612, 26] width 6 height 11
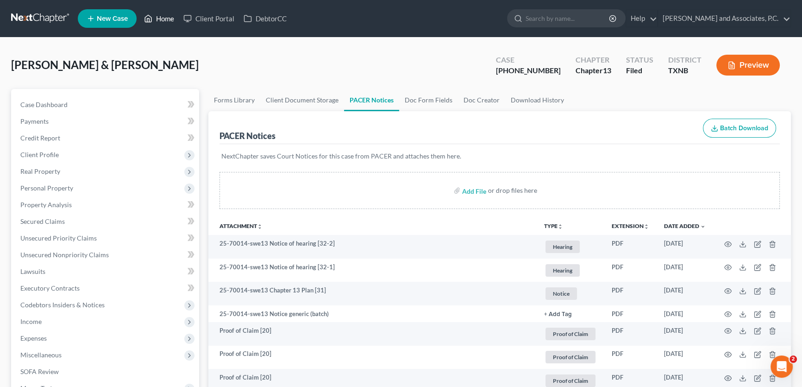
drag, startPoint x: 169, startPoint y: 19, endPoint x: 179, endPoint y: 71, distance: 52.9
click at [169, 19] on link "Home" at bounding box center [158, 18] width 39 height 17
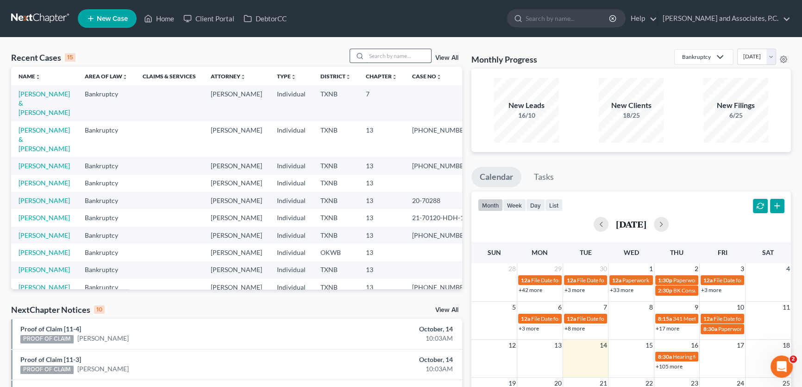
click at [407, 54] on input "search" at bounding box center [398, 55] width 65 height 13
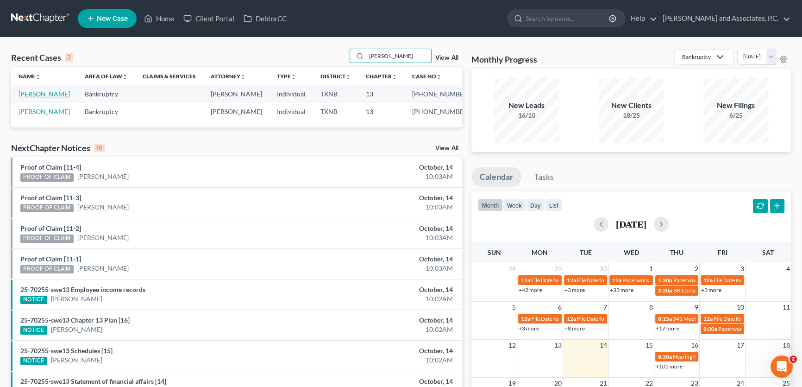
type input "[PERSON_NAME]"
click at [38, 93] on link "[PERSON_NAME]" at bounding box center [44, 94] width 51 height 8
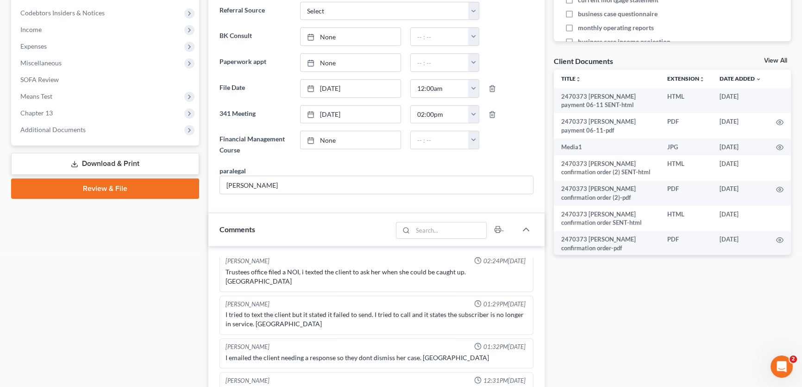
scroll to position [252, 0]
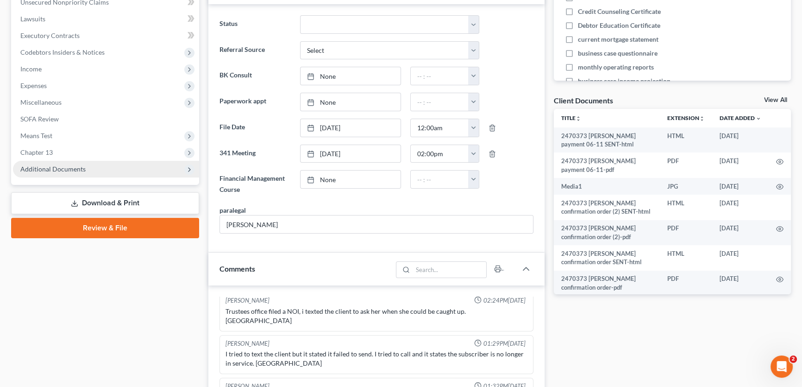
click at [93, 165] on span "Additional Documents" at bounding box center [106, 169] width 186 height 17
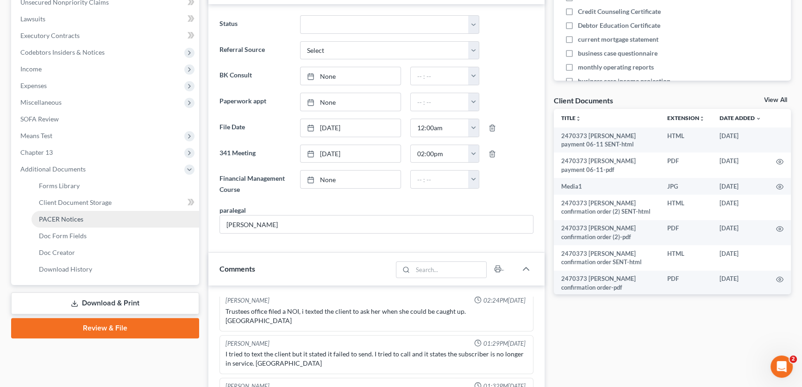
click at [78, 221] on span "PACER Notices" at bounding box center [61, 219] width 44 height 8
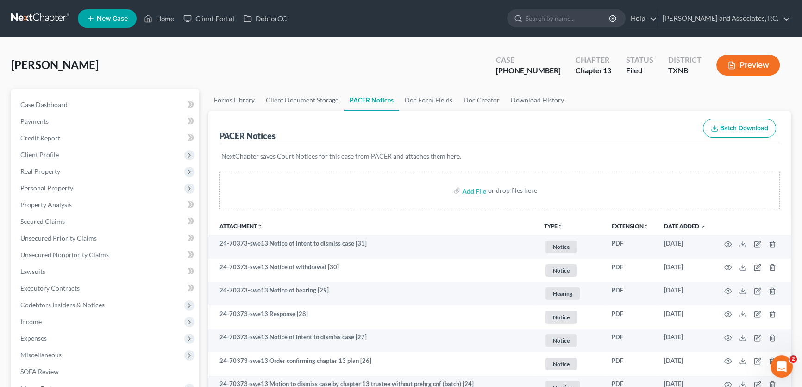
click at [467, 97] on link "Doc Creator" at bounding box center [481, 100] width 47 height 22
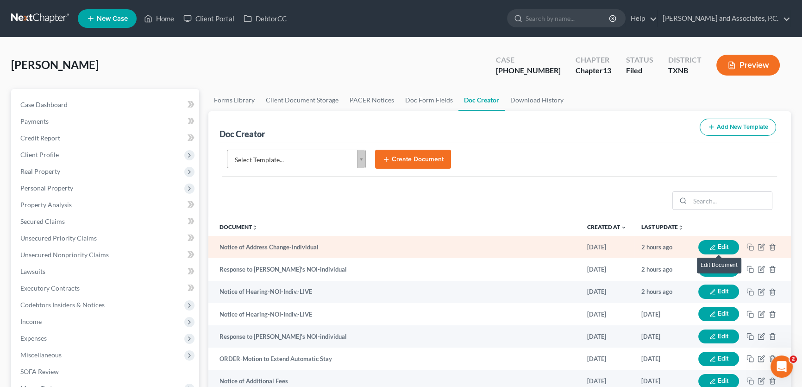
click at [719, 242] on button "Edit" at bounding box center [718, 247] width 41 height 14
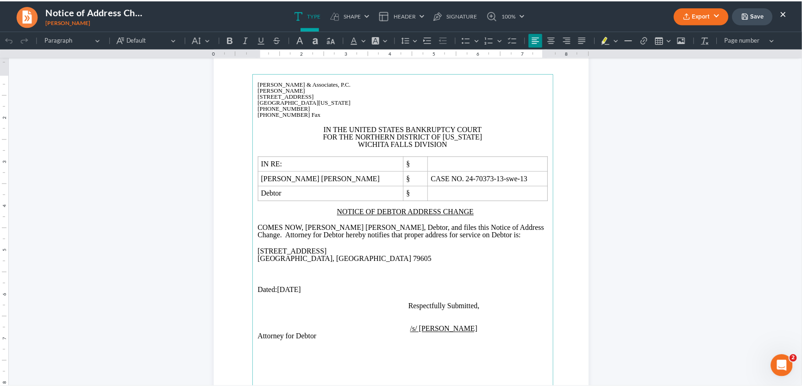
scroll to position [84, 0]
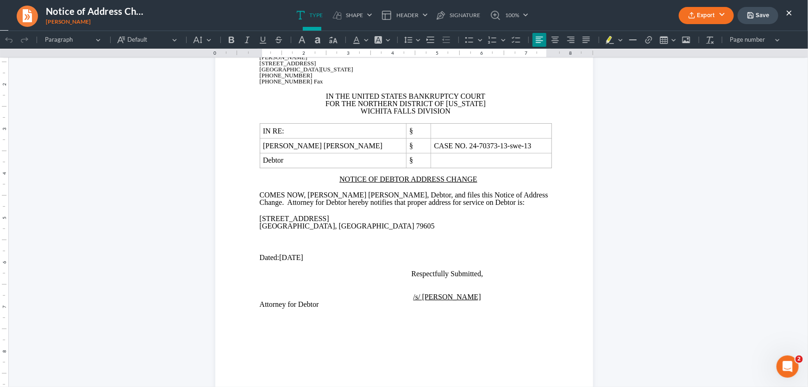
click at [787, 9] on button "×" at bounding box center [789, 12] width 6 height 11
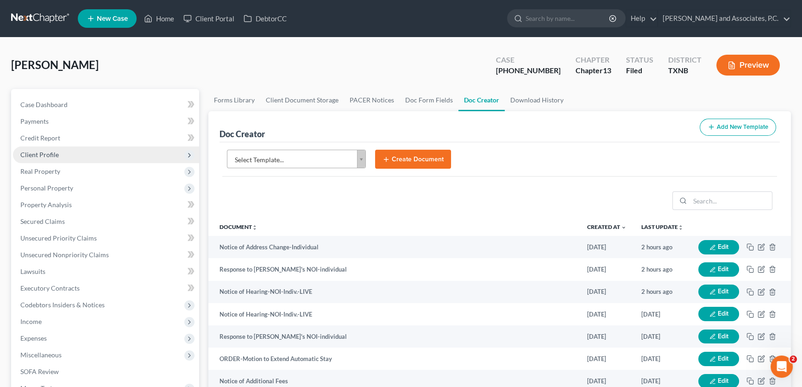
click at [50, 149] on span "Client Profile" at bounding box center [106, 154] width 186 height 17
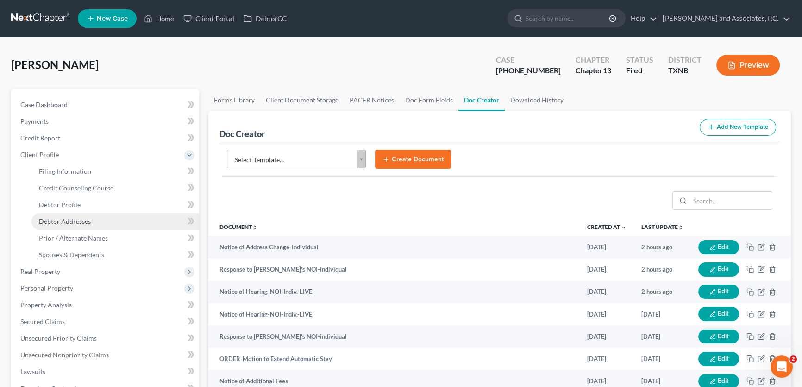
click at [57, 218] on span "Debtor Addresses" at bounding box center [65, 221] width 52 height 8
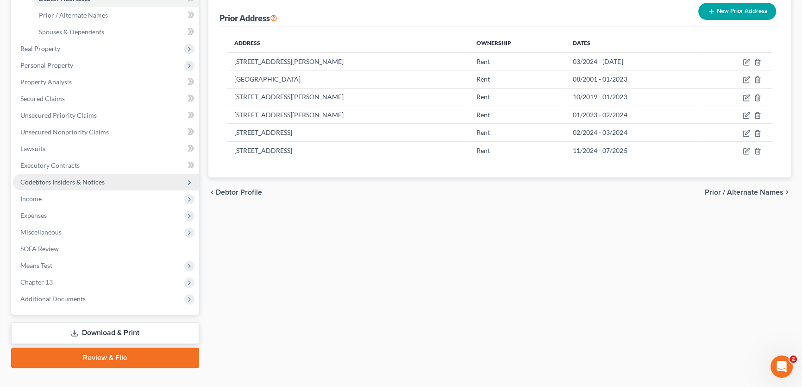
scroll to position [238, 0]
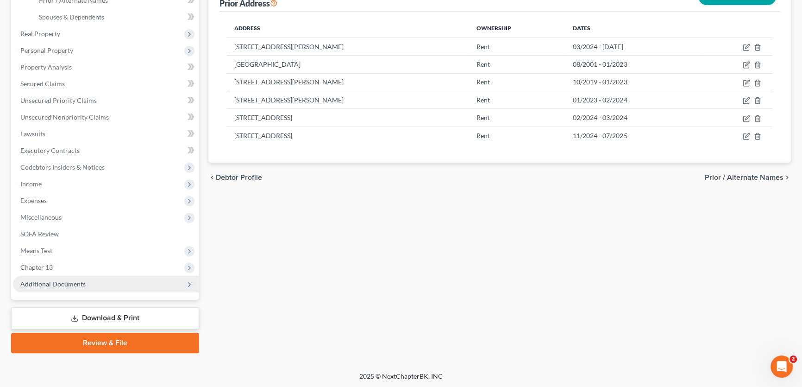
click at [67, 282] on span "Additional Documents" at bounding box center [52, 284] width 65 height 8
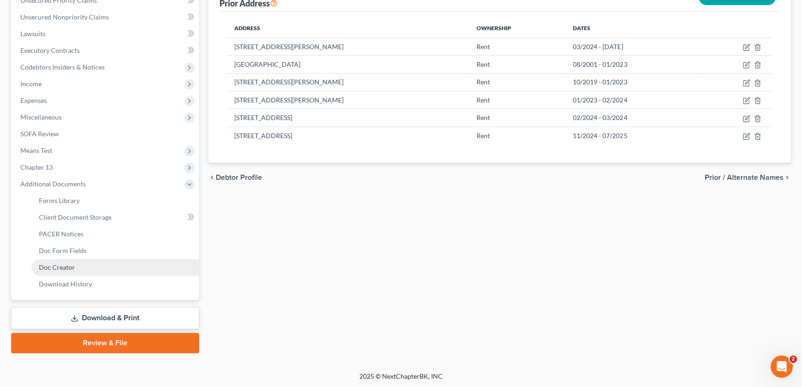
click at [60, 263] on span "Doc Creator" at bounding box center [57, 267] width 36 height 8
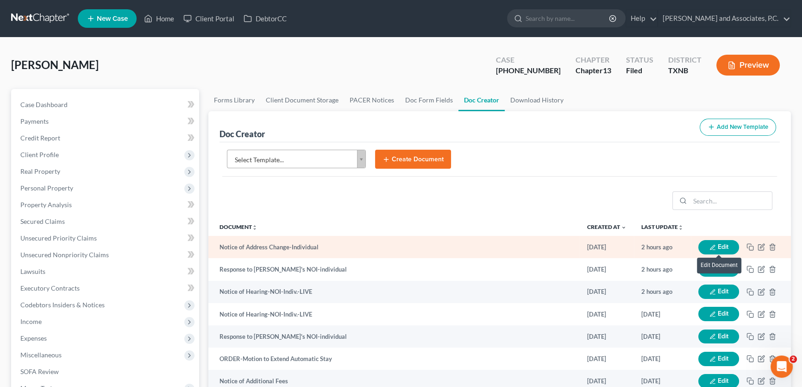
click at [723, 241] on button "Edit" at bounding box center [718, 247] width 41 height 14
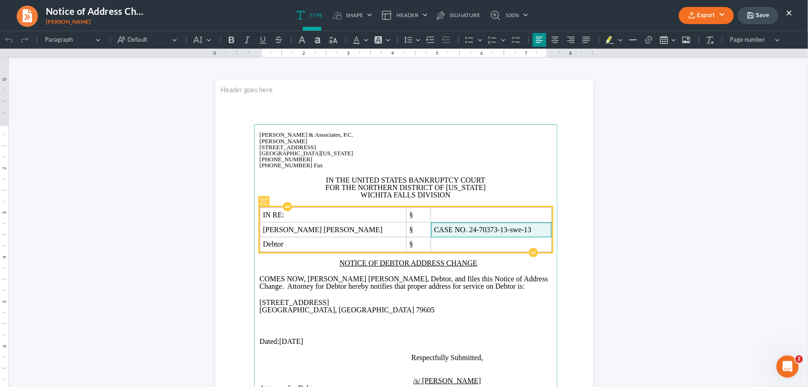
click at [495, 227] on span "CASE NO. 24-70373-13-swe-13" at bounding box center [491, 229] width 114 height 8
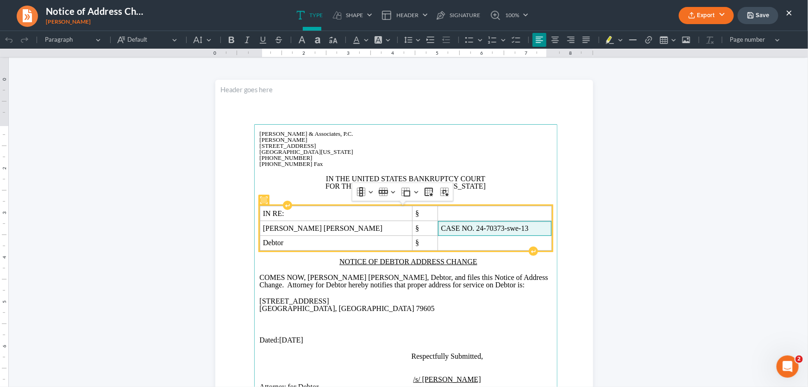
click at [533, 226] on span "CASE NO. 24-70373-swe-13" at bounding box center [494, 228] width 107 height 8
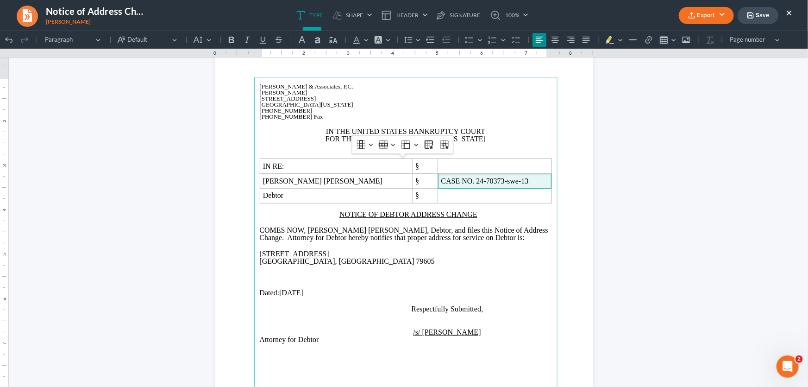
scroll to position [84, 0]
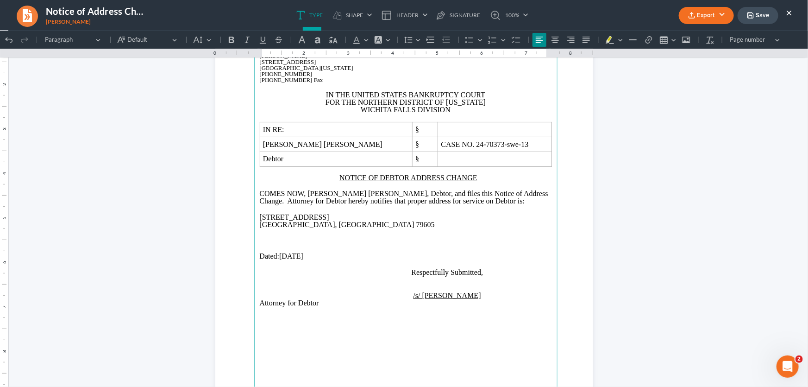
click at [254, 219] on main "[PERSON_NAME] & Associates, P.C. [PERSON_NAME][GEOGRAPHIC_DATA][STREET_ADDRESS]…" at bounding box center [405, 240] width 303 height 400
click at [254, 222] on main "[PERSON_NAME] & Associates, P.C. [PERSON_NAME][GEOGRAPHIC_DATA][STREET_ADDRESS]…" at bounding box center [405, 240] width 303 height 400
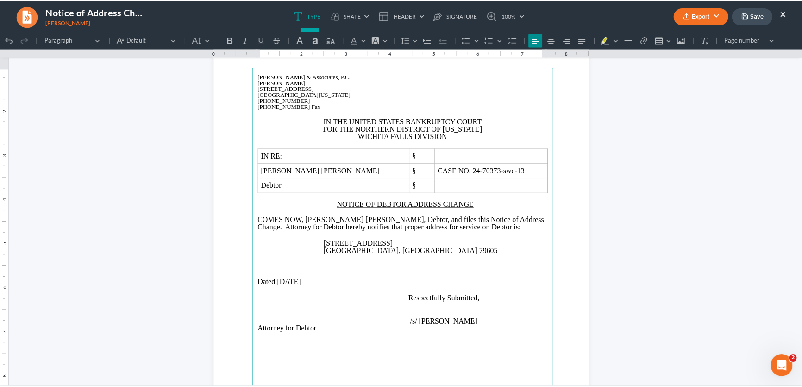
scroll to position [35, 0]
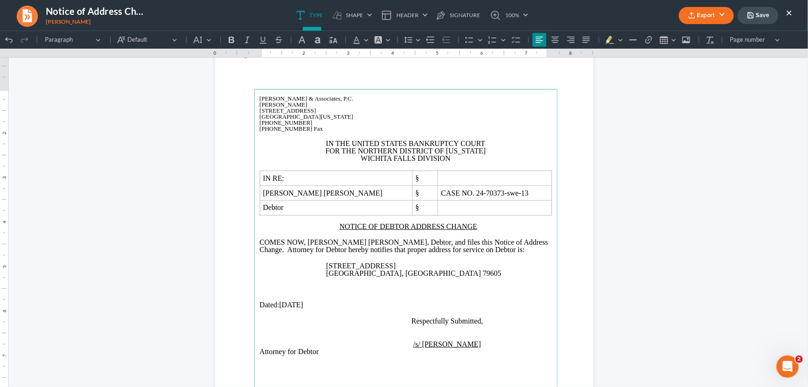
click at [707, 18] on button "Export" at bounding box center [706, 15] width 55 height 17
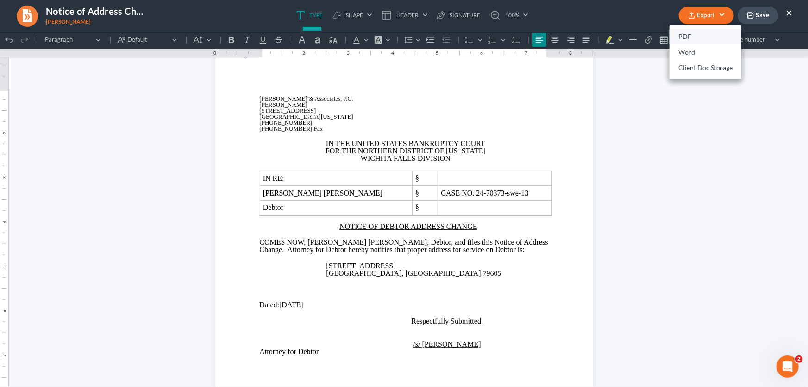
click at [699, 35] on link "PDF" at bounding box center [706, 37] width 72 height 16
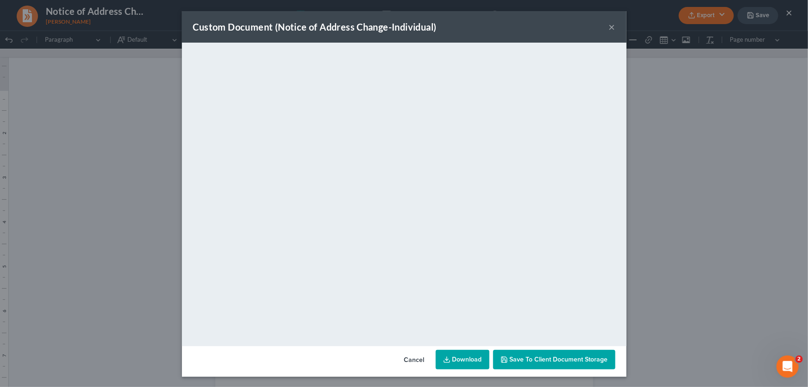
click at [609, 25] on button "×" at bounding box center [612, 26] width 6 height 11
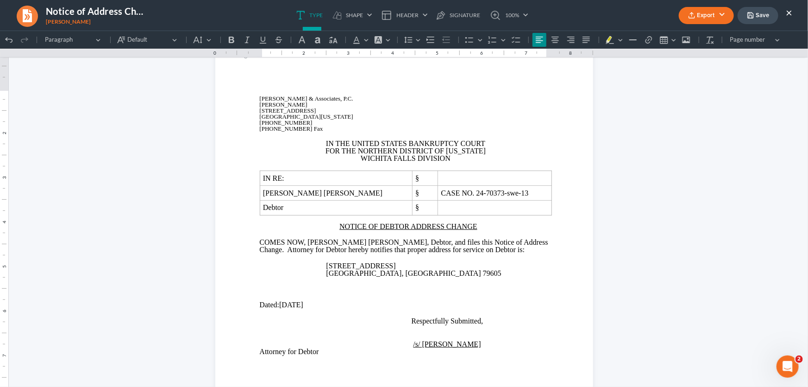
click at [764, 11] on button "Save" at bounding box center [758, 15] width 41 height 17
click at [526, 21] on link "100%" at bounding box center [507, 15] width 44 height 31
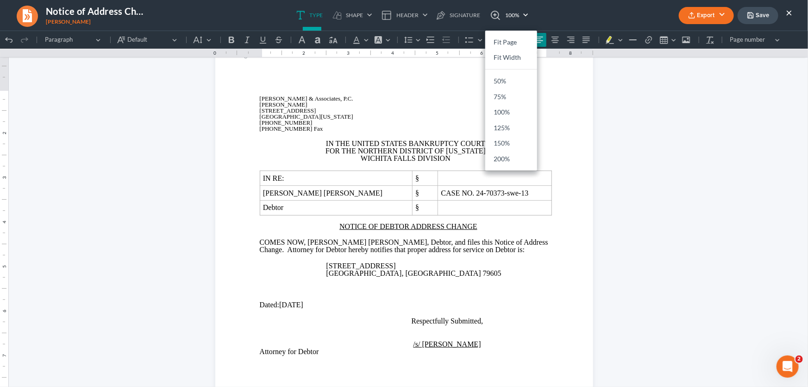
click at [791, 14] on button "×" at bounding box center [789, 12] width 6 height 11
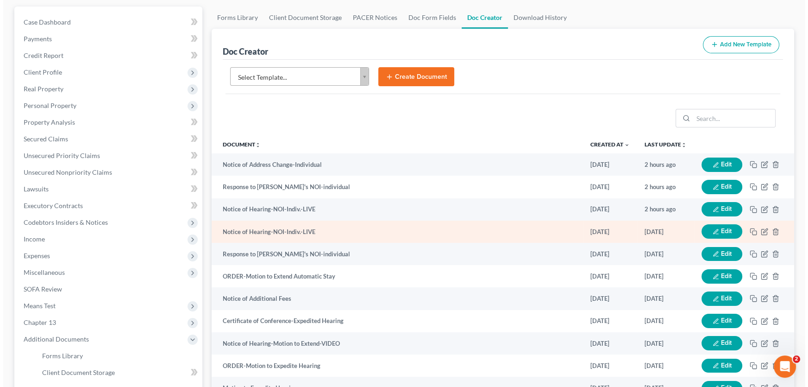
scroll to position [84, 0]
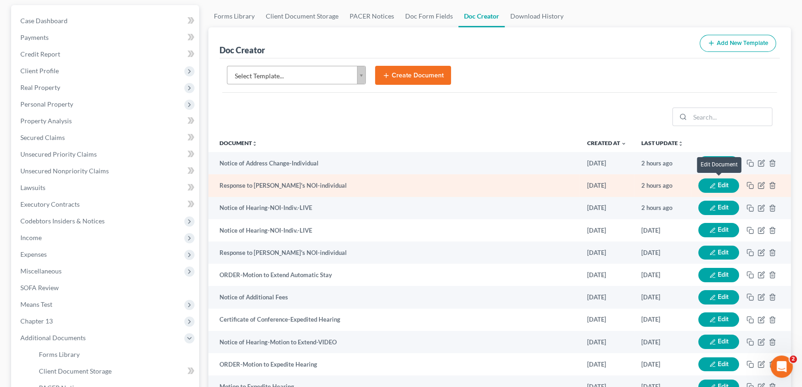
click at [722, 182] on button "Edit" at bounding box center [718, 185] width 41 height 14
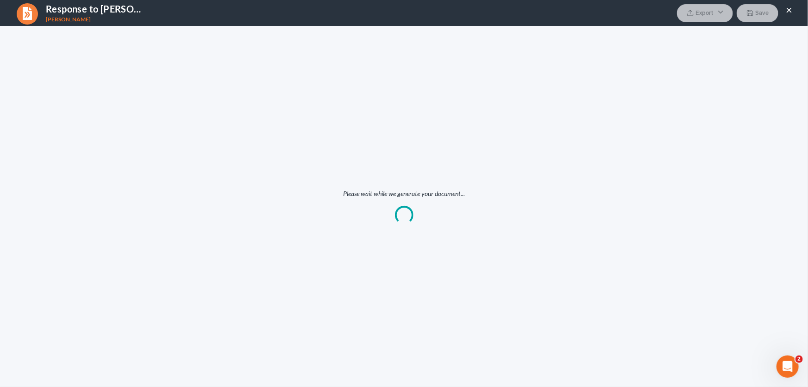
scroll to position [0, 0]
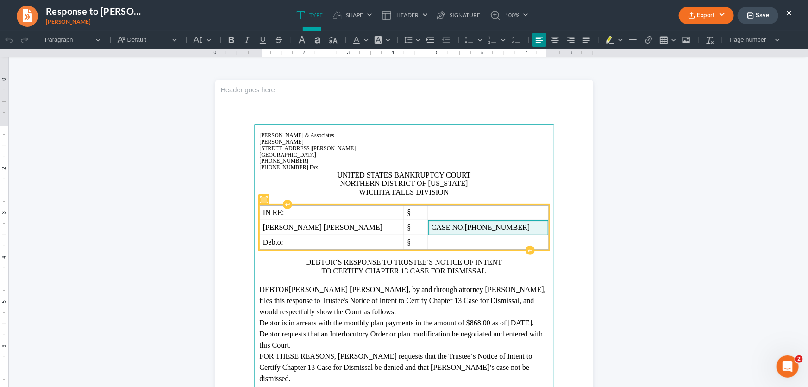
click at [467, 226] on span "[PHONE_NUMBER]" at bounding box center [497, 227] width 65 height 8
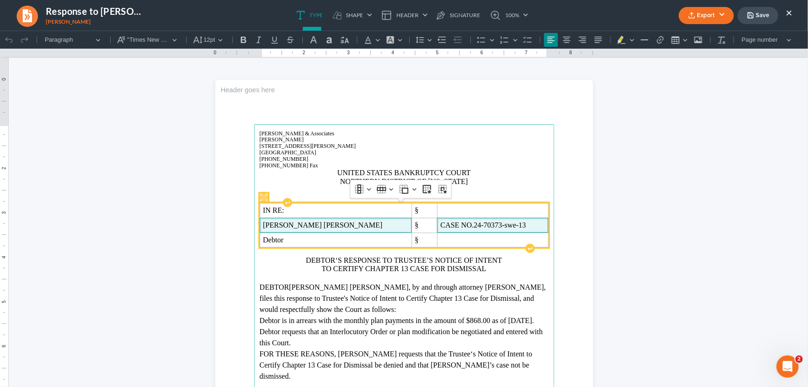
click at [334, 226] on span "[PERSON_NAME] [PERSON_NAME]" at bounding box center [335, 224] width 145 height 8
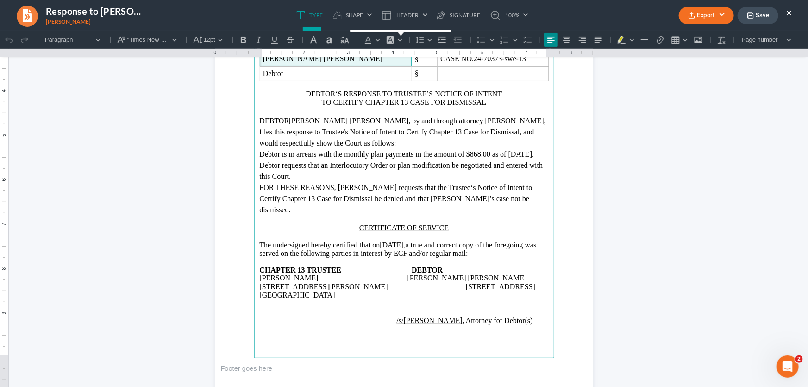
scroll to position [168, 0]
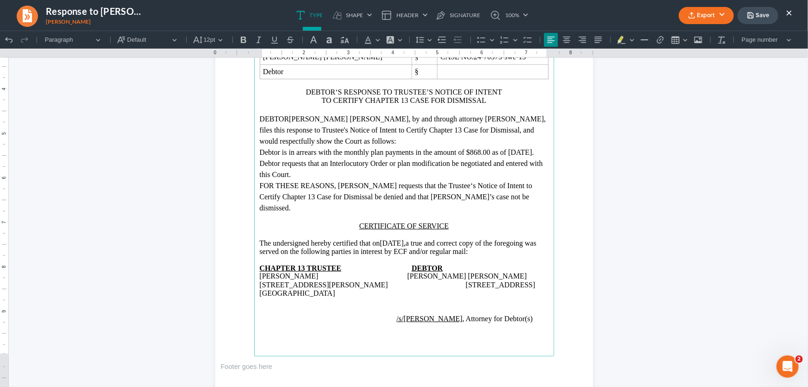
drag, startPoint x: 426, startPoint y: 241, endPoint x: 395, endPoint y: 244, distance: 31.2
click at [395, 244] on span "[DATE]," at bounding box center [393, 242] width 26 height 8
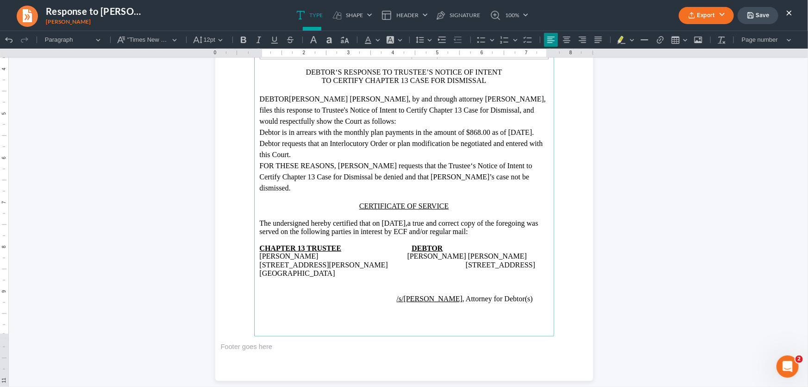
scroll to position [204, 0]
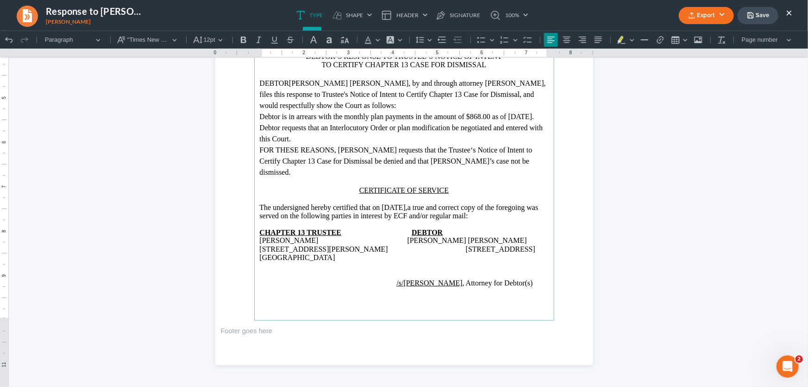
click at [519, 287] on p "/s/[PERSON_NAME] , Attorney for Debtor(s)" at bounding box center [404, 282] width 289 height 8
click at [704, 16] on button "Export" at bounding box center [706, 15] width 55 height 17
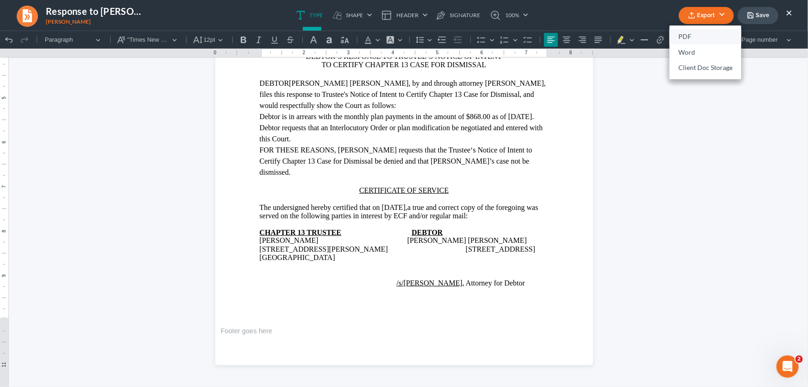
click at [679, 36] on link "PDF" at bounding box center [706, 37] width 72 height 16
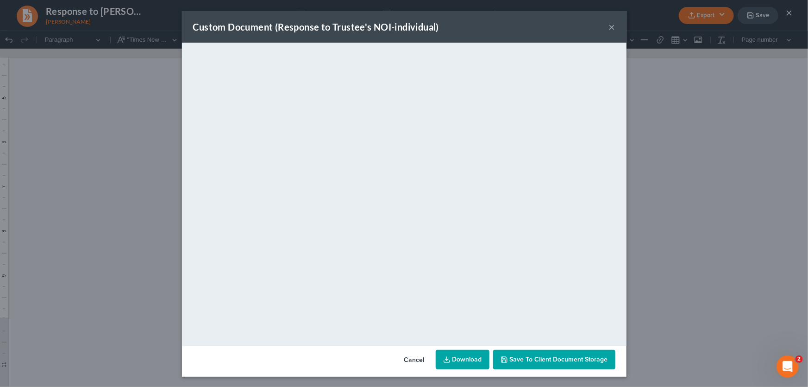
click at [610, 28] on button "×" at bounding box center [612, 26] width 6 height 11
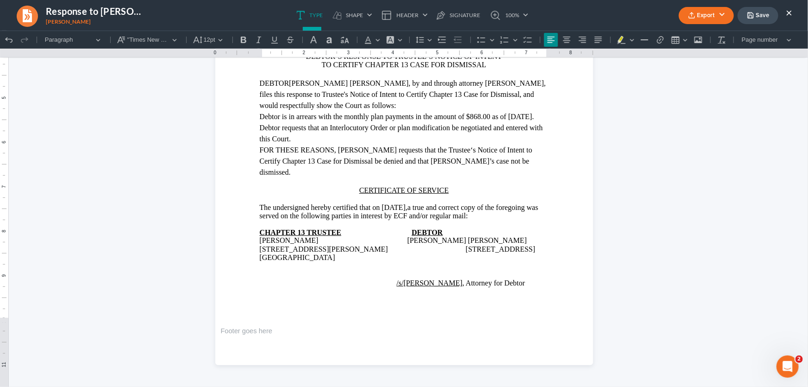
click at [764, 17] on button "Save" at bounding box center [758, 15] width 41 height 17
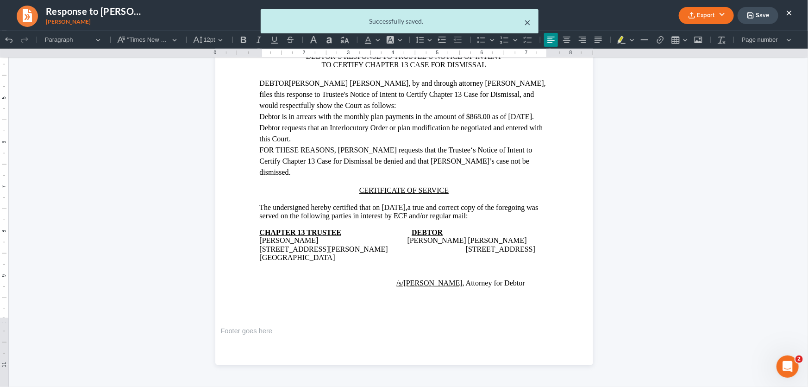
click at [529, 25] on button "×" at bounding box center [528, 22] width 6 height 11
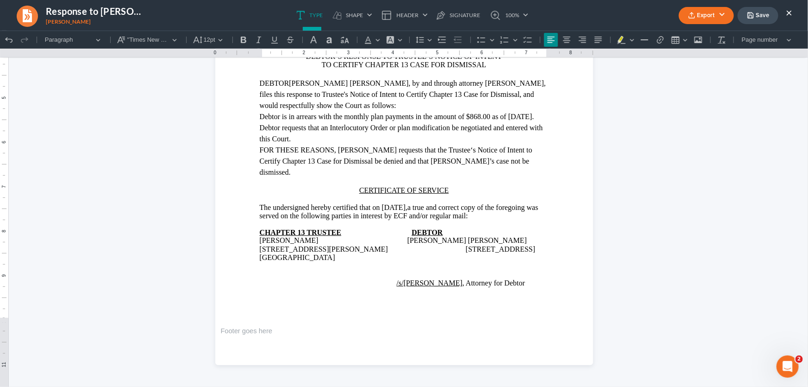
click at [791, 10] on button "×" at bounding box center [789, 12] width 6 height 11
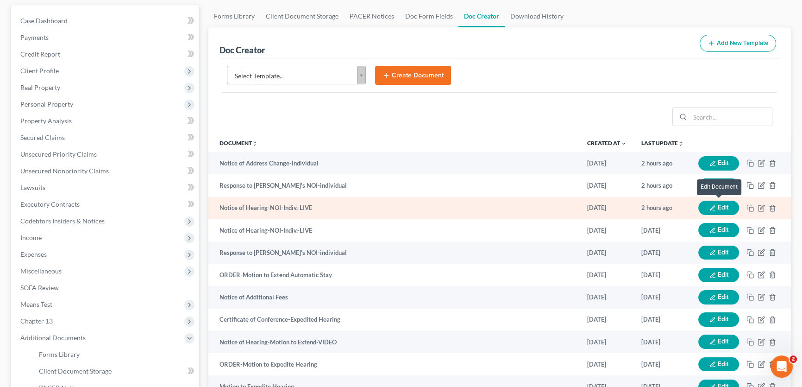
click at [716, 204] on button "Edit" at bounding box center [718, 207] width 41 height 14
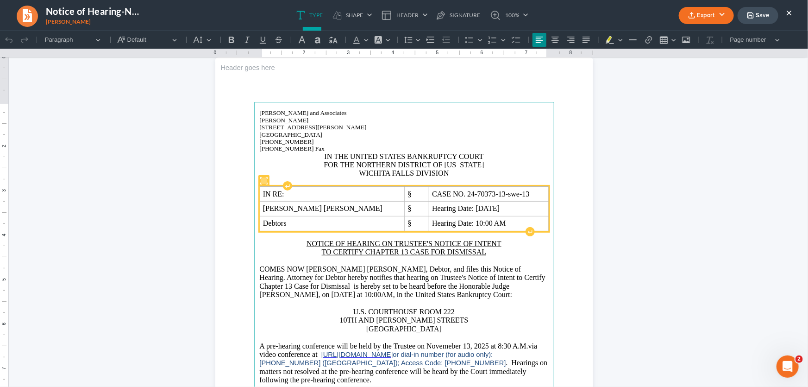
scroll to position [42, 0]
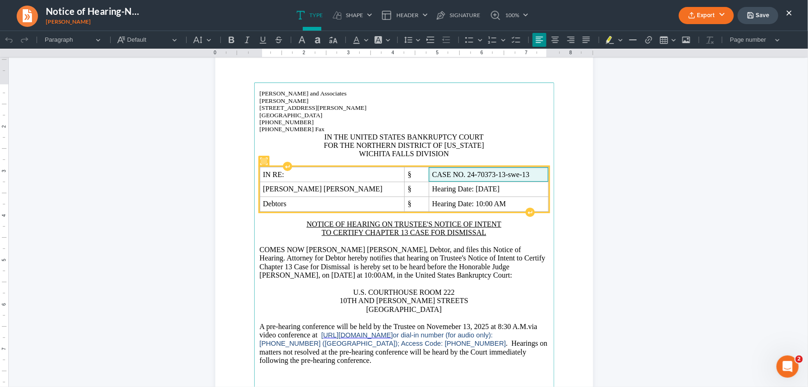
click at [451, 171] on span "CASE NO. 24-70373-13-swe-13" at bounding box center [488, 174] width 113 height 8
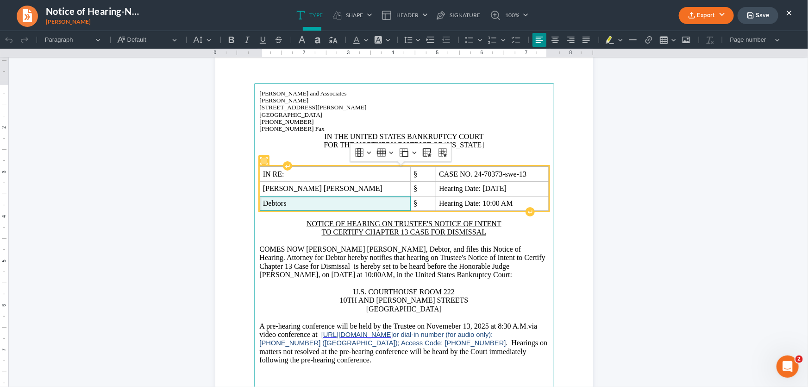
click at [300, 202] on span "Debtors" at bounding box center [335, 203] width 144 height 8
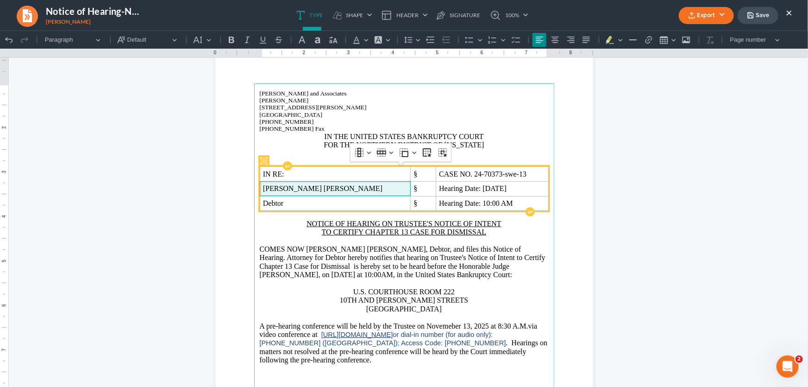
click at [335, 187] on span "[PERSON_NAME] [PERSON_NAME]" at bounding box center [335, 188] width 144 height 8
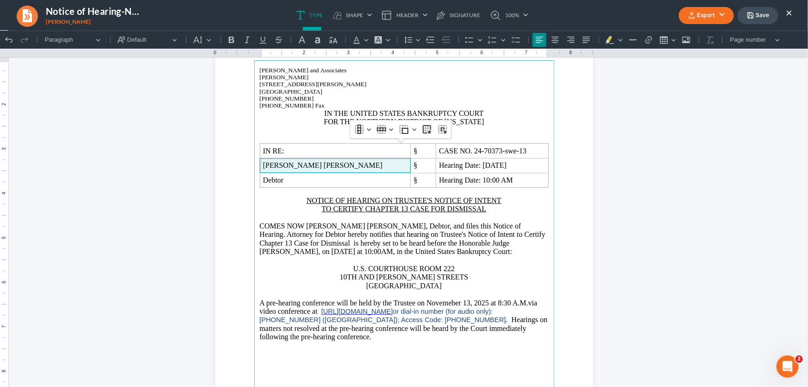
scroll to position [83, 0]
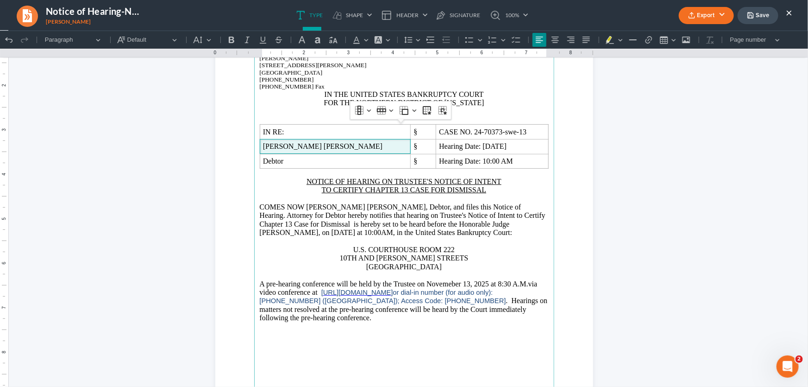
click at [468, 284] on span "A pre-hearing conference will be held by the Trustee on Novemeber 13, 2025 at 8…" at bounding box center [394, 283] width 269 height 8
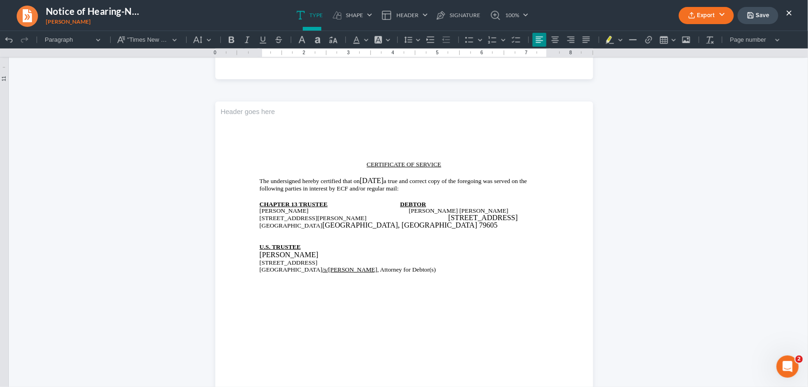
scroll to position [504, 0]
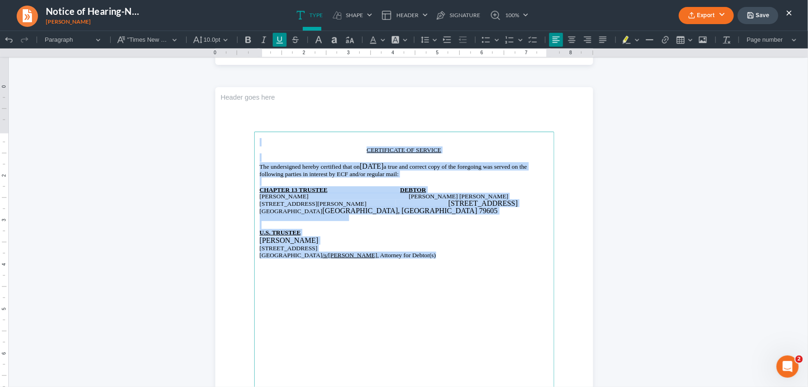
drag, startPoint x: 505, startPoint y: 255, endPoint x: 245, endPoint y: 88, distance: 308.7
click at [278, 135] on main "CERTIFICATE OF SERVICE The undersigned hereby certified that on [DATE] a true a…" at bounding box center [404, 331] width 300 height 400
click at [225, 40] on button "10.0pt 10.0pt" at bounding box center [211, 39] width 42 height 14
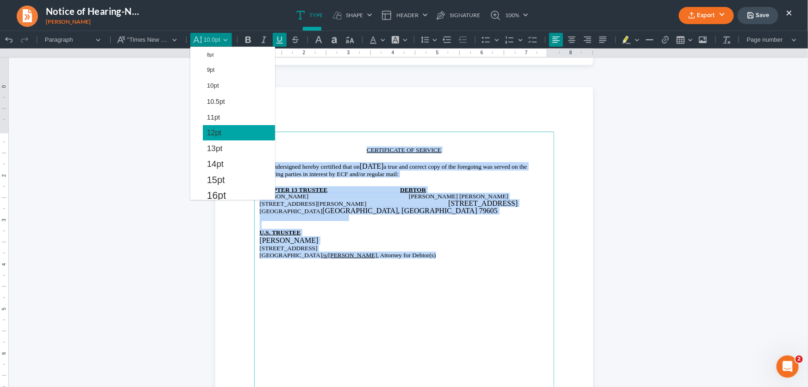
click at [213, 127] on span "12pt" at bounding box center [214, 132] width 14 height 11
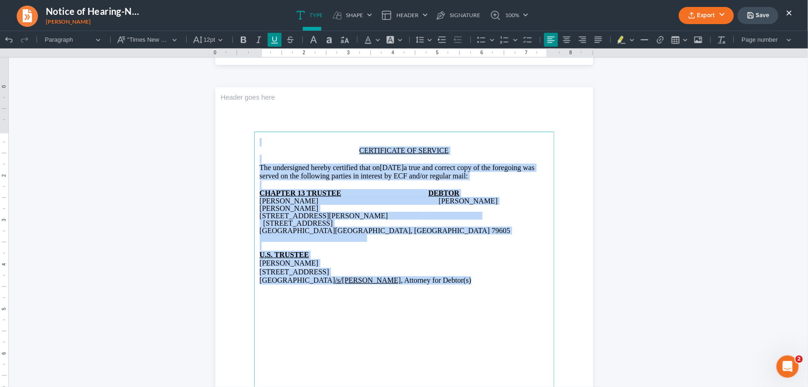
click at [351, 139] on p "Rich Text Editor, page-1-main" at bounding box center [404, 142] width 289 height 8
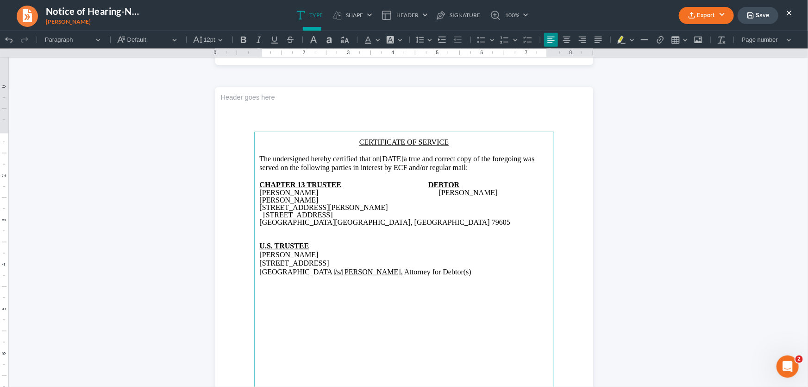
drag, startPoint x: 427, startPoint y: 156, endPoint x: 412, endPoint y: 156, distance: 15.3
click at [413, 156] on p "The undersigned hereby certified that on [DATE] a true and correct copy of the …" at bounding box center [404, 162] width 289 height 17
click at [404, 157] on span "[DATE]" at bounding box center [392, 158] width 24 height 8
click at [404, 156] on span "[DATE]" at bounding box center [392, 158] width 24 height 8
drag, startPoint x: 441, startPoint y: 156, endPoint x: 411, endPoint y: 159, distance: 29.7
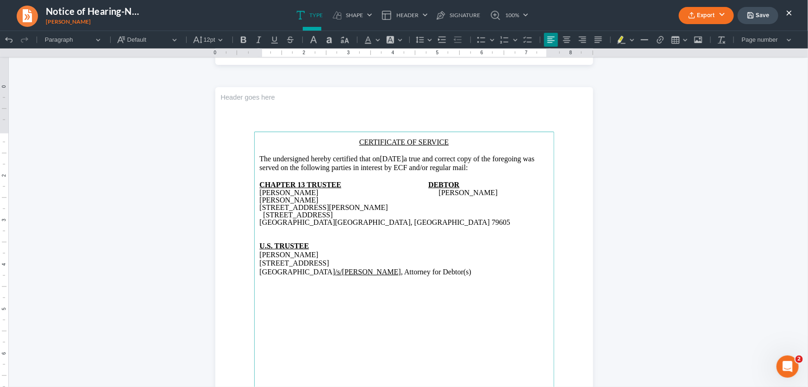
click at [404, 159] on span "[DATE]" at bounding box center [392, 158] width 24 height 8
click at [394, 218] on span "[GEOGRAPHIC_DATA], [GEOGRAPHIC_DATA] 79605" at bounding box center [422, 222] width 175 height 8
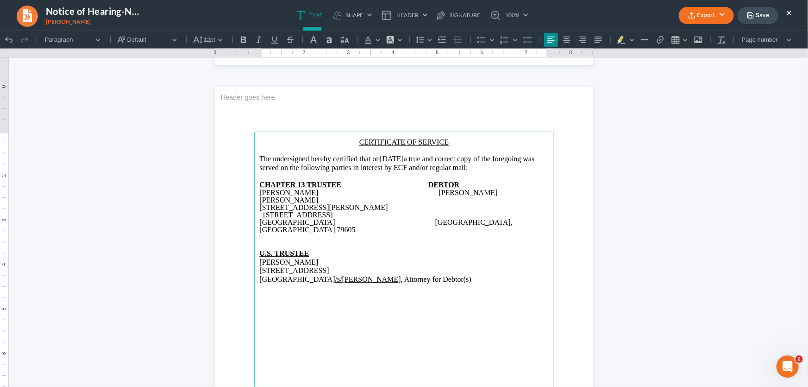
click at [471, 275] on span "[GEOGRAPHIC_DATA] /s/[PERSON_NAME] , Attorney for Debtor(s)" at bounding box center [366, 279] width 212 height 8
click at [445, 280] on main "CERTIFICATE OF SERVICE The undersigned hereby certified that on [DATE] a true a…" at bounding box center [404, 331] width 300 height 400
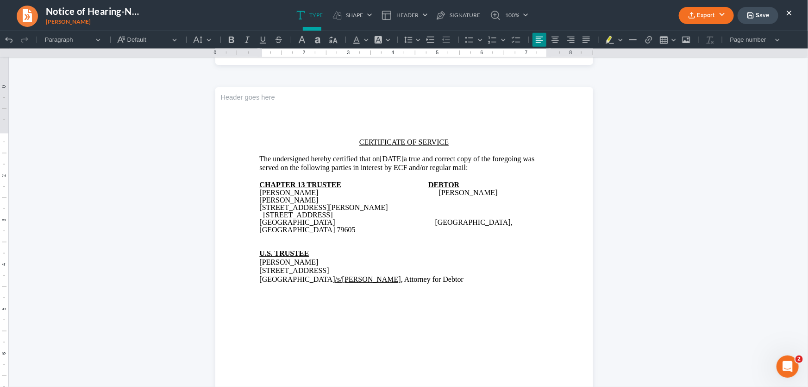
click at [703, 16] on button "Export" at bounding box center [706, 15] width 55 height 17
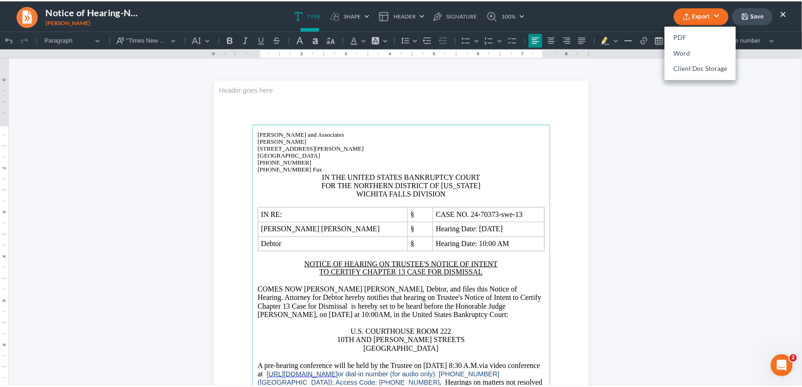
scroll to position [0, 0]
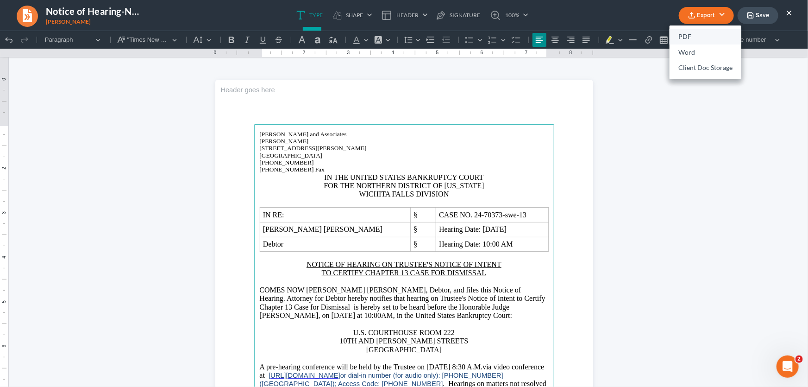
click at [698, 32] on link "PDF" at bounding box center [706, 37] width 72 height 16
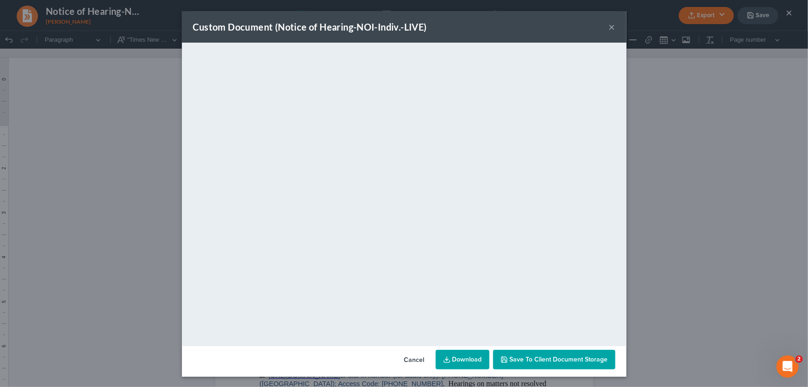
drag, startPoint x: 611, startPoint y: 24, endPoint x: 650, endPoint y: 22, distance: 38.5
click at [611, 24] on button "×" at bounding box center [612, 26] width 6 height 11
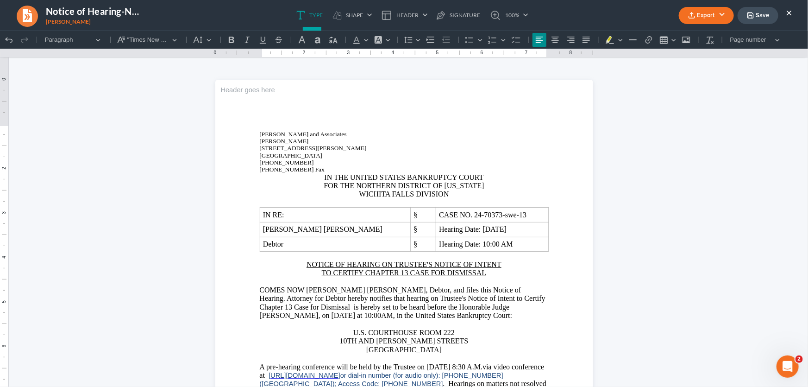
click at [755, 9] on button "Save" at bounding box center [758, 15] width 41 height 17
click at [790, 10] on button "×" at bounding box center [789, 12] width 6 height 11
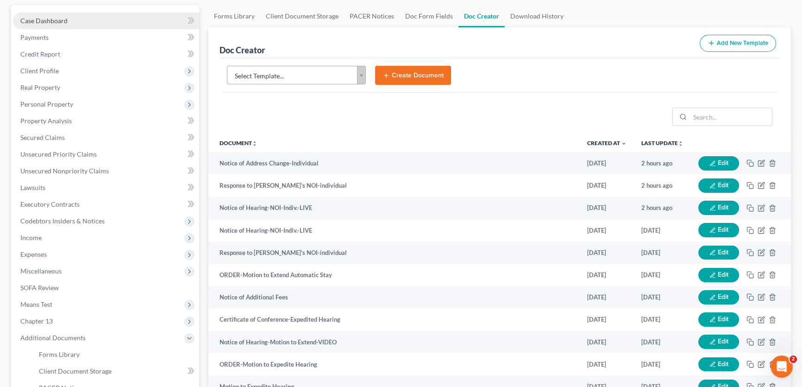
click at [72, 23] on link "Case Dashboard" at bounding box center [106, 21] width 186 height 17
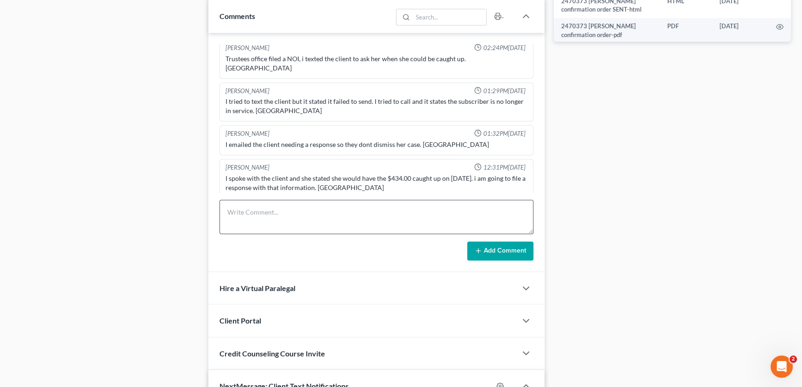
scroll to position [1659, 0]
click at [263, 217] on textarea at bounding box center [376, 217] width 314 height 34
type textarea "filed response to NOI, NOH & notice of address change. [PERSON_NAME]."
click at [489, 247] on button "Add Comment" at bounding box center [500, 250] width 66 height 19
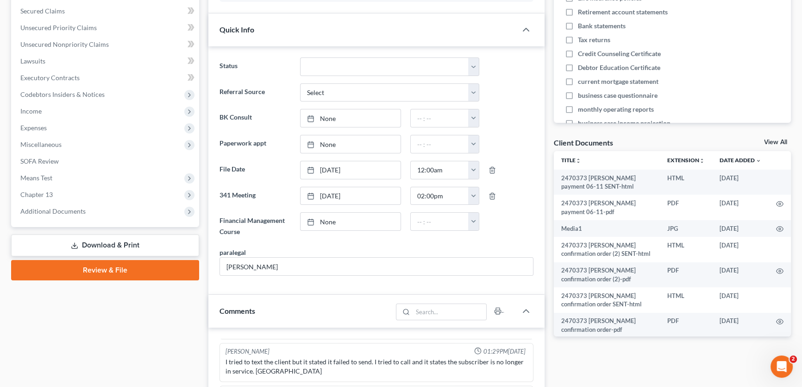
scroll to position [0, 0]
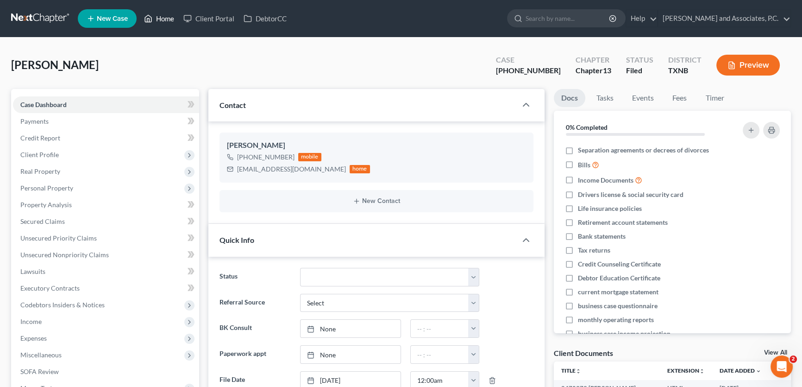
click at [168, 18] on link "Home" at bounding box center [158, 18] width 39 height 17
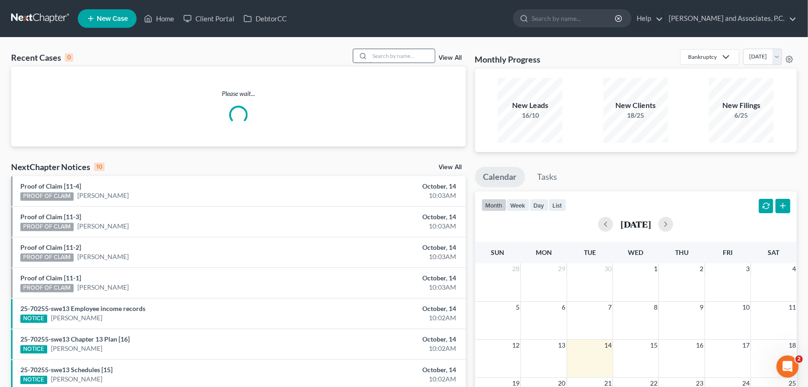
click at [389, 57] on input "search" at bounding box center [402, 55] width 65 height 13
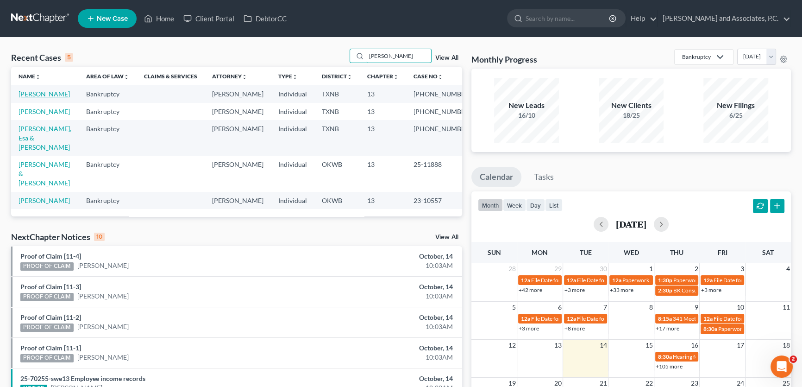
type input "[PERSON_NAME]"
click at [50, 93] on link "[PERSON_NAME]" at bounding box center [44, 94] width 51 height 8
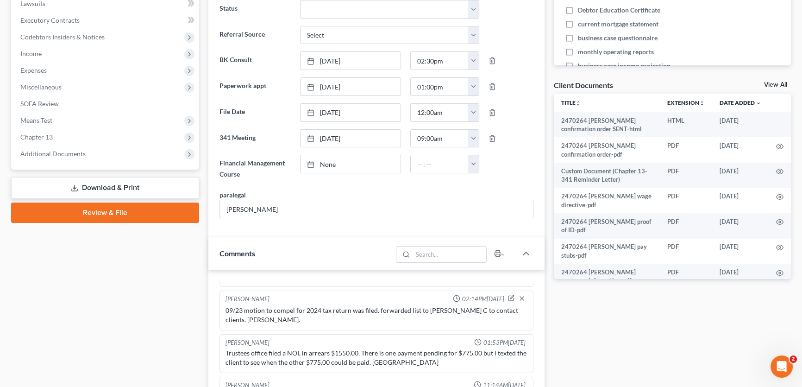
scroll to position [210, 0]
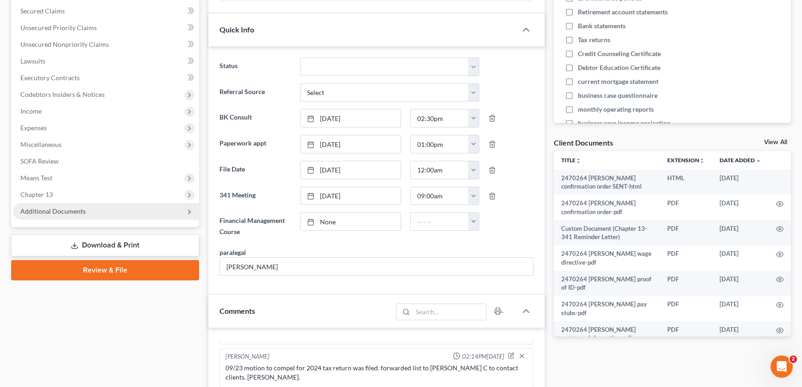
click at [59, 213] on span "Additional Documents" at bounding box center [52, 211] width 65 height 8
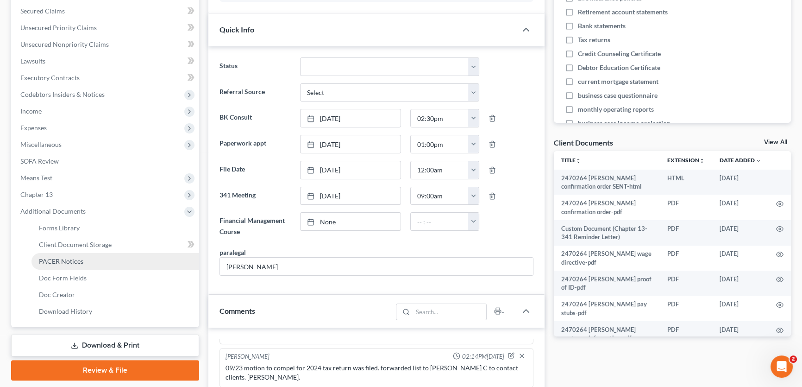
click at [65, 261] on span "PACER Notices" at bounding box center [61, 261] width 44 height 8
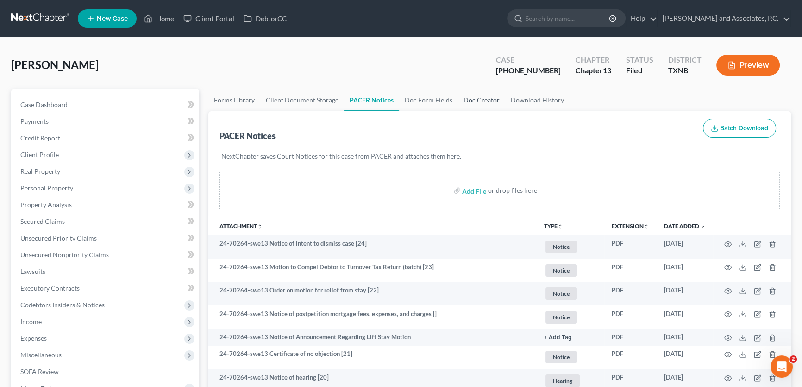
click at [485, 100] on link "Doc Creator" at bounding box center [481, 100] width 47 height 22
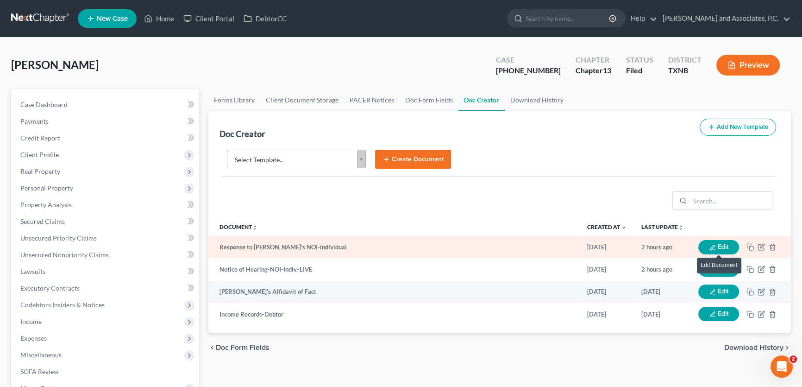
click at [716, 247] on button "Edit" at bounding box center [718, 247] width 41 height 14
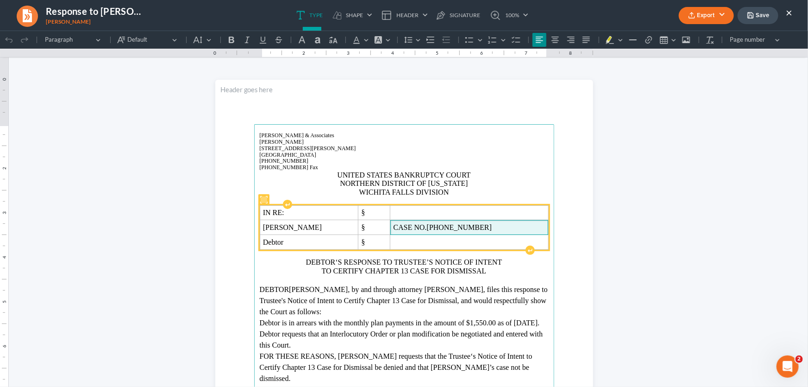
click at [467, 230] on span "[PHONE_NUMBER]" at bounding box center [459, 227] width 65 height 8
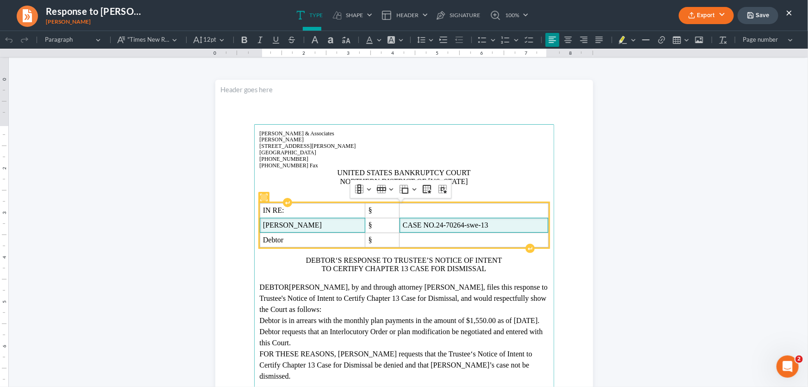
click at [343, 225] on span "[PERSON_NAME]" at bounding box center [312, 224] width 99 height 8
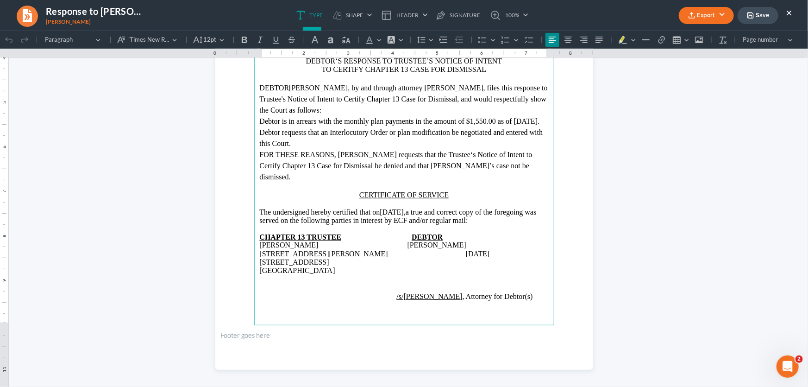
scroll to position [204, 0]
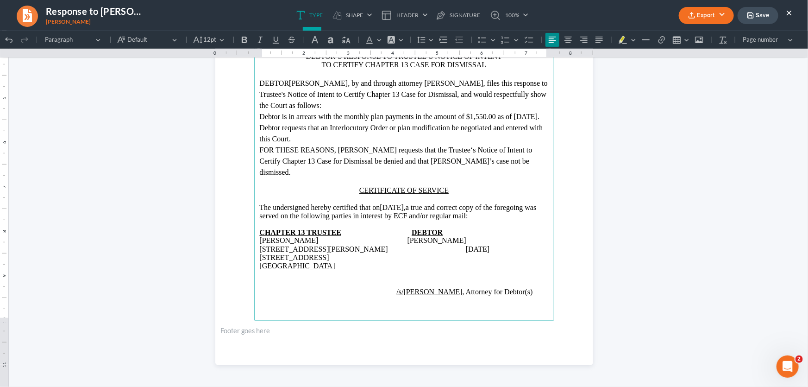
drag, startPoint x: 426, startPoint y: 206, endPoint x: 394, endPoint y: 207, distance: 32.9
click at [394, 207] on span "[DATE]," at bounding box center [393, 207] width 26 height 8
click at [517, 287] on p "/s/[PERSON_NAME] , Attorney for Debtor(s)" at bounding box center [404, 291] width 289 height 8
click at [709, 13] on button "Export" at bounding box center [706, 15] width 55 height 17
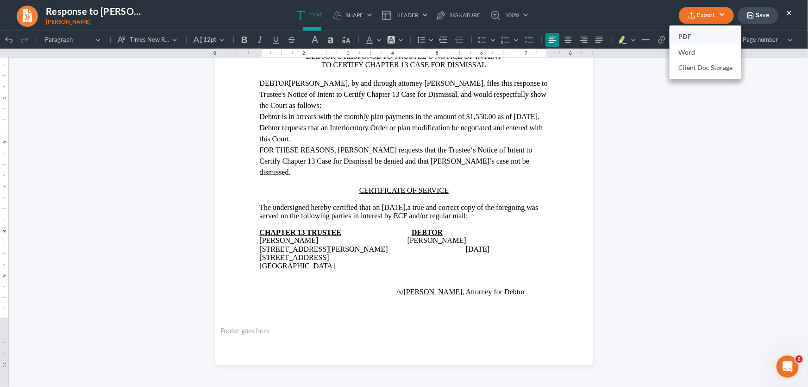
click at [700, 32] on link "PDF" at bounding box center [706, 37] width 72 height 16
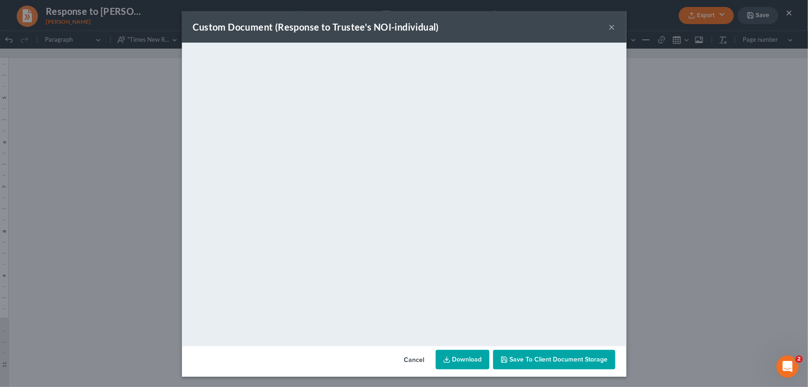
click at [609, 26] on button "×" at bounding box center [612, 26] width 6 height 11
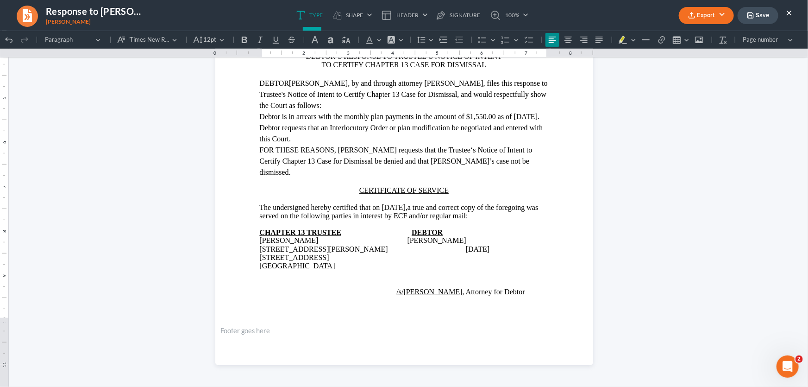
click at [757, 18] on button "Save" at bounding box center [758, 15] width 41 height 17
click at [787, 13] on button "×" at bounding box center [789, 12] width 6 height 11
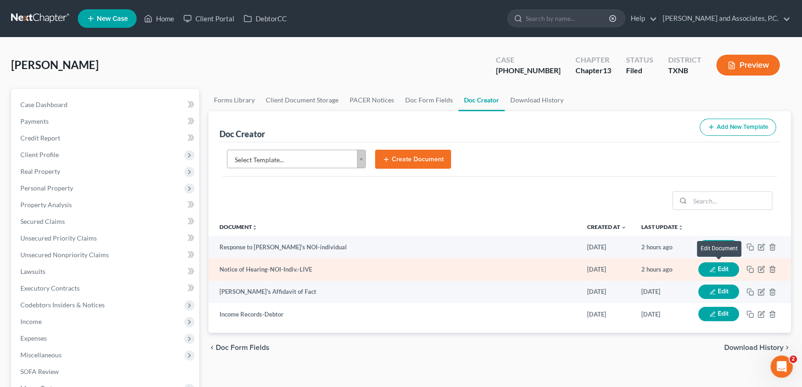
click at [729, 270] on button "Edit" at bounding box center [718, 269] width 41 height 14
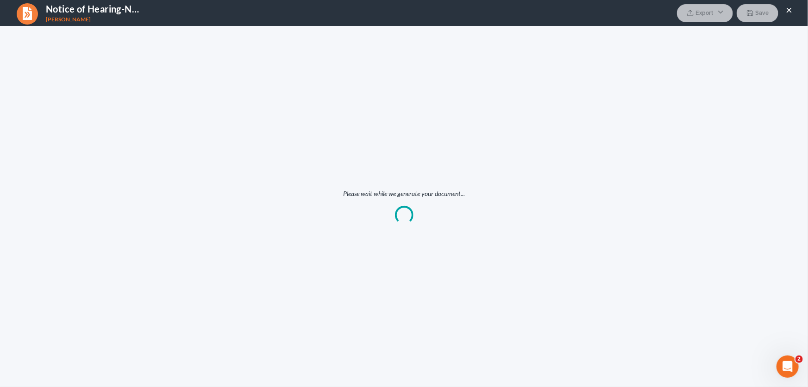
scroll to position [0, 0]
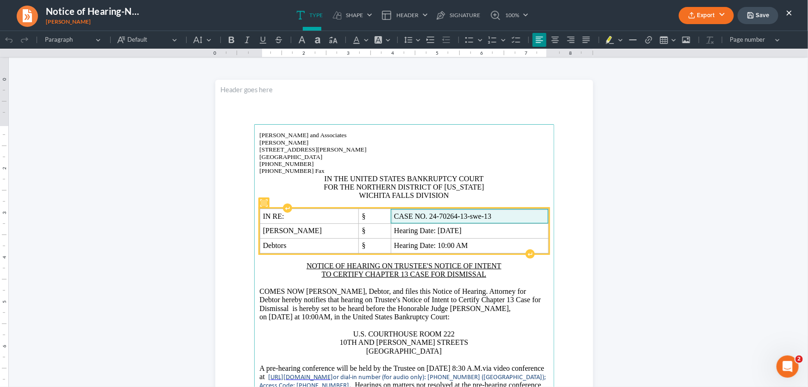
click at [447, 213] on span "CASE NO. 24-70264-13-swe-13" at bounding box center [469, 216] width 151 height 8
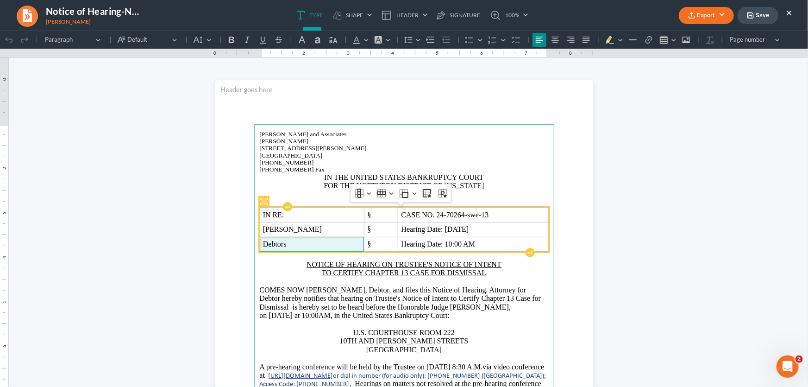
click at [301, 242] on span "Debtors" at bounding box center [312, 243] width 98 height 8
click at [319, 227] on span "[PERSON_NAME]" at bounding box center [312, 229] width 98 height 8
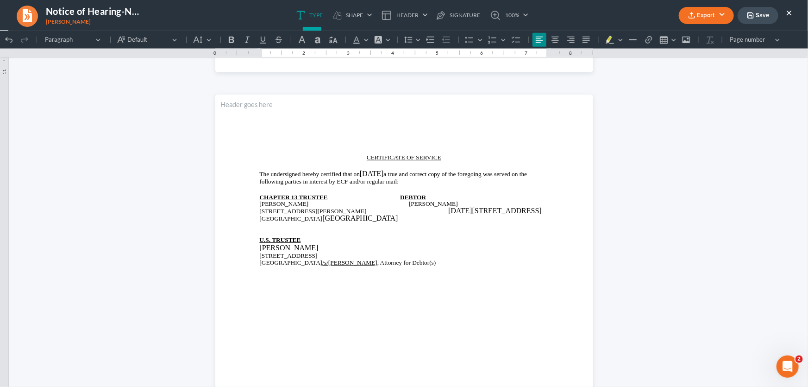
scroll to position [547, 0]
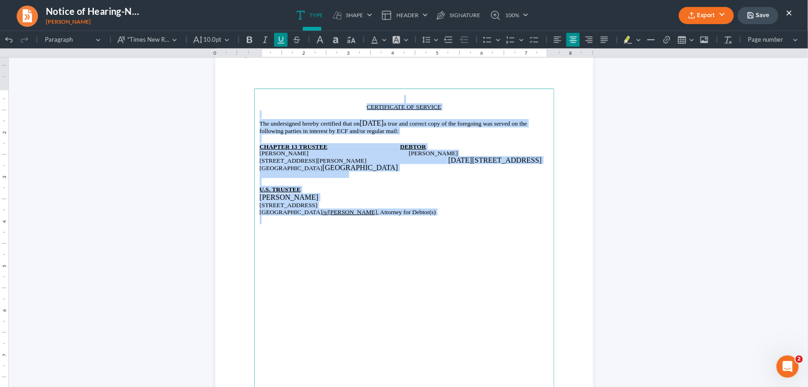
drag, startPoint x: 494, startPoint y: 215, endPoint x: 318, endPoint y: 95, distance: 213.0
click at [318, 95] on main "CERTIFICATE OF SERVICE The undersigned hereby certified that on [DATE] a true a…" at bounding box center [404, 288] width 300 height 400
click at [213, 38] on span "10.0pt" at bounding box center [213, 39] width 18 height 9
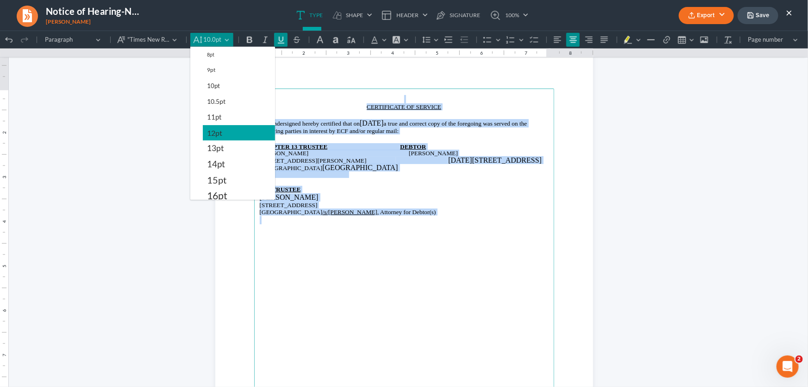
click at [215, 133] on span "12pt" at bounding box center [214, 132] width 15 height 11
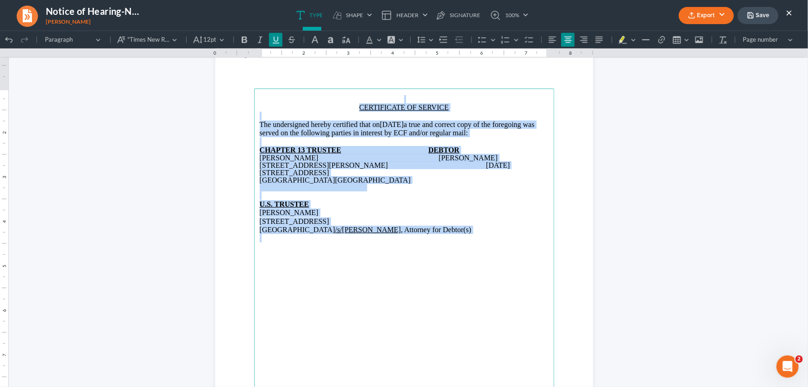
click at [388, 94] on p "Rich Text Editor, page-1-main" at bounding box center [404, 98] width 289 height 8
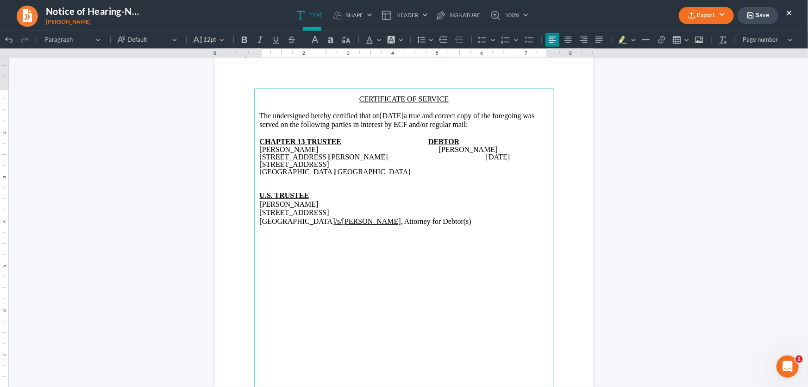
drag, startPoint x: 442, startPoint y: 114, endPoint x: 412, endPoint y: 115, distance: 30.1
click at [412, 115] on p "The undersigned hereby certified that on [DATE] a true and correct copy of the …" at bounding box center [404, 119] width 289 height 17
click at [398, 167] on span "[GEOGRAPHIC_DATA]" at bounding box center [372, 171] width 75 height 8
click at [546, 212] on main "CERTIFICATE OF SERVICE The undersigned hereby certified that on [DATE] a true a…" at bounding box center [404, 288] width 300 height 400
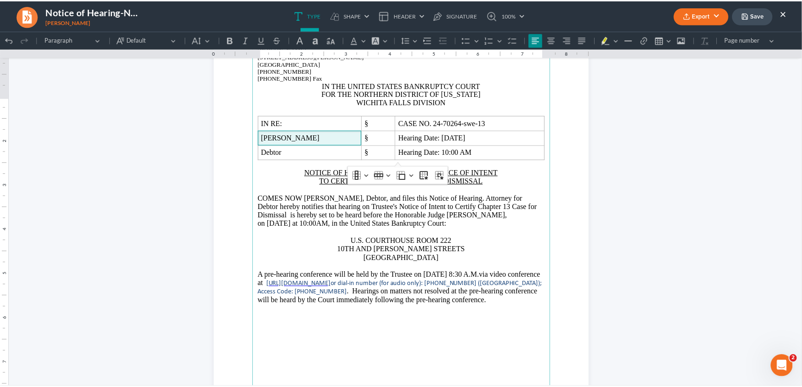
scroll to position [42, 0]
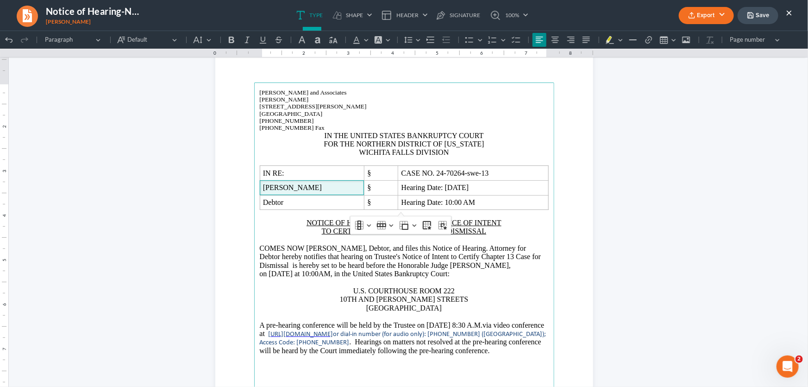
click at [718, 16] on button "Export" at bounding box center [706, 15] width 55 height 17
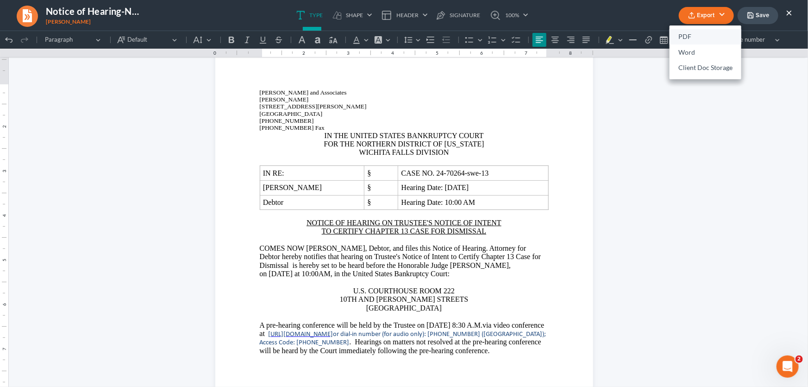
click at [702, 36] on link "PDF" at bounding box center [706, 37] width 72 height 16
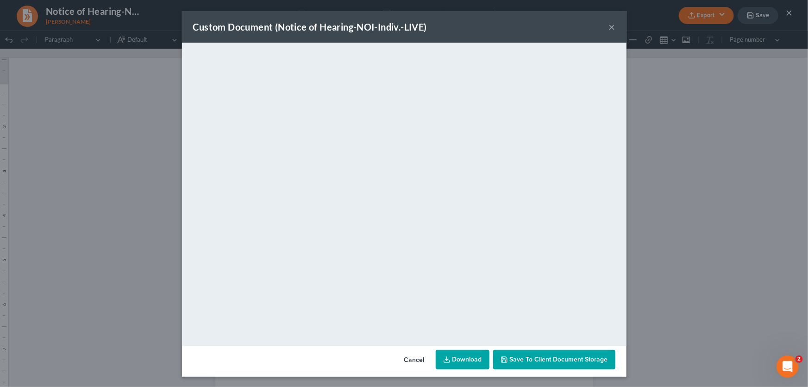
click at [609, 29] on button "×" at bounding box center [612, 26] width 6 height 11
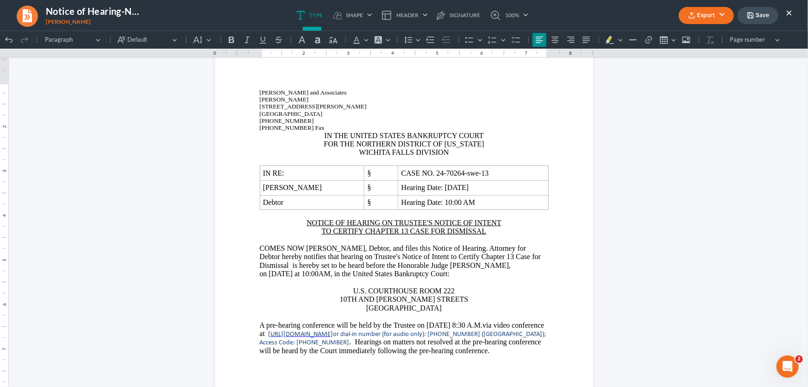
click at [766, 10] on button "Save" at bounding box center [758, 15] width 41 height 17
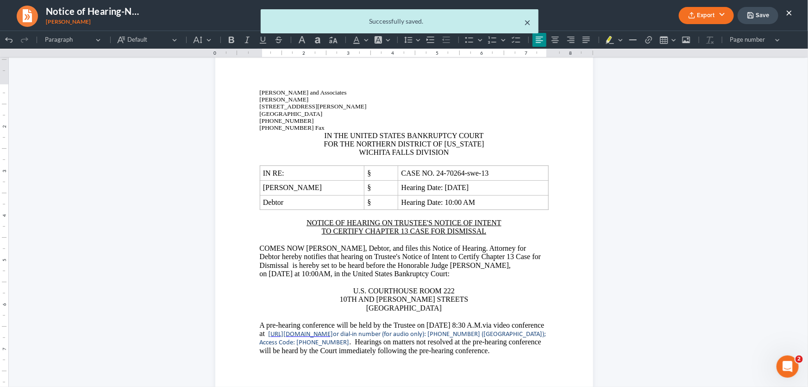
click at [528, 23] on button "×" at bounding box center [528, 22] width 6 height 11
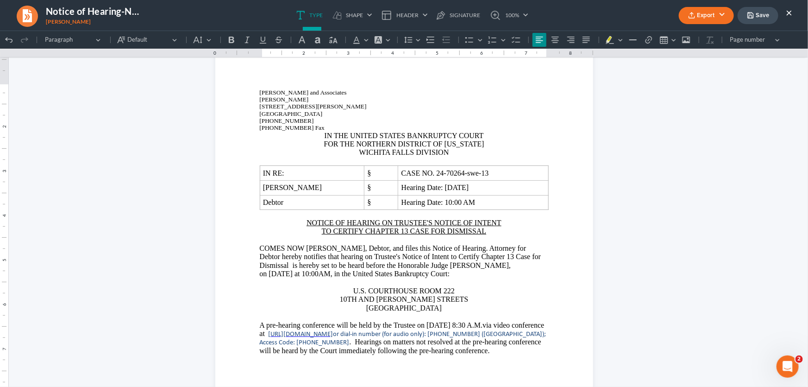
click at [787, 12] on button "×" at bounding box center [789, 12] width 6 height 11
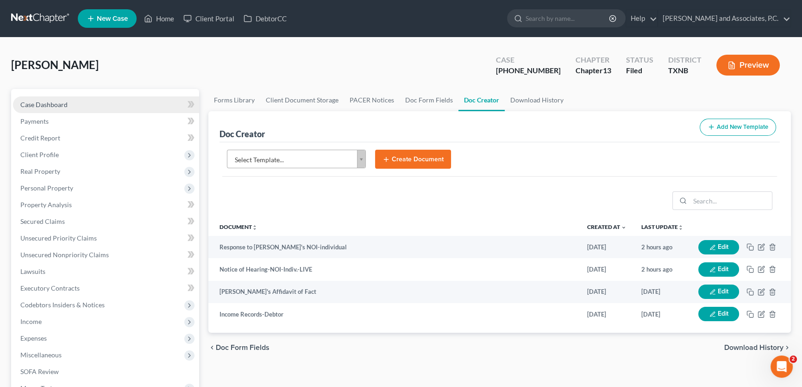
click at [46, 103] on span "Case Dashboard" at bounding box center [43, 104] width 47 height 8
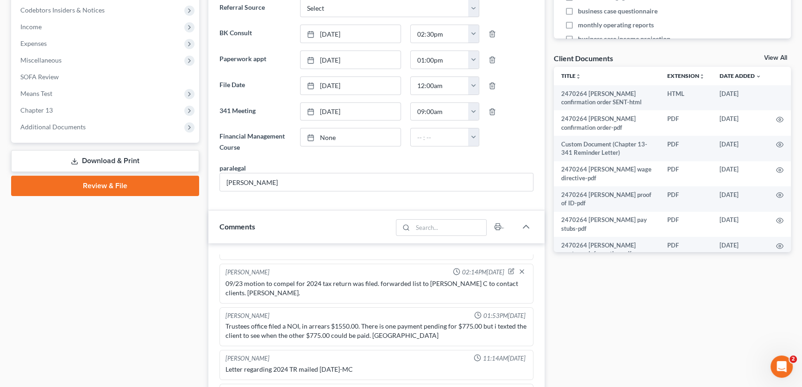
scroll to position [547, 0]
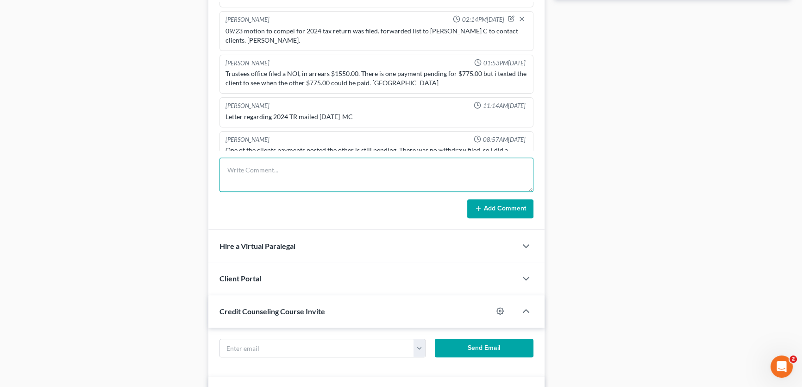
click at [231, 178] on textarea at bounding box center [376, 174] width 314 height 34
type textarea "filed response and NOH to NOI. [PERSON_NAME]."
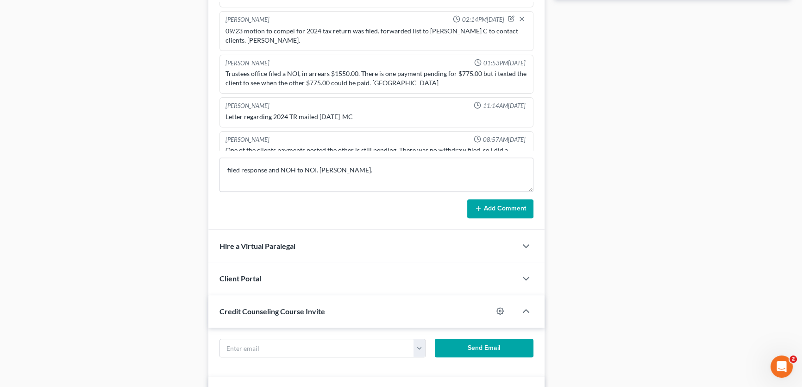
click at [515, 201] on button "Add Comment" at bounding box center [500, 208] width 66 height 19
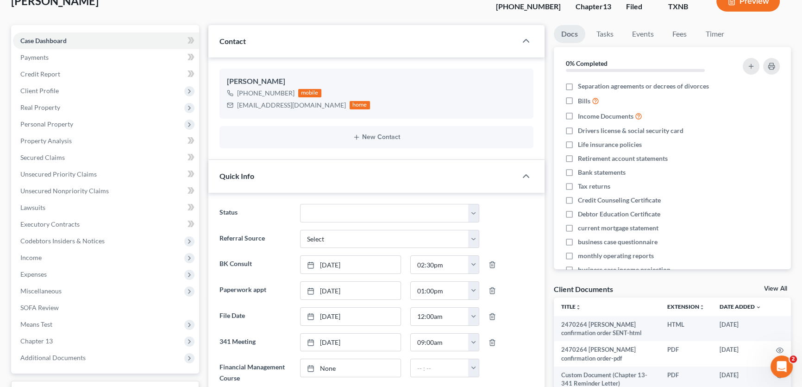
scroll to position [0, 0]
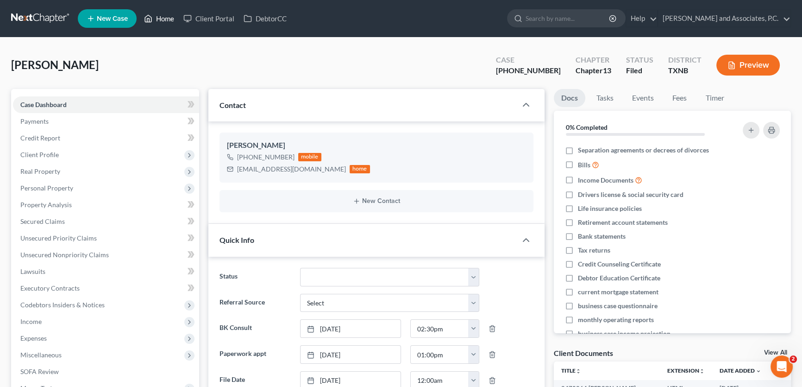
click at [169, 19] on link "Home" at bounding box center [158, 18] width 39 height 17
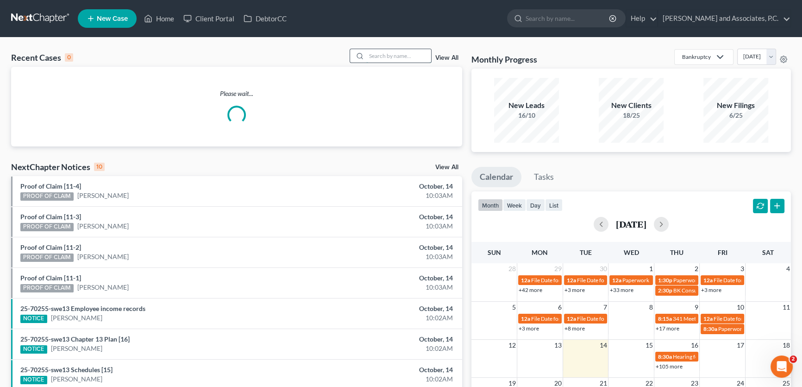
click at [385, 54] on input "search" at bounding box center [398, 55] width 65 height 13
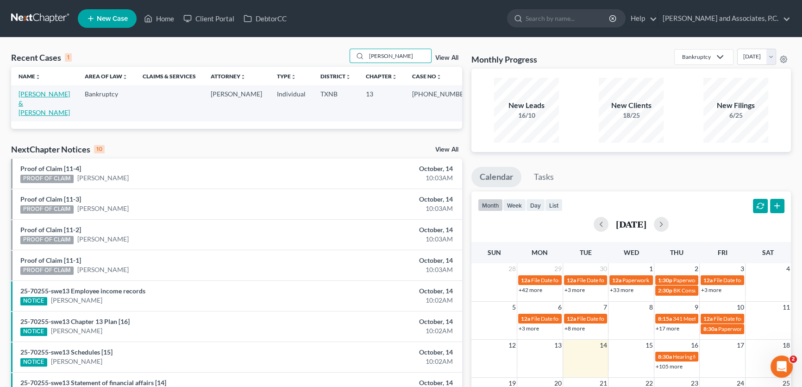
type input "[PERSON_NAME]"
click at [52, 93] on link "[PERSON_NAME] & [PERSON_NAME]" at bounding box center [44, 103] width 51 height 26
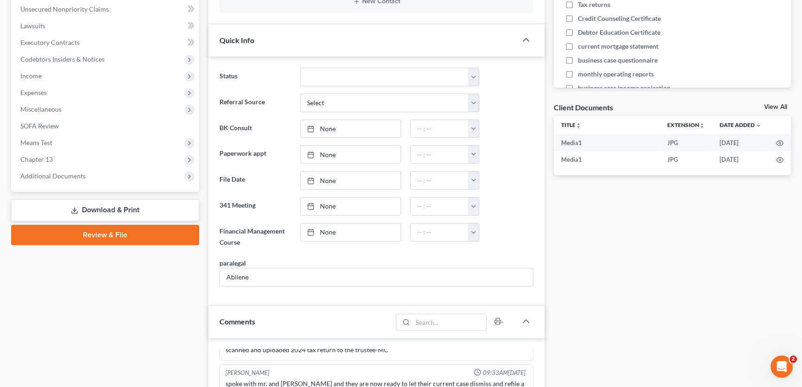
scroll to position [252, 0]
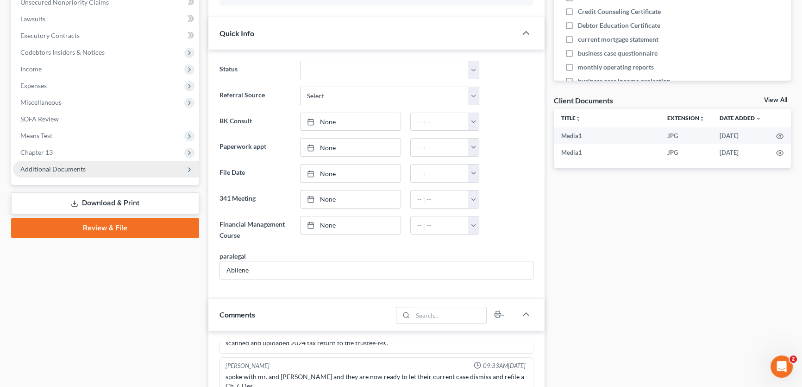
click at [78, 165] on span "Additional Documents" at bounding box center [52, 169] width 65 height 8
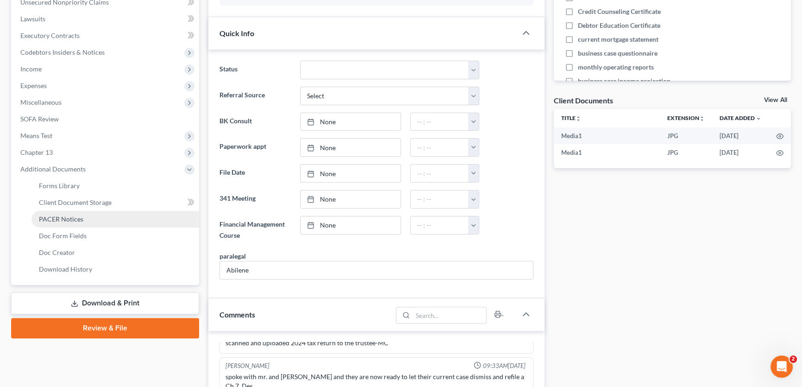
click at [88, 217] on link "PACER Notices" at bounding box center [115, 219] width 168 height 17
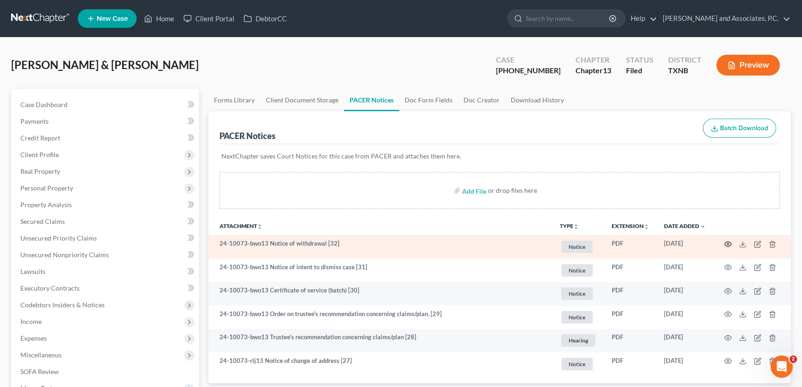
click at [727, 241] on icon "button" at bounding box center [727, 243] width 7 height 7
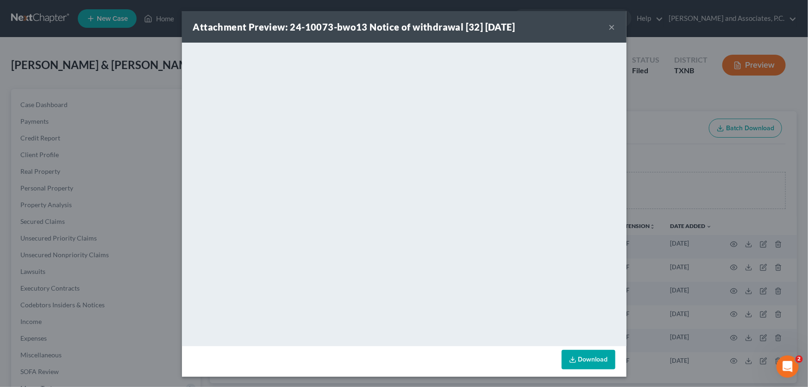
click at [609, 29] on button "×" at bounding box center [612, 26] width 6 height 11
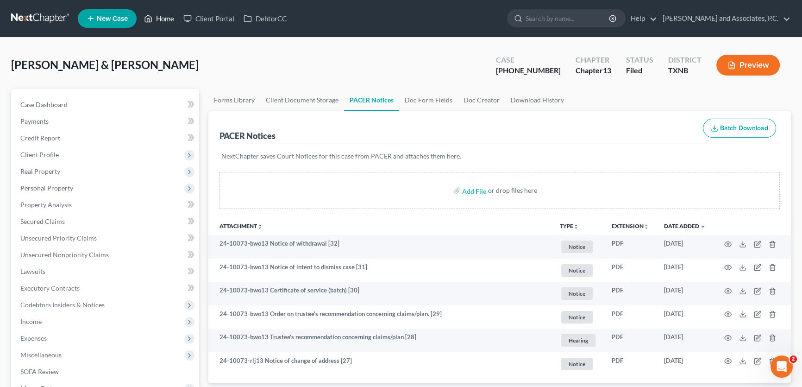
click at [173, 16] on link "Home" at bounding box center [158, 18] width 39 height 17
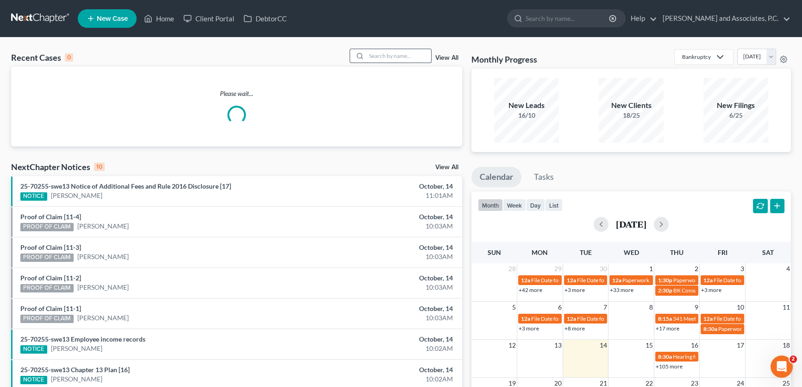
click at [419, 52] on input "search" at bounding box center [398, 55] width 65 height 13
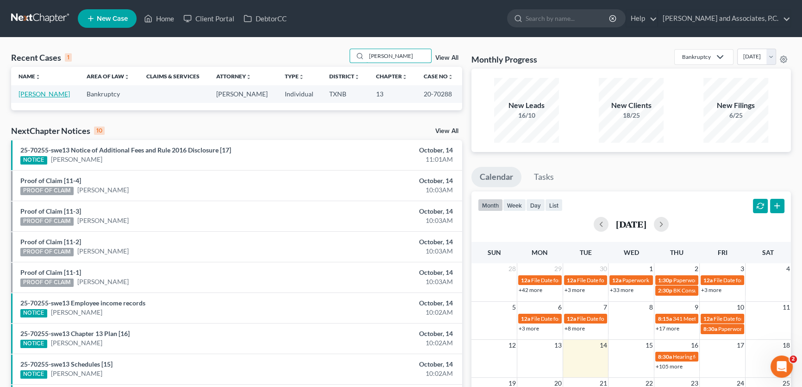
type input "[PERSON_NAME]"
click at [44, 94] on link "[PERSON_NAME]" at bounding box center [44, 94] width 51 height 8
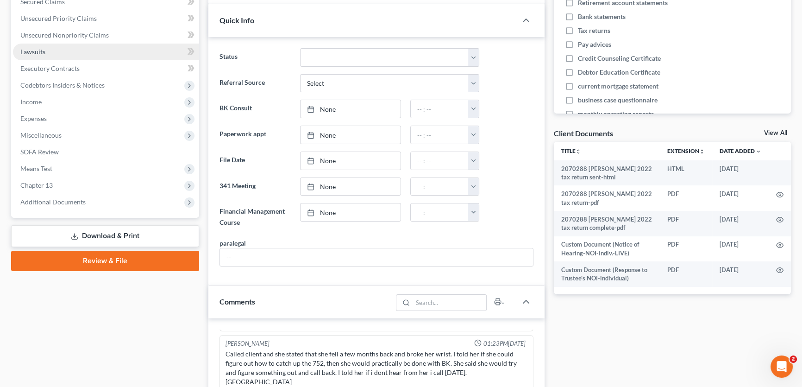
scroll to position [210, 0]
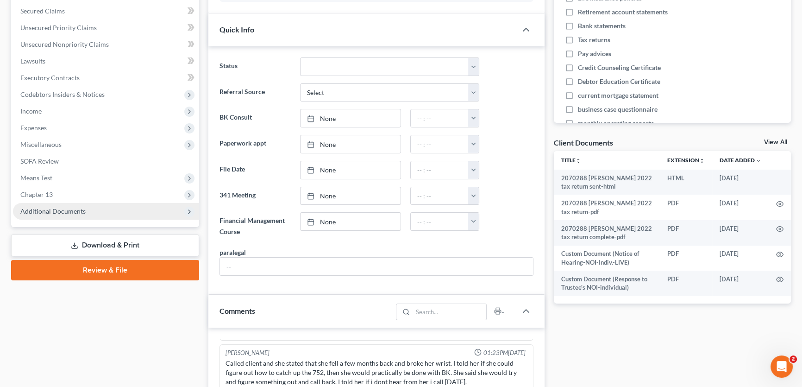
click at [79, 204] on span "Additional Documents" at bounding box center [106, 211] width 186 height 17
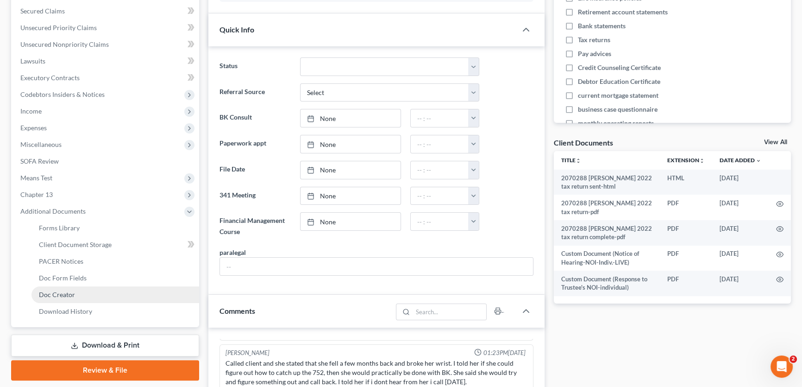
click at [71, 295] on span "Doc Creator" at bounding box center [57, 294] width 36 height 8
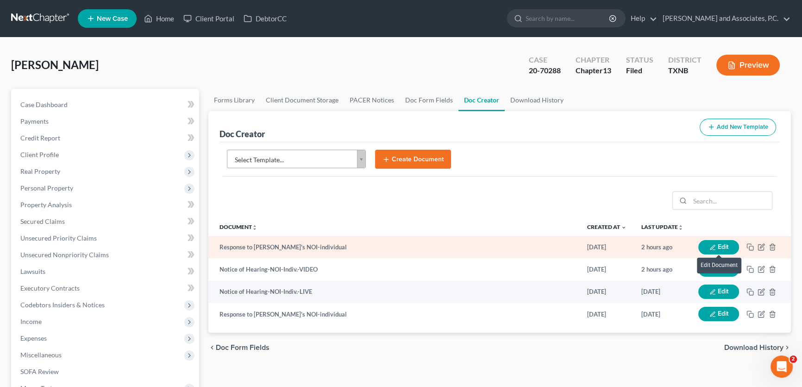
click at [710, 246] on icon "button" at bounding box center [712, 246] width 5 height 5
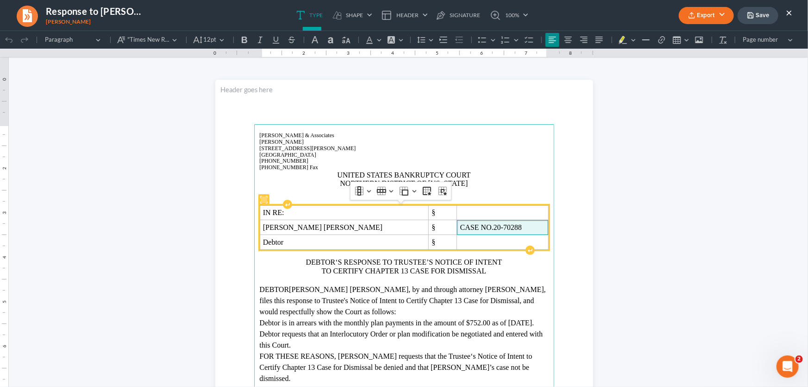
click at [483, 227] on span "CASE NO. 20-70288" at bounding box center [502, 227] width 85 height 8
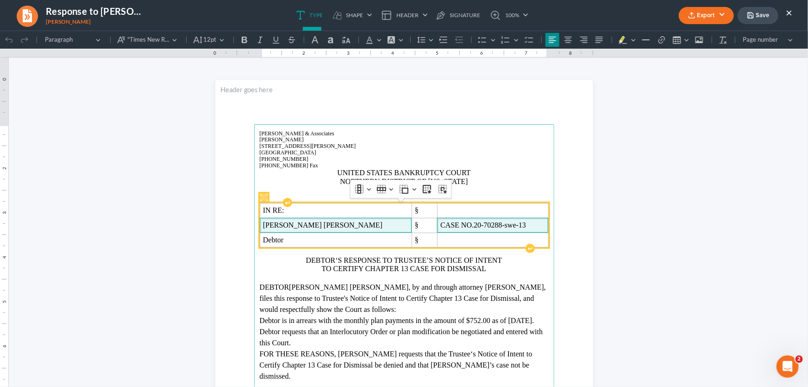
click at [347, 226] on span "[PERSON_NAME] [PERSON_NAME]" at bounding box center [335, 224] width 145 height 8
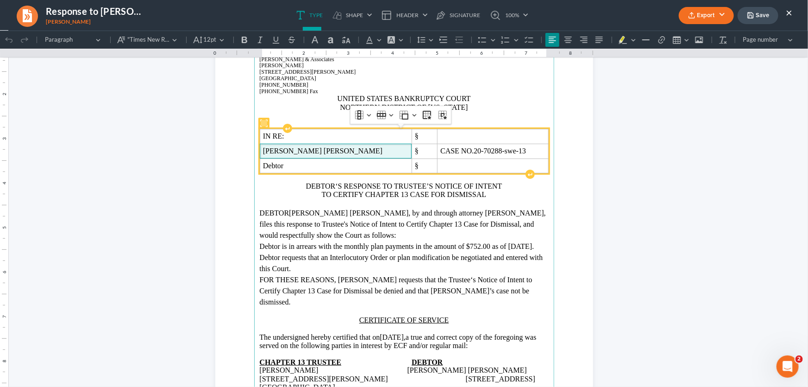
scroll to position [126, 0]
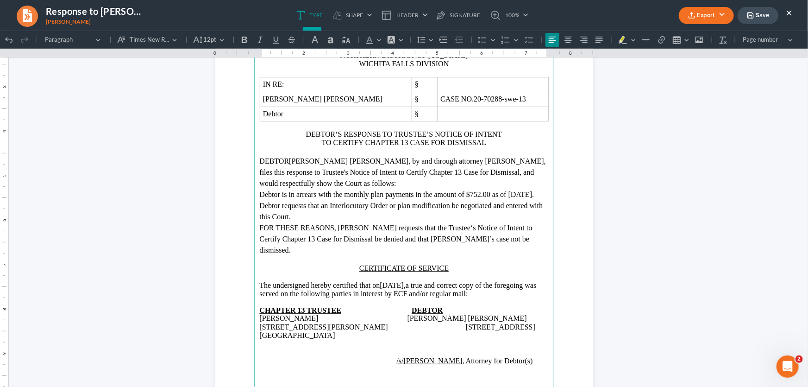
click at [300, 198] on span "Debtor is in arrears with the monthly plan payments in the amount of $752.00 as…" at bounding box center [397, 194] width 275 height 8
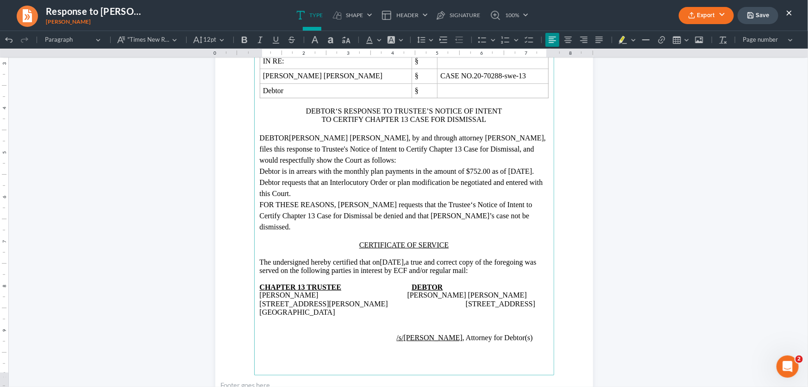
scroll to position [168, 0]
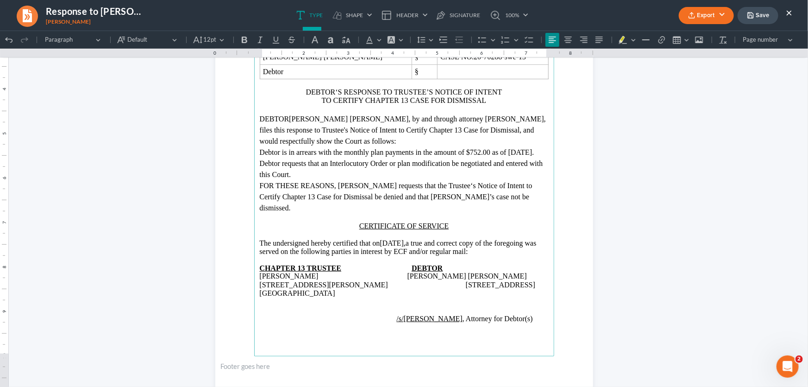
drag, startPoint x: 426, startPoint y: 241, endPoint x: 396, endPoint y: 244, distance: 29.8
click at [396, 244] on span "[DATE]," at bounding box center [393, 242] width 26 height 8
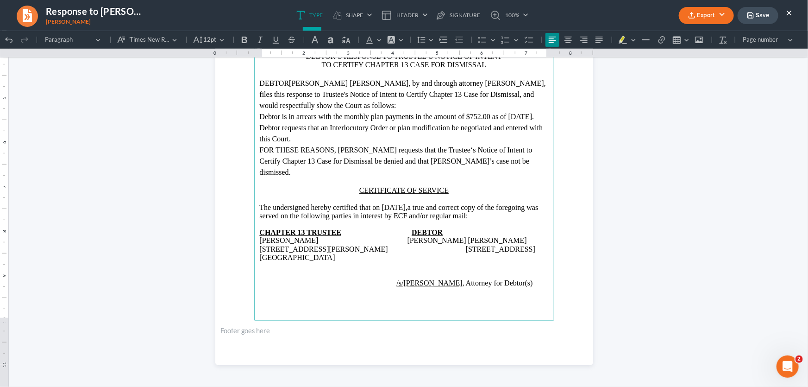
click at [516, 284] on span "/s/[PERSON_NAME] , Attorney for Debtor(s)" at bounding box center [463, 282] width 140 height 8
click at [722, 11] on button "Export" at bounding box center [706, 15] width 55 height 17
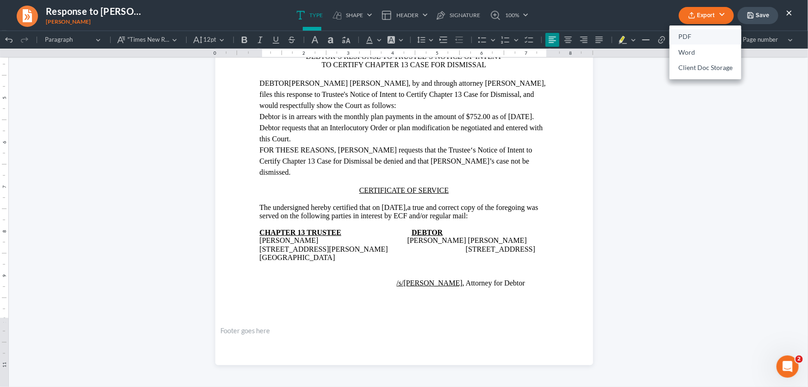
click at [686, 36] on link "PDF" at bounding box center [706, 37] width 72 height 16
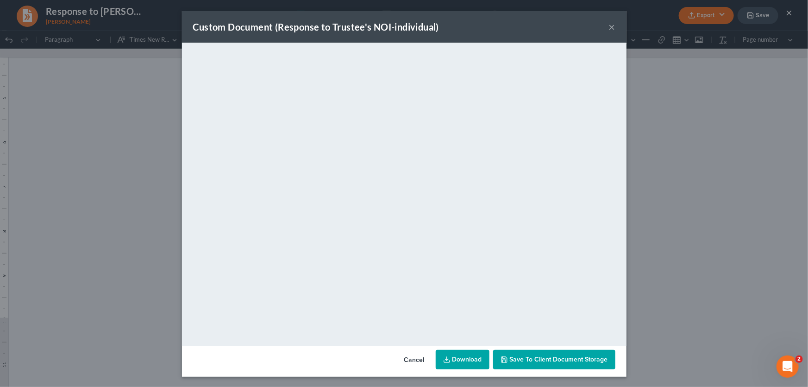
drag, startPoint x: 611, startPoint y: 26, endPoint x: 681, endPoint y: 20, distance: 70.2
click at [611, 26] on button "×" at bounding box center [612, 26] width 6 height 11
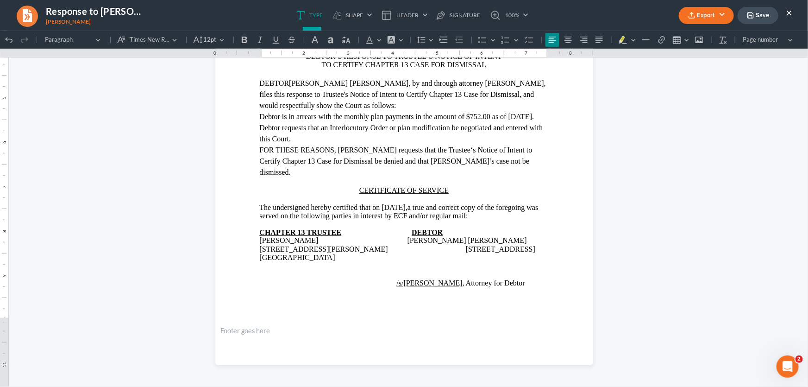
click at [750, 17] on icon "button" at bounding box center [750, 15] width 7 height 7
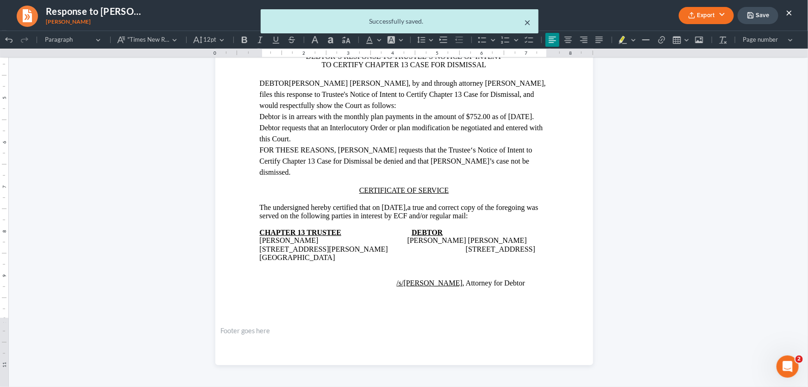
click at [528, 23] on button "×" at bounding box center [528, 22] width 6 height 11
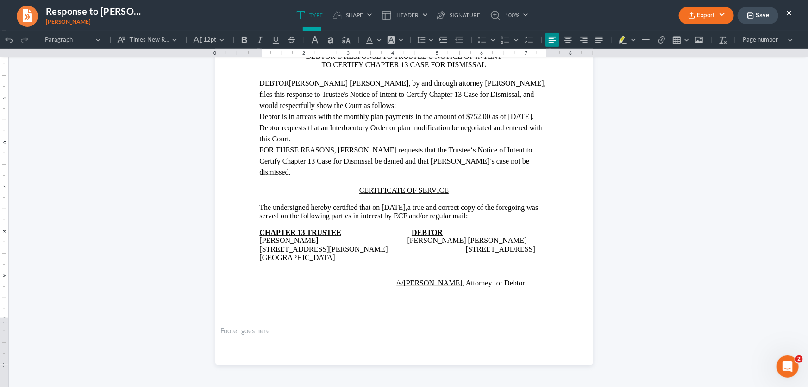
click at [787, 13] on button "×" at bounding box center [789, 12] width 6 height 11
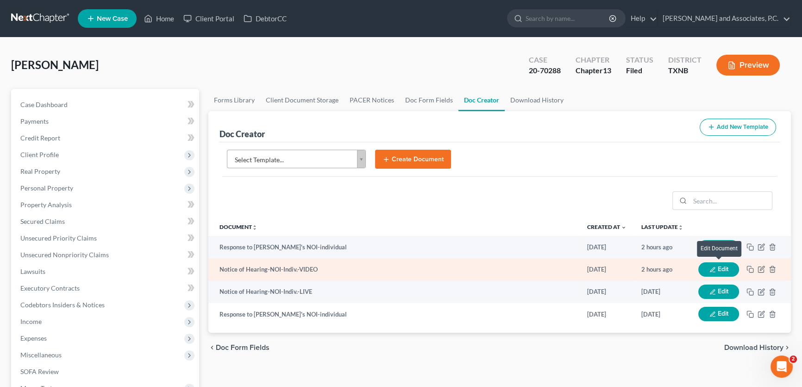
click at [731, 268] on button "Edit" at bounding box center [718, 269] width 41 height 14
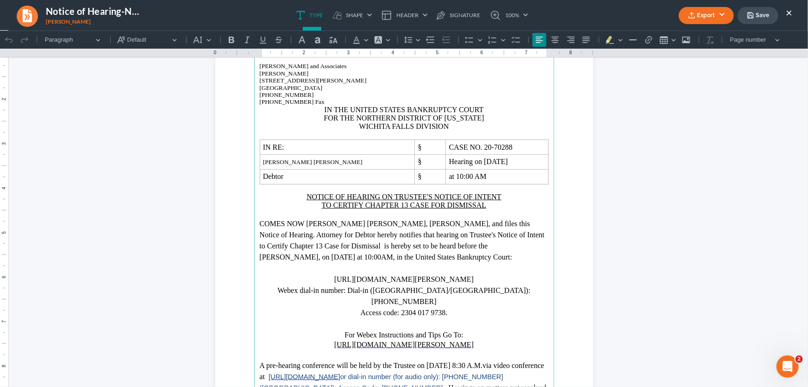
scroll to position [84, 0]
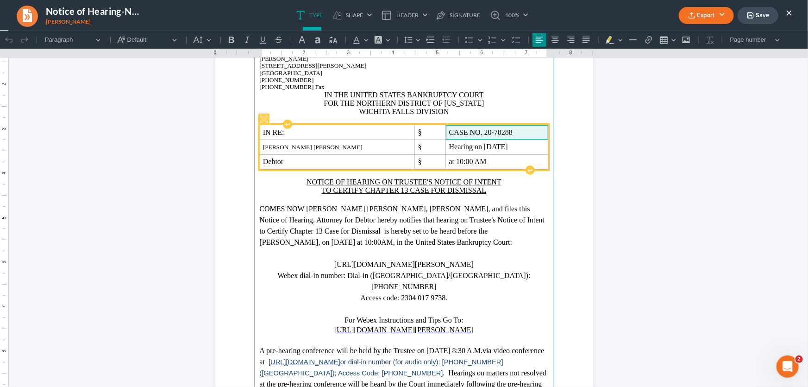
click at [449, 132] on span "CASE NO. 20-70288" at bounding box center [497, 132] width 96 height 8
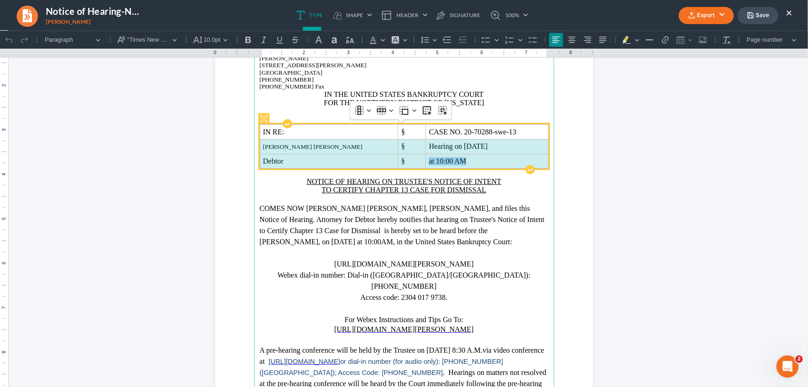
drag, startPoint x: 427, startPoint y: 161, endPoint x: 290, endPoint y: 143, distance: 138.8
click at [290, 143] on tbody "IN RE: § CASE NO. 20-70288-swe-13 [PERSON_NAME] [PERSON_NAME] § Hearing on [DAT…" at bounding box center [404, 146] width 288 height 44
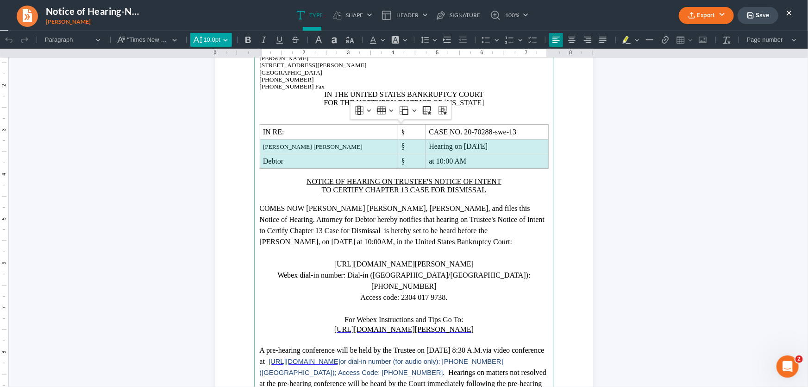
click at [224, 40] on button "10.0pt 10.0pt" at bounding box center [211, 39] width 42 height 14
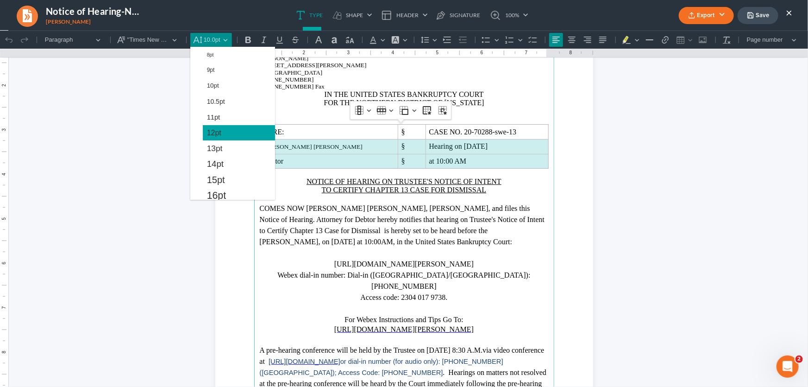
click at [217, 135] on span "12pt" at bounding box center [214, 132] width 14 height 11
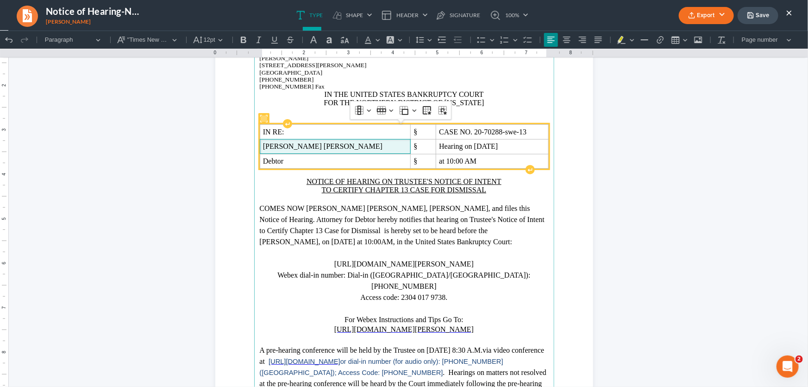
click at [326, 147] on span "[PERSON_NAME] [PERSON_NAME]" at bounding box center [335, 146] width 144 height 8
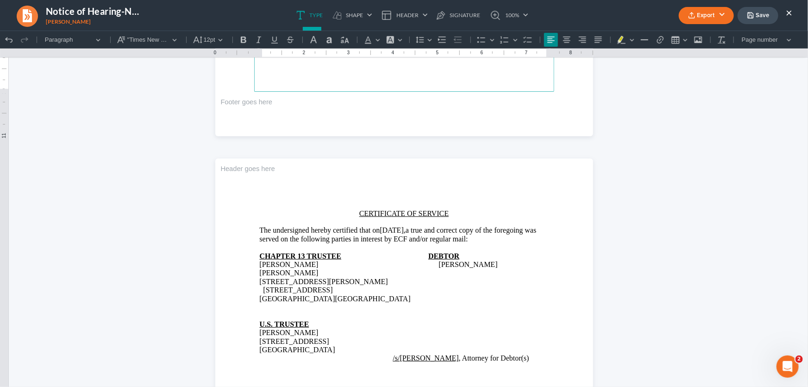
scroll to position [462, 0]
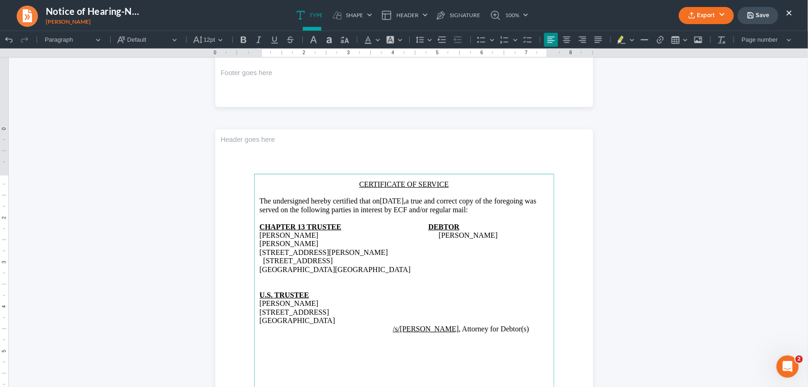
drag, startPoint x: 441, startPoint y: 199, endPoint x: 407, endPoint y: 200, distance: 34.7
click at [406, 200] on span "[DATE]," at bounding box center [393, 200] width 26 height 8
click at [514, 324] on p "/s/[PERSON_NAME] , Attorney for Debtor(s)" at bounding box center [404, 328] width 289 height 8
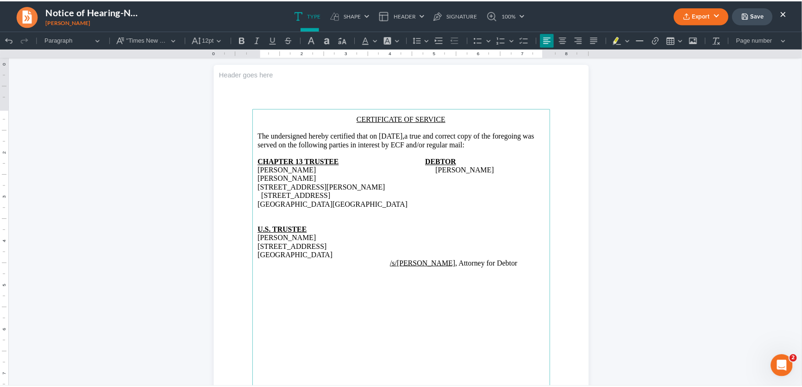
scroll to position [546, 0]
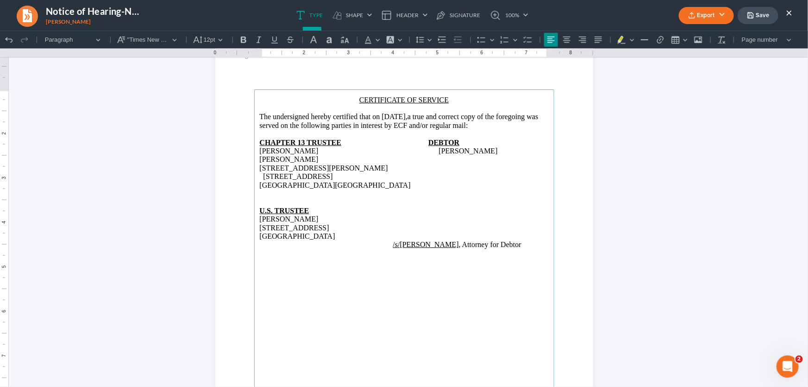
click at [707, 16] on button "Export" at bounding box center [706, 15] width 55 height 17
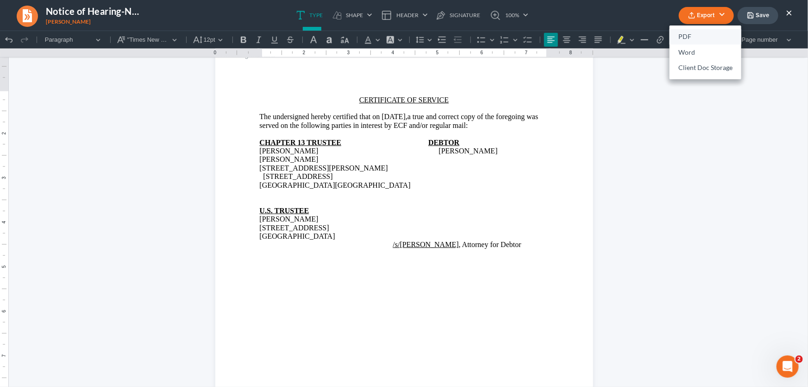
click at [706, 35] on link "PDF" at bounding box center [706, 37] width 72 height 16
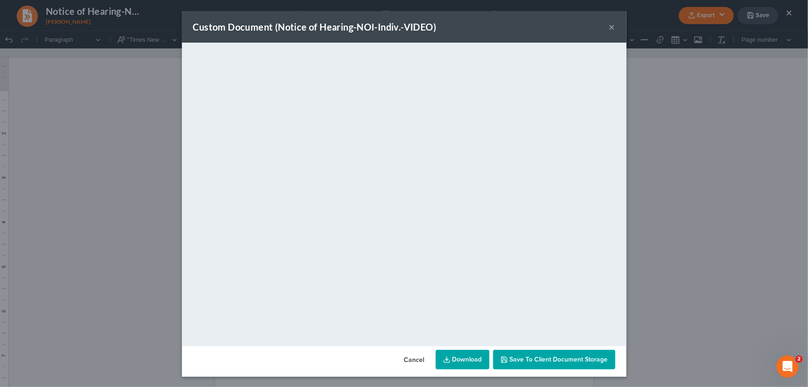
click at [609, 24] on button "×" at bounding box center [612, 26] width 6 height 11
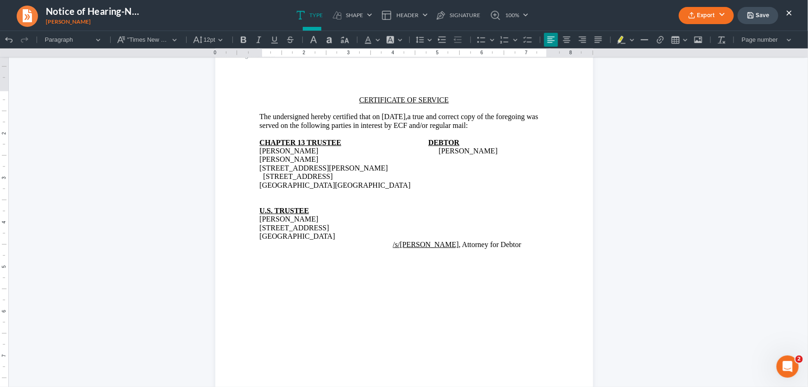
click at [770, 16] on button "Save" at bounding box center [758, 15] width 41 height 17
click at [526, 22] on link "100%" at bounding box center [507, 15] width 44 height 31
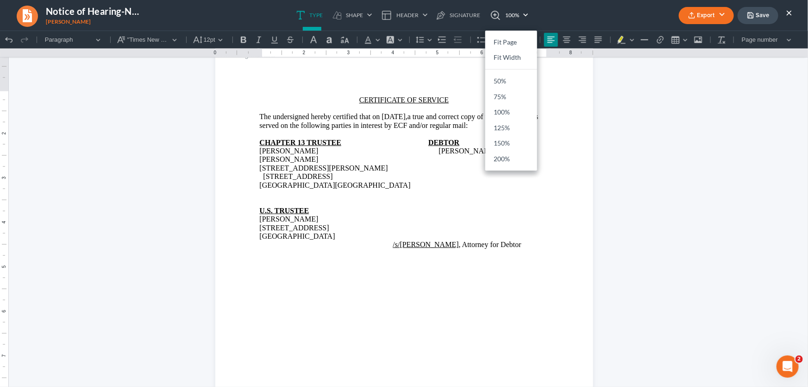
click at [742, 97] on html "1.00 10.00 0 1 1 2 2 3 3 4 4 5 5 6 6 7 7 8 8 9 9 10 10 11 11 Undo (Ctrl+Z) Undo…" at bounding box center [404, 19] width 808 height 1071
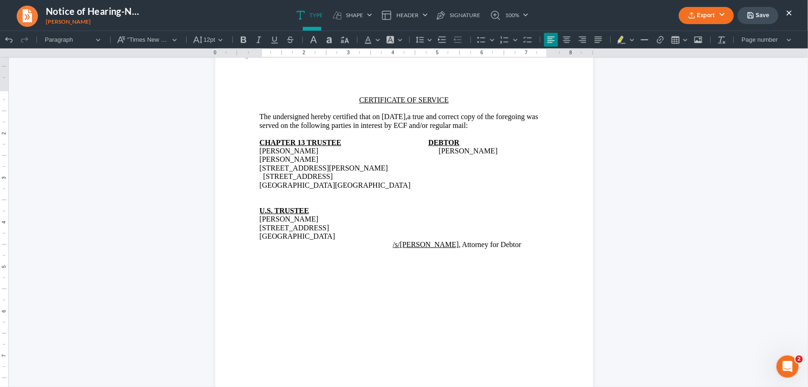
click at [788, 11] on button "×" at bounding box center [789, 12] width 6 height 11
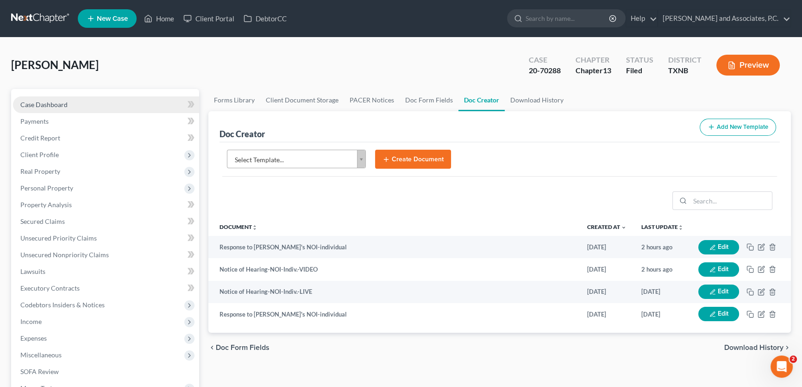
click at [93, 101] on link "Case Dashboard" at bounding box center [106, 104] width 186 height 17
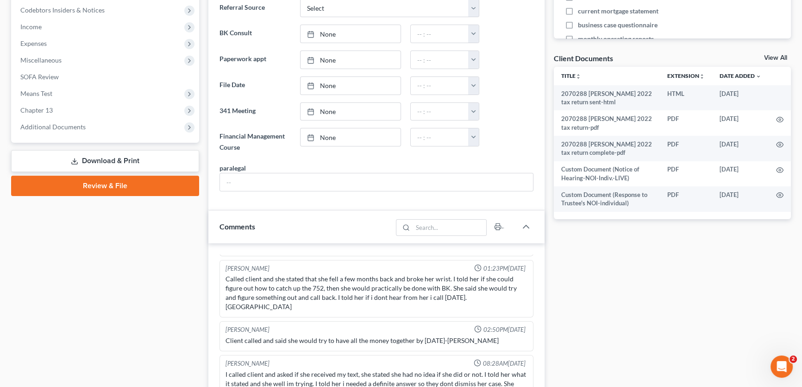
scroll to position [589, 0]
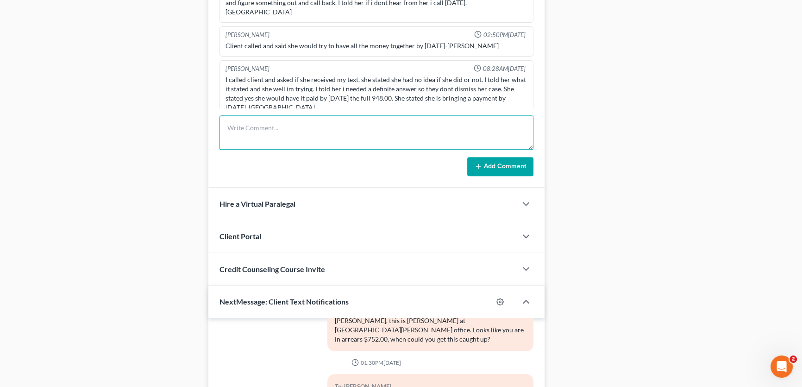
click at [250, 140] on textarea at bounding box center [376, 132] width 314 height 34
click at [378, 125] on textarea "filed response to NOI & NOH. set for [DATE]. [PERSON_NAME]." at bounding box center [376, 132] width 314 height 34
type textarea "filed response to NOI & NOH. set for [DATE] since client just returned to work …"
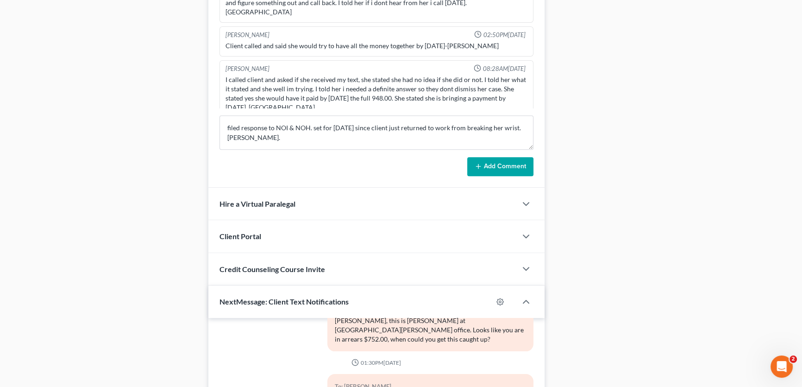
click at [501, 160] on button "Add Comment" at bounding box center [500, 166] width 66 height 19
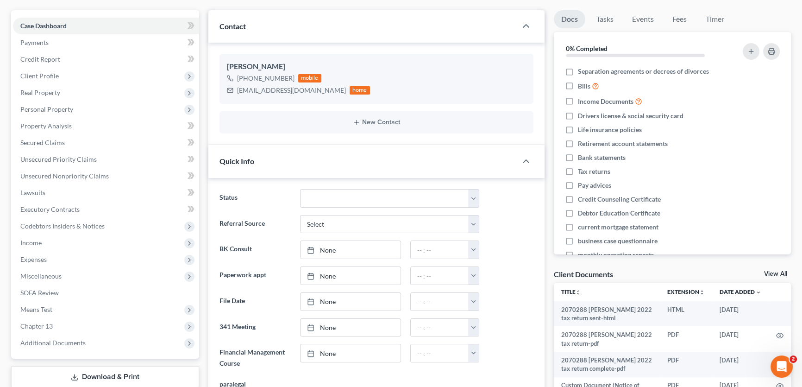
scroll to position [0, 0]
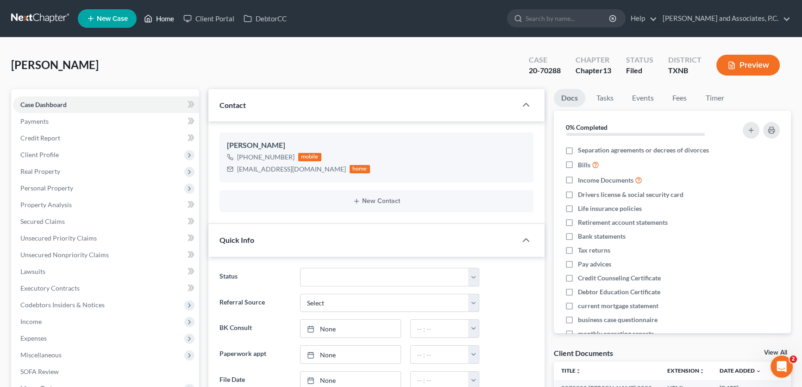
click at [167, 15] on link "Home" at bounding box center [158, 18] width 39 height 17
